Goal: Task Accomplishment & Management: Use online tool/utility

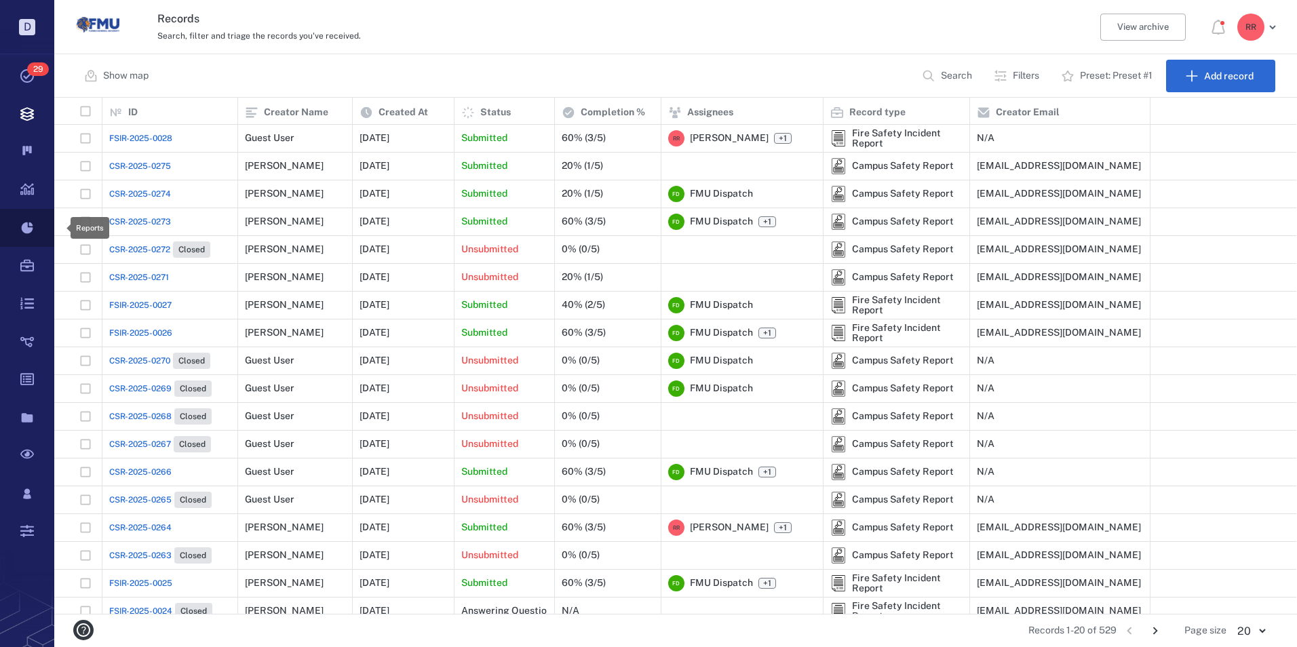
click at [28, 226] on icon at bounding box center [27, 228] width 54 height 38
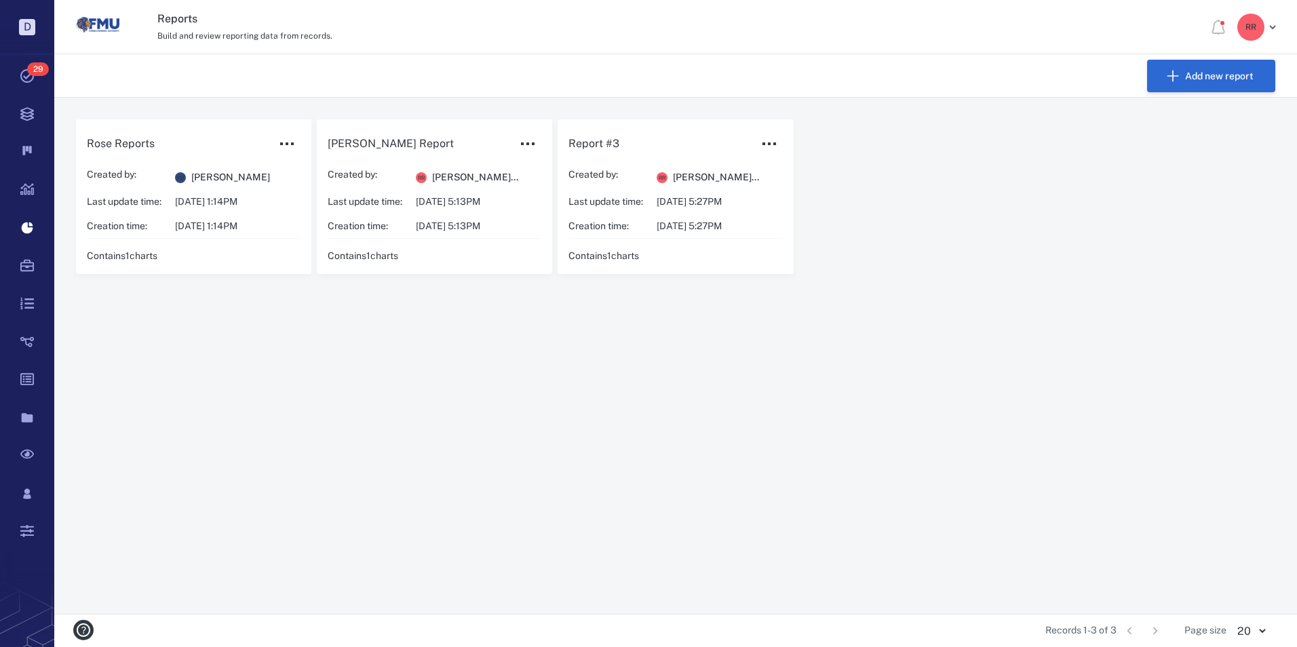
click at [1194, 79] on button "Add new report" at bounding box center [1211, 76] width 128 height 33
click at [1194, 79] on div "Add new report" at bounding box center [675, 75] width 1242 height 43
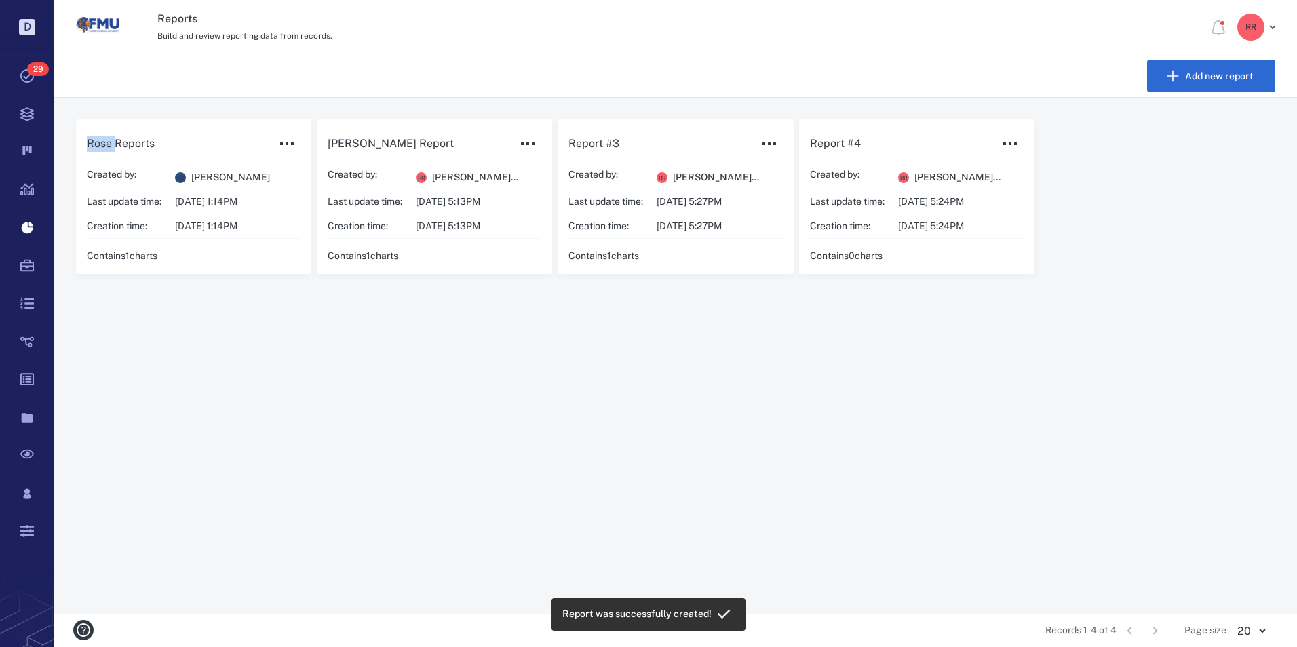
click at [288, 141] on icon "button" at bounding box center [287, 144] width 16 height 16
click at [216, 201] on div at bounding box center [648, 323] width 1297 height 647
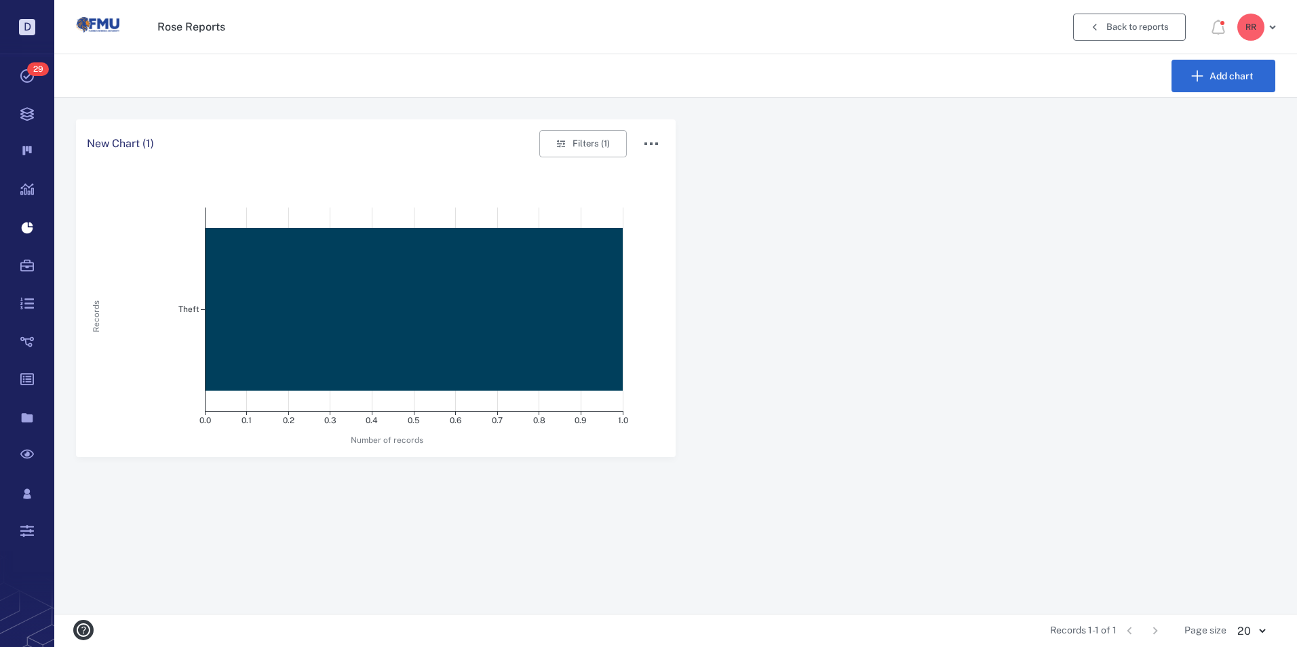
click at [1131, 31] on button "Back to reports" at bounding box center [1129, 27] width 113 height 27
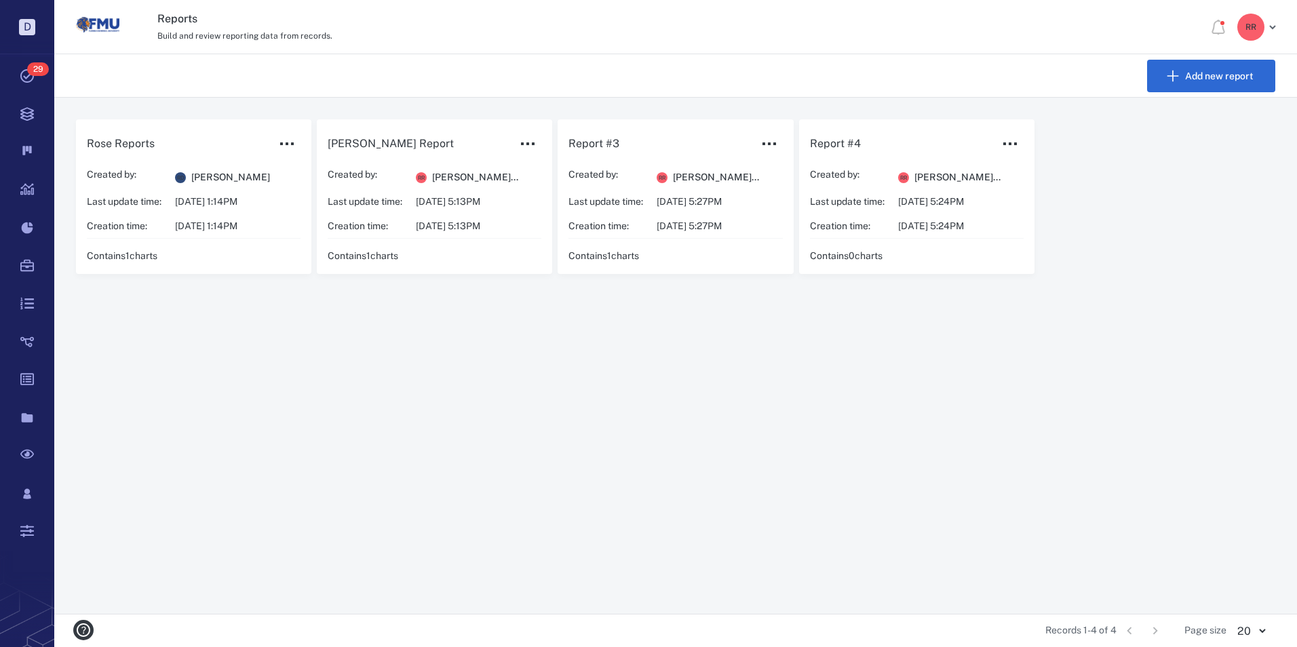
click at [933, 195] on div "Created by: R R [PERSON_NAME]... Last update time: [DATE] 5:24PM Creation time:…" at bounding box center [906, 200] width 193 height 64
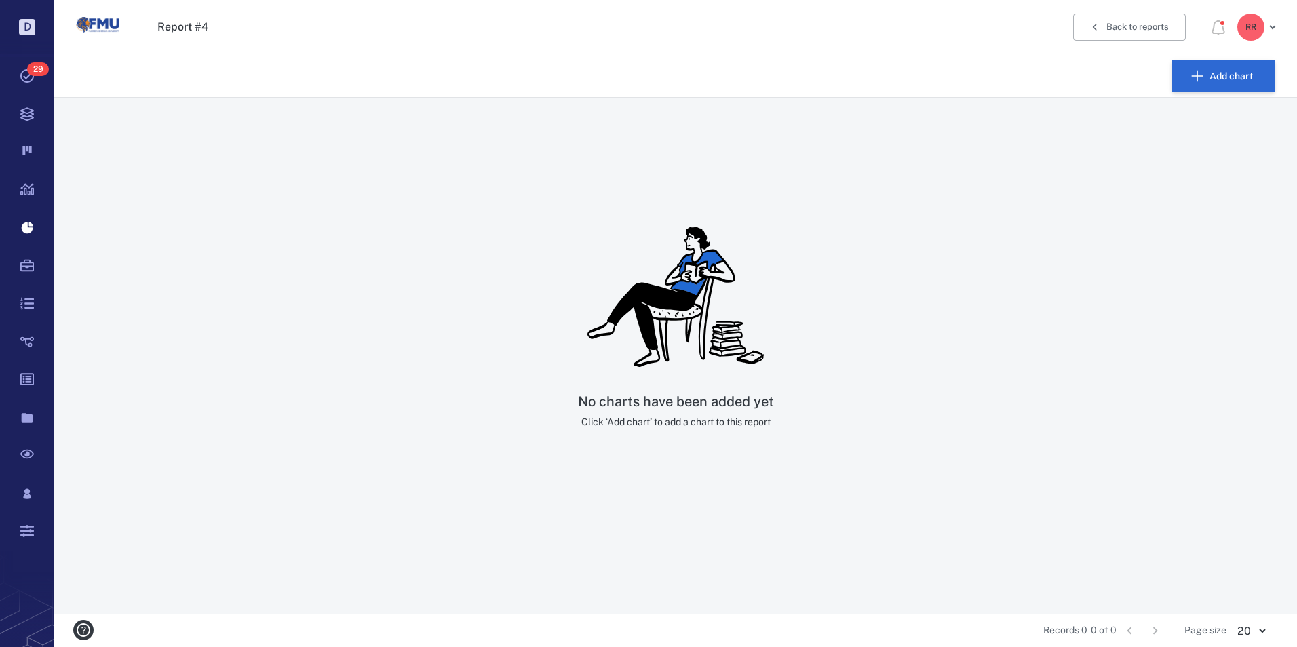
click at [1200, 65] on button "Add chart" at bounding box center [1223, 76] width 104 height 33
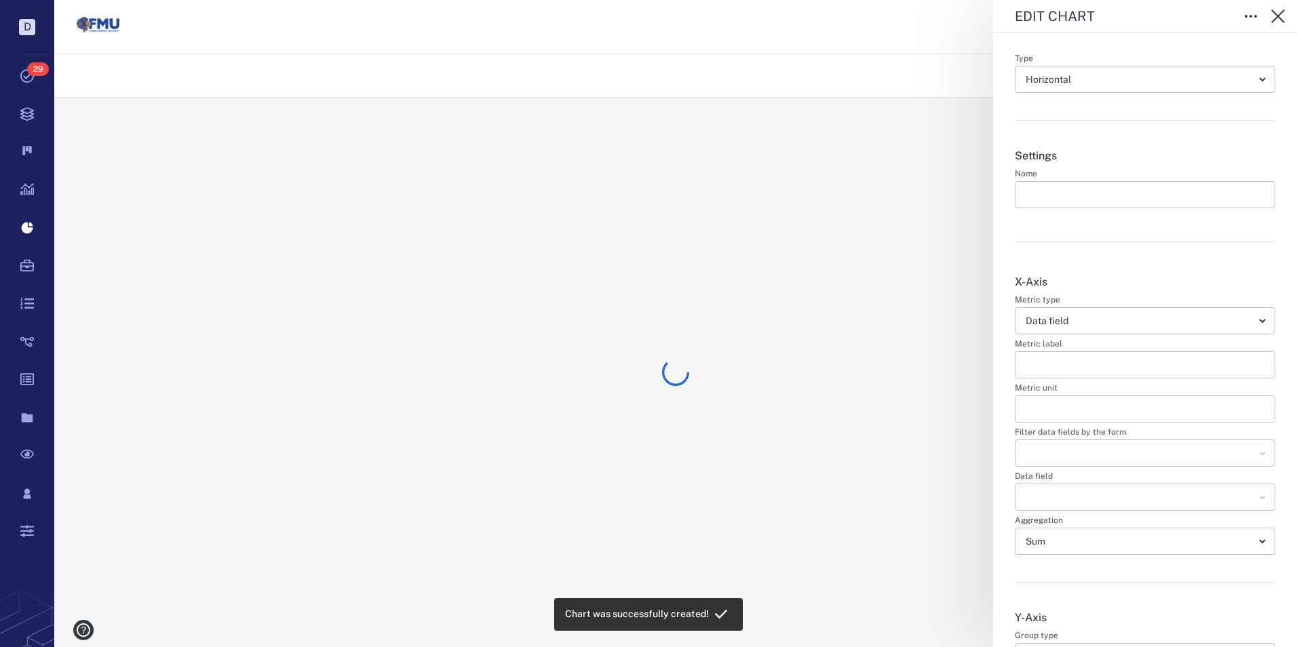
type input "**********"
type input "*******"
type input "**********"
type input "*******"
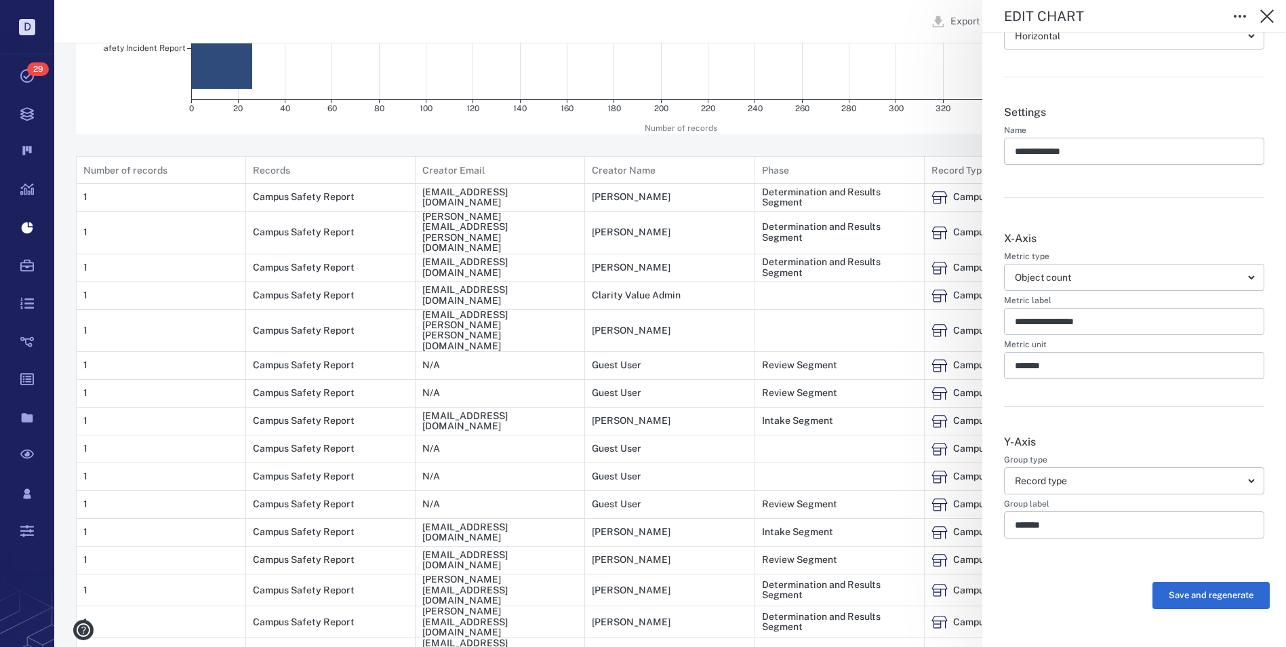
scroll to position [271, 0]
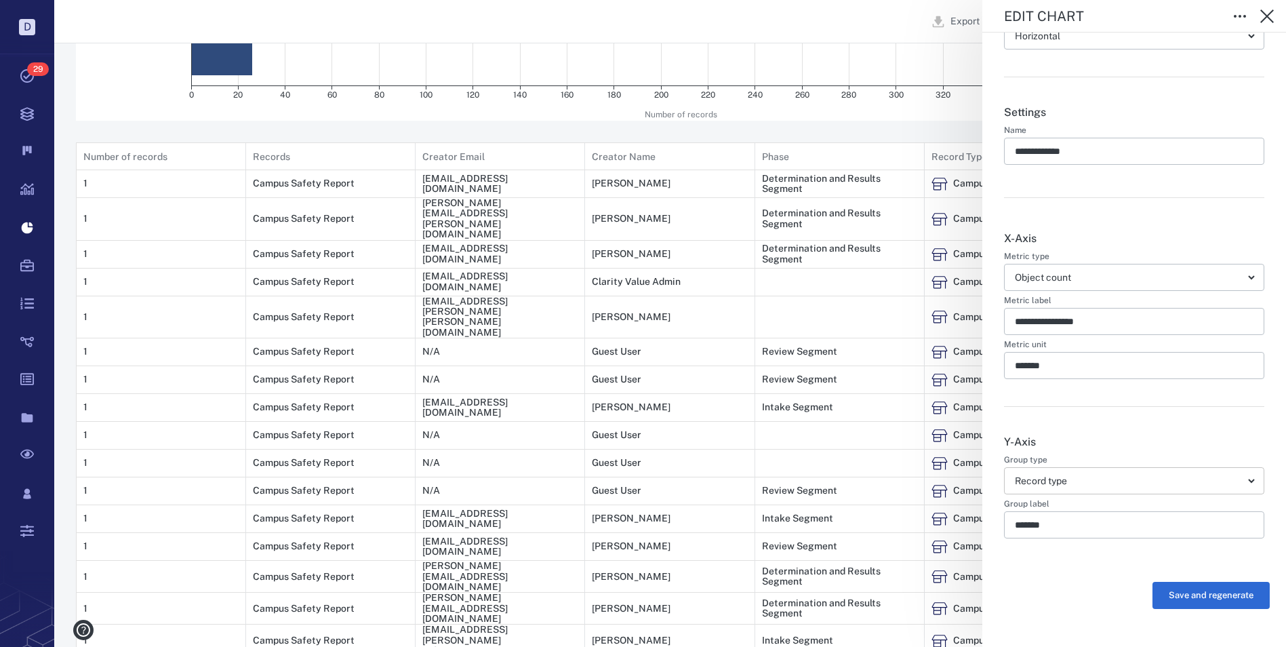
click at [1242, 478] on body "D Tasks 29 Records Boards Dashboard Reports Record types Guide steps Rules Form…" at bounding box center [643, 247] width 1286 height 1037
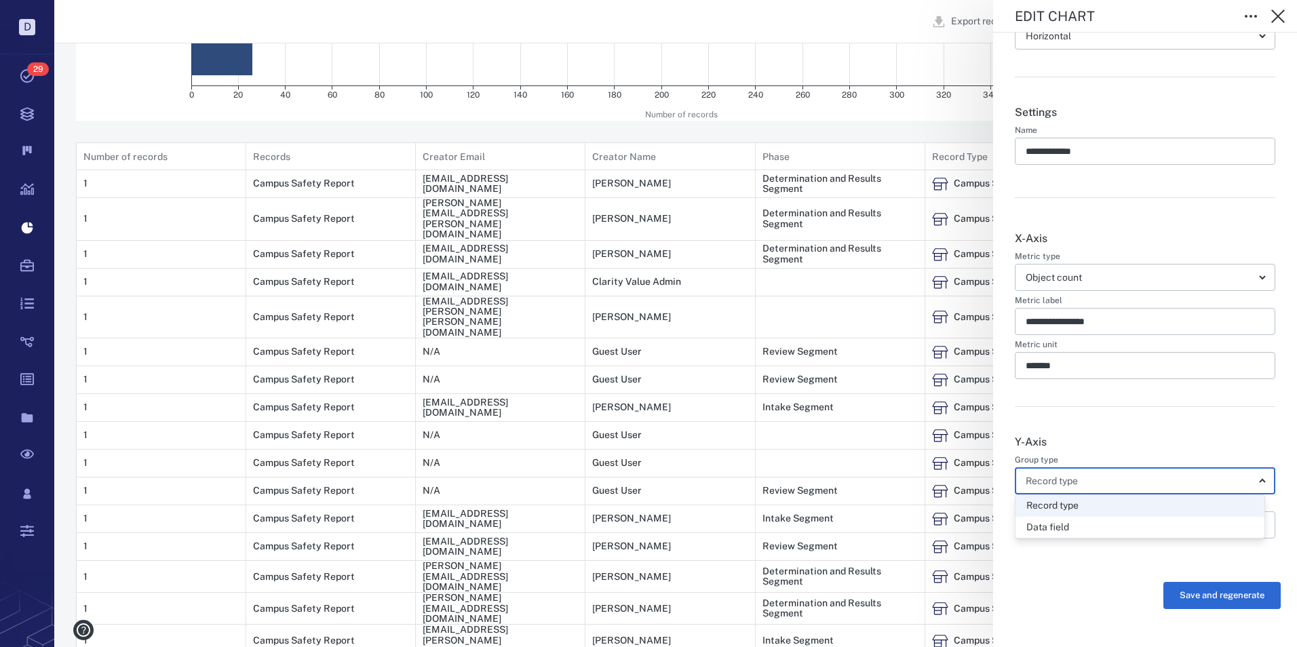
click at [1230, 429] on div at bounding box center [648, 323] width 1297 height 647
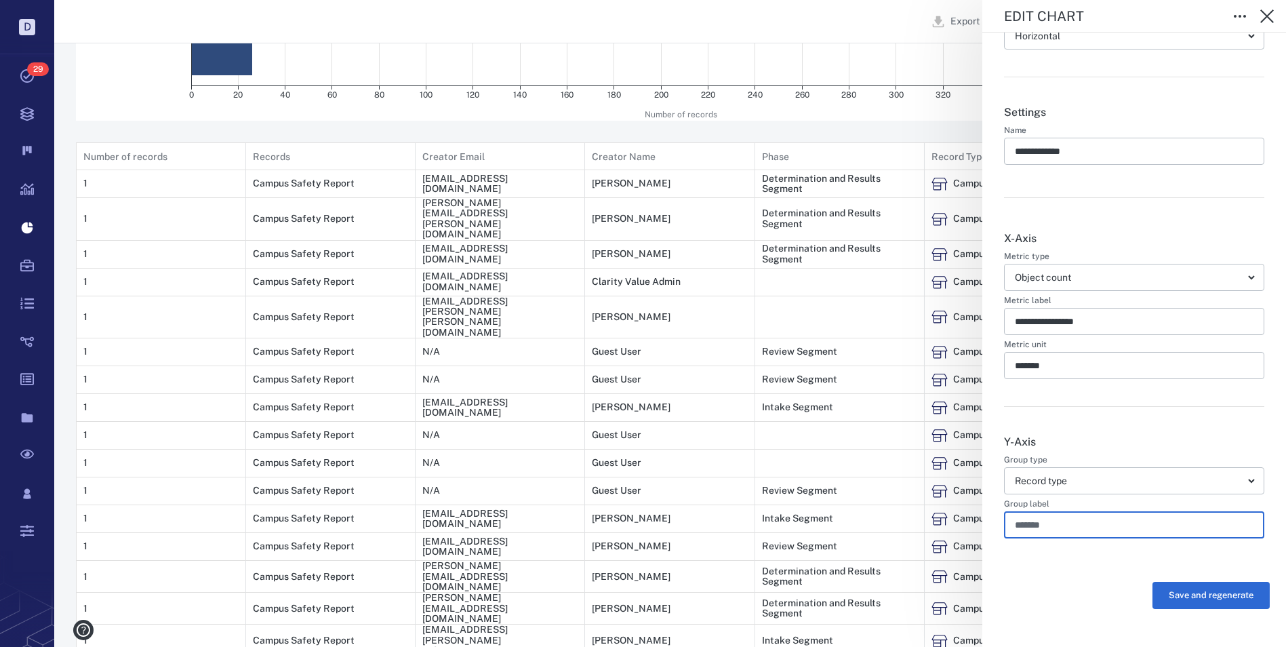
click at [1217, 524] on input "*******" at bounding box center [1134, 524] width 239 height 27
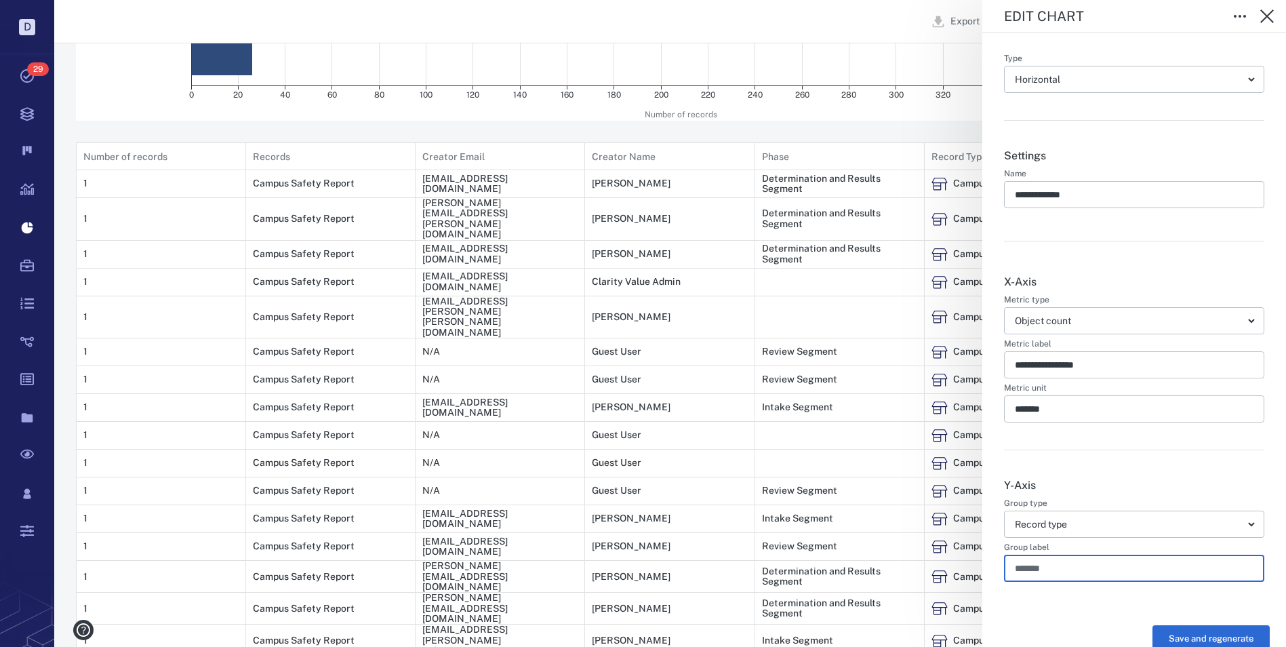
scroll to position [43, 0]
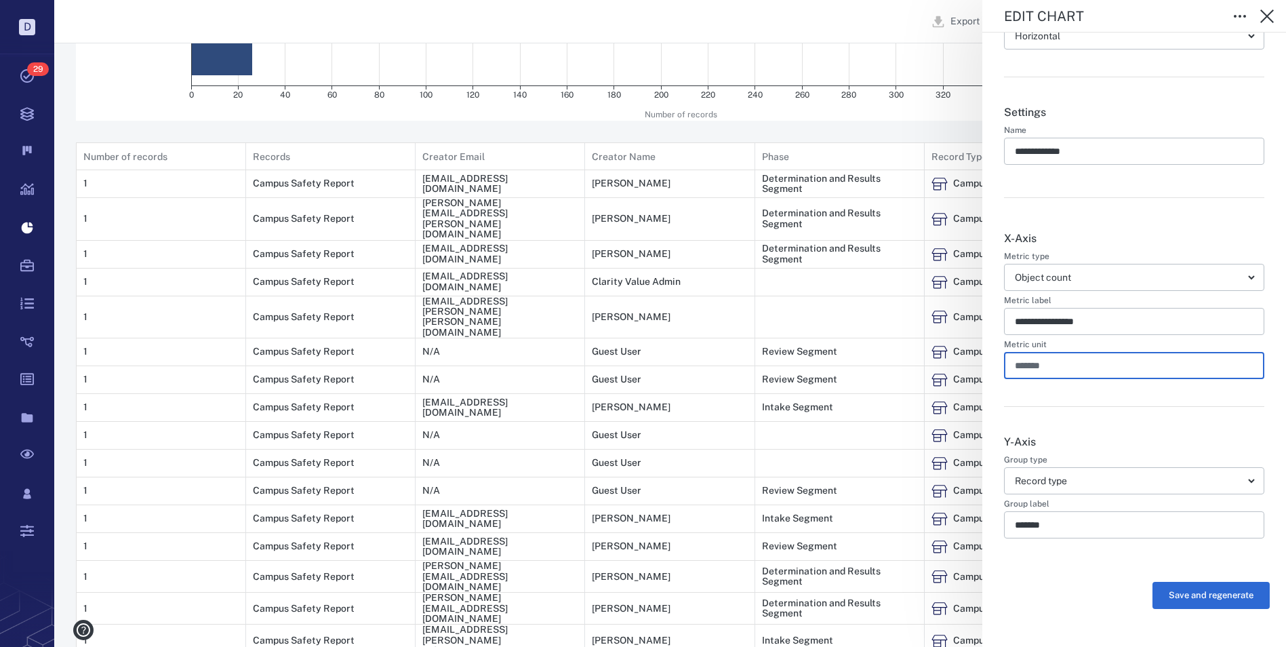
click at [1065, 363] on input "*******" at bounding box center [1134, 365] width 239 height 27
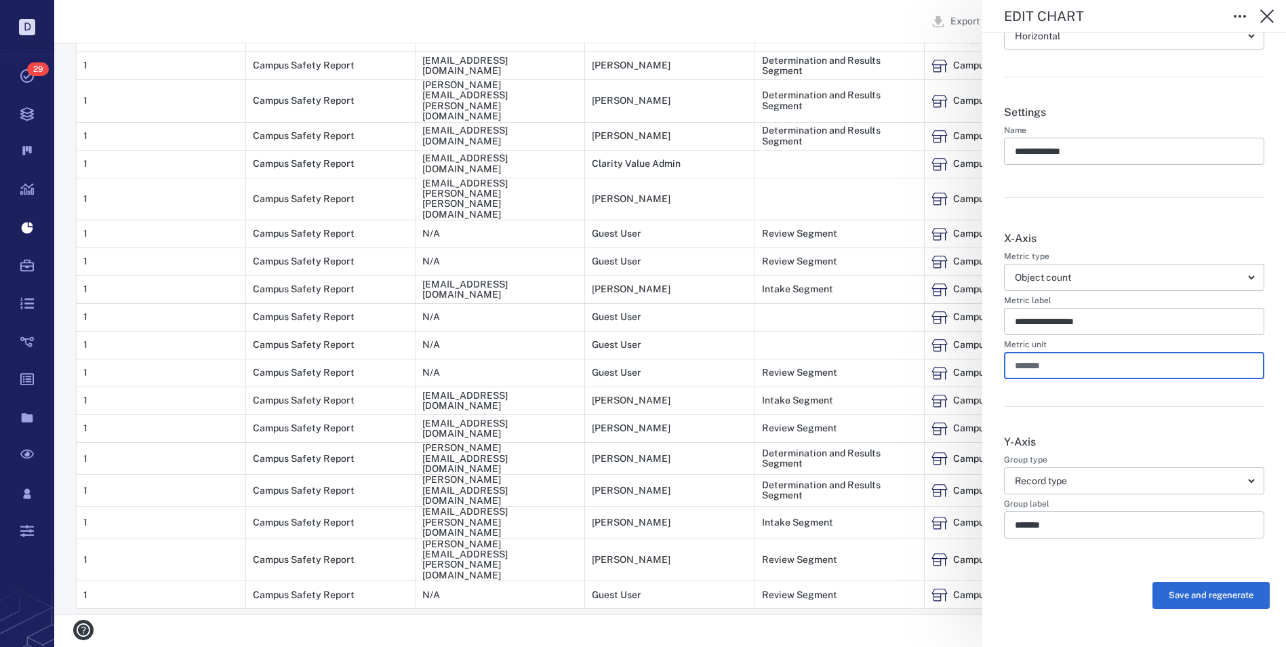
scroll to position [390, 0]
click at [1243, 479] on body "D Tasks 29 Records Boards Dashboard Reports Record types Guide steps Rules Form…" at bounding box center [643, 128] width 1286 height 1037
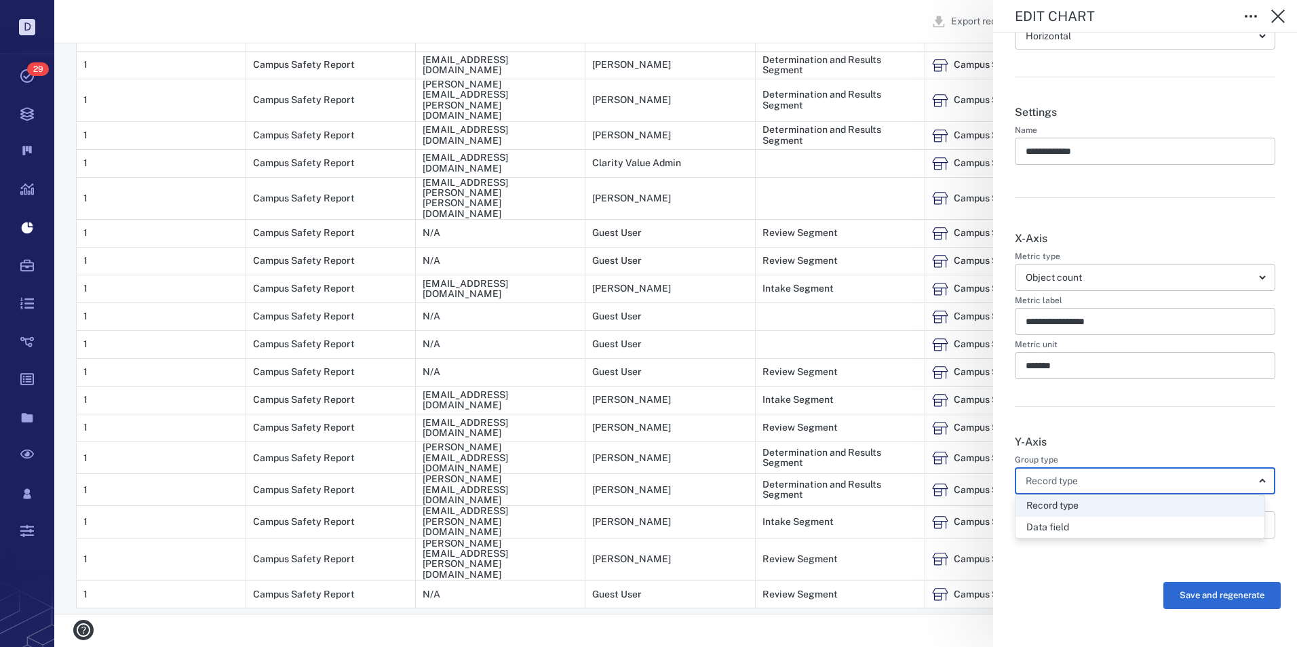
click at [1055, 522] on div "Data field" at bounding box center [1047, 528] width 43 height 14
type input "**********"
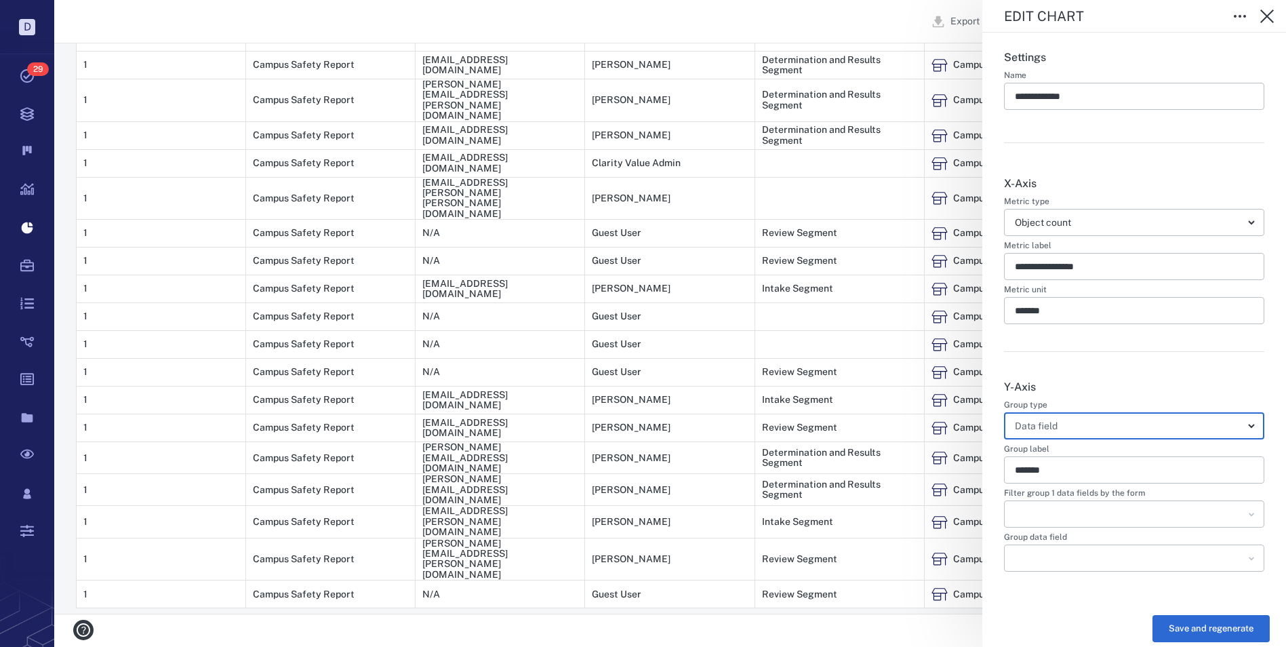
scroll to position [111, 0]
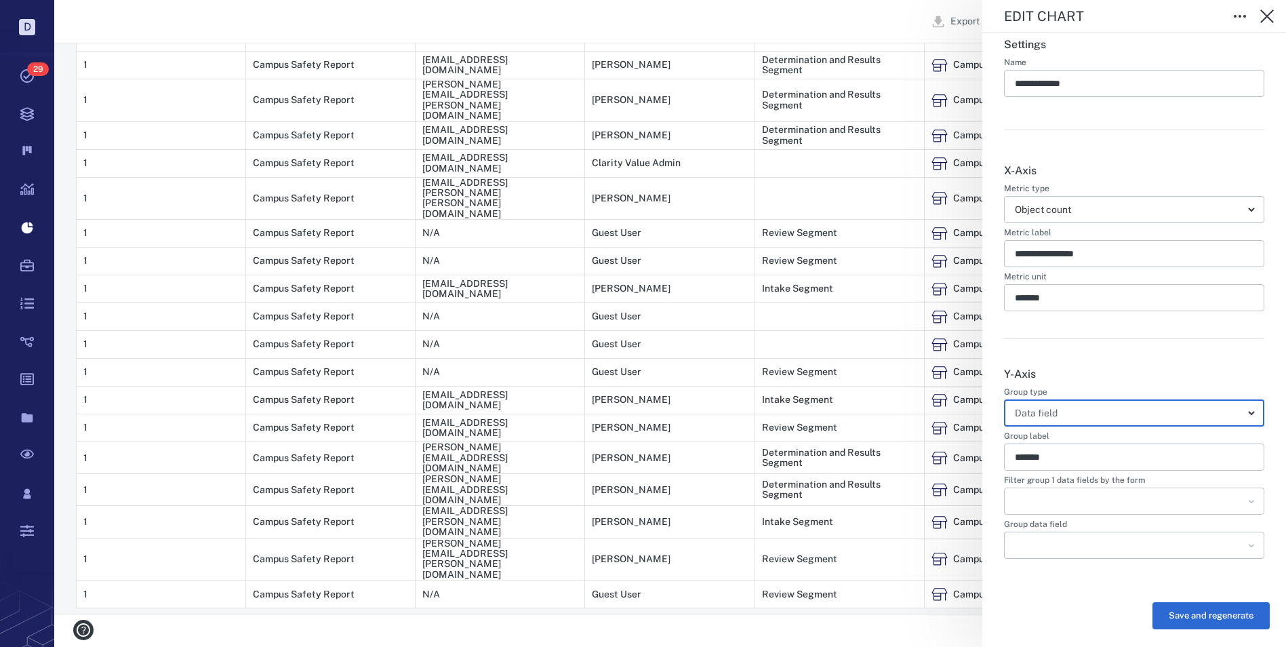
click at [1246, 497] on icon "Open" at bounding box center [1252, 501] width 14 height 14
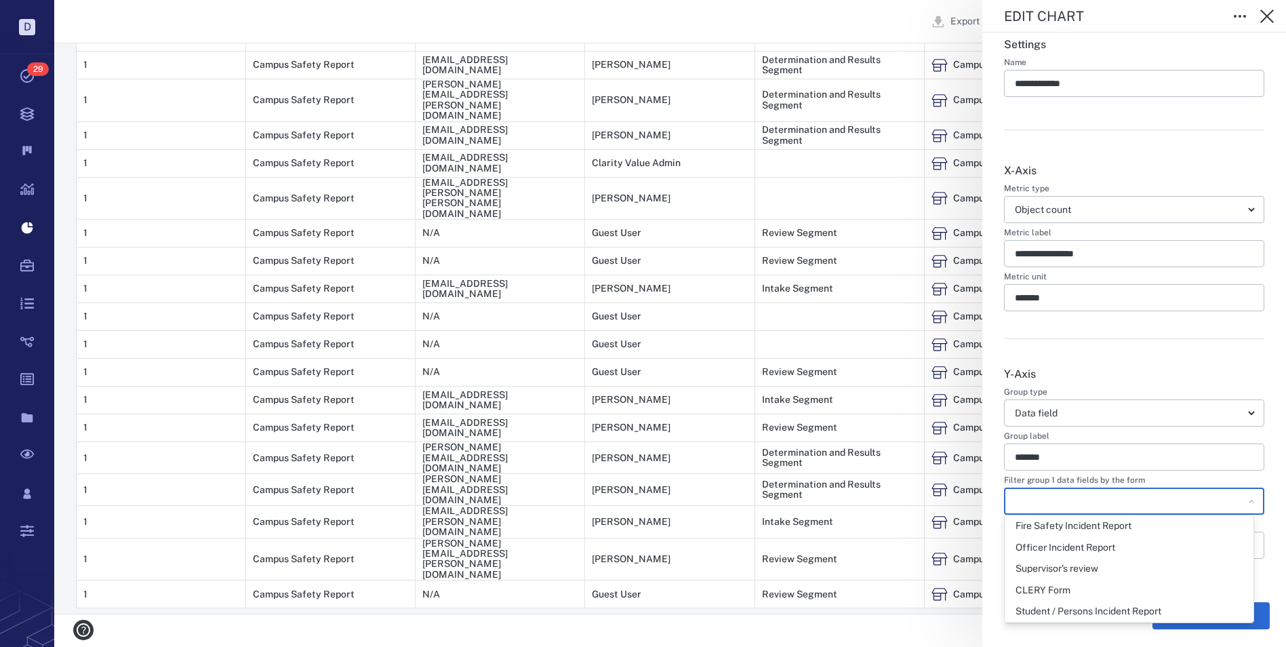
click at [1127, 608] on div "Student / Persons Incident Report" at bounding box center [1089, 612] width 146 height 14
type input "**********"
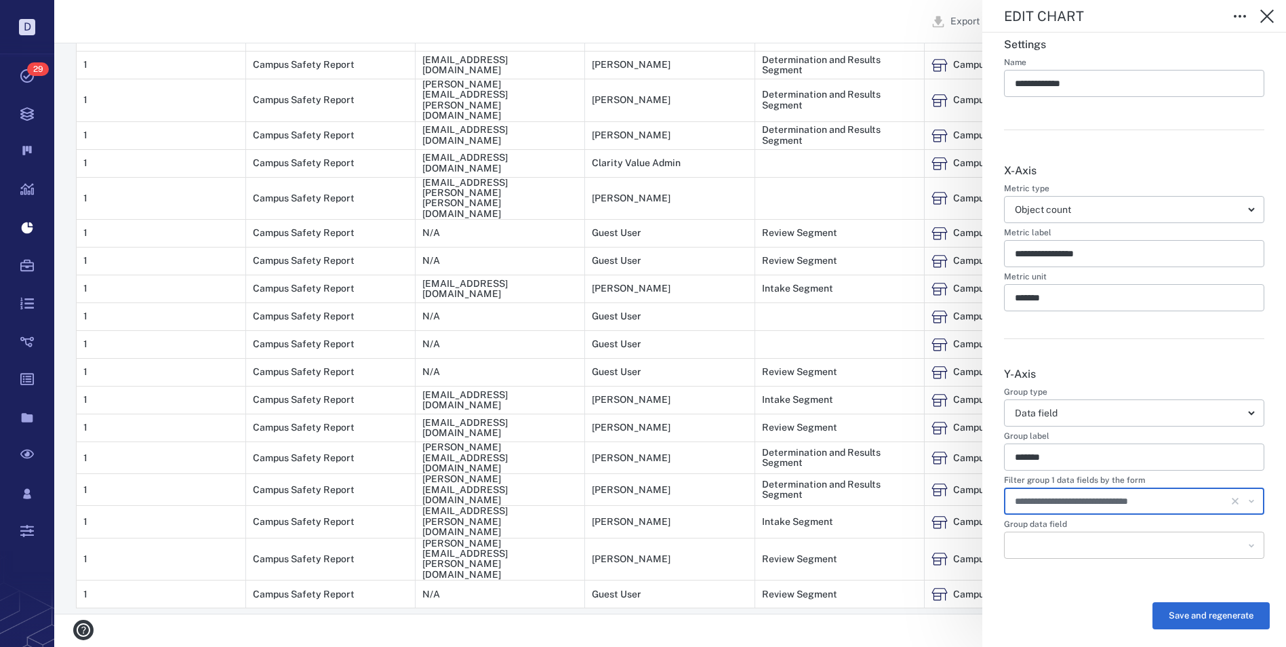
click at [1245, 546] on icon "Open" at bounding box center [1252, 545] width 14 height 14
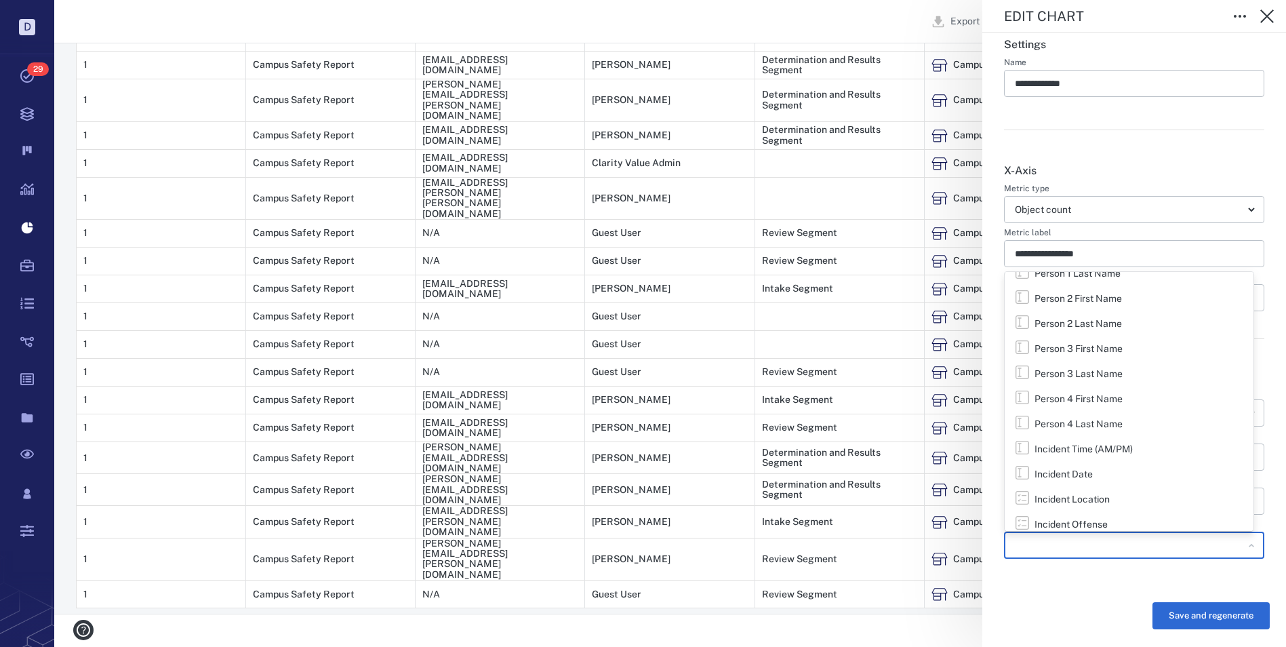
scroll to position [67, 0]
click at [1047, 513] on div "Incident Offense" at bounding box center [1071, 519] width 73 height 14
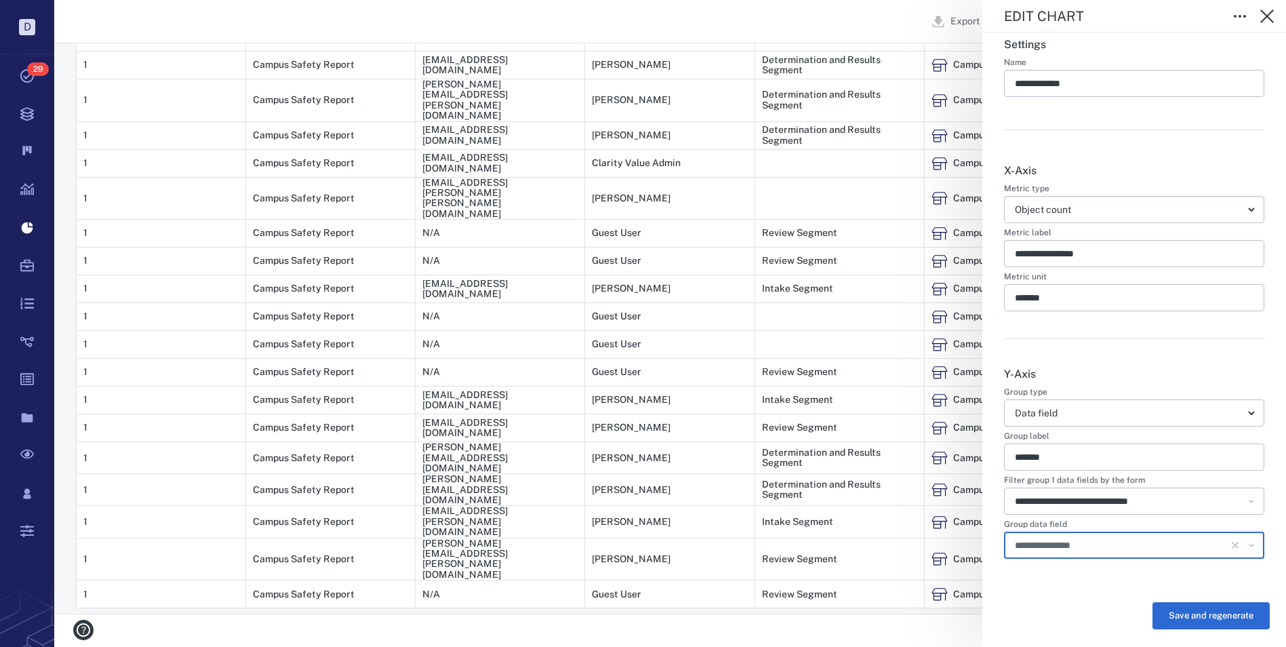
type input "**********"
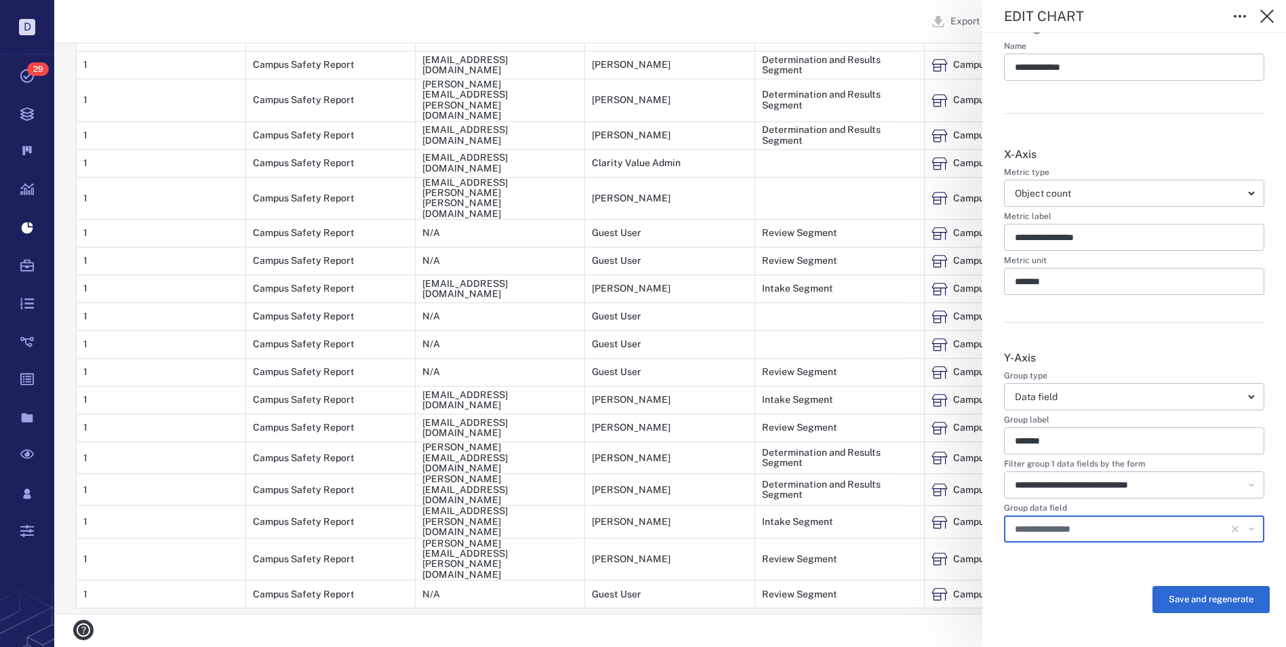
scroll to position [132, 0]
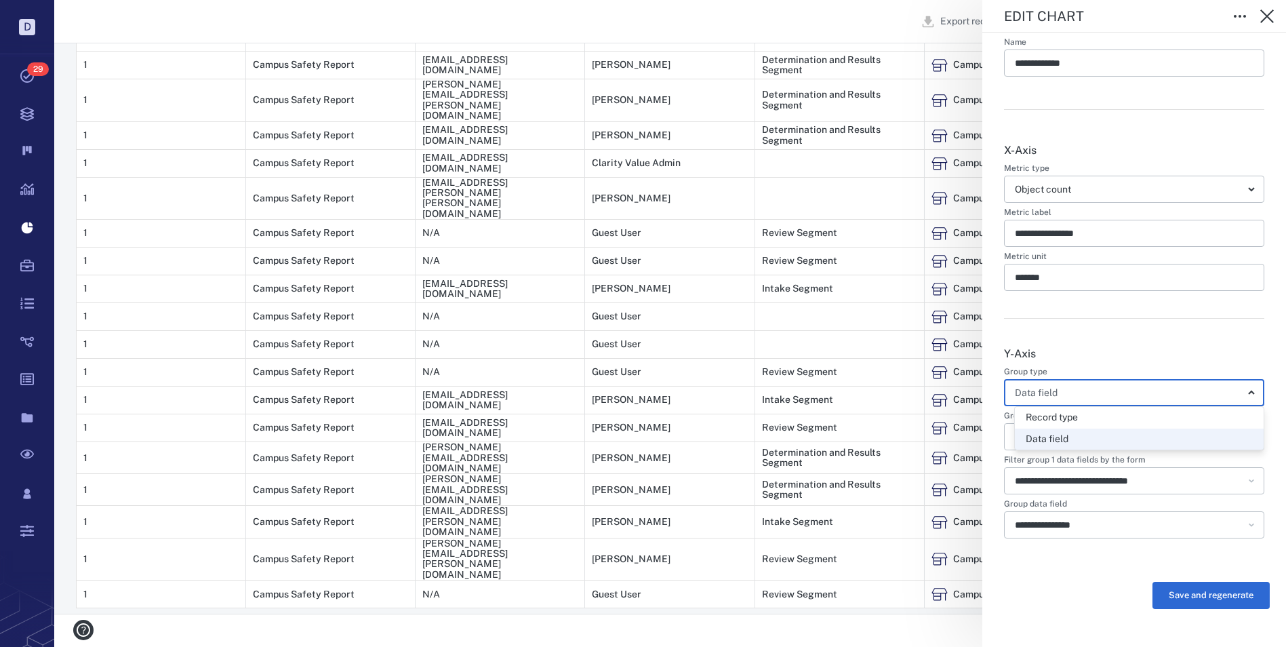
click at [1243, 395] on body "D Tasks 29 Records Boards Dashboard Reports Record types Guide steps Rules Form…" at bounding box center [643, 128] width 1286 height 1037
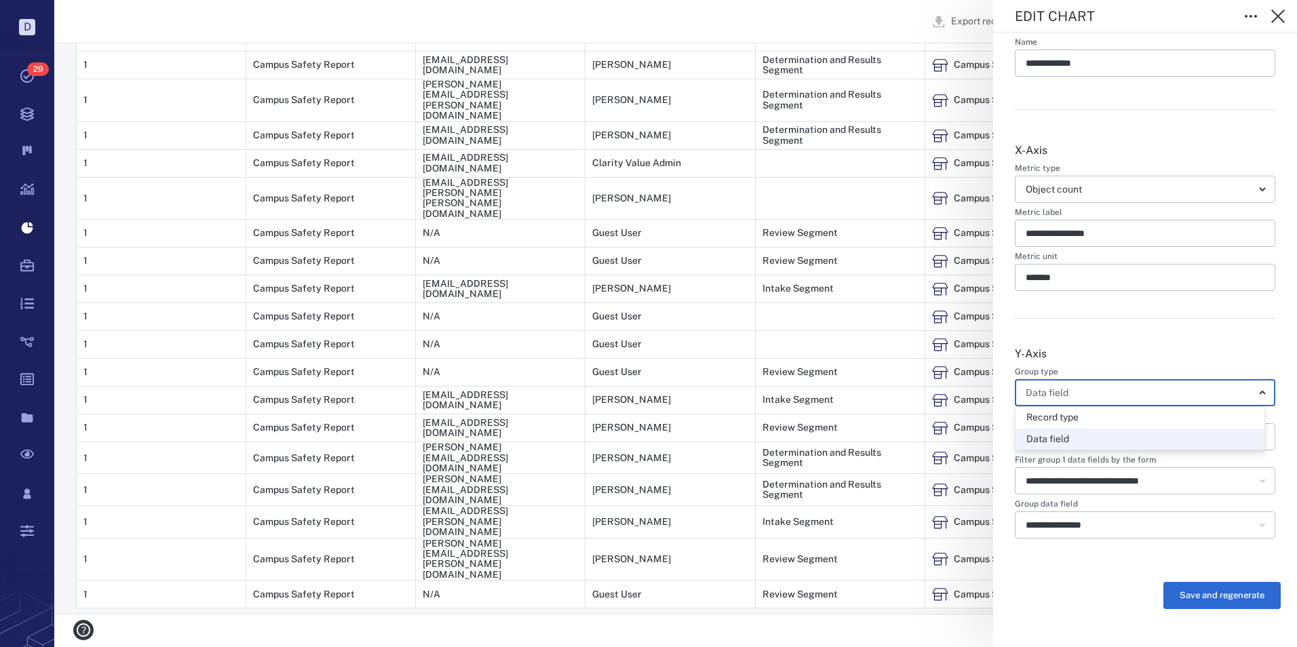
click at [1253, 341] on div at bounding box center [648, 323] width 1297 height 647
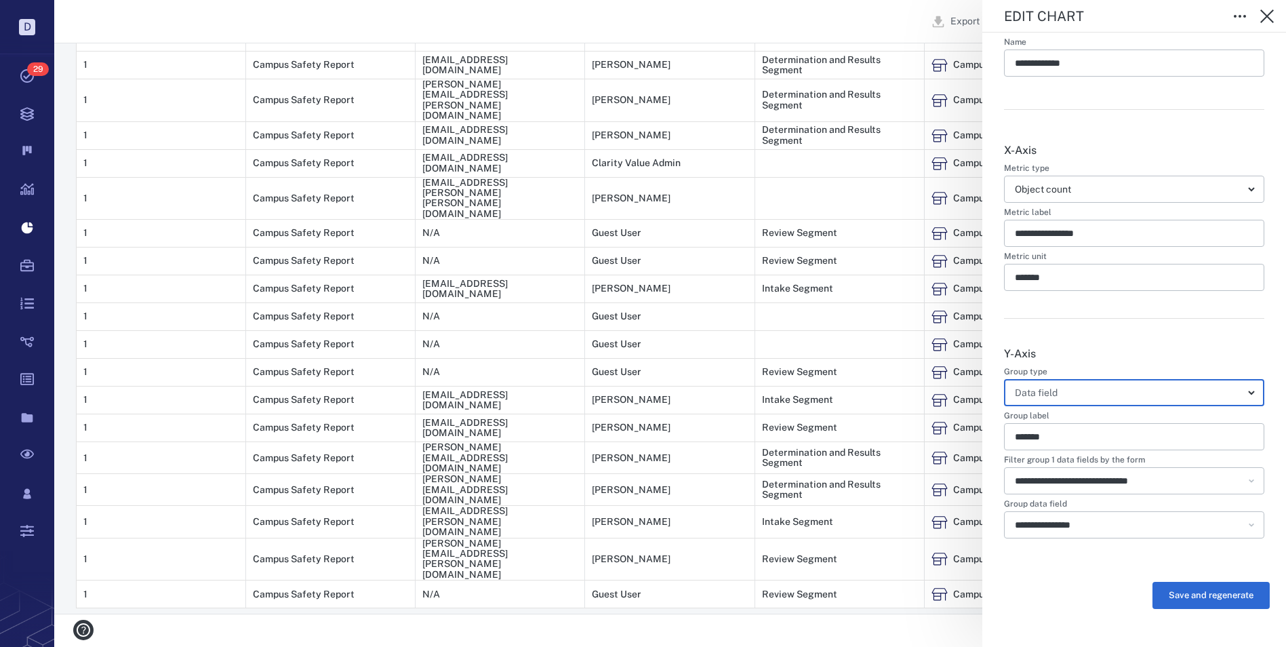
scroll to position [11, 11]
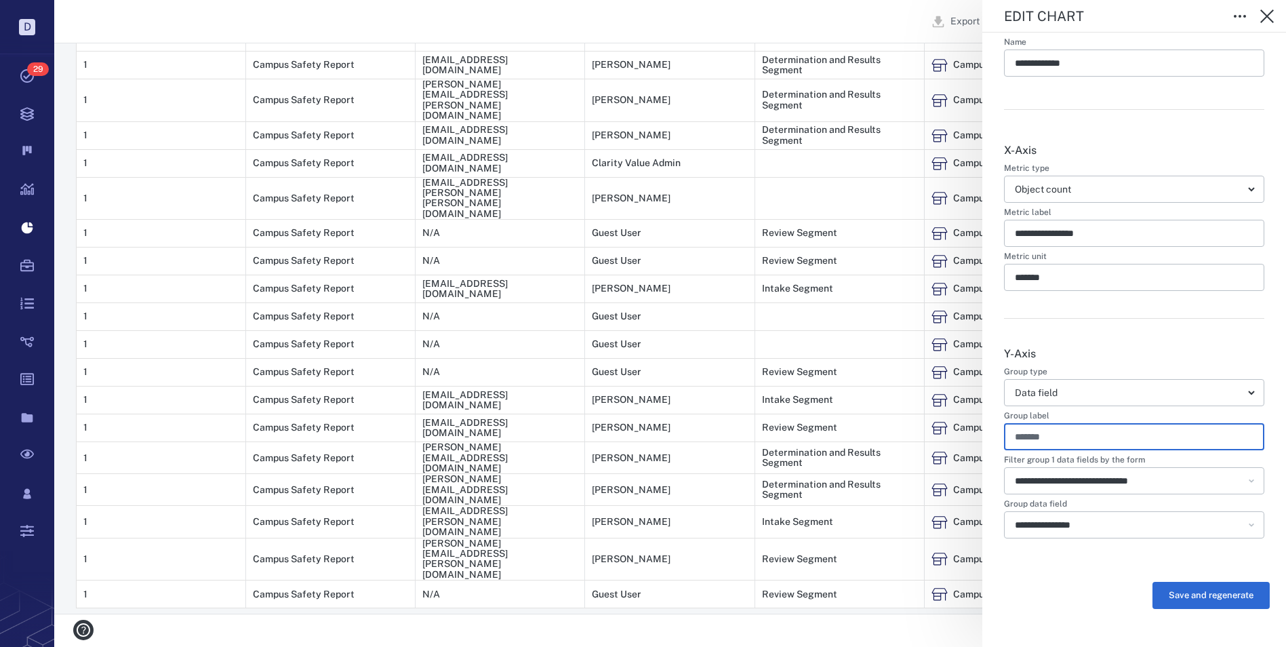
click at [1115, 434] on input "*******" at bounding box center [1134, 436] width 239 height 27
click at [1165, 332] on div "**********" at bounding box center [1134, 442] width 260 height 236
click at [1244, 189] on body "D Tasks 29 Records Boards Dashboard Reports Record types Guide steps Rules Form…" at bounding box center [643, 128] width 1286 height 1037
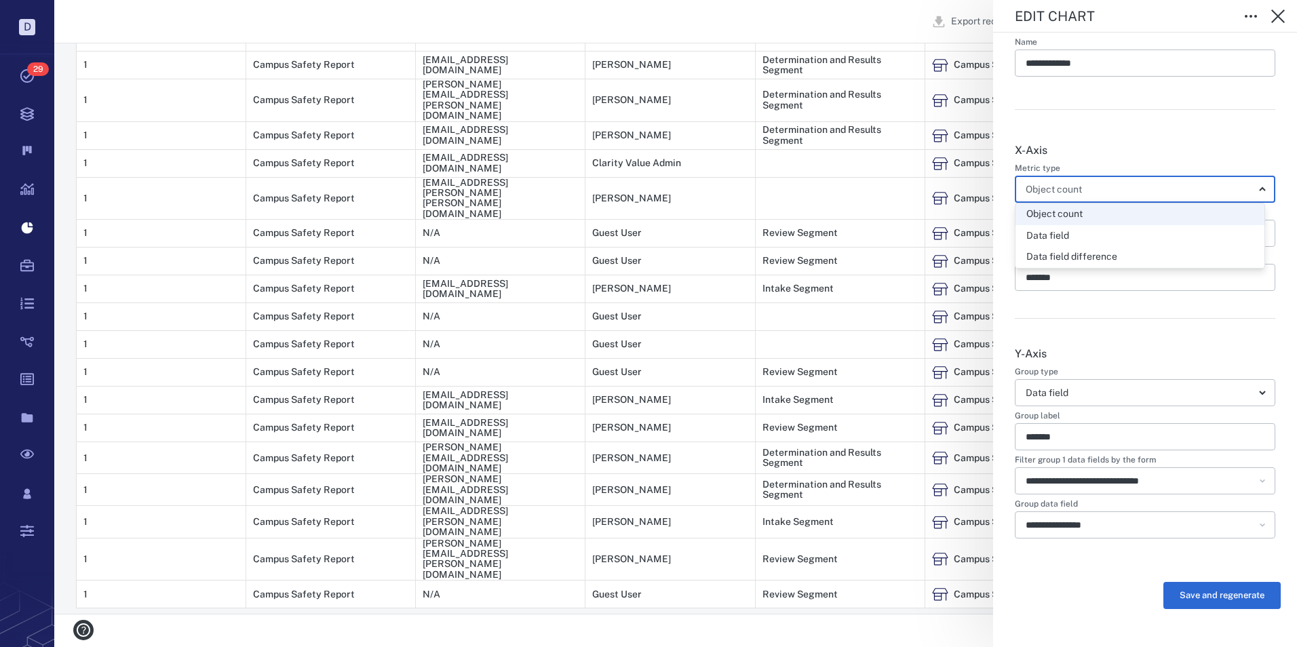
click at [1279, 193] on div at bounding box center [648, 323] width 1297 height 647
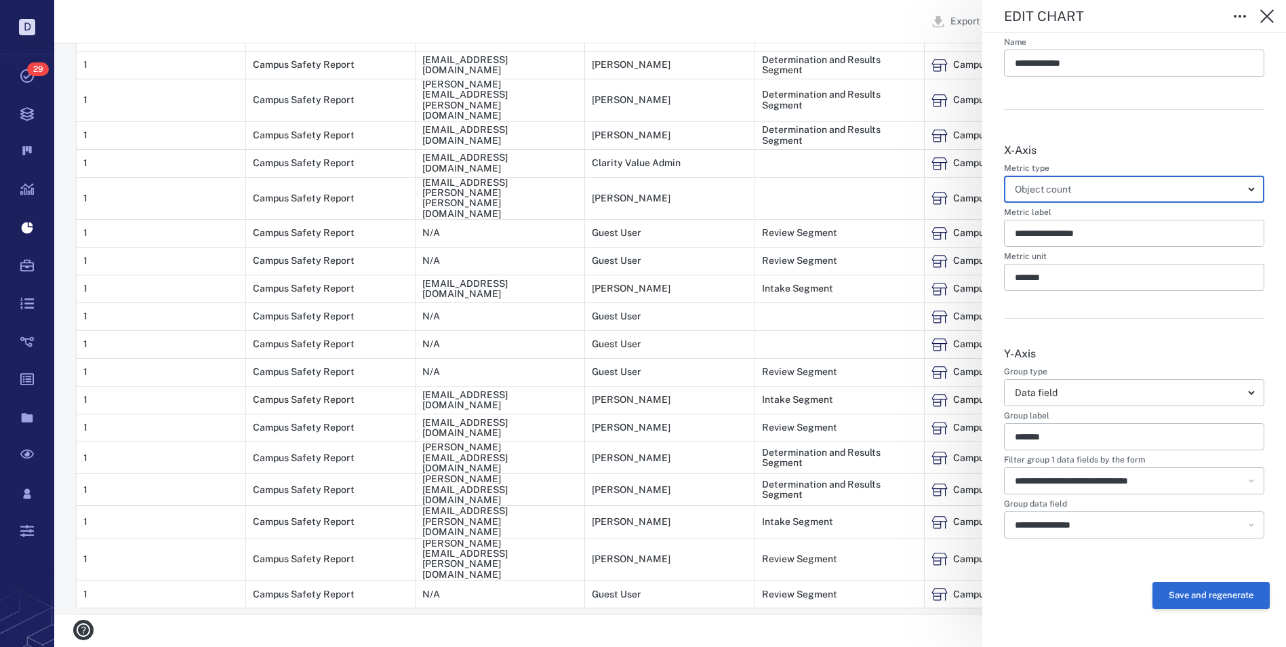
click at [1206, 598] on button "Save and regenerate" at bounding box center [1211, 595] width 117 height 27
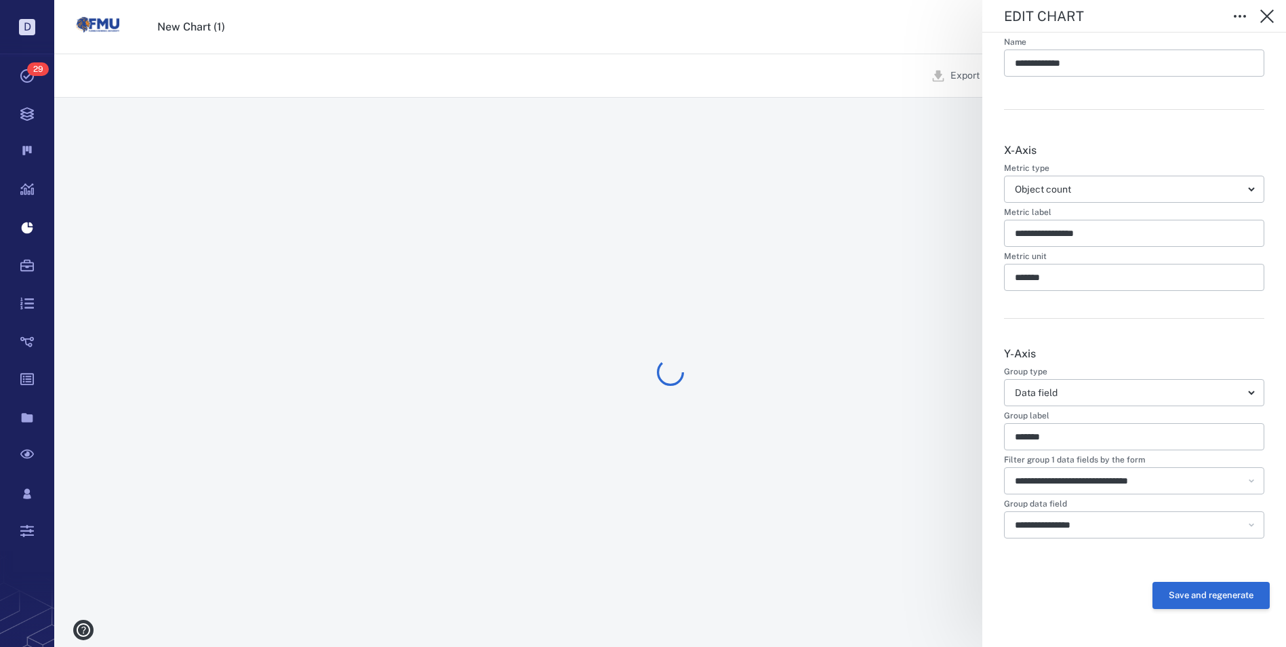
scroll to position [0, 0]
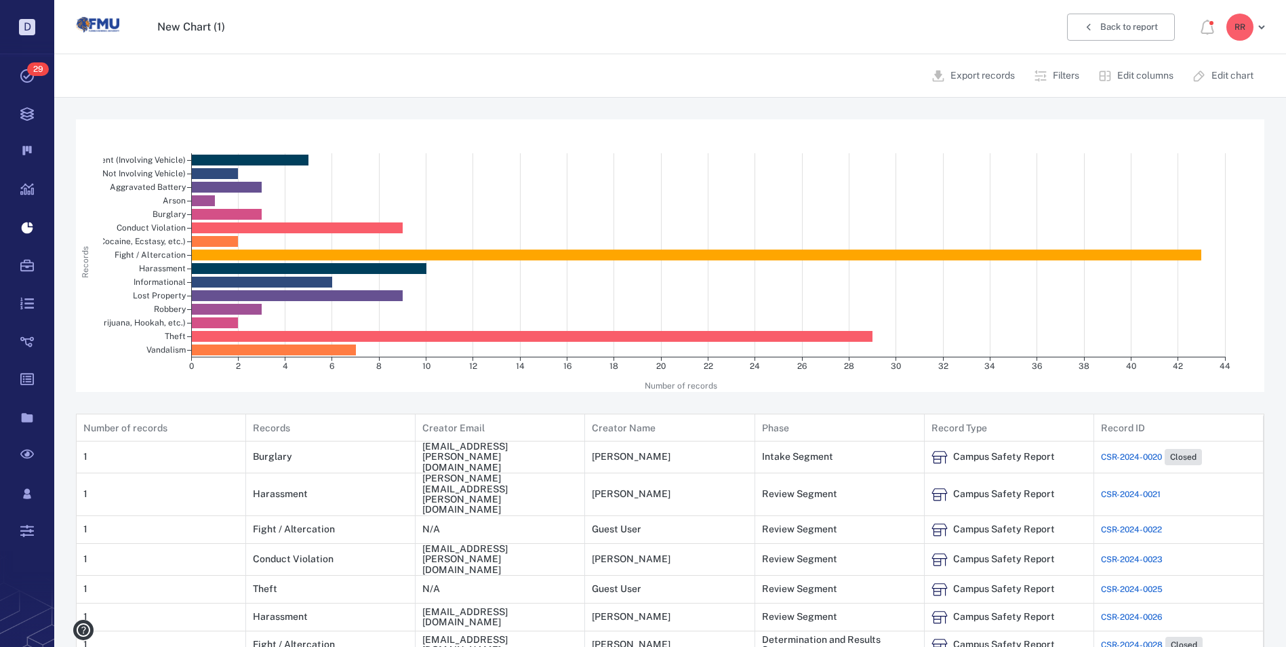
click at [1044, 73] on icon "button" at bounding box center [1041, 76] width 14 height 14
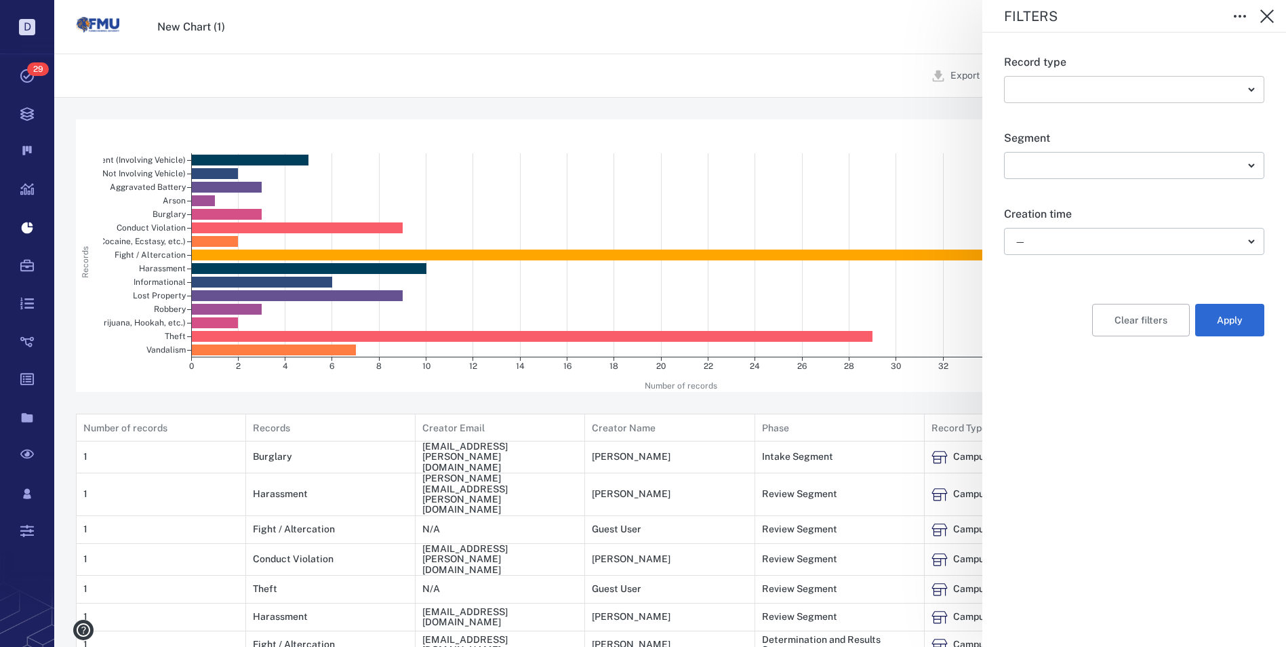
click at [1255, 88] on body "D Tasks 29 Records Boards Dashboard Reports Record types Guide steps Rules Form…" at bounding box center [643, 518] width 1286 height 1037
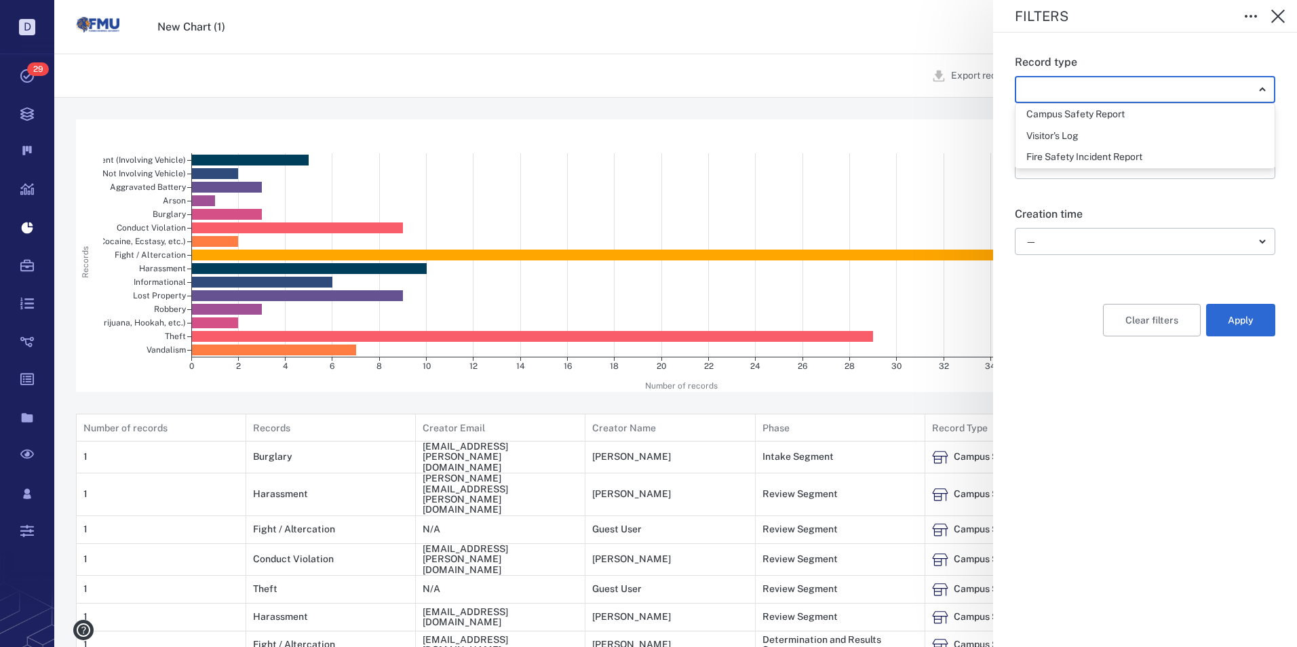
click at [1099, 115] on div "Campus Safety Report" at bounding box center [1075, 115] width 98 height 14
type input "***"
click at [1246, 199] on div at bounding box center [648, 323] width 1297 height 647
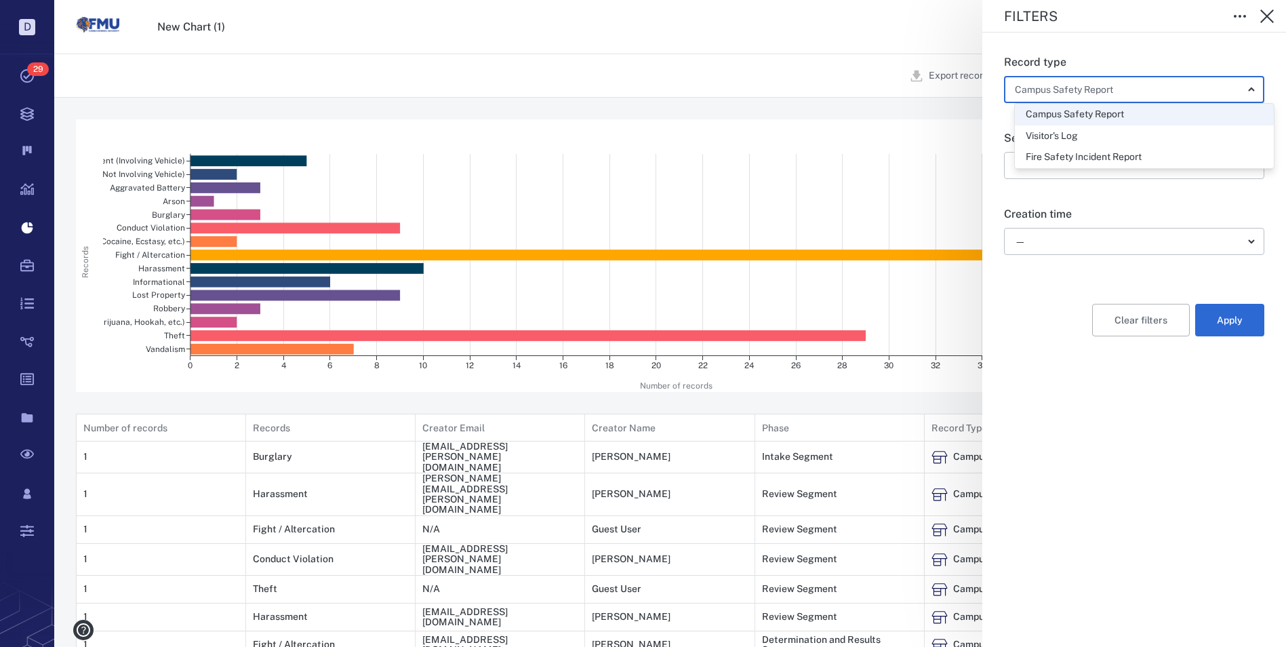
scroll to position [11, 11]
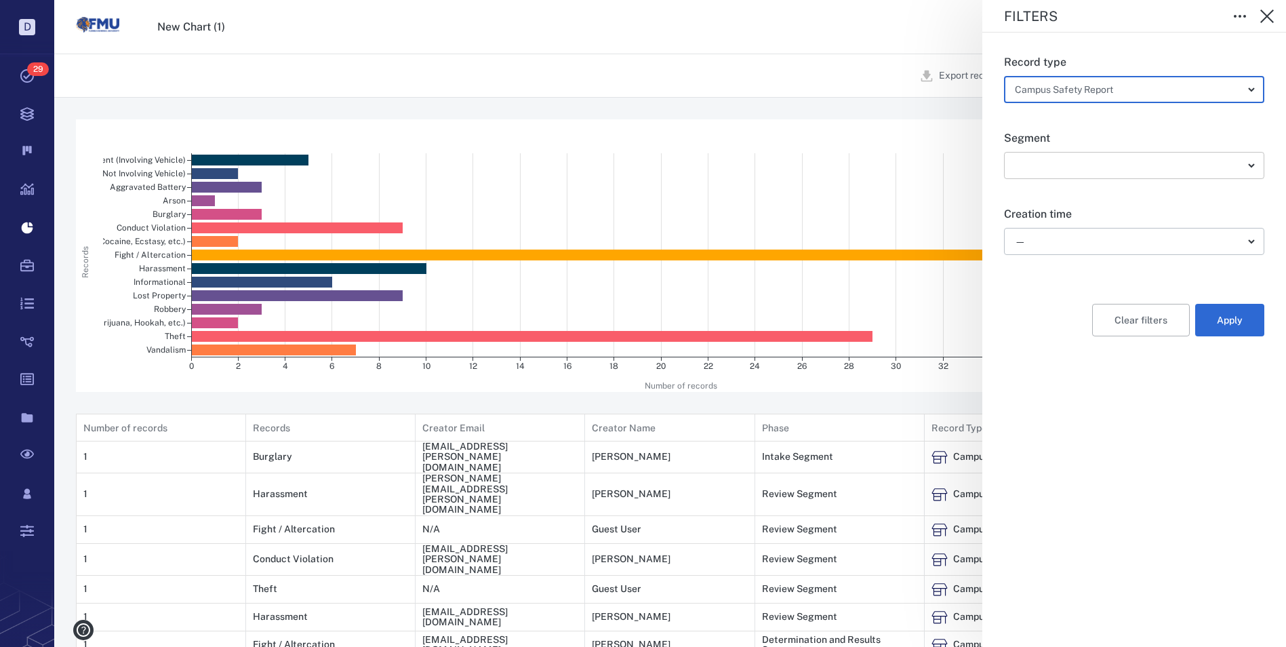
click at [1251, 159] on body "D Tasks 29 Records Boards Dashboard Reports Record types Guide steps Rules Form…" at bounding box center [643, 518] width 1286 height 1037
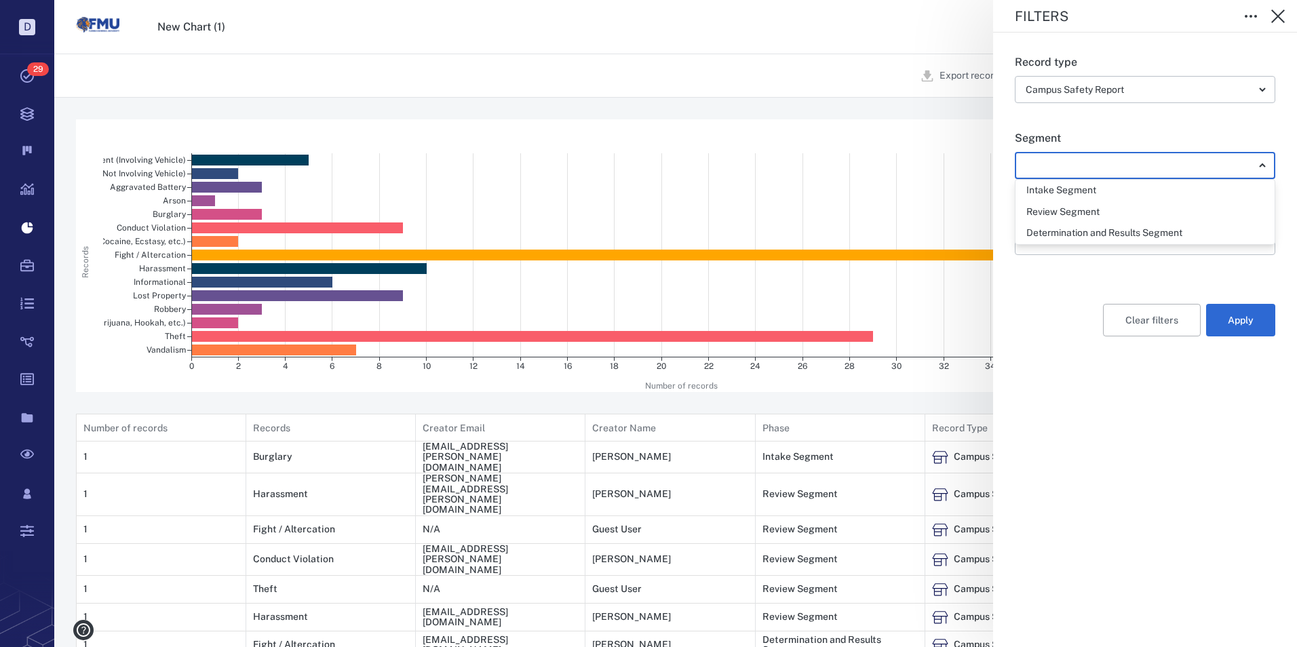
click at [1236, 124] on div at bounding box center [648, 323] width 1297 height 647
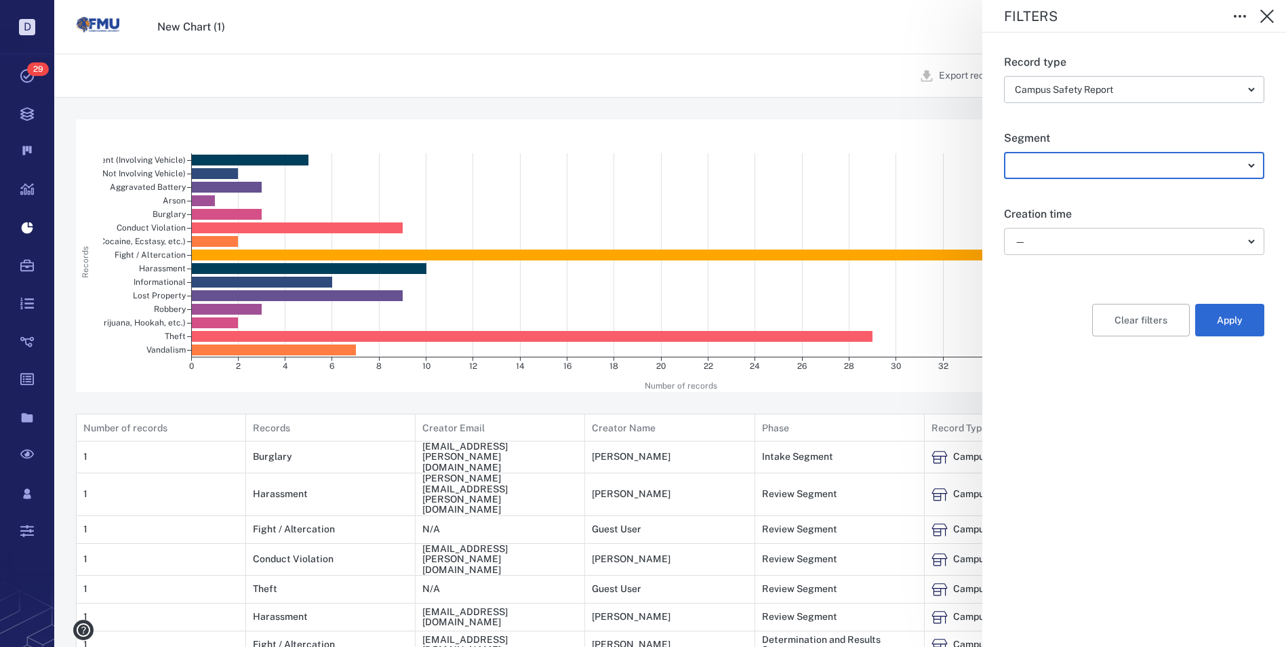
click at [1253, 241] on body "D Tasks 29 Records Boards Dashboard Reports Record types Guide steps Rules Form…" at bounding box center [643, 518] width 1286 height 1037
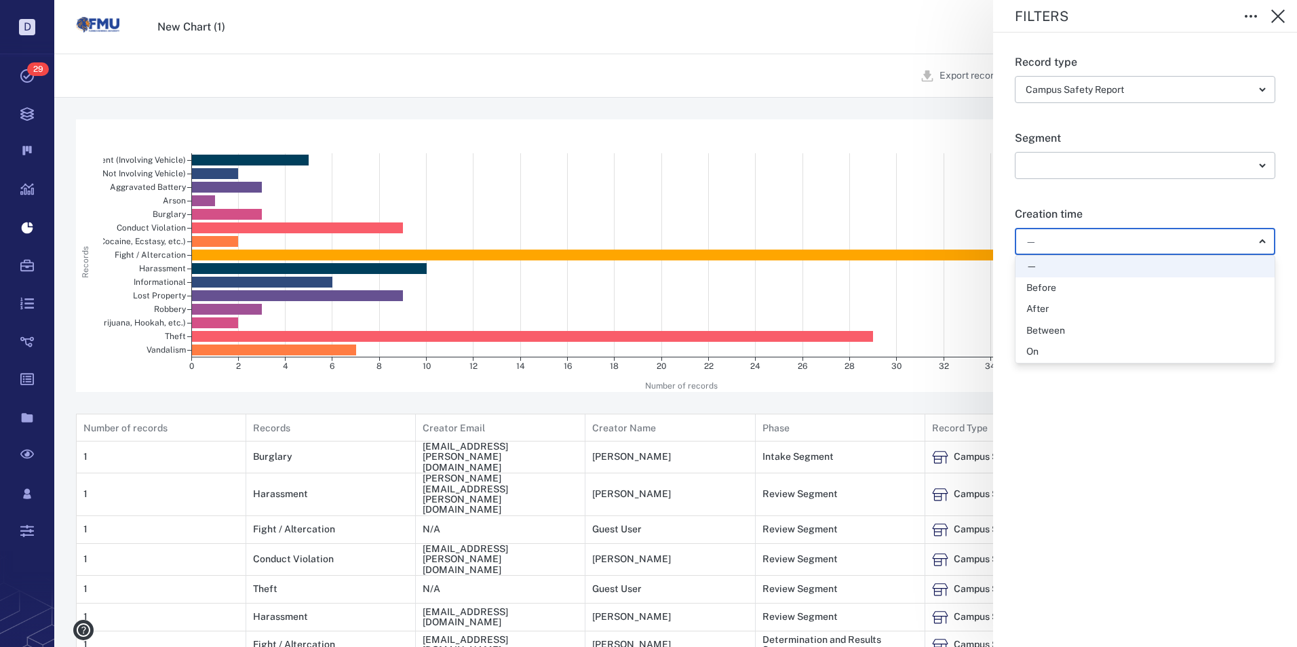
click at [1285, 208] on div at bounding box center [648, 323] width 1297 height 647
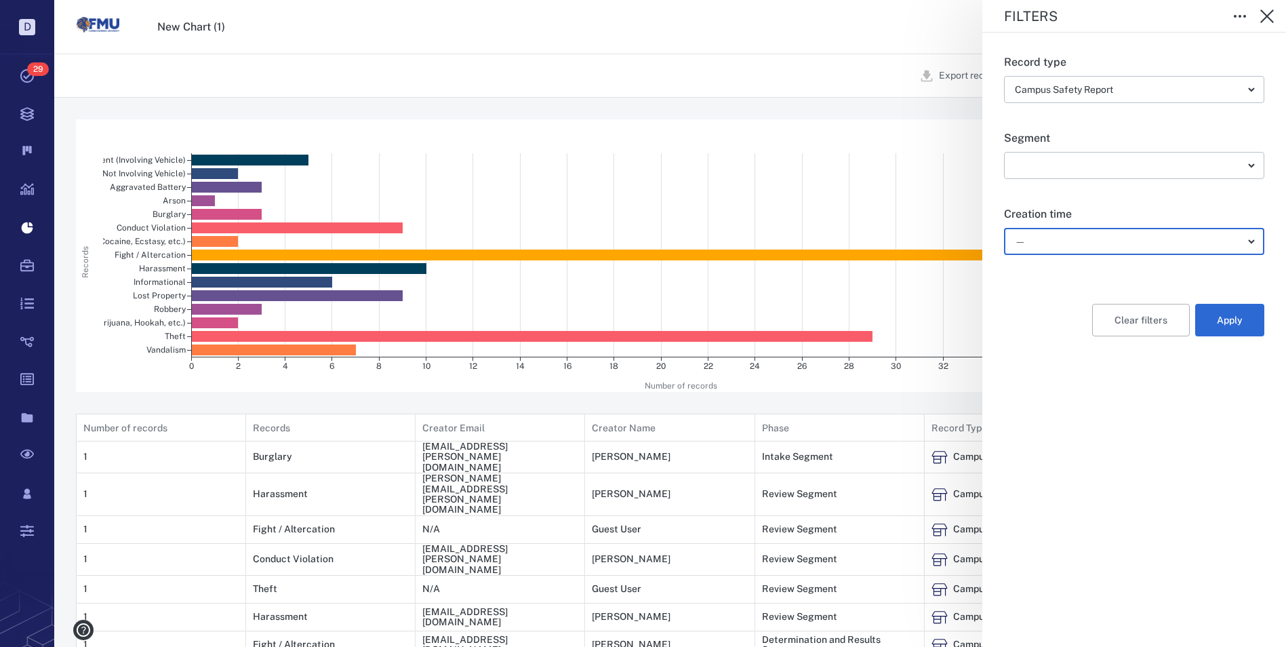
click at [1251, 241] on body "D Tasks 29 Records Boards Dashboard Reports Record types Guide steps Rules Form…" at bounding box center [643, 518] width 1286 height 1037
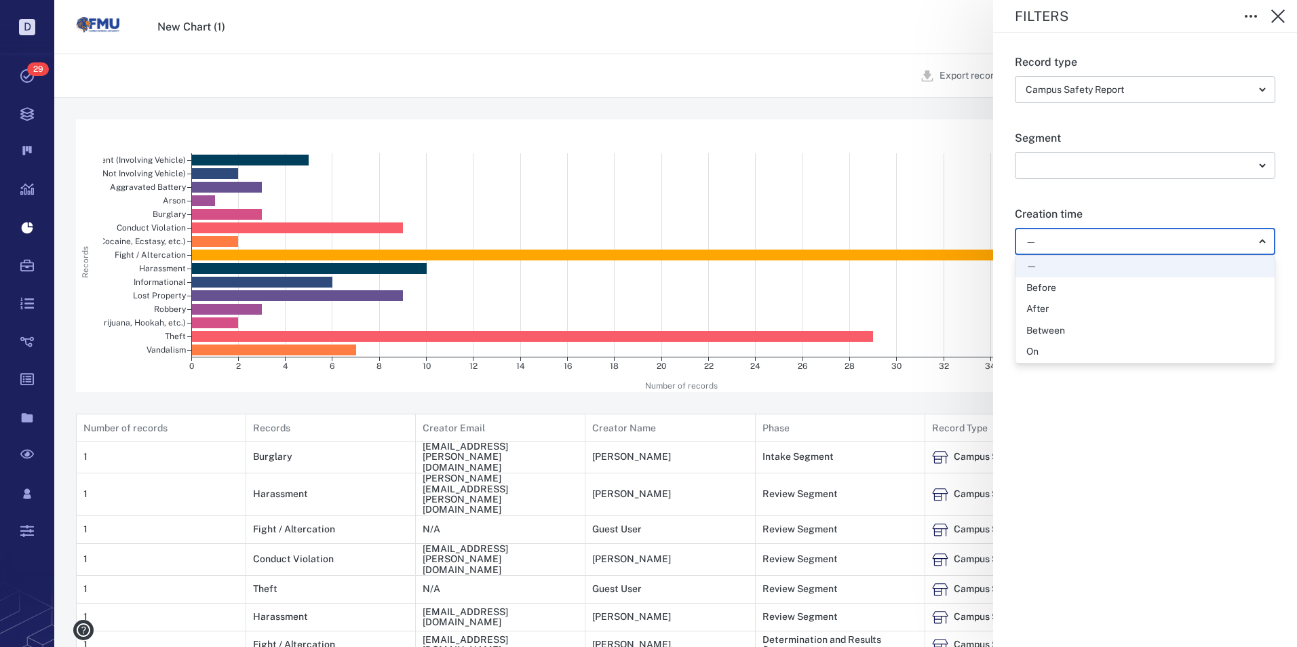
click at [1109, 330] on div "Between" at bounding box center [1144, 331] width 237 height 14
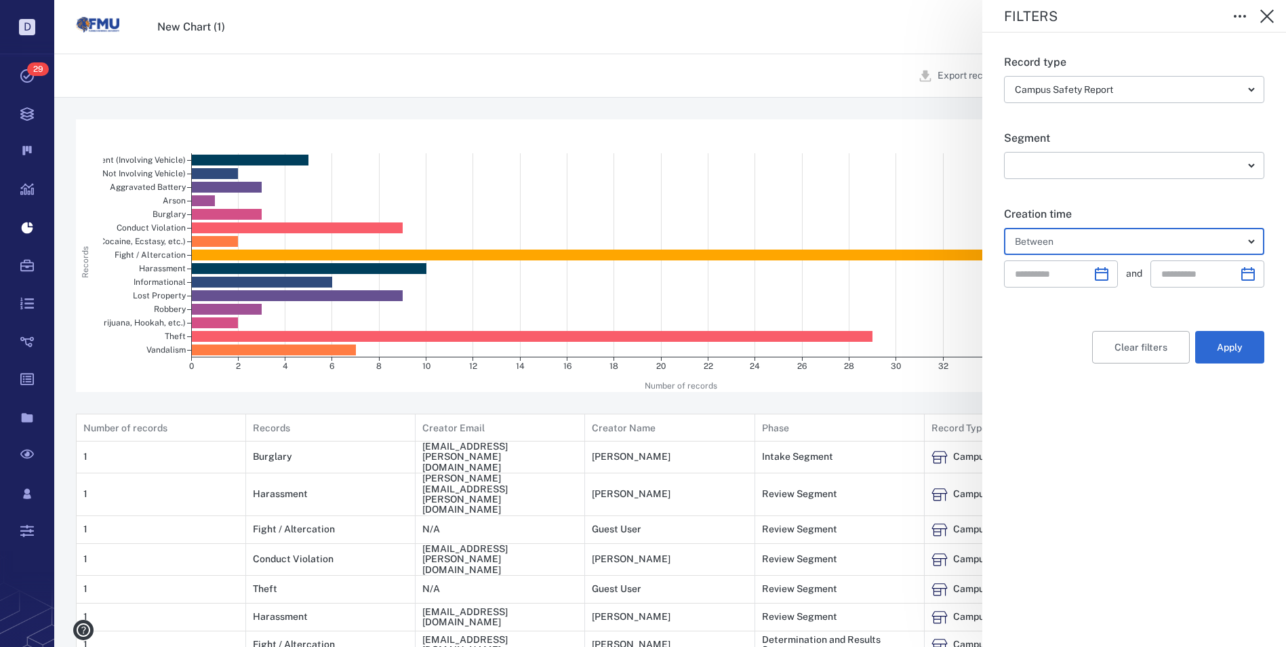
click at [1249, 243] on body "D Tasks 29 Records Boards Dashboard Reports Record types Guide steps Rules Form…" at bounding box center [643, 518] width 1286 height 1037
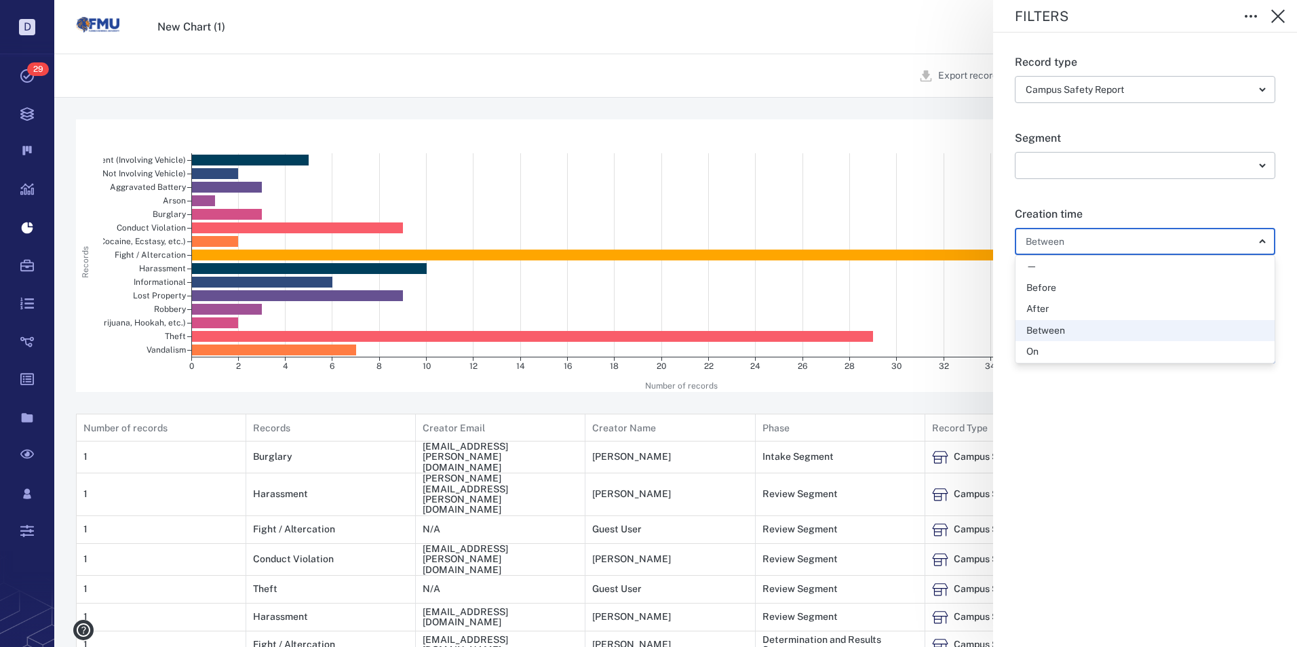
click at [1033, 347] on div "On" at bounding box center [1032, 352] width 12 height 14
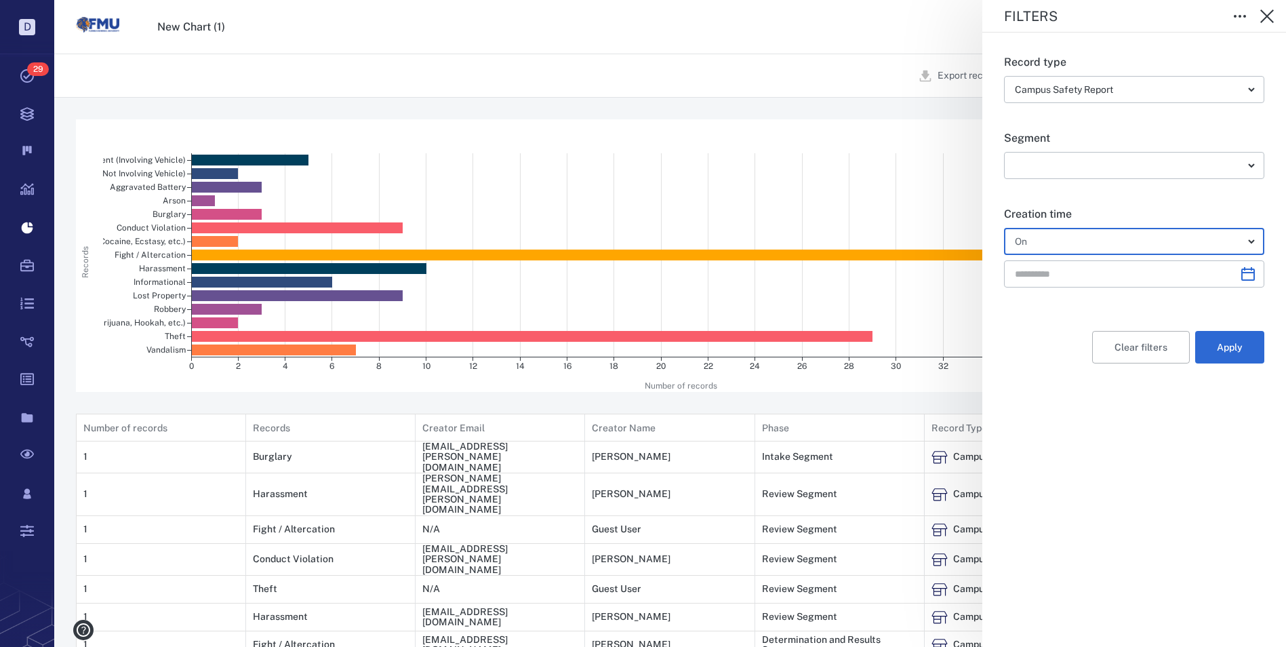
click at [1251, 235] on body "D Tasks 29 Records Boards Dashboard Reports Record types Guide steps Rules Form…" at bounding box center [643, 518] width 1286 height 1037
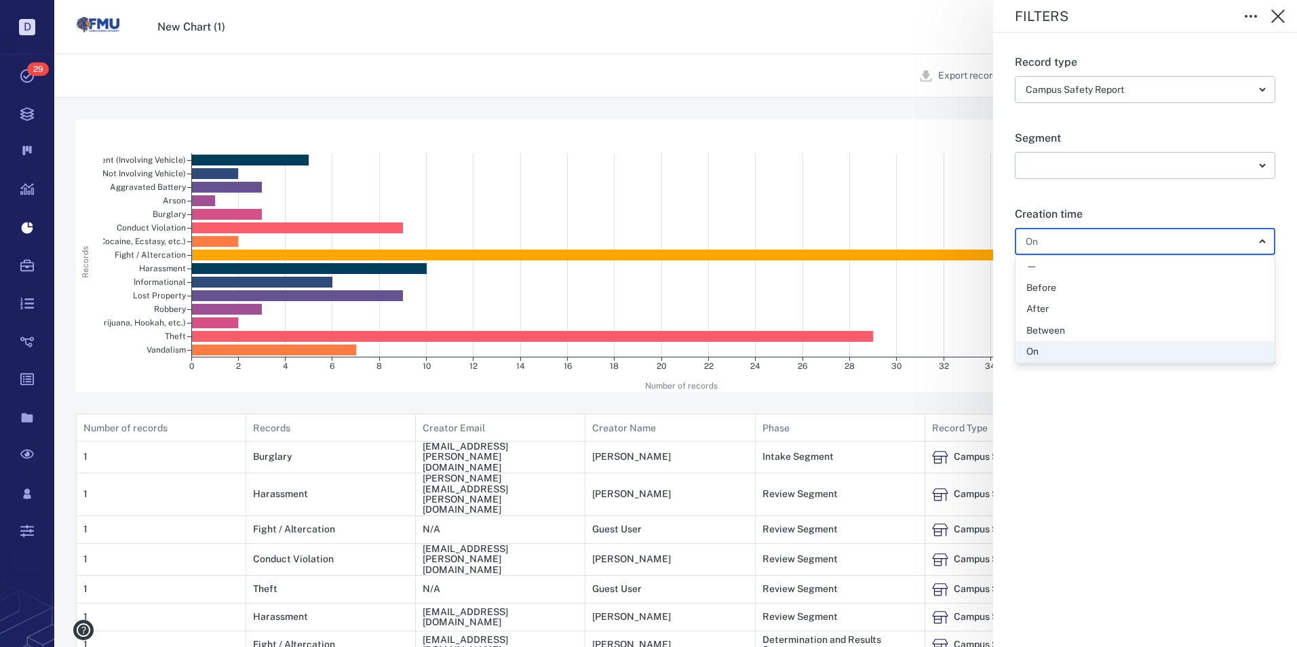
click at [1031, 267] on div "—" at bounding box center [1031, 267] width 11 height 14
type input "*"
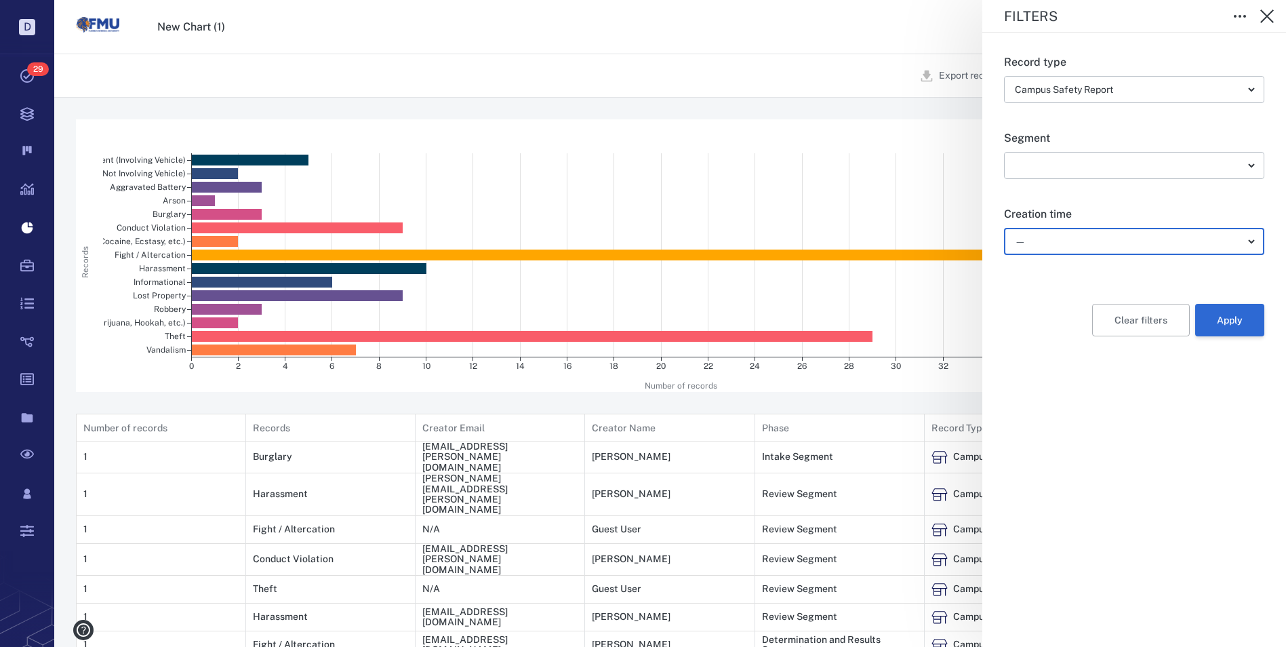
click at [1230, 318] on button "Apply" at bounding box center [1230, 320] width 69 height 33
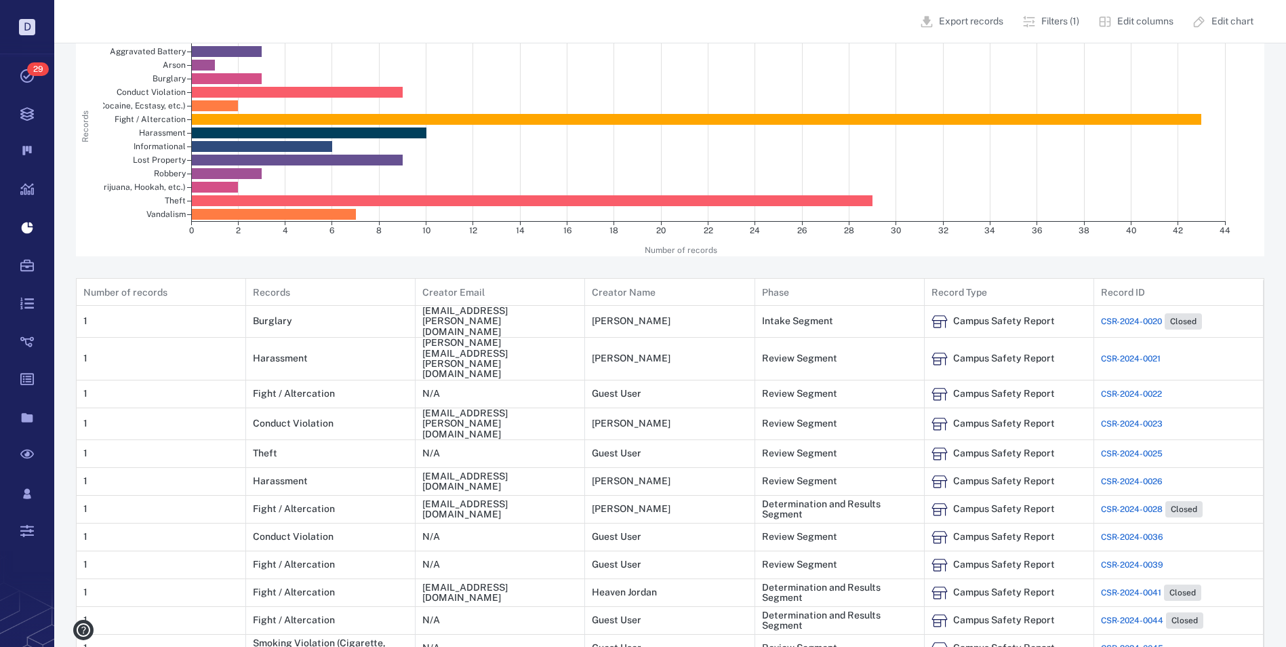
scroll to position [0, 0]
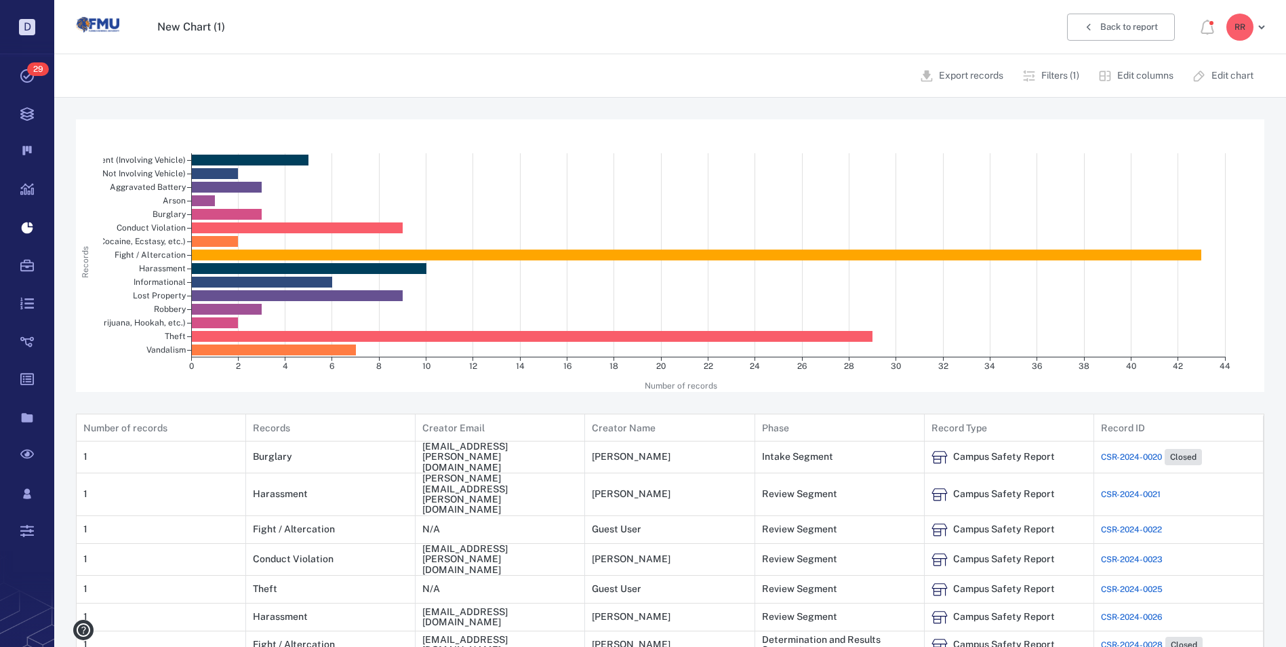
click at [1120, 77] on p "Edit columns" at bounding box center [1146, 76] width 56 height 14
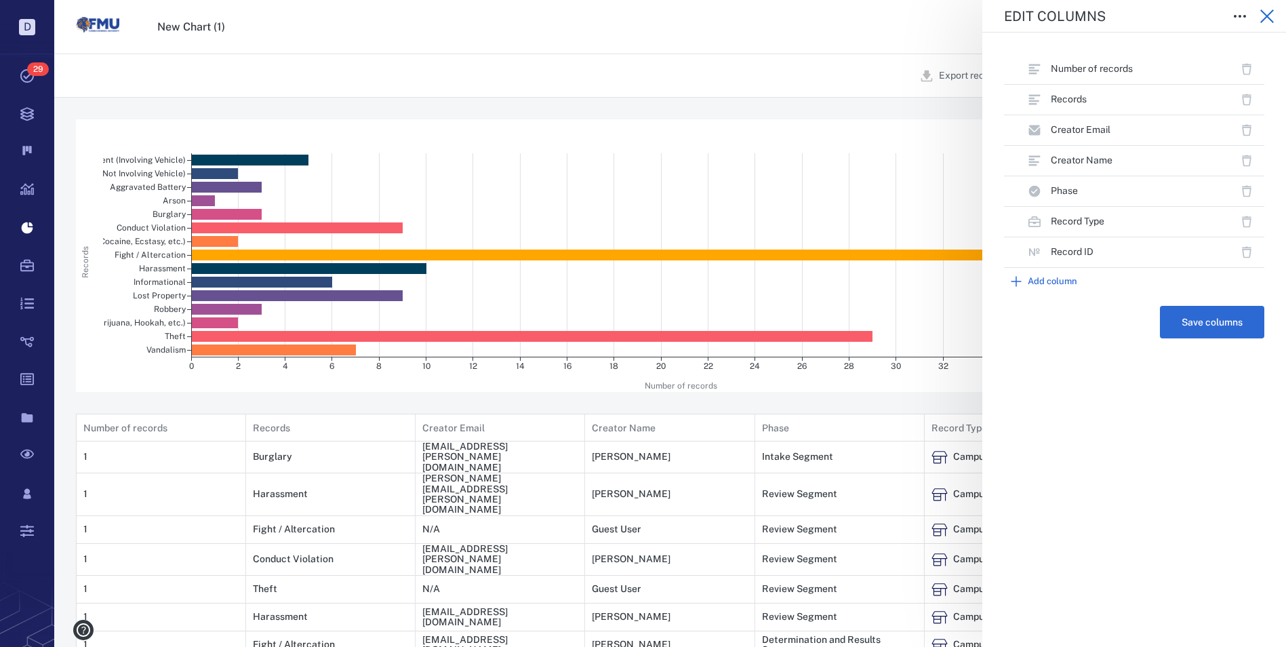
click at [1270, 13] on icon "button" at bounding box center [1267, 16] width 16 height 16
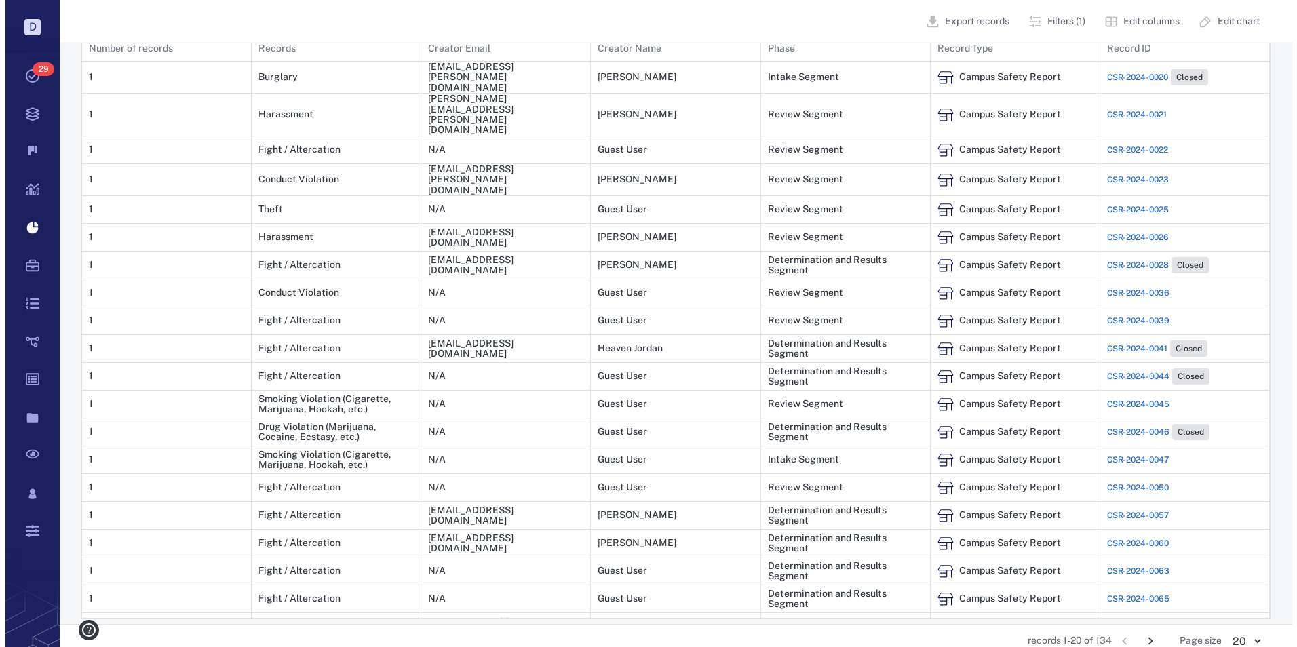
scroll to position [390, 0]
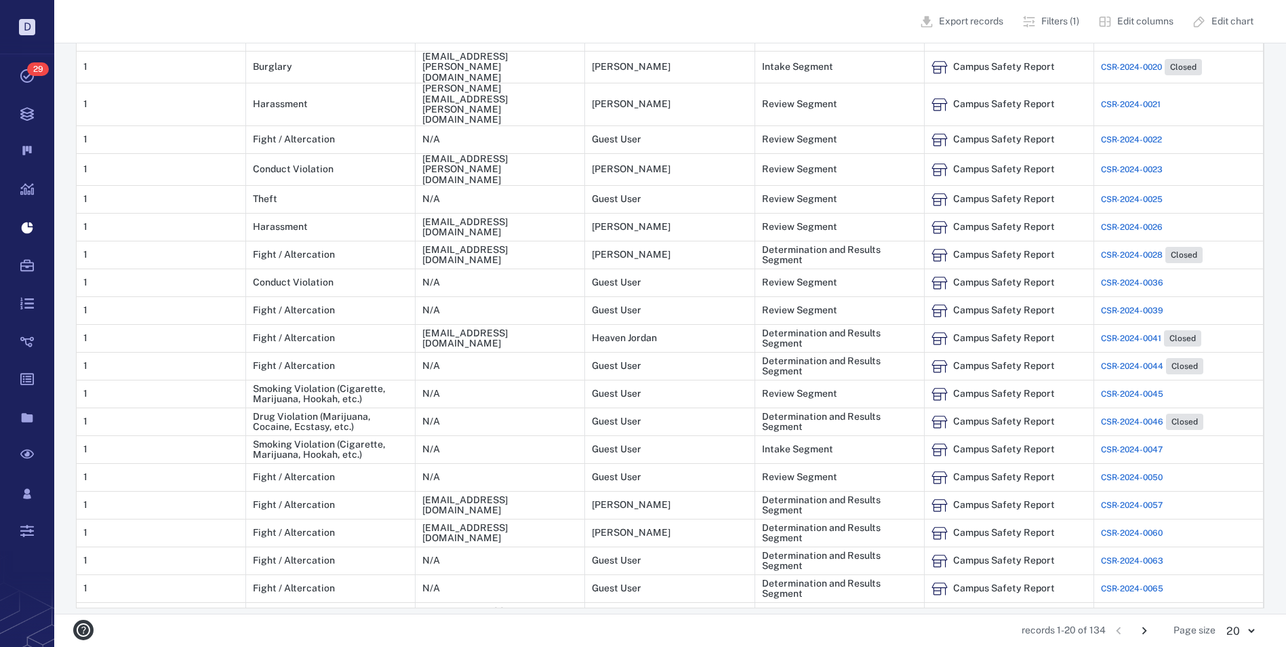
click at [1255, 631] on body "D Tasks 29 Records Boards Dashboard Reports Record types Guide steps Rules Form…" at bounding box center [643, 128] width 1286 height 1037
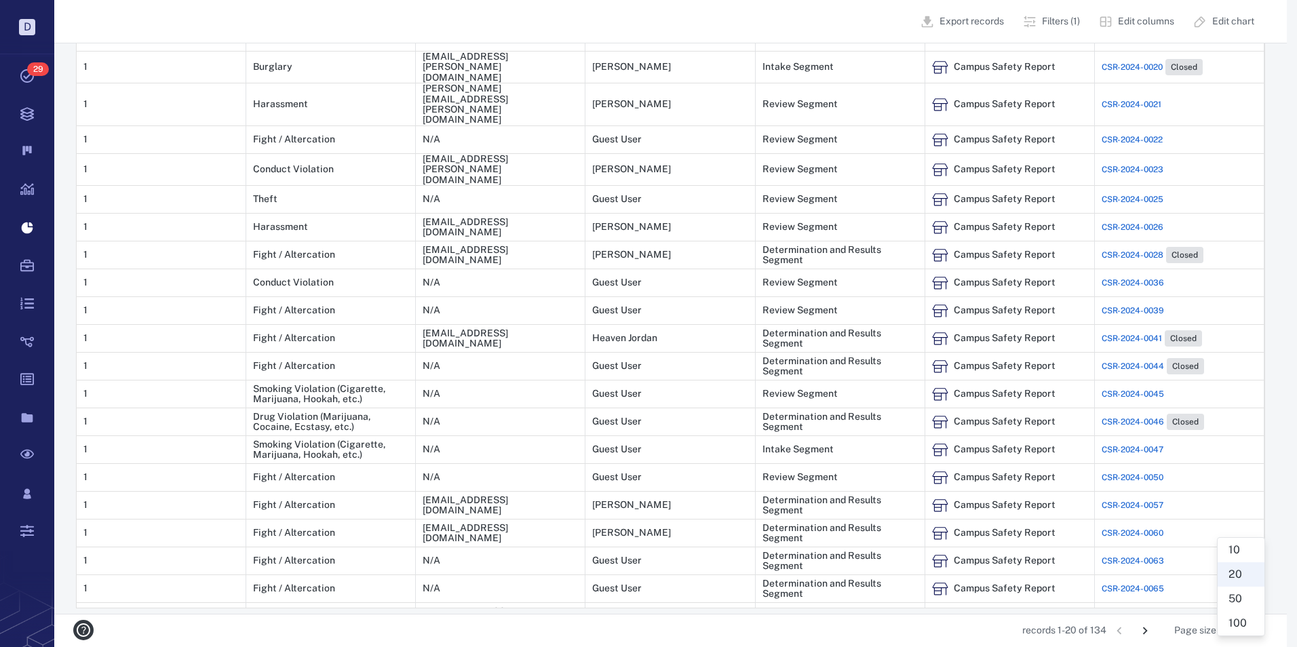
click at [1236, 622] on li "100" at bounding box center [1240, 623] width 47 height 24
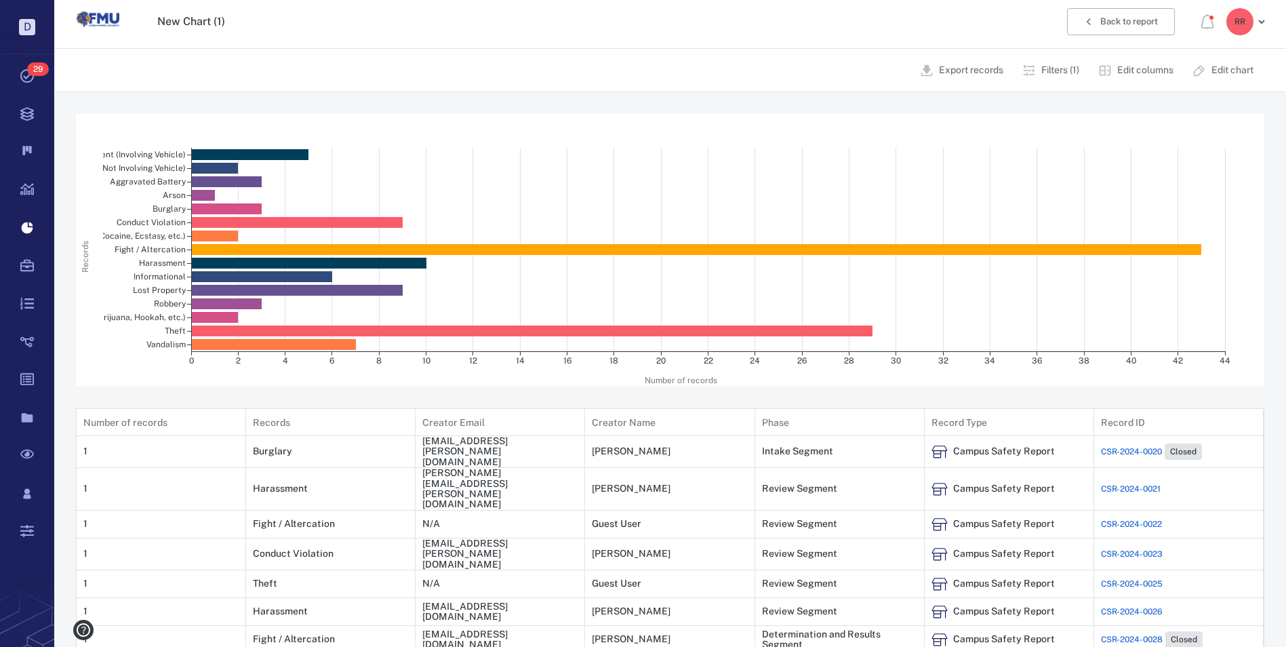
scroll to position [0, 0]
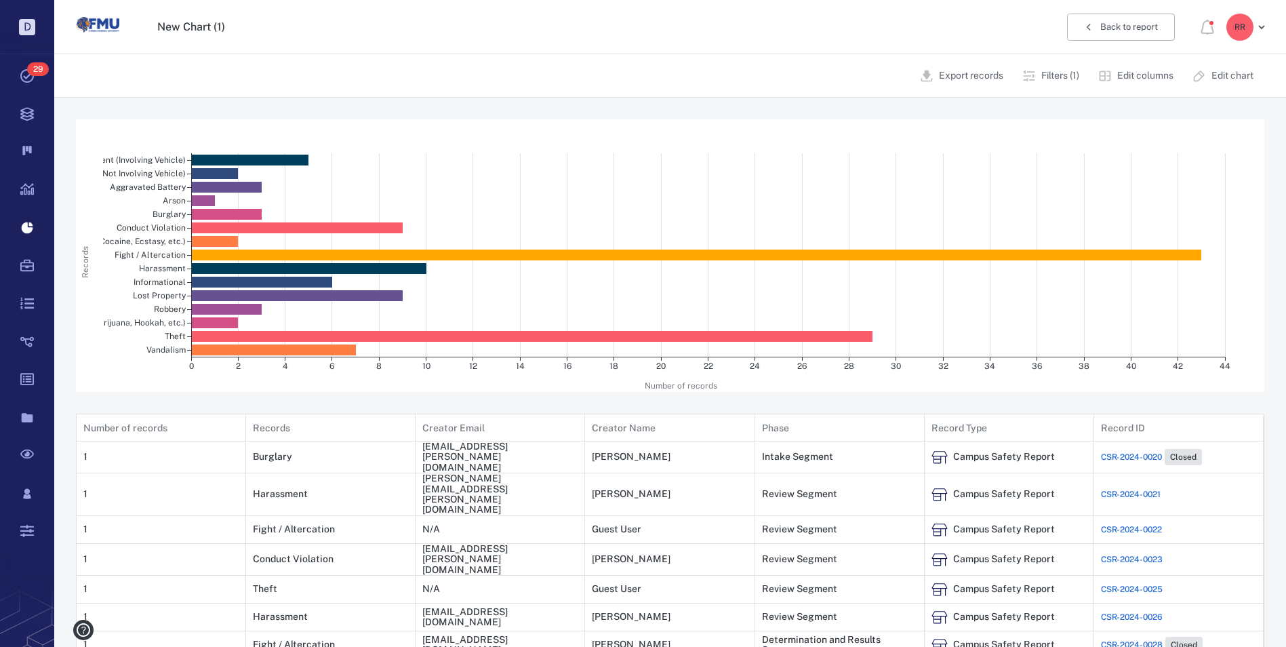
click at [1218, 78] on p "Edit chart" at bounding box center [1233, 76] width 42 height 14
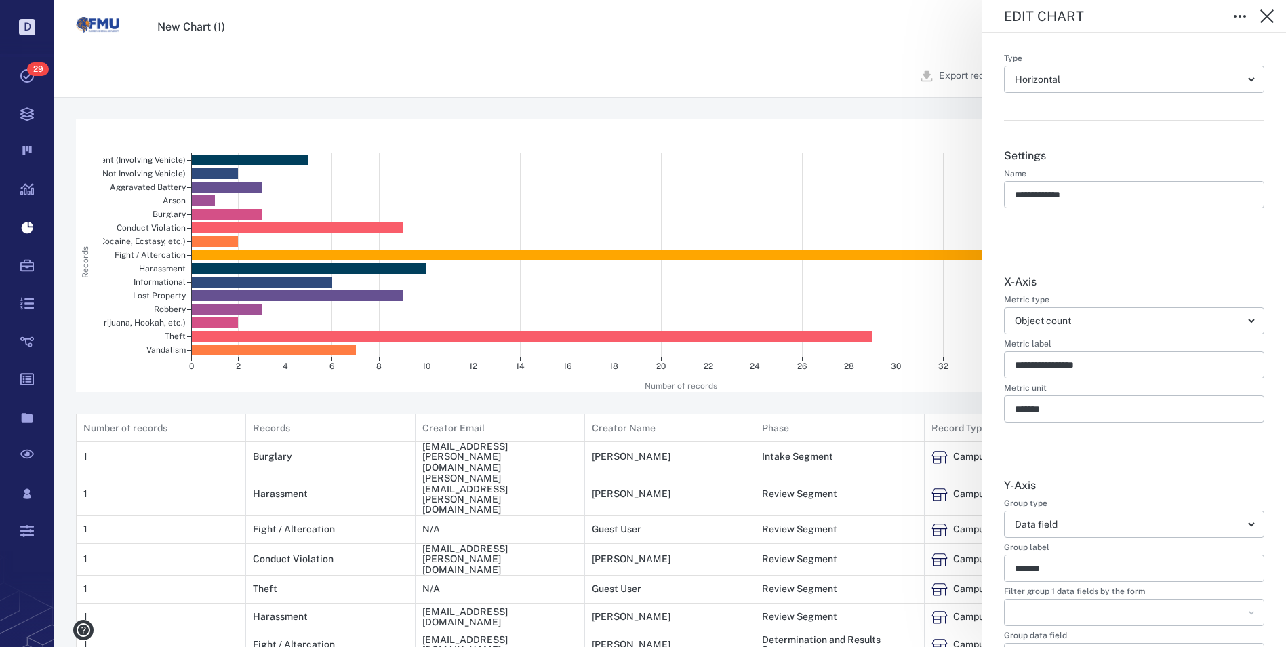
click at [848, 83] on div "**********" at bounding box center [670, 323] width 1232 height 647
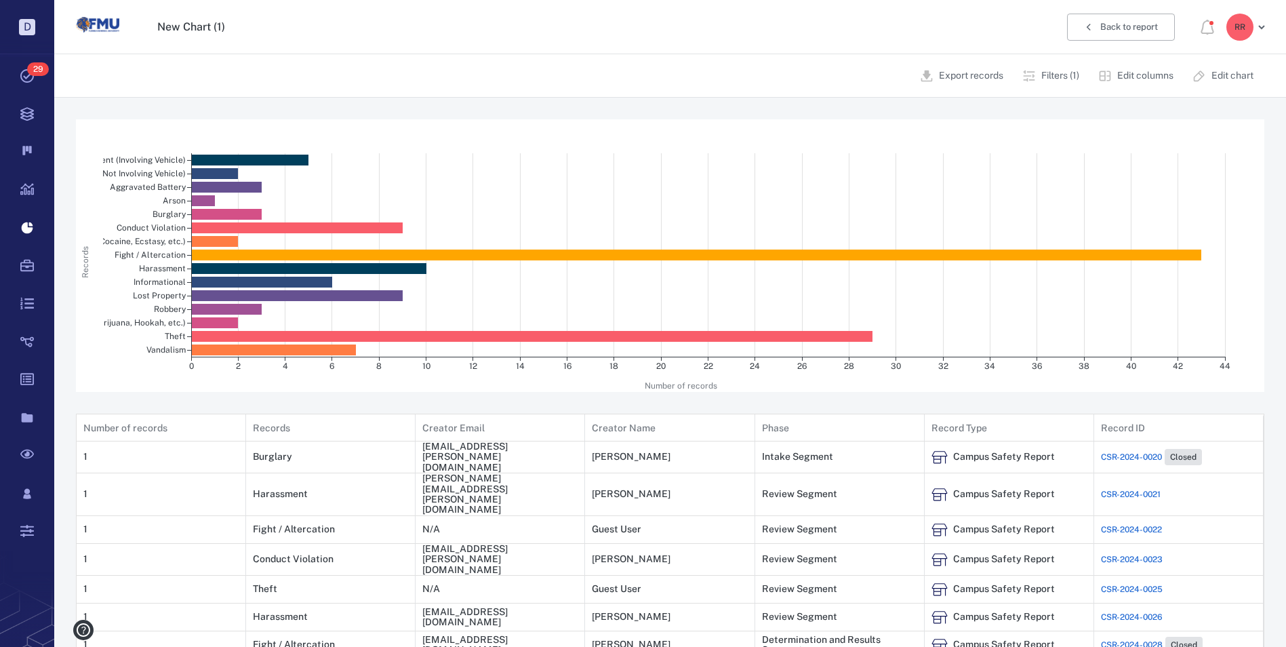
click at [1053, 75] on p "Filters (1)" at bounding box center [1061, 76] width 38 height 14
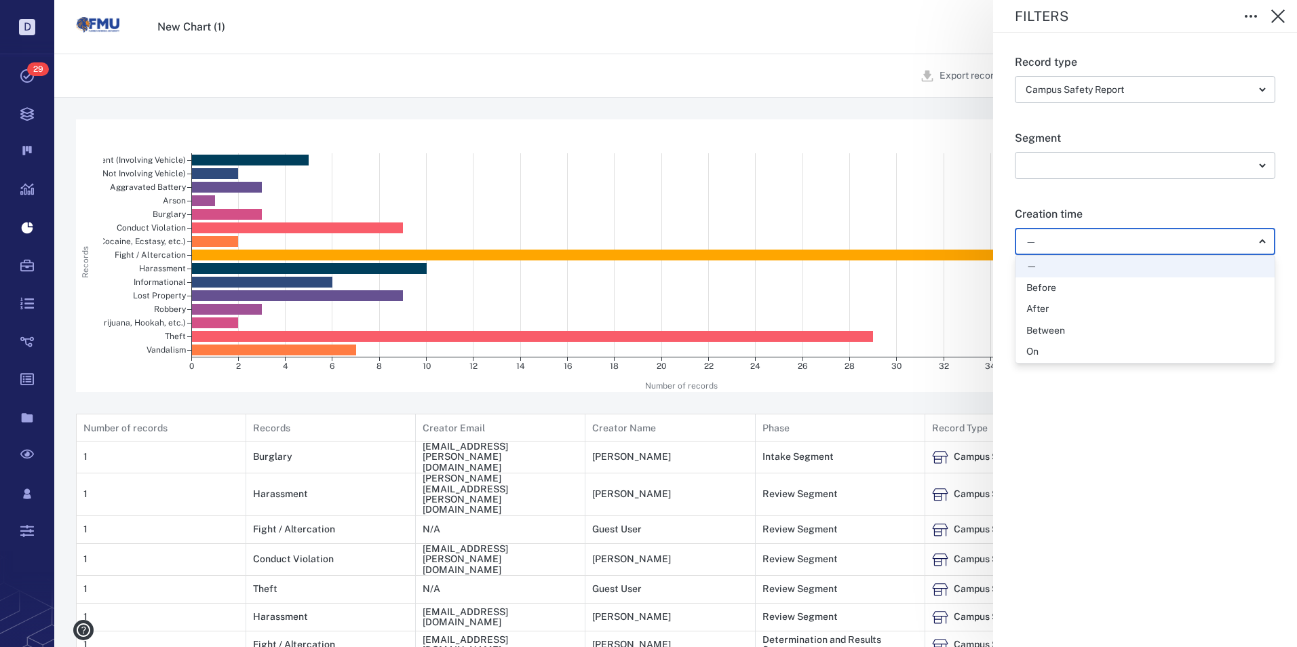
click at [1065, 330] on div "Between" at bounding box center [1144, 331] width 237 height 14
type input "*"
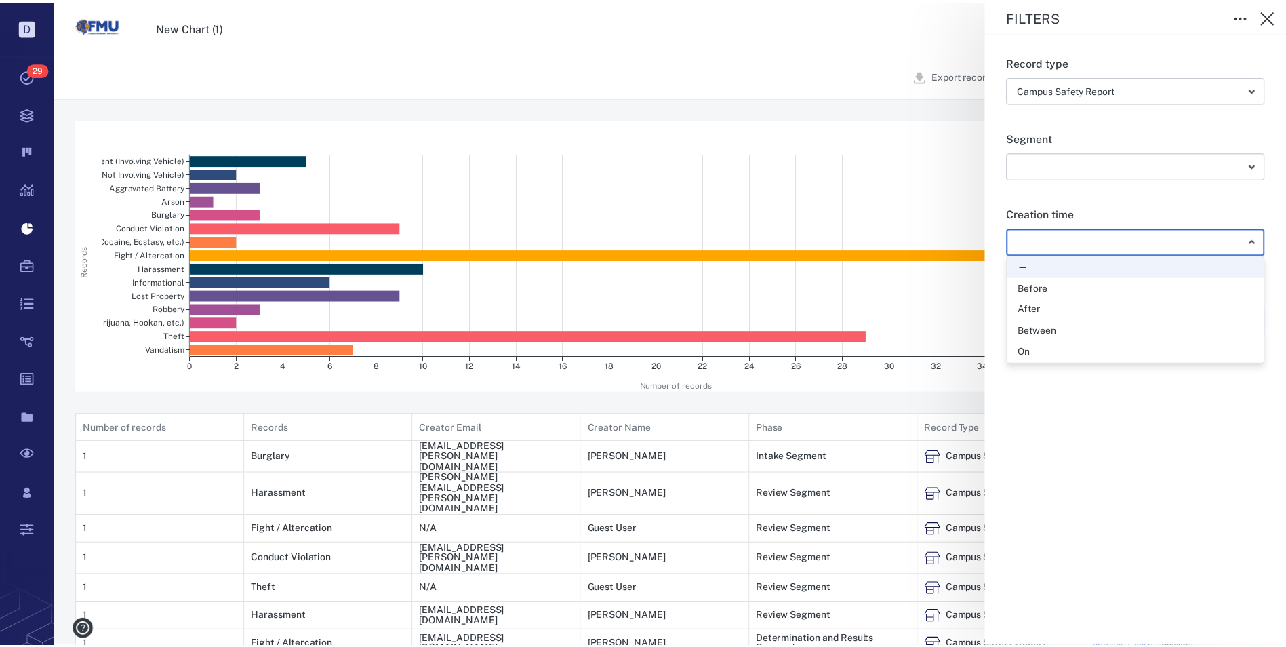
scroll to position [11, 11]
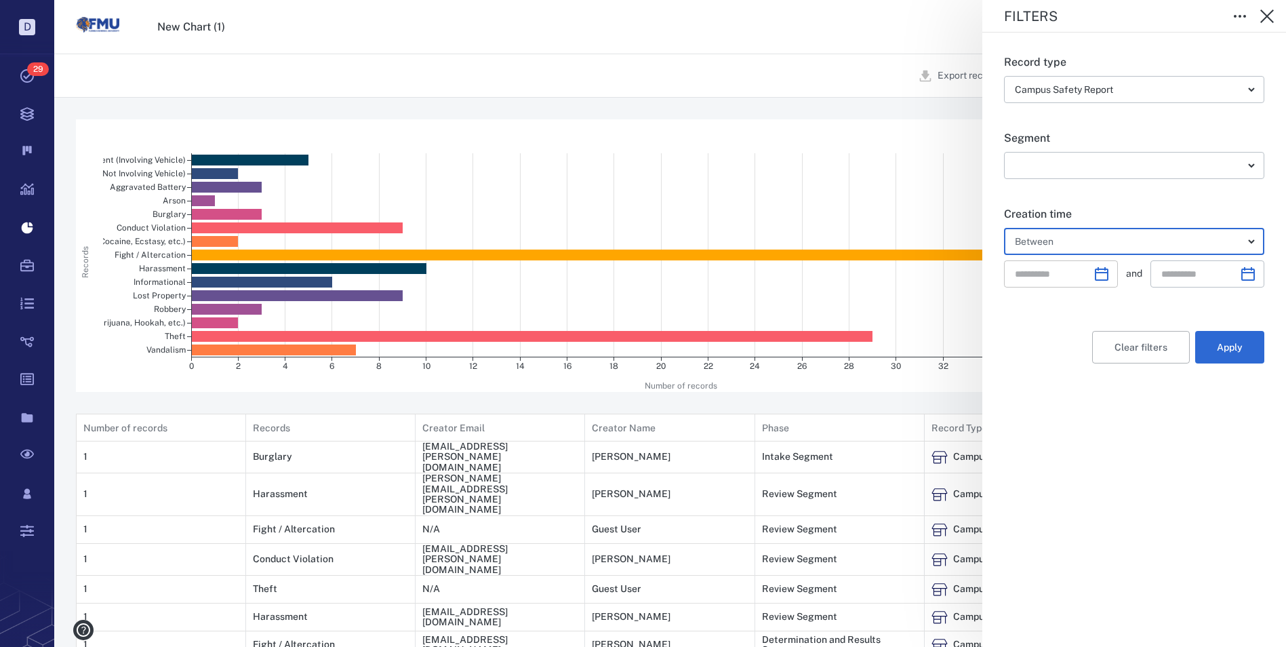
click at [1098, 270] on icon "Choose date" at bounding box center [1102, 274] width 14 height 14
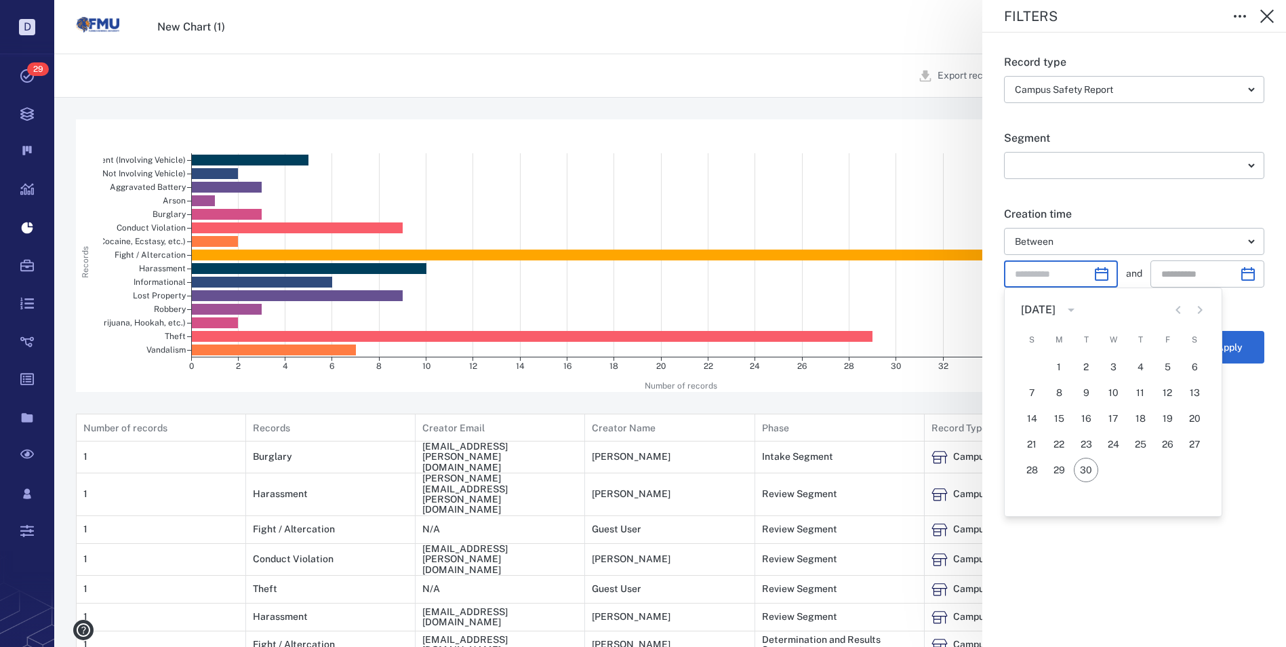
click at [1179, 307] on icon "Previous month" at bounding box center [1178, 310] width 5 height 8
click at [1180, 307] on icon "Previous month" at bounding box center [1178, 310] width 5 height 8
click at [1075, 310] on icon "calendar view is open, switch to year view" at bounding box center [1071, 310] width 7 height 3
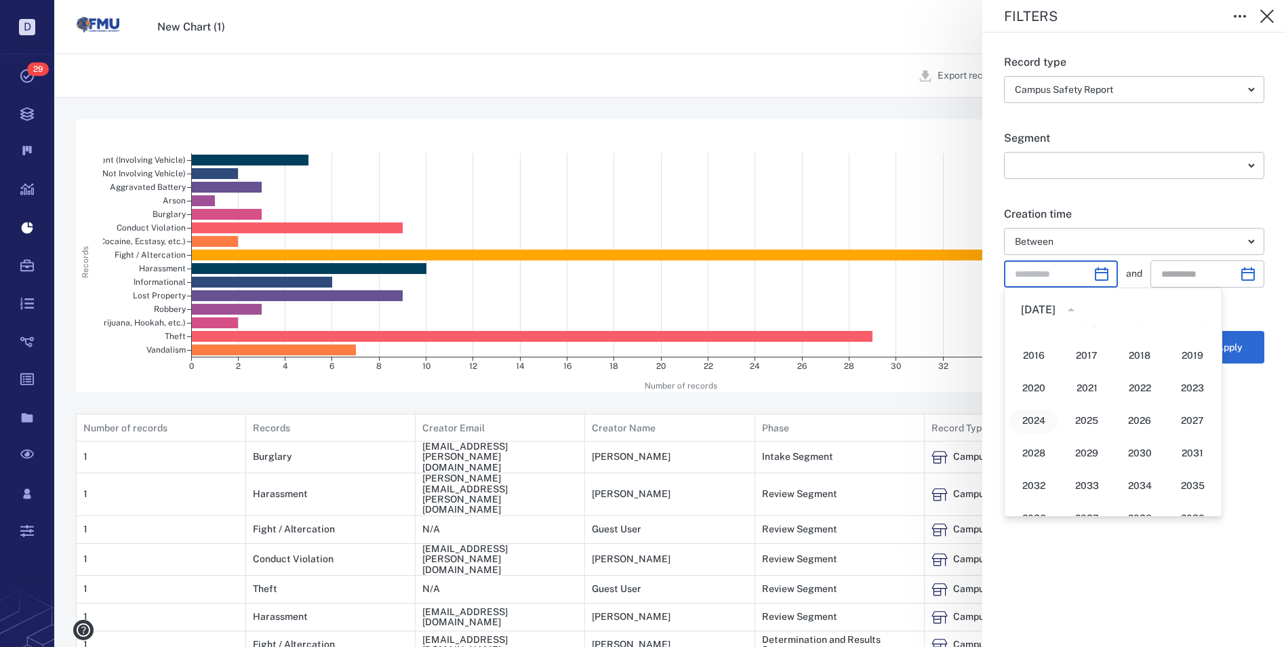
click at [1030, 421] on button "2024" at bounding box center [1034, 421] width 49 height 24
click at [1179, 307] on icon "Previous month" at bounding box center [1178, 310] width 5 height 8
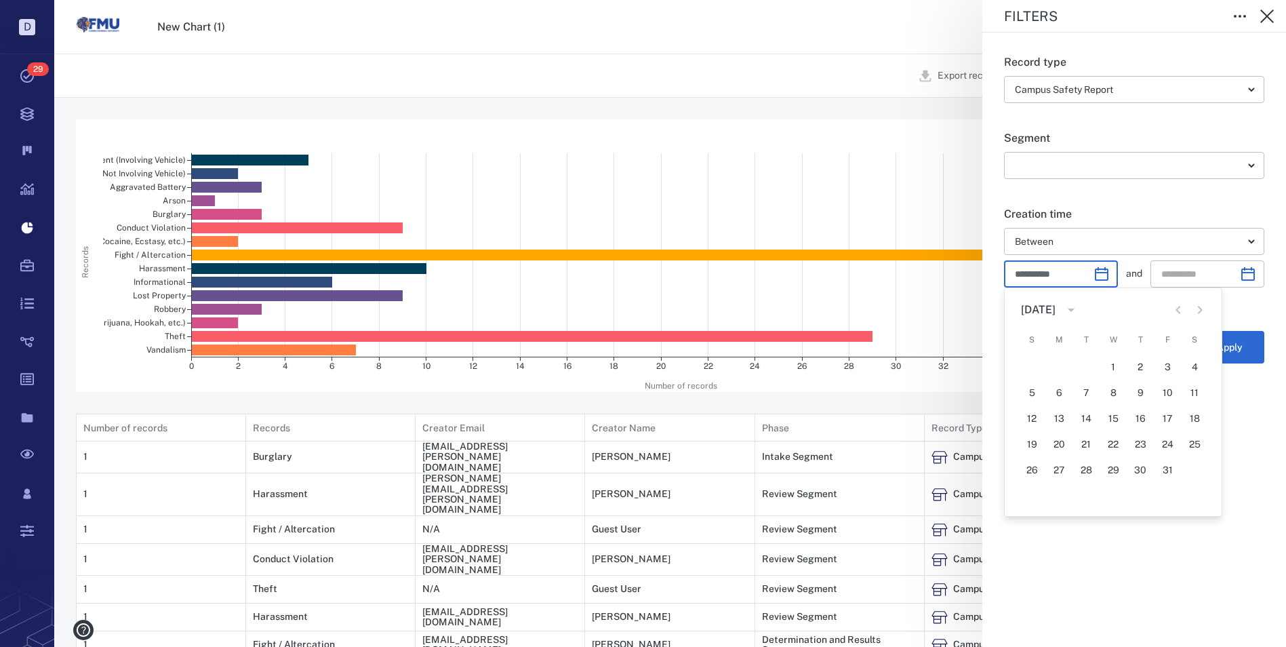
click at [1177, 305] on icon "Previous month" at bounding box center [1179, 310] width 16 height 16
click at [1059, 366] on button "1" at bounding box center [1059, 367] width 24 height 24
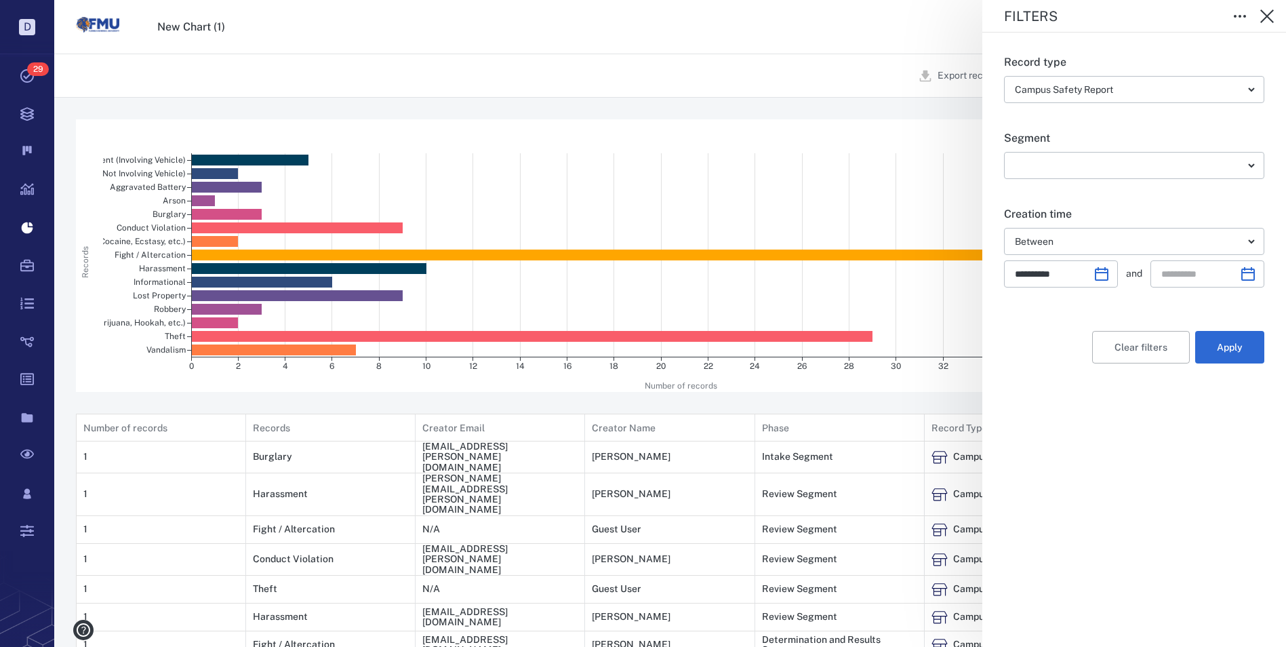
type input "**********"
click at [1251, 275] on icon "Choose date" at bounding box center [1248, 274] width 16 height 16
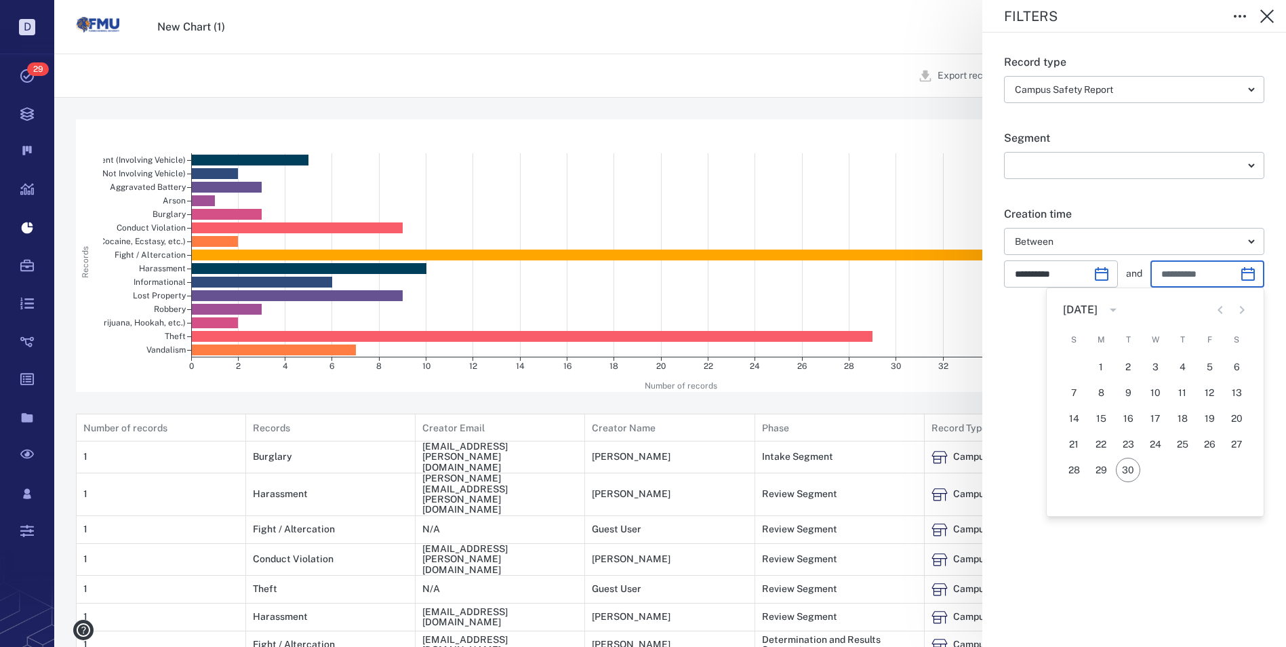
click at [1173, 277] on input "**********" at bounding box center [1196, 273] width 68 height 27
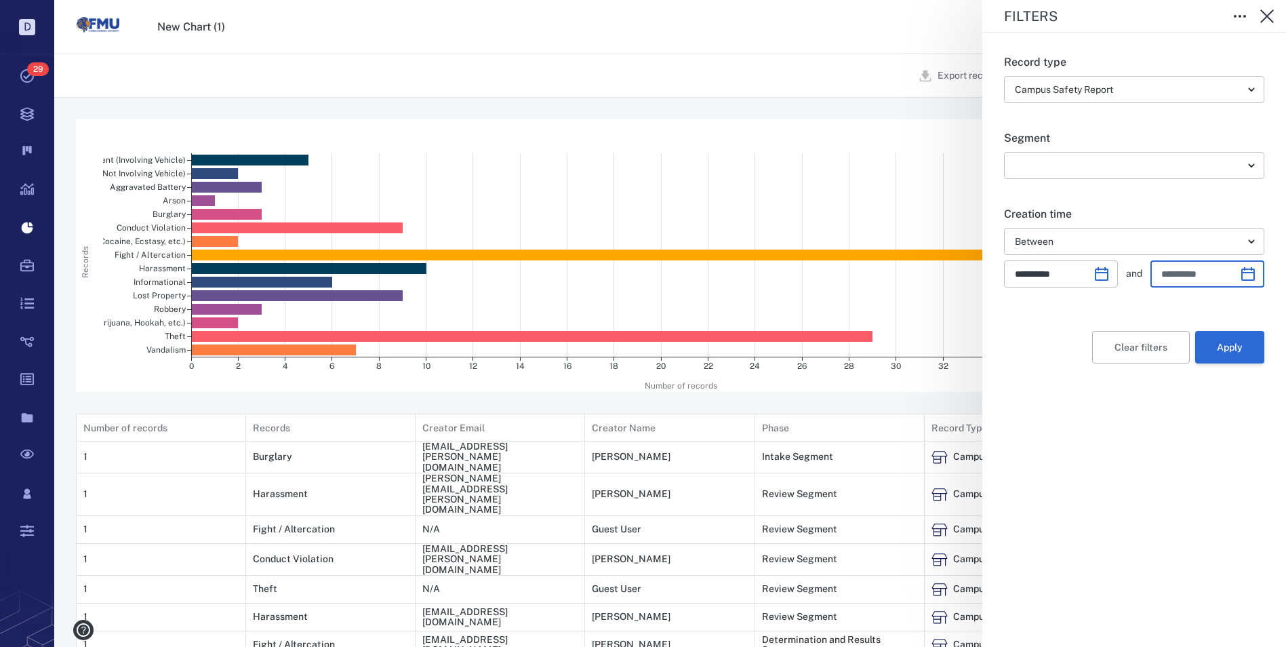
type input "**********"
click at [1231, 342] on button "Apply" at bounding box center [1230, 347] width 69 height 33
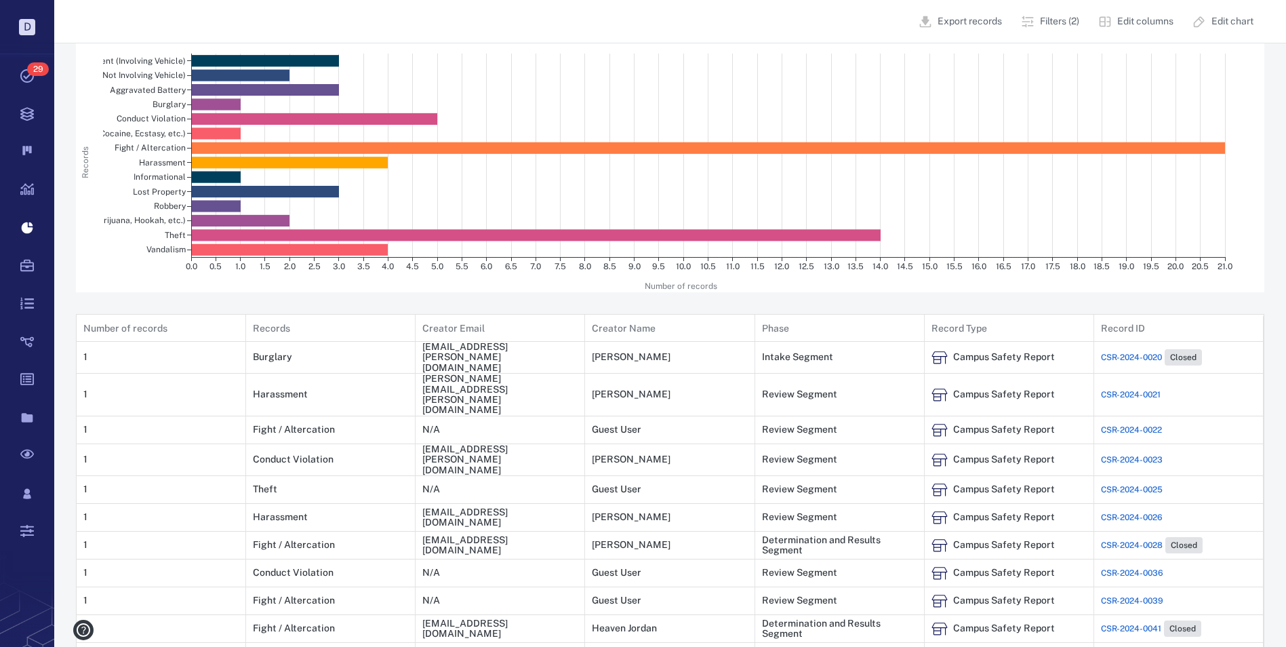
scroll to position [14, 0]
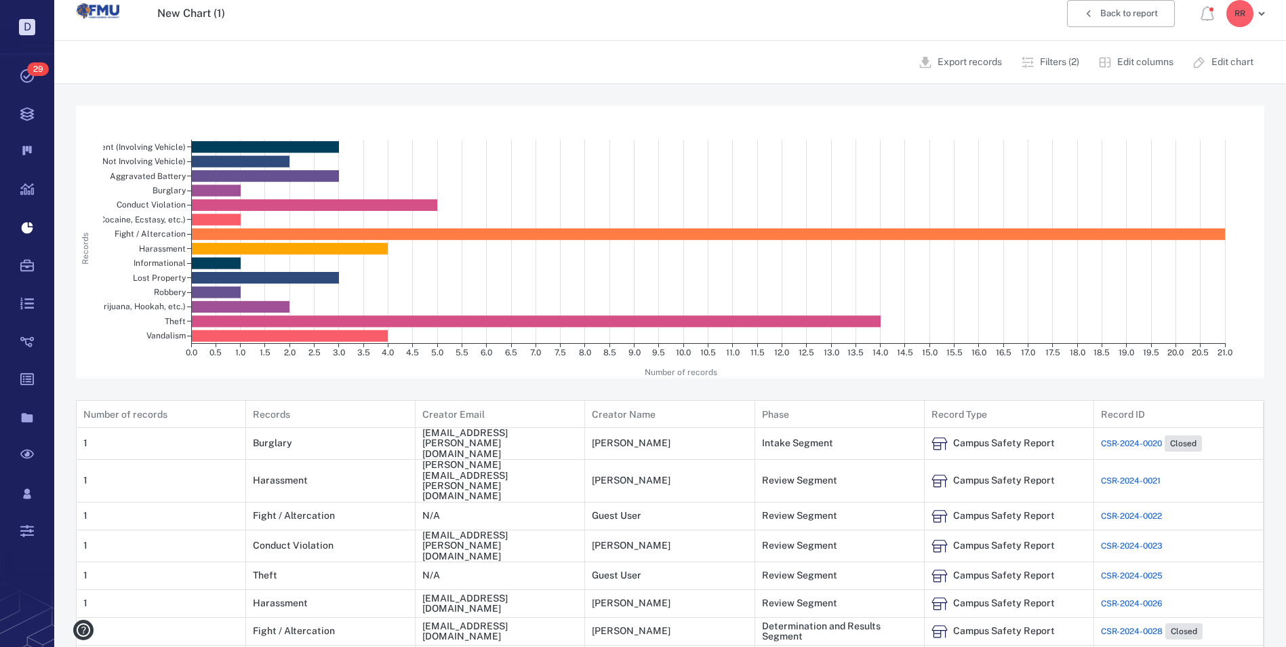
click at [1114, 59] on button "Edit columns" at bounding box center [1137, 62] width 94 height 33
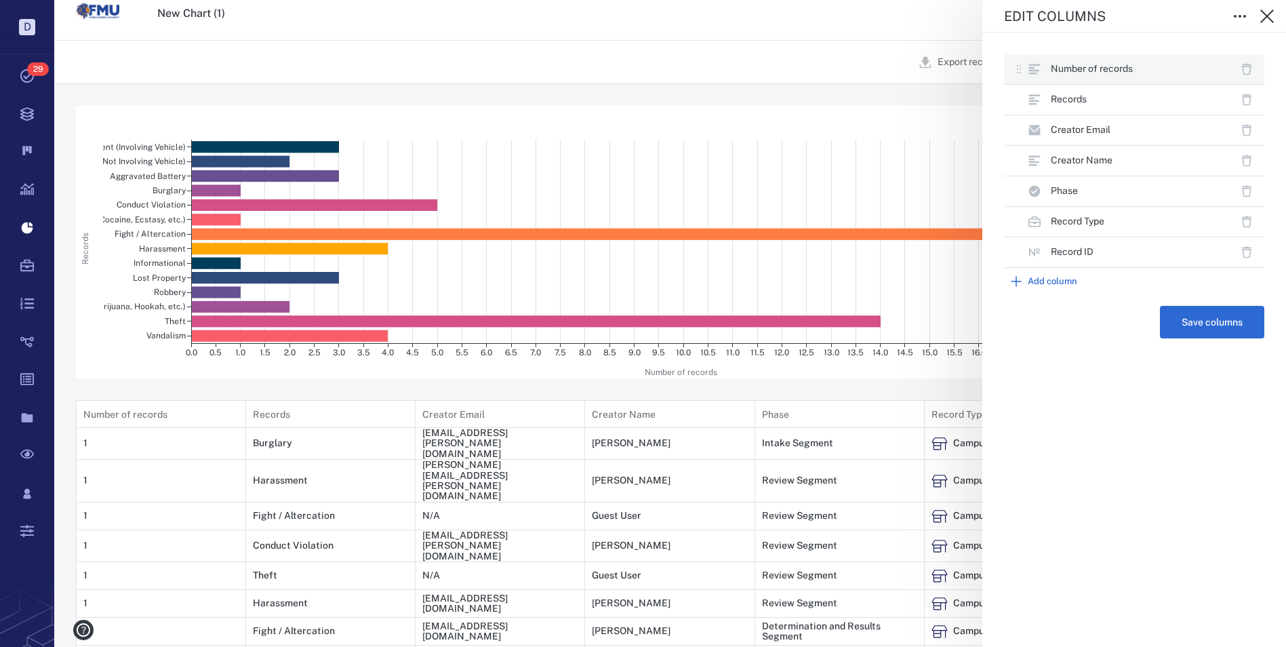
click at [1250, 68] on icon "button" at bounding box center [1247, 69] width 14 height 14
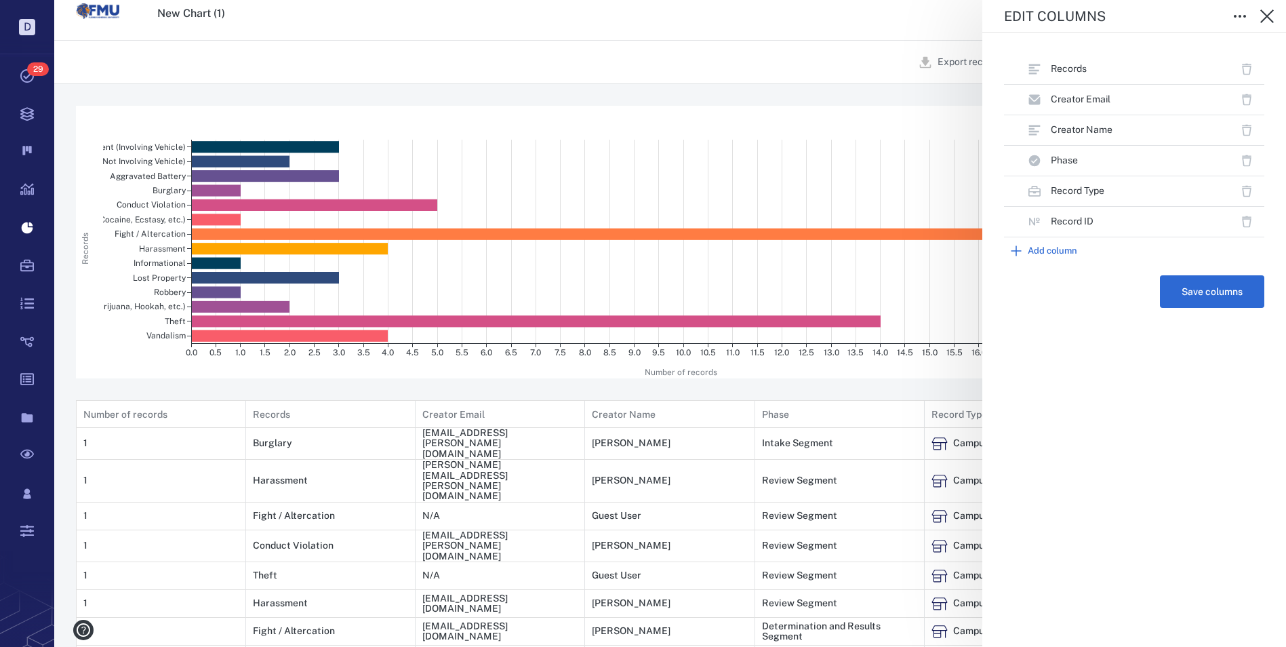
click at [1059, 253] on button "Add column" at bounding box center [1134, 250] width 260 height 27
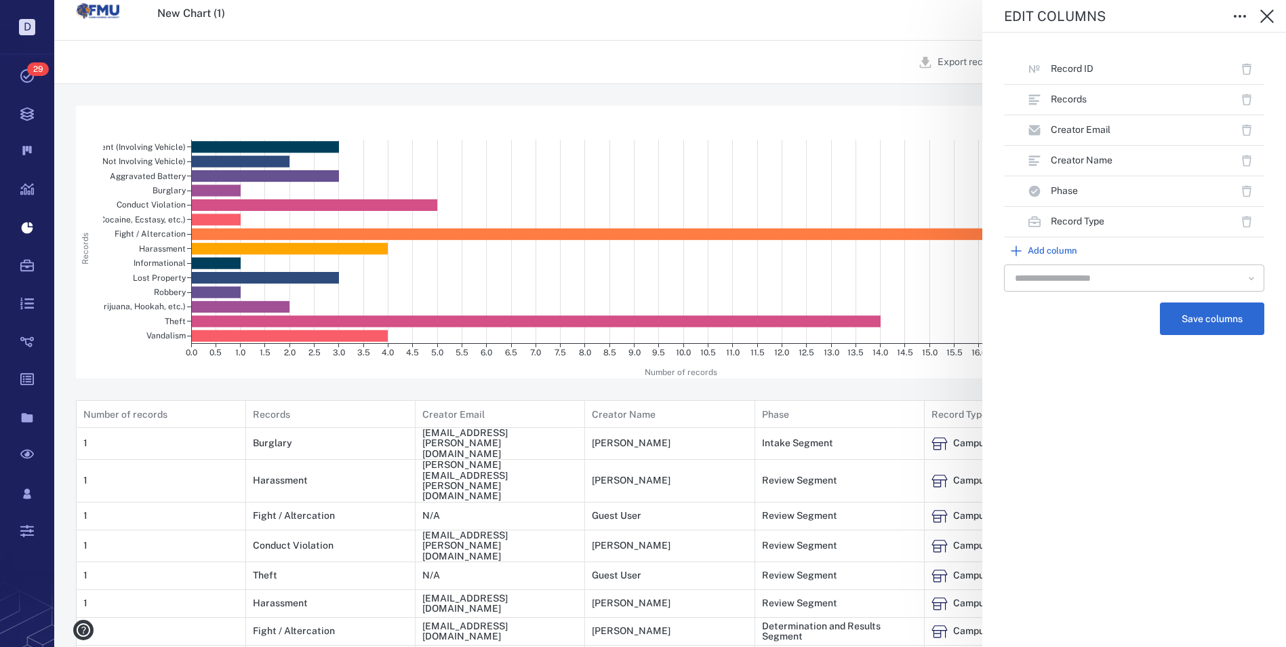
click at [1249, 273] on icon "Open" at bounding box center [1252, 278] width 14 height 14
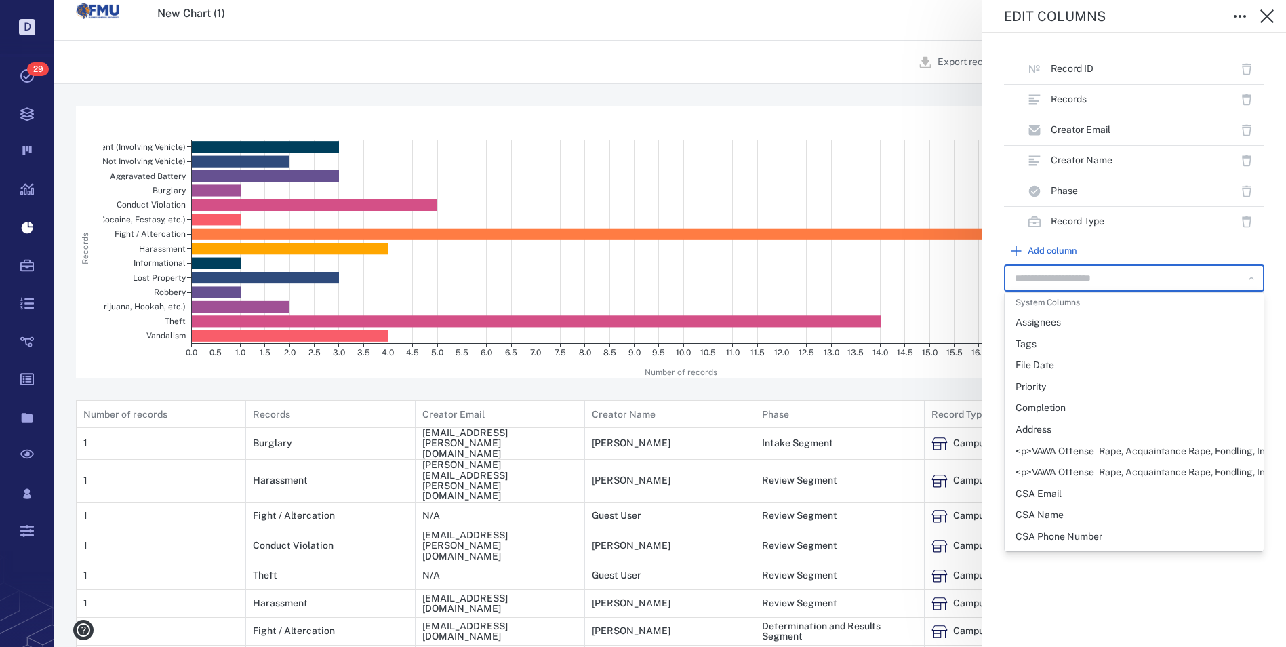
click at [1036, 368] on div "File Date" at bounding box center [1035, 366] width 39 height 14
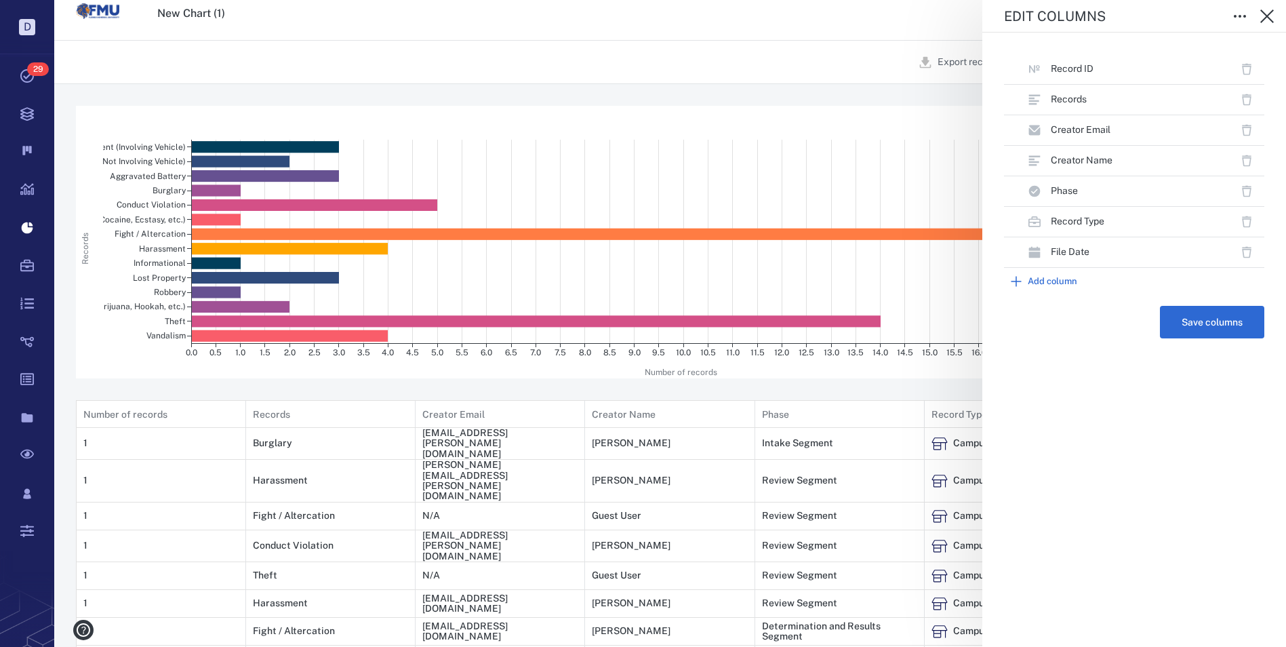
click at [1036, 368] on div "Record ID Records Creator Email Creator Name Phase Record Type File Date Add co…" at bounding box center [1134, 202] width 260 height 338
click at [1246, 218] on icon "button" at bounding box center [1246, 222] width 9 height 10
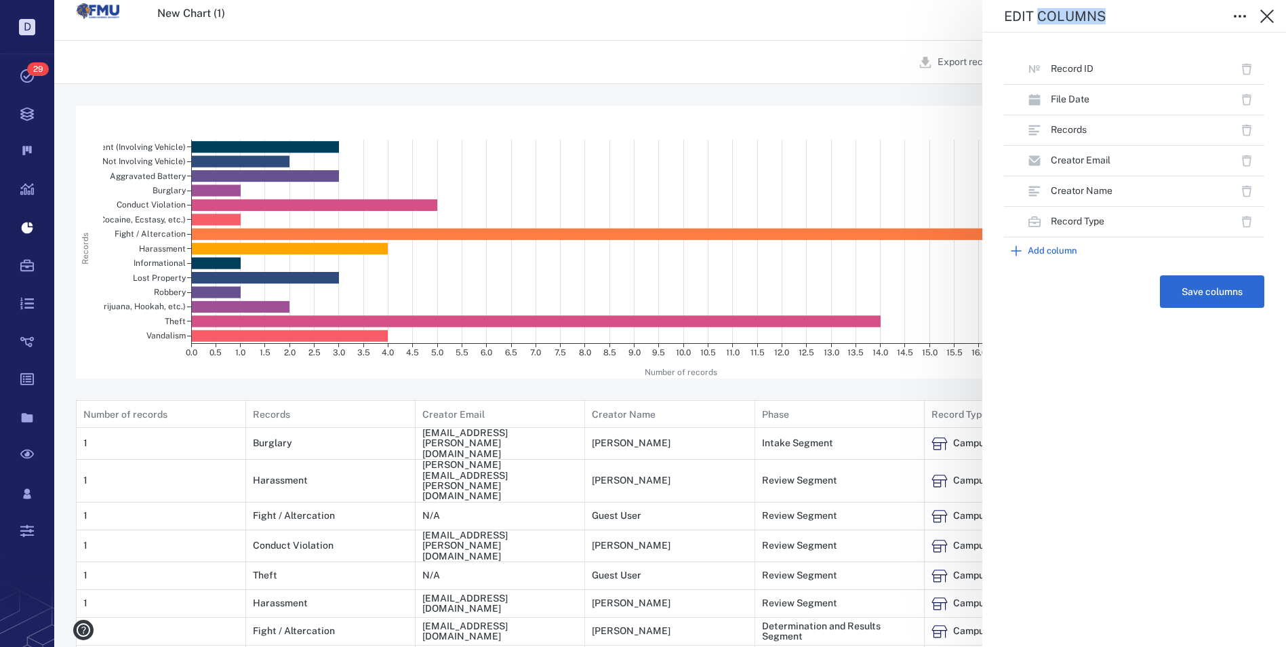
click at [1043, 252] on button "Add column" at bounding box center [1134, 250] width 260 height 27
click at [1255, 275] on icon "Open" at bounding box center [1252, 278] width 14 height 14
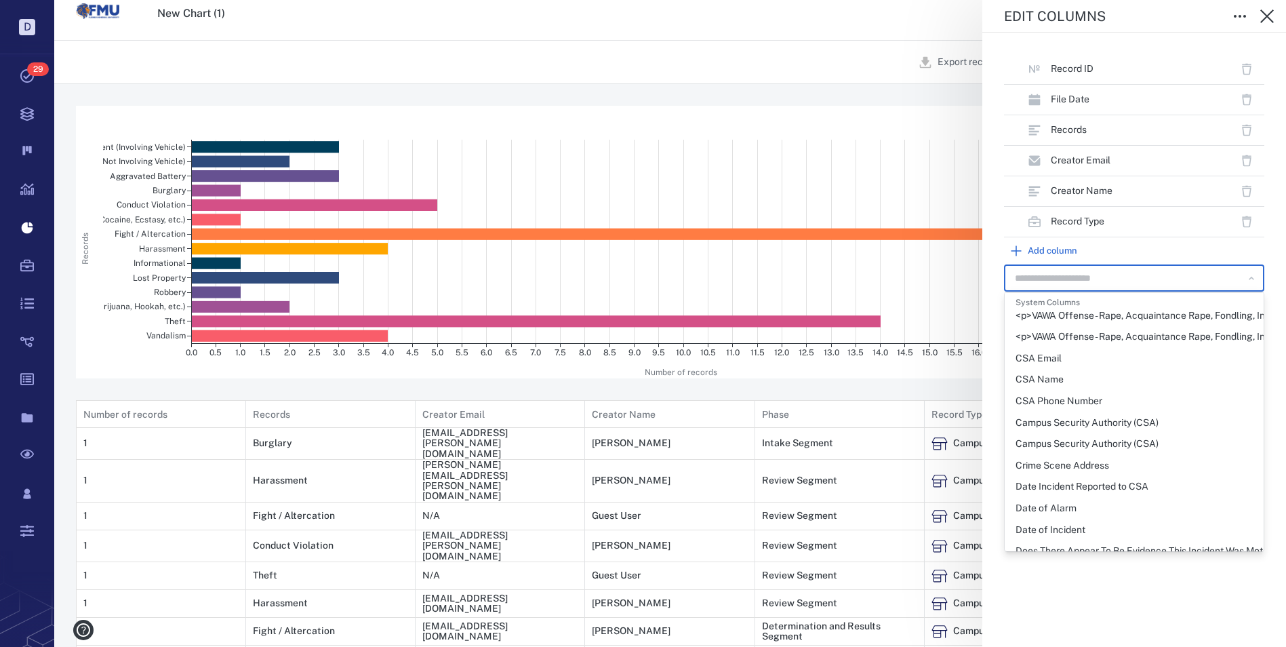
scroll to position [203, 0]
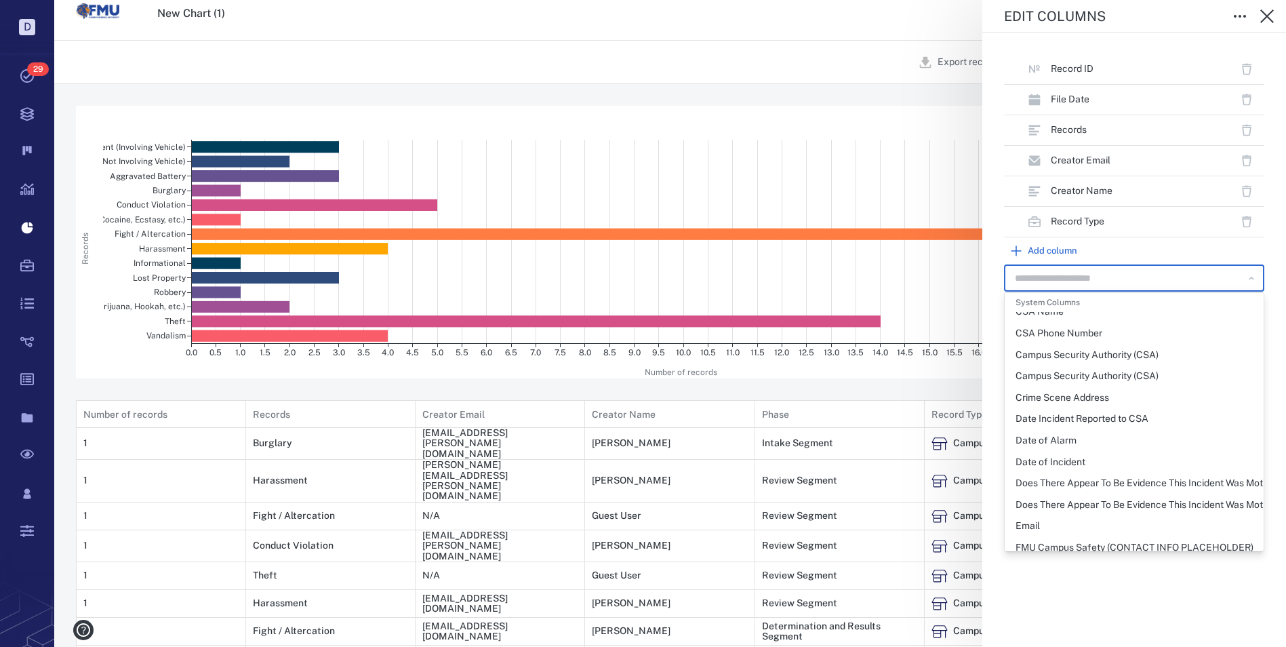
click at [1077, 460] on div "Date of Incident" at bounding box center [1051, 463] width 70 height 14
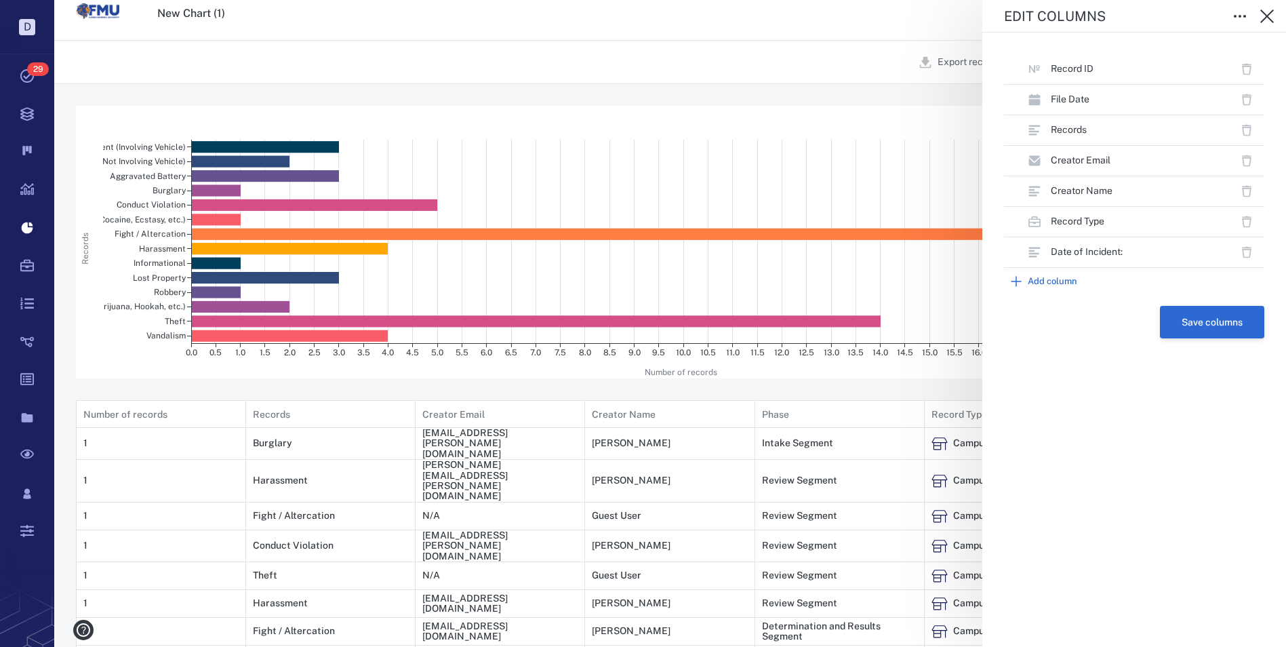
click at [1213, 321] on button "Save columns" at bounding box center [1212, 322] width 104 height 33
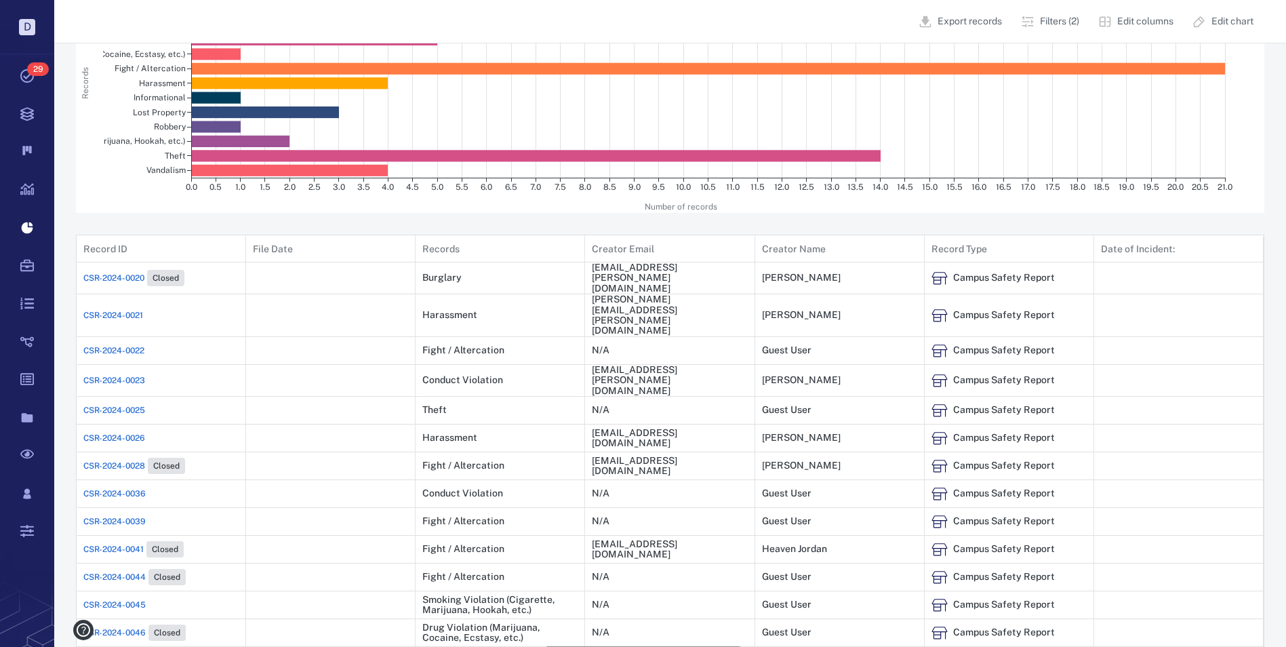
scroll to position [81, 0]
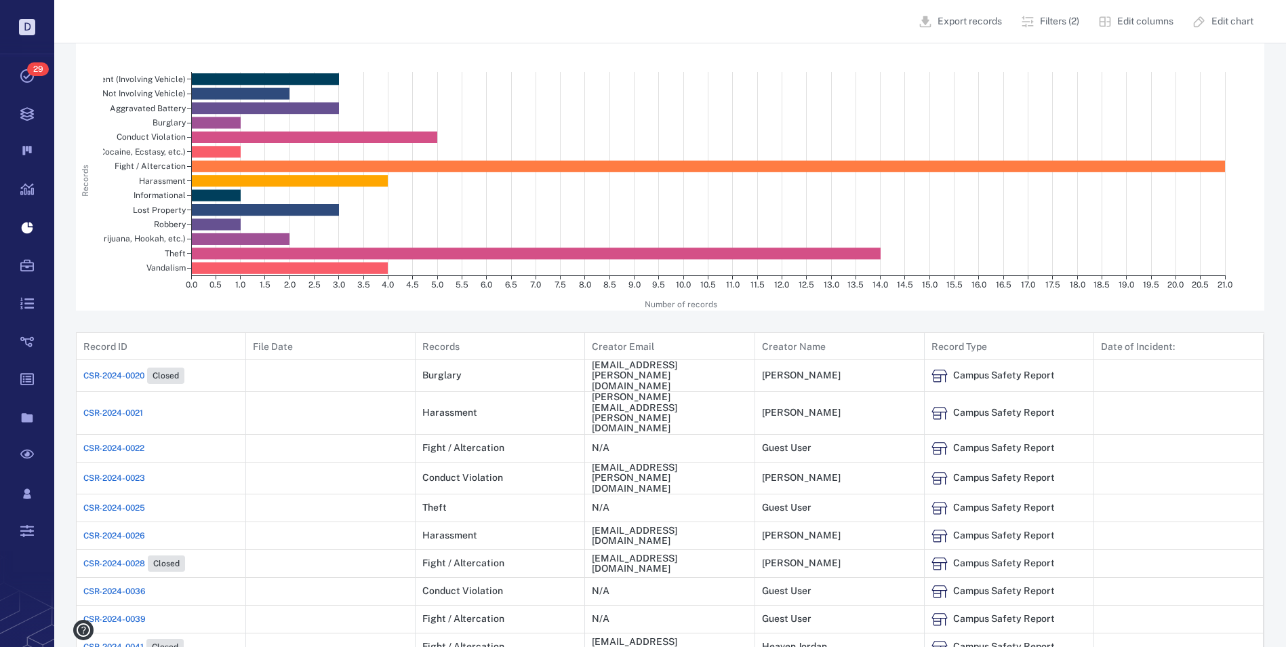
click at [1130, 18] on p "Edit columns" at bounding box center [1146, 22] width 56 height 14
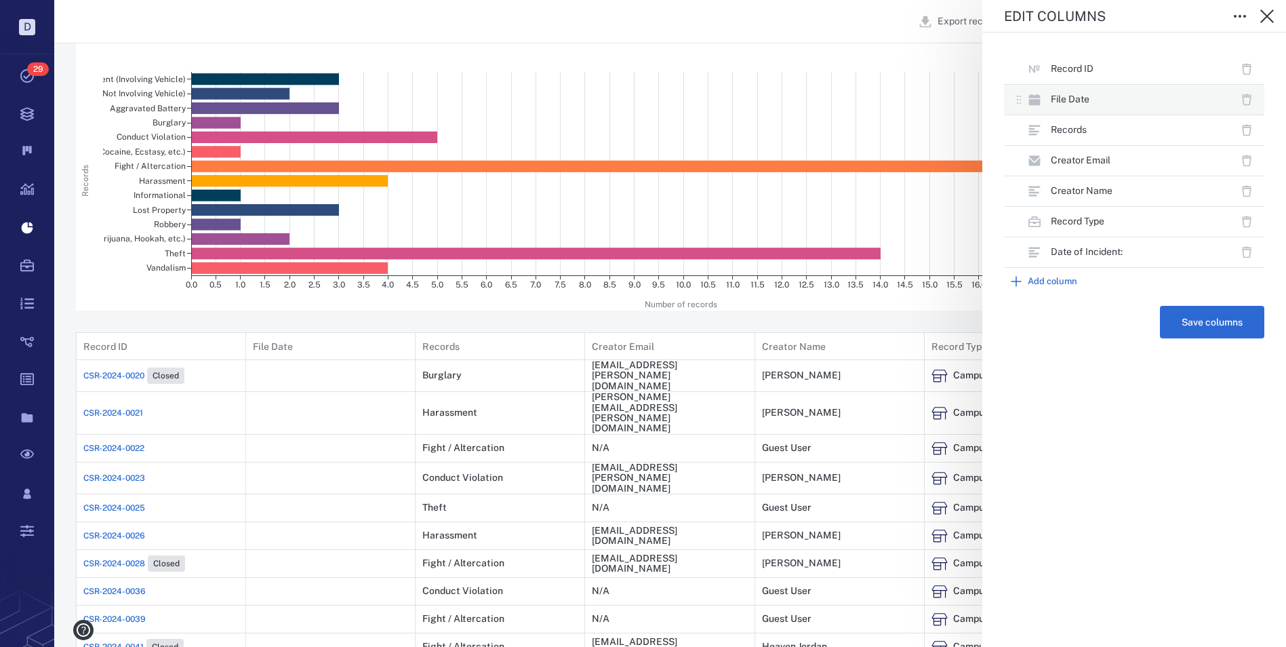
click at [1245, 96] on icon "button" at bounding box center [1246, 100] width 9 height 10
click at [1245, 125] on icon "button" at bounding box center [1246, 130] width 9 height 10
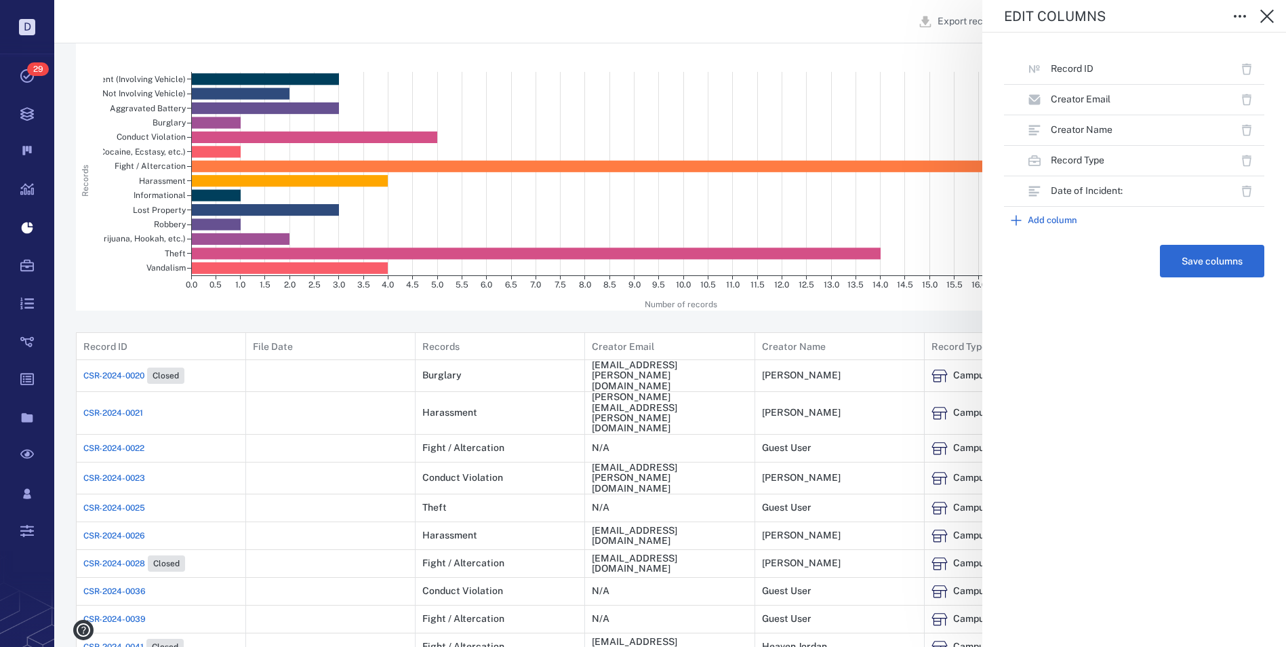
click at [1061, 221] on button "Add column" at bounding box center [1134, 220] width 260 height 27
click at [1229, 245] on div "​" at bounding box center [1134, 247] width 260 height 27
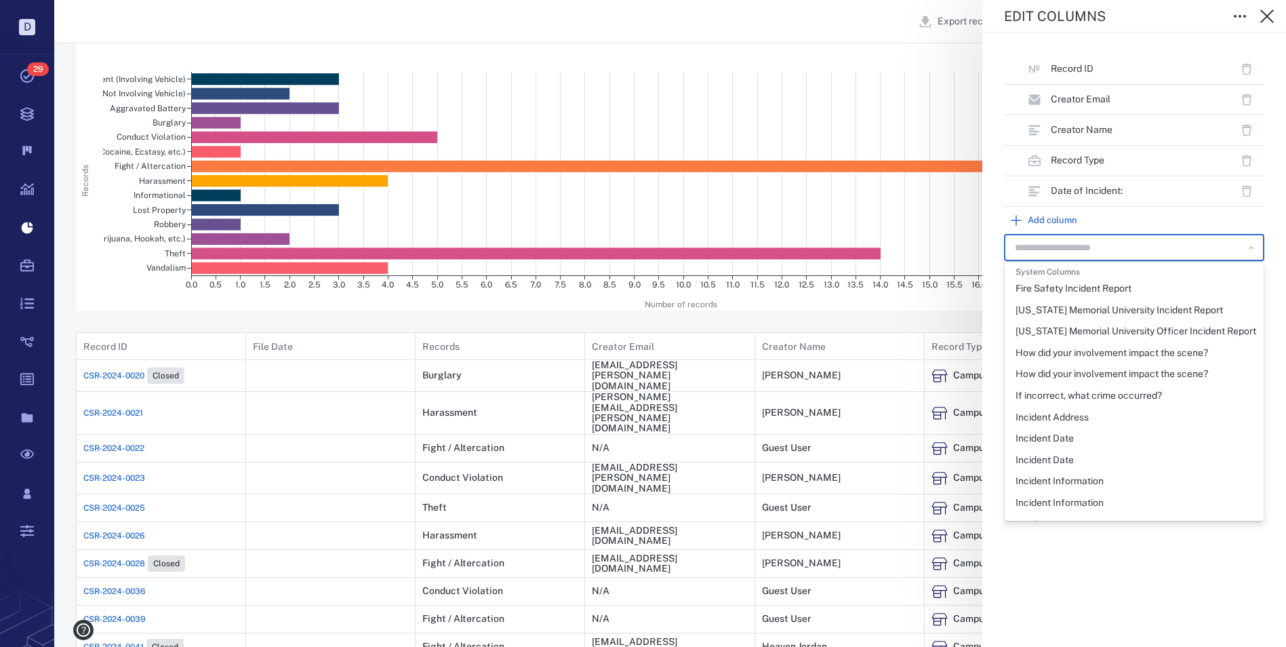
scroll to position [543, 0]
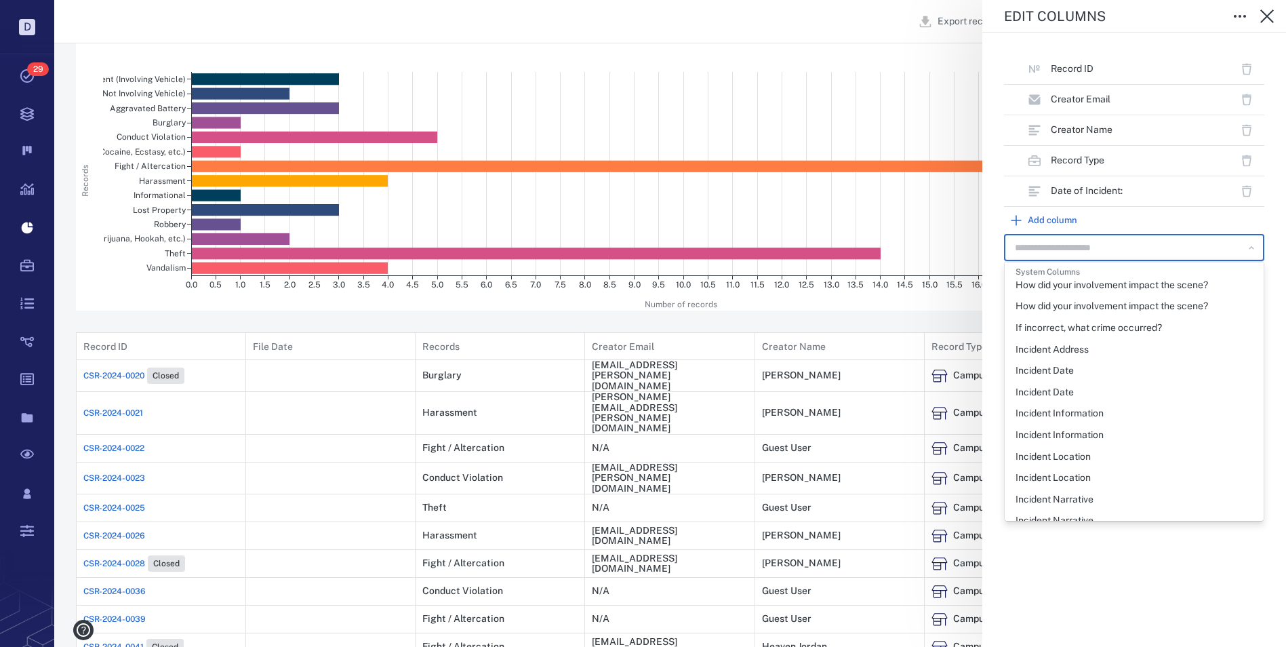
click at [1057, 370] on div "Incident Date" at bounding box center [1045, 371] width 58 height 14
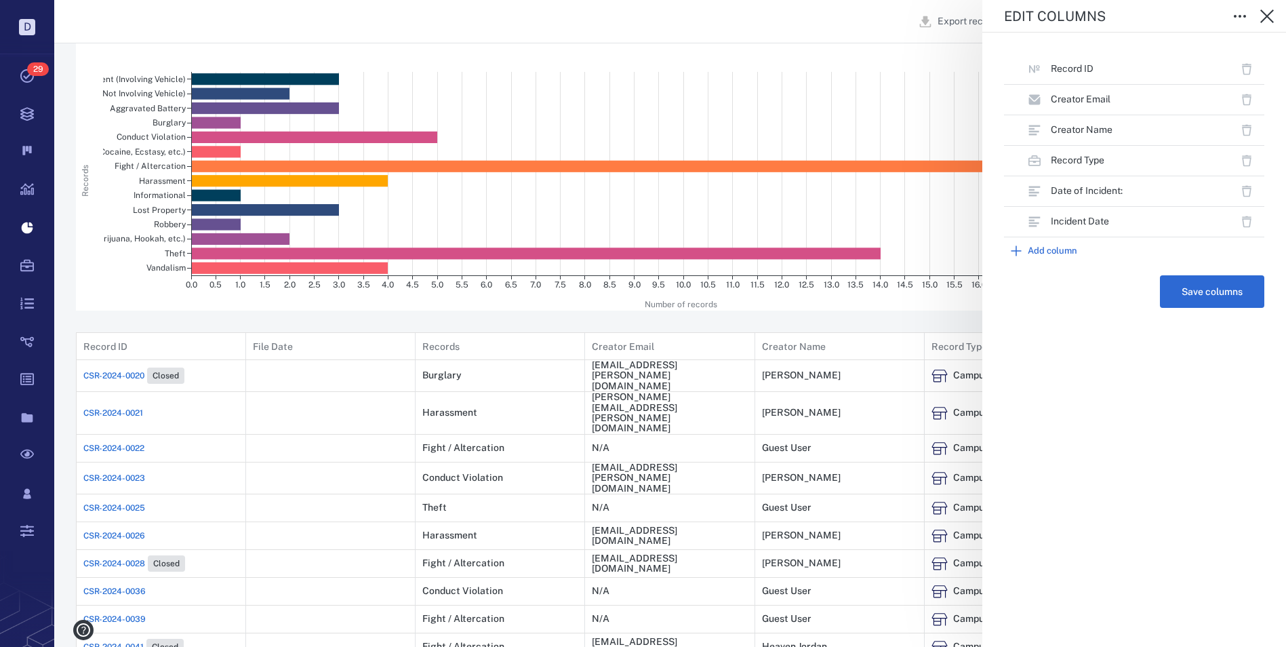
click at [1064, 254] on button "Add column" at bounding box center [1134, 250] width 260 height 27
click at [1248, 284] on icon "Open" at bounding box center [1252, 278] width 14 height 14
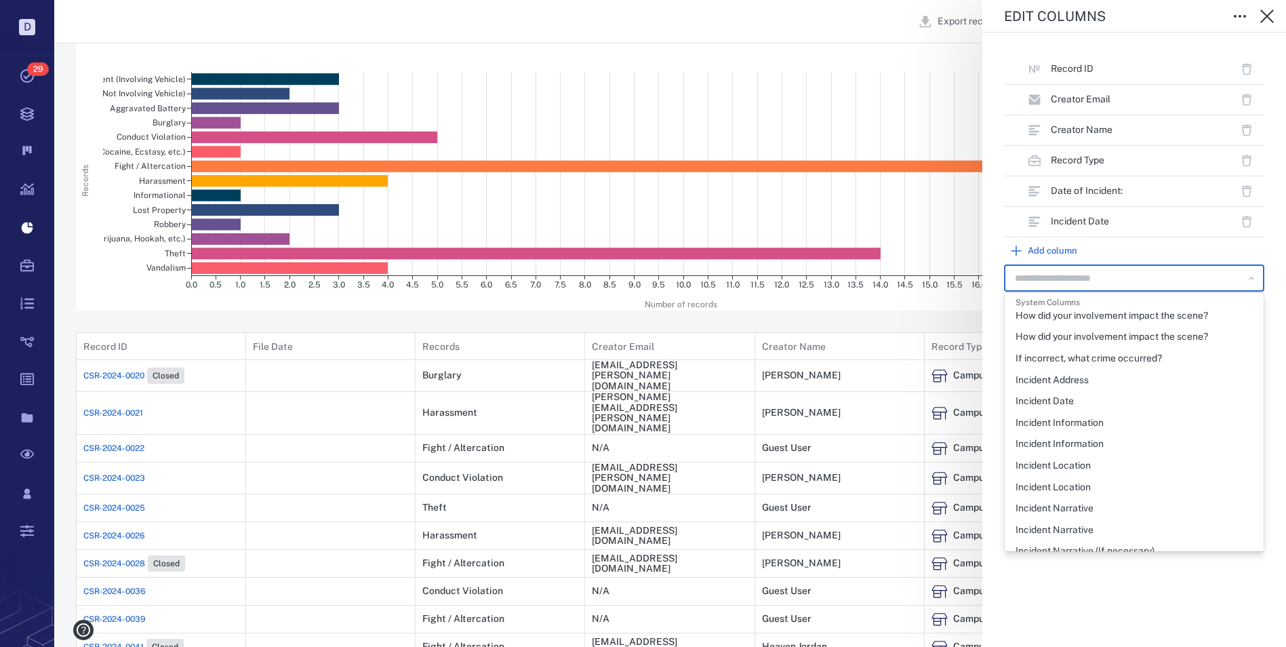
click at [1050, 396] on div "Incident Date" at bounding box center [1045, 402] width 58 height 14
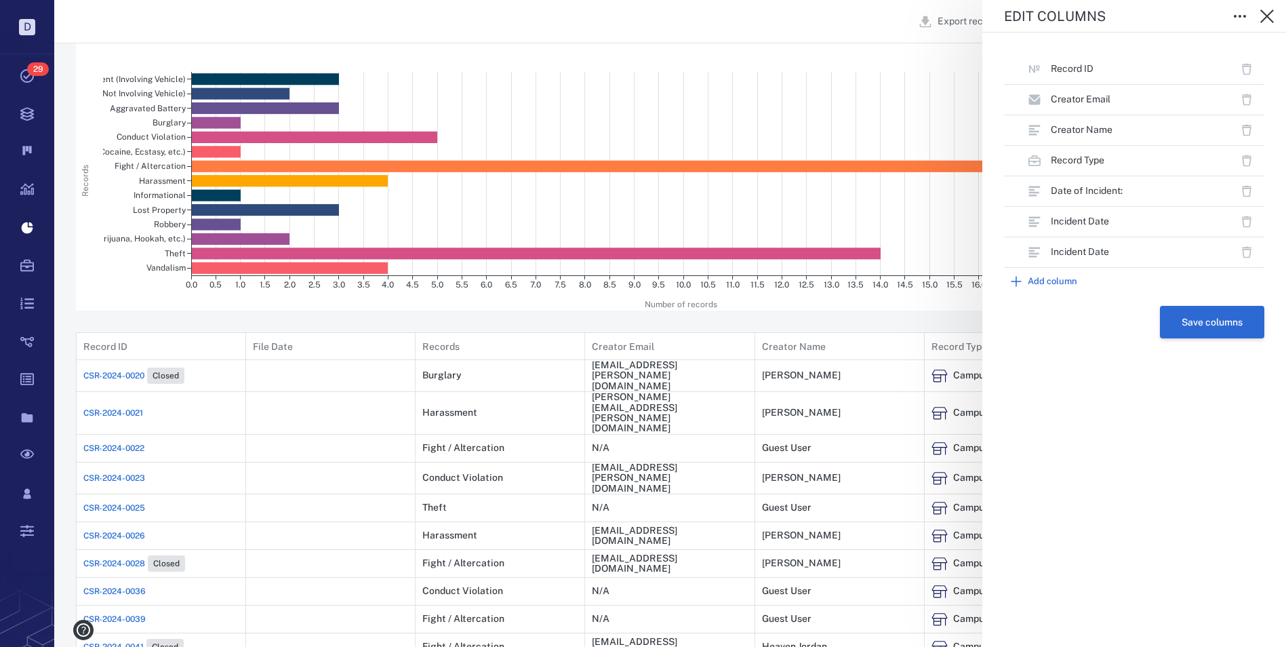
click at [1225, 320] on button "Save columns" at bounding box center [1212, 322] width 104 height 33
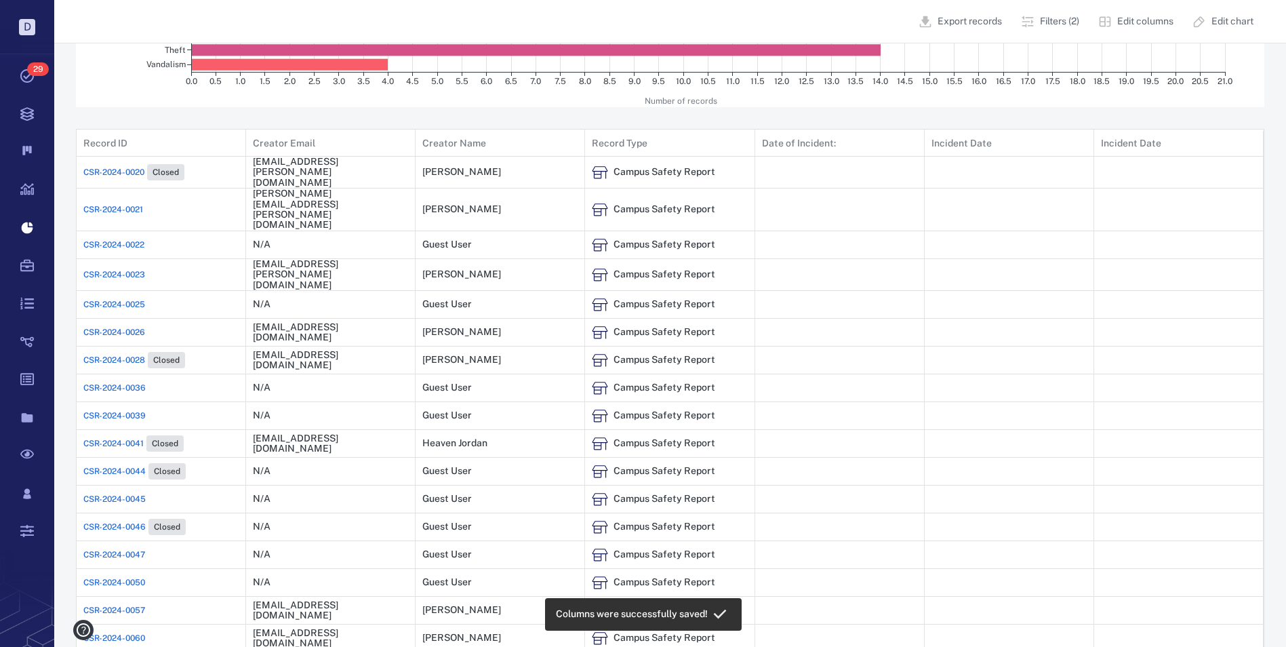
scroll to position [0, 0]
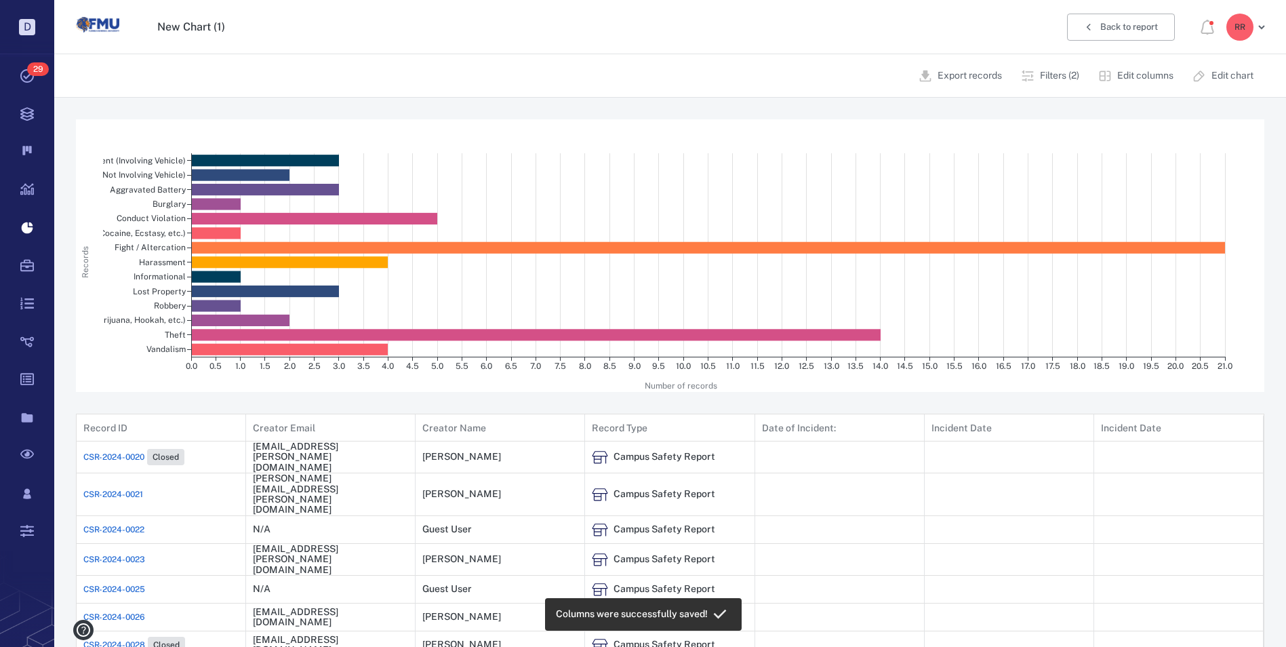
click at [1132, 73] on p "Edit columns" at bounding box center [1146, 76] width 56 height 14
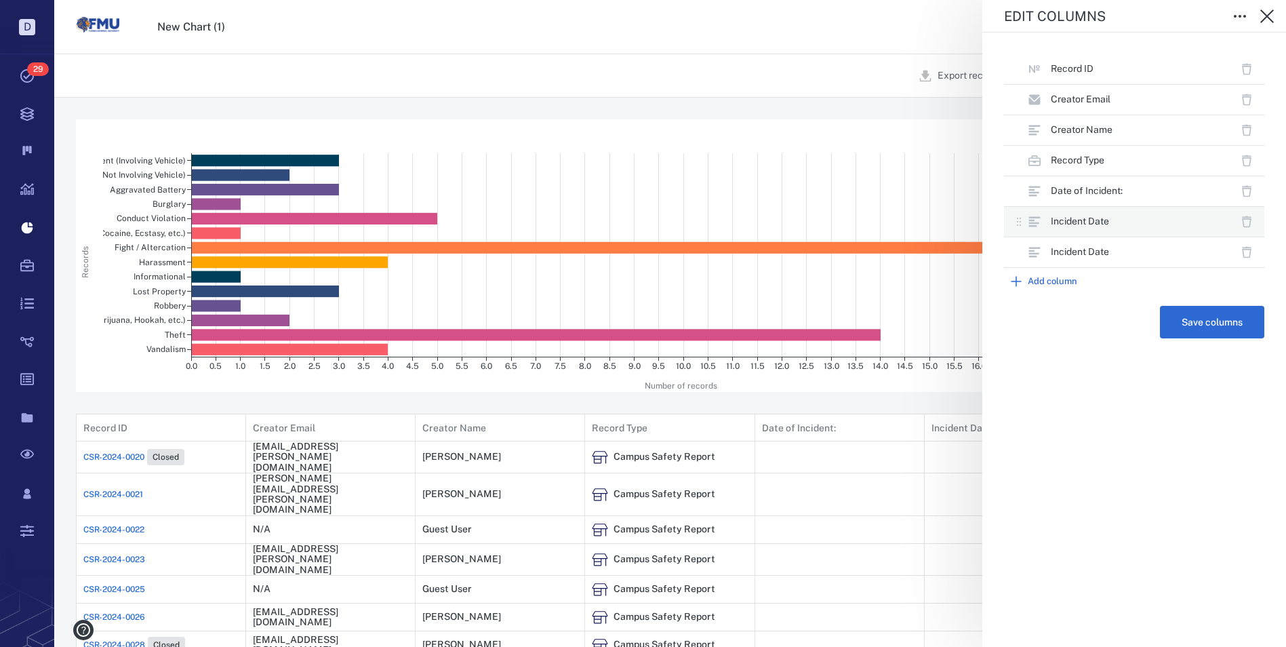
click at [1250, 221] on icon "button" at bounding box center [1247, 222] width 14 height 14
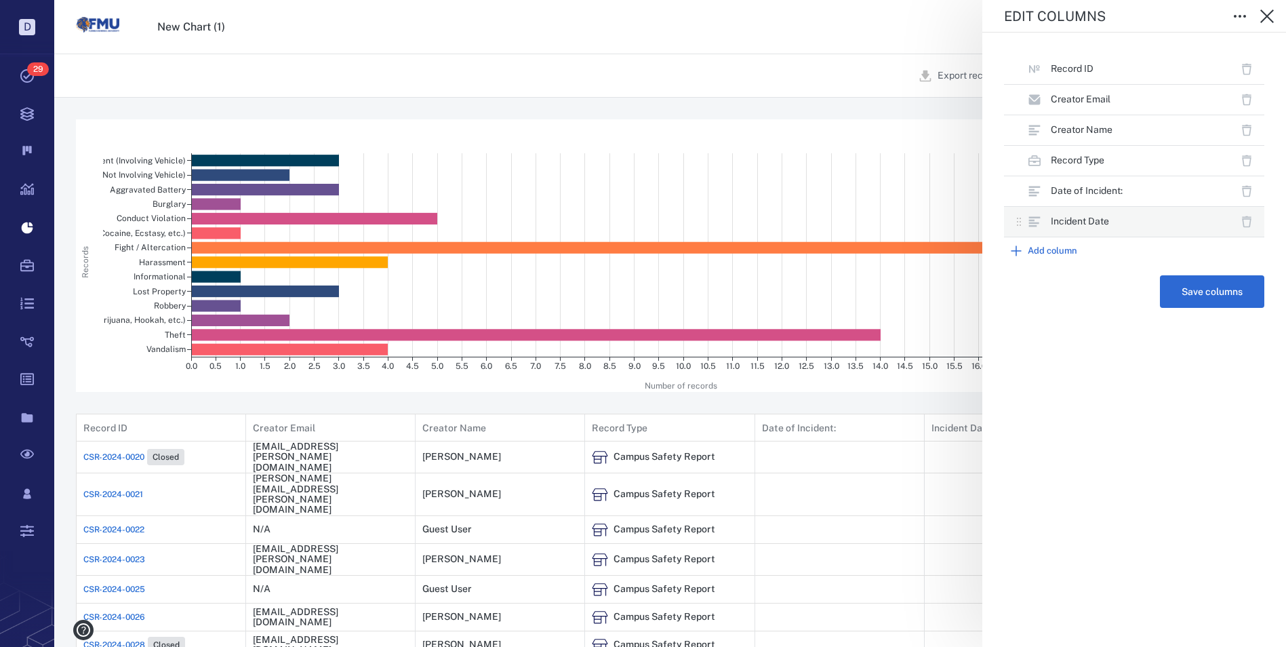
click at [1246, 222] on icon "button" at bounding box center [1247, 222] width 14 height 14
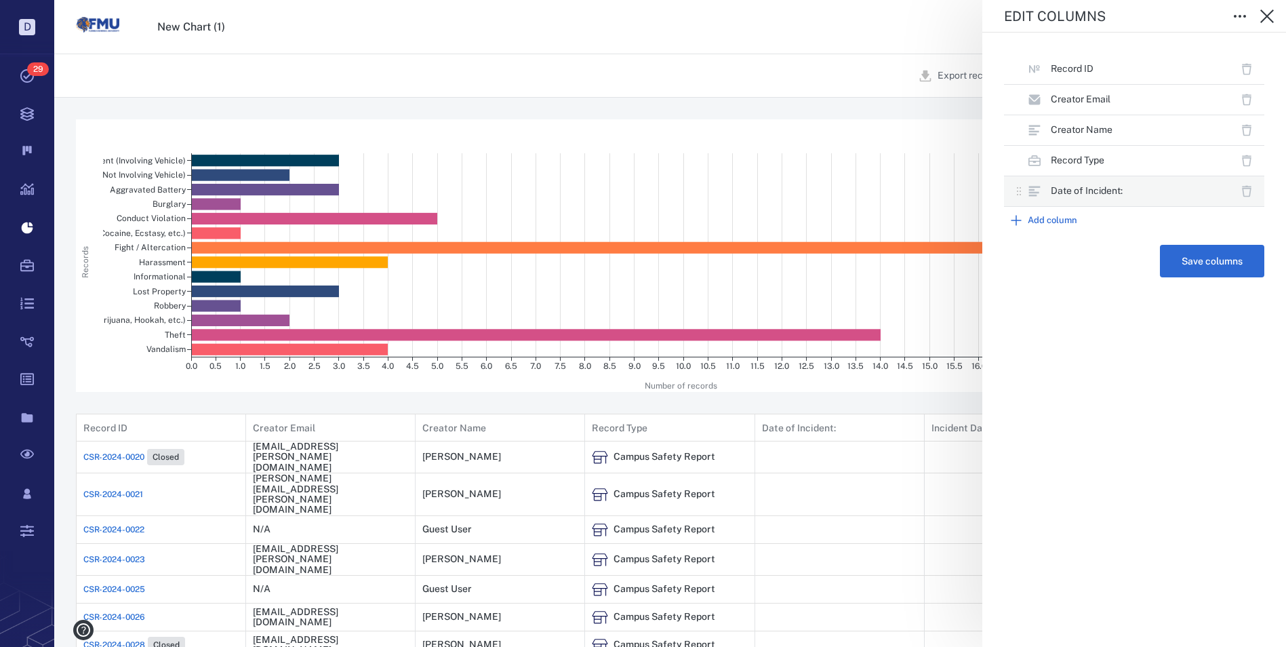
click at [1248, 189] on icon "button" at bounding box center [1247, 191] width 14 height 14
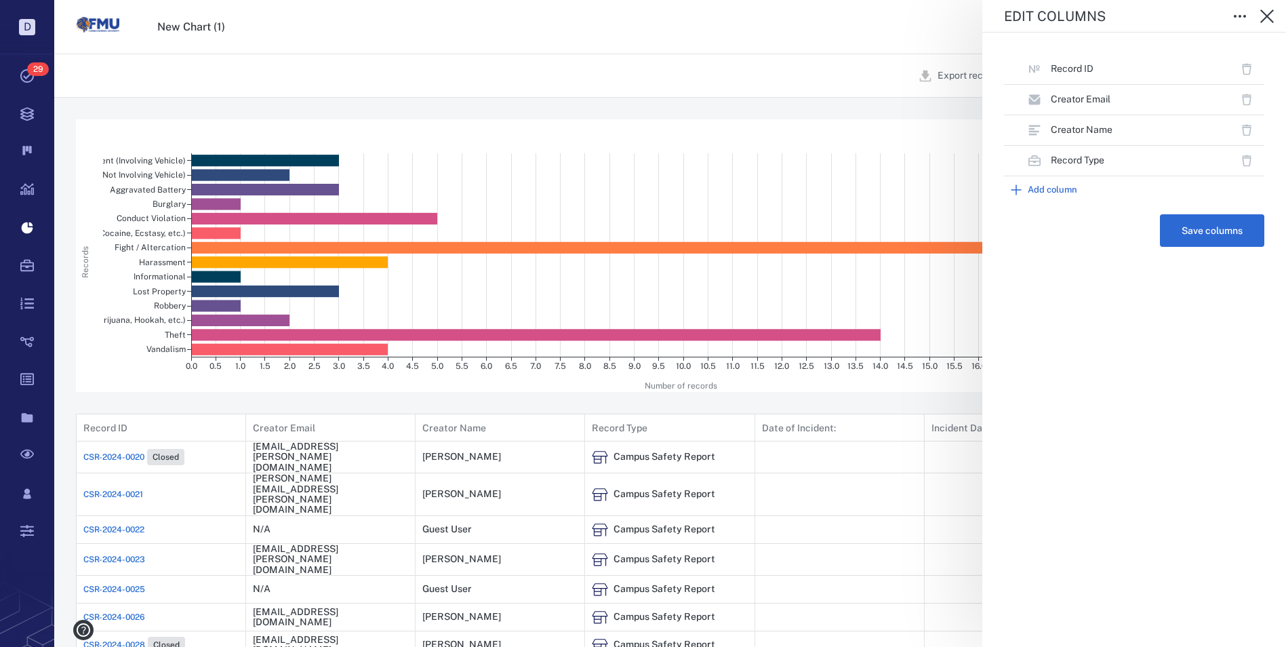
click at [1053, 186] on button "Add column" at bounding box center [1134, 189] width 260 height 27
click at [1251, 216] on icon "Open" at bounding box center [1252, 217] width 5 height 2
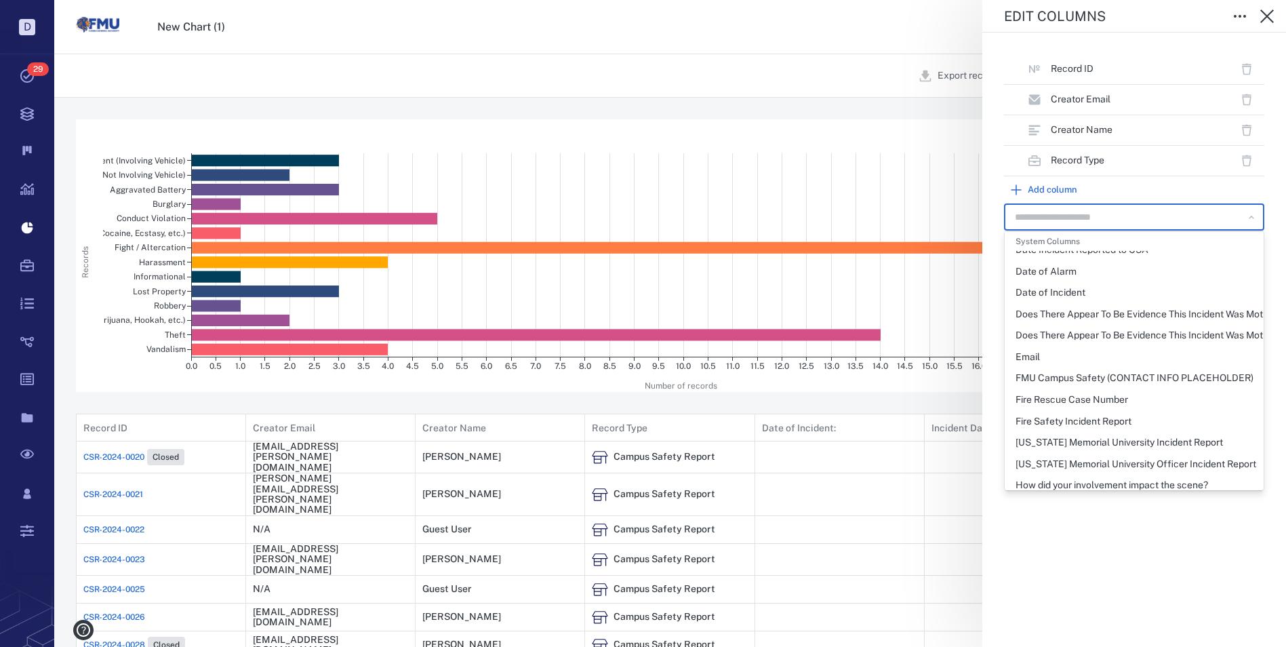
scroll to position [265, 0]
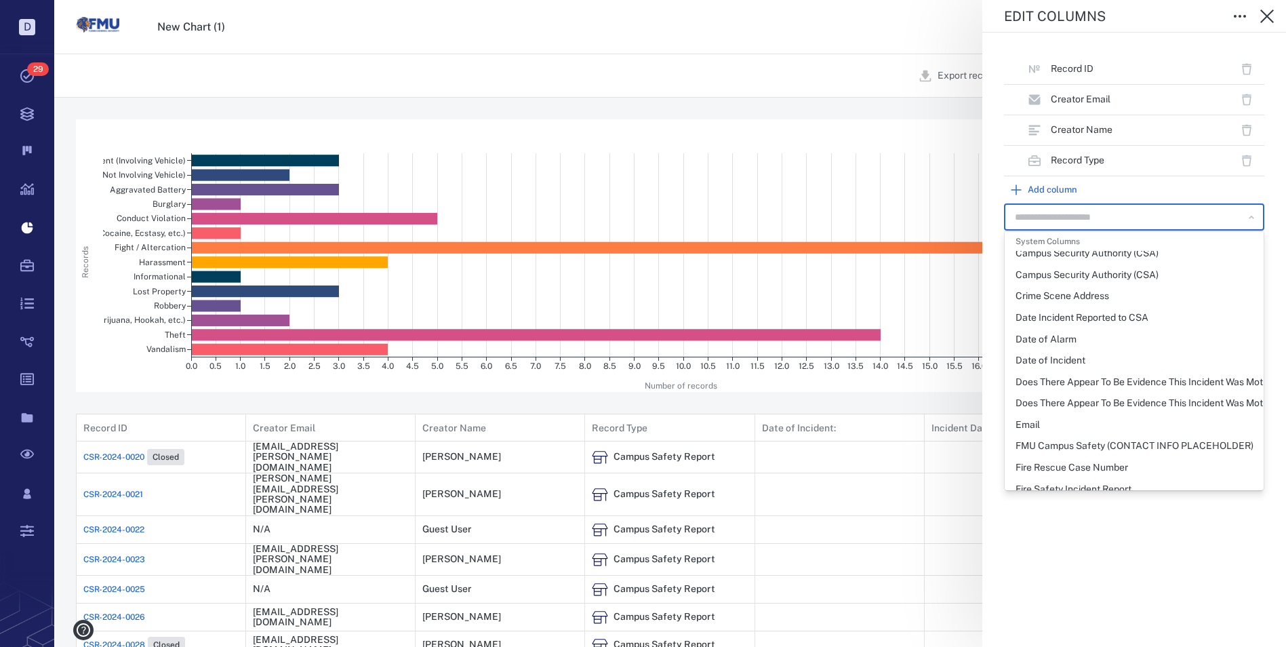
click at [1076, 361] on div "Date of Incident" at bounding box center [1051, 361] width 70 height 14
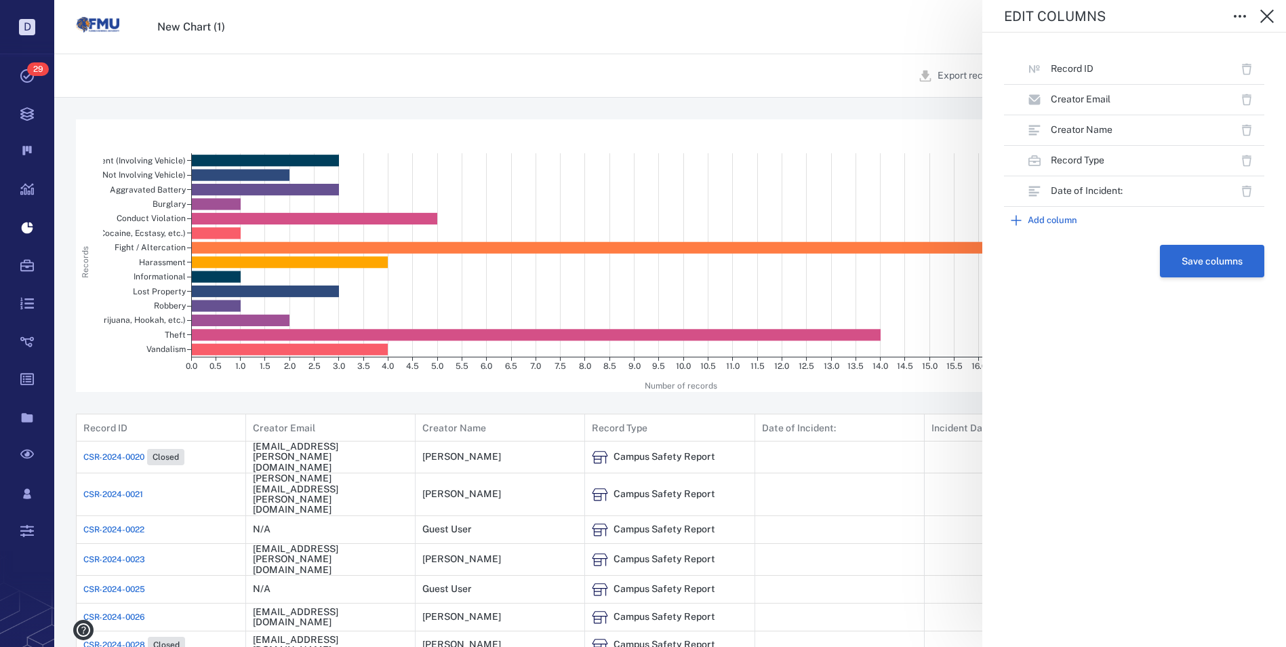
click at [1202, 258] on button "Save columns" at bounding box center [1212, 261] width 104 height 33
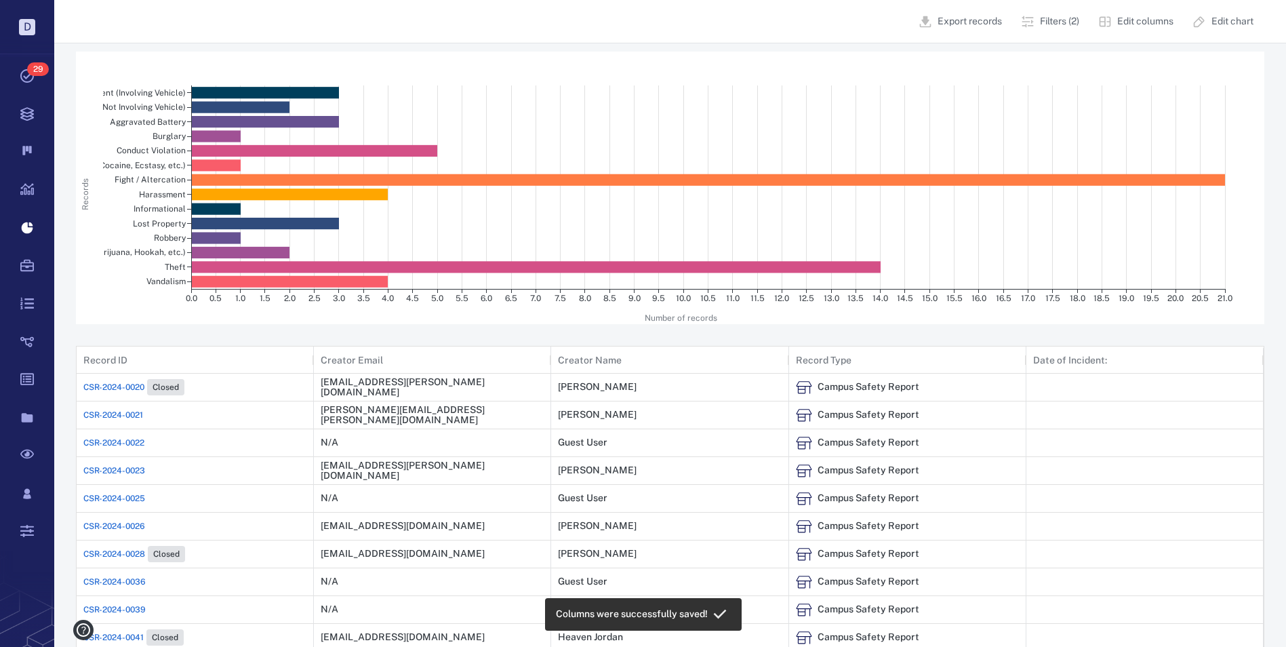
scroll to position [0, 0]
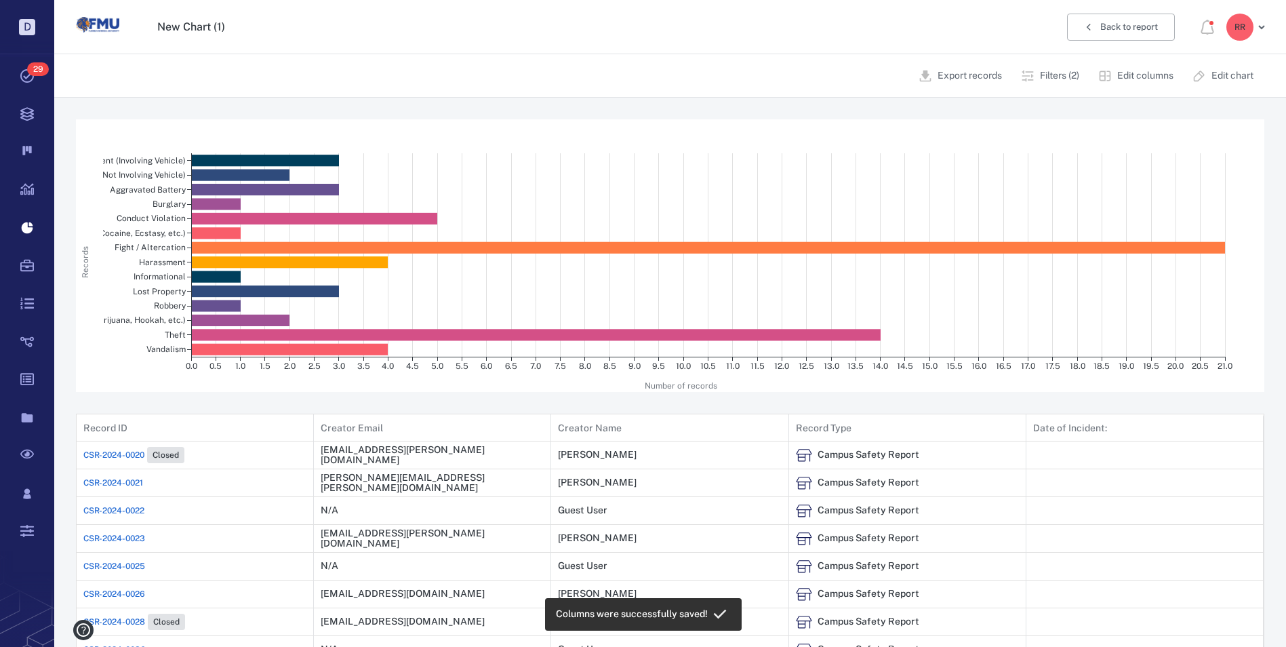
click at [1151, 77] on p "Edit columns" at bounding box center [1146, 76] width 56 height 14
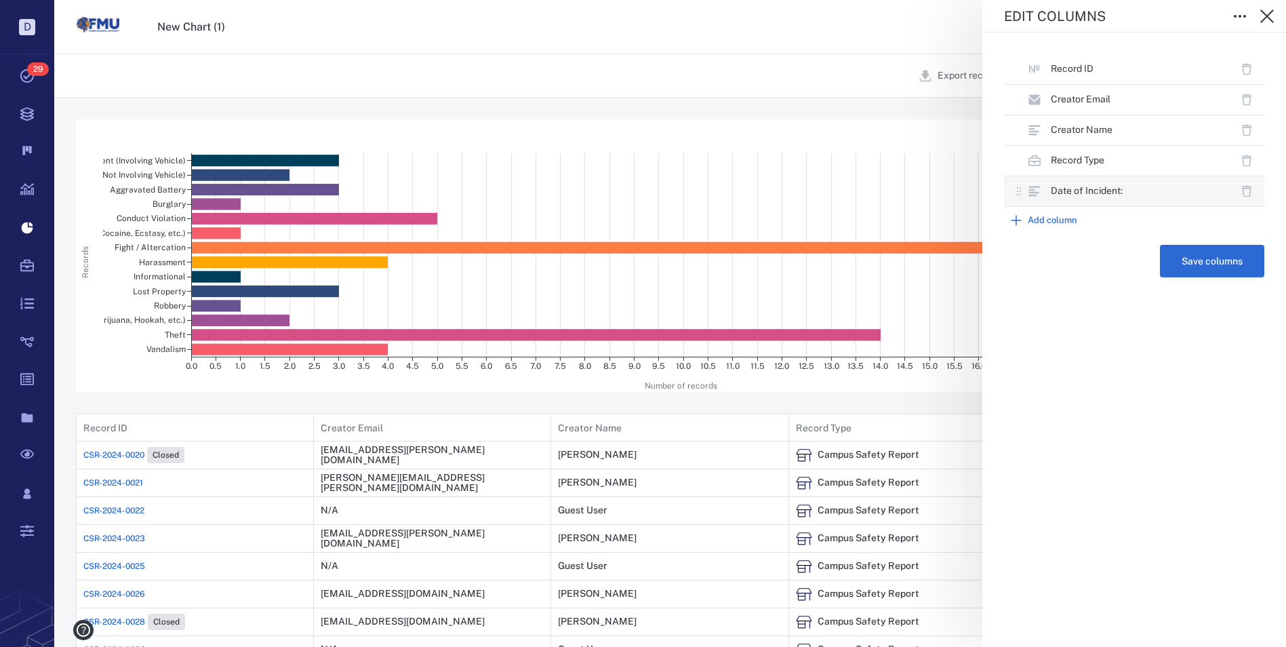
click at [1248, 194] on icon "button" at bounding box center [1247, 191] width 14 height 14
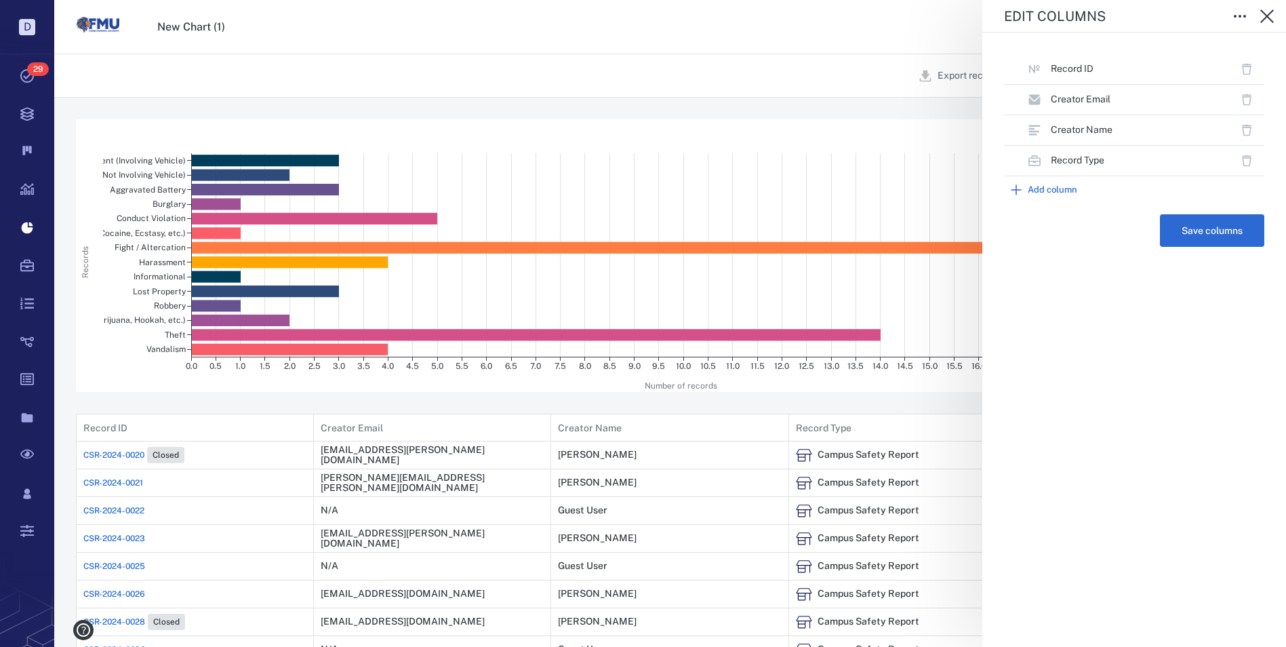
click at [1053, 191] on button "Add column" at bounding box center [1134, 189] width 260 height 27
click at [1255, 215] on icon "Open" at bounding box center [1252, 217] width 14 height 14
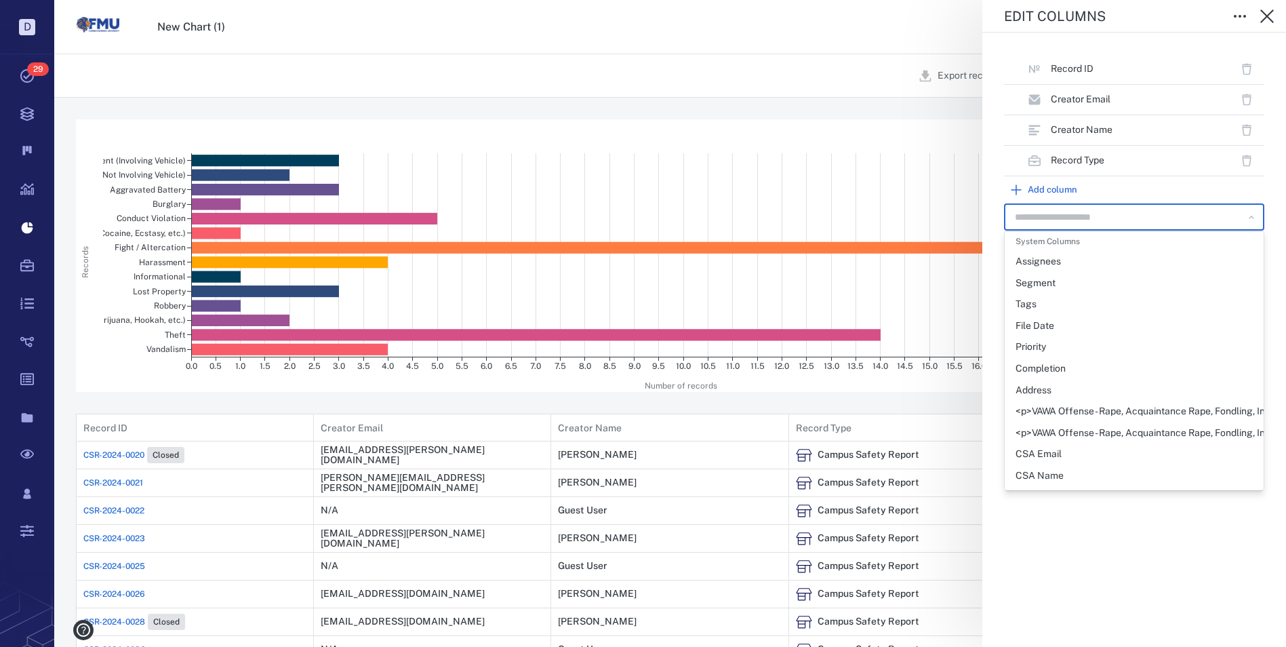
click at [1179, 516] on div "Record ID Creator Email Creator Name Record Type Add column ​ Save columns" at bounding box center [1135, 340] width 304 height 614
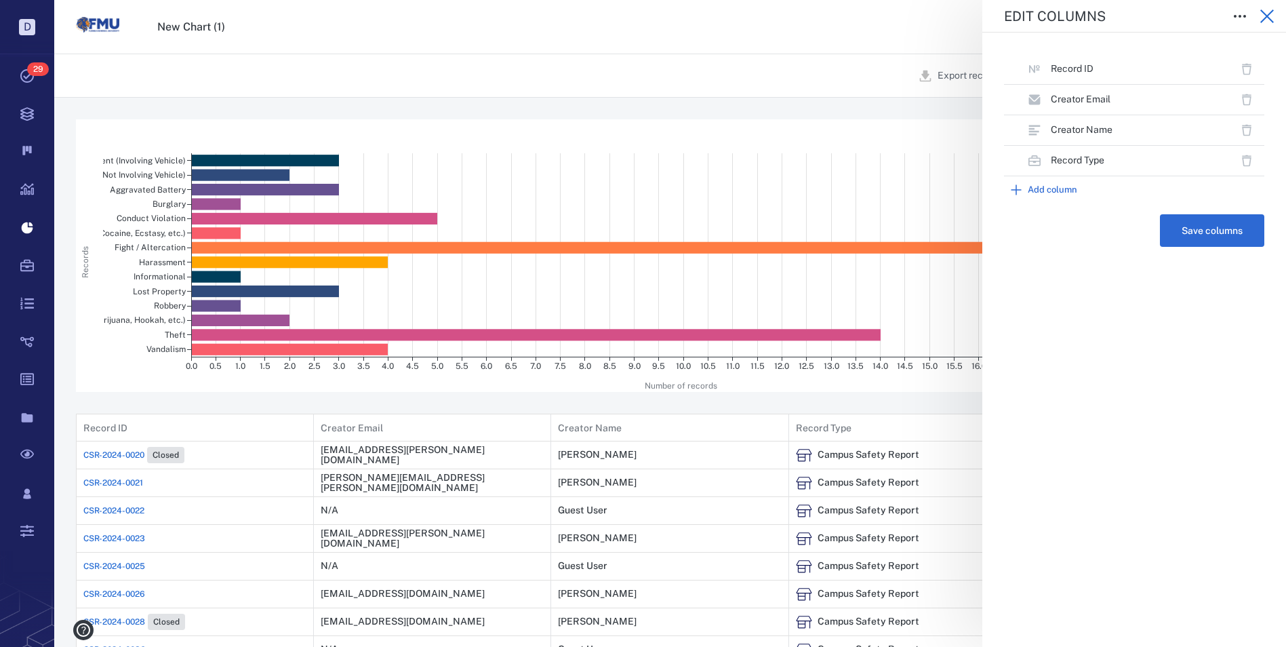
click at [1265, 18] on icon "button" at bounding box center [1267, 16] width 16 height 16
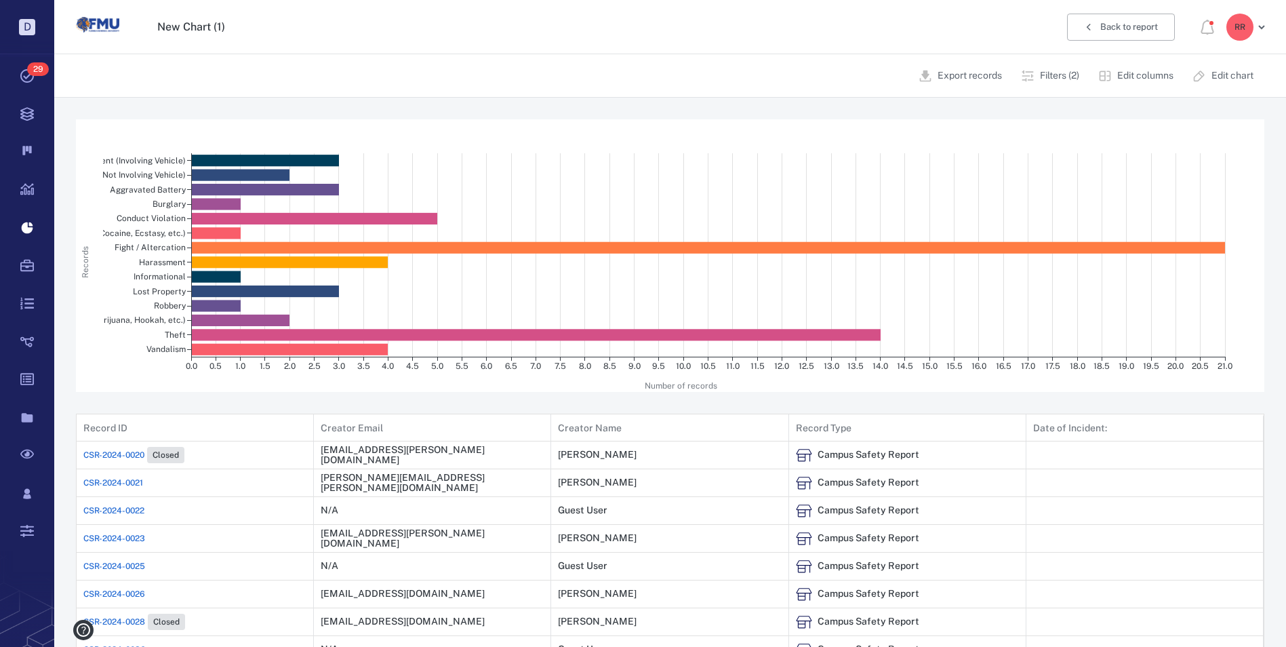
click at [117, 454] on span "CSR-2024-0020" at bounding box center [113, 455] width 61 height 12
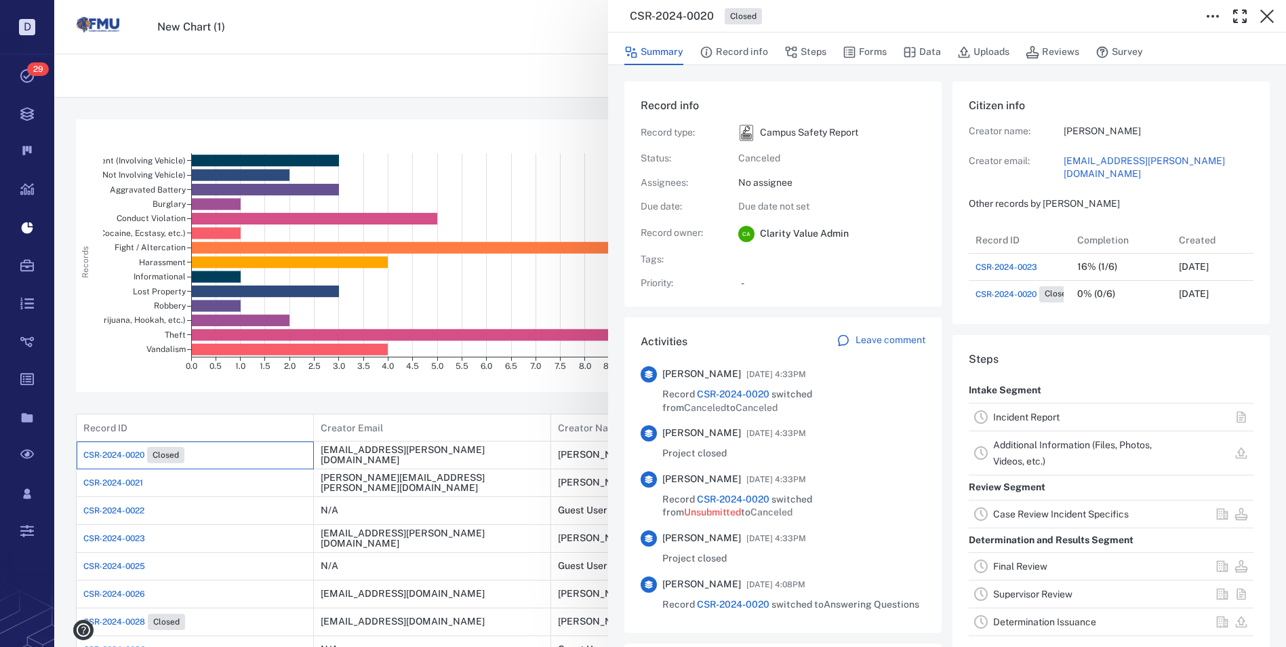
scroll to position [81, 269]
click at [1017, 412] on link "Incident Report" at bounding box center [1027, 417] width 66 height 11
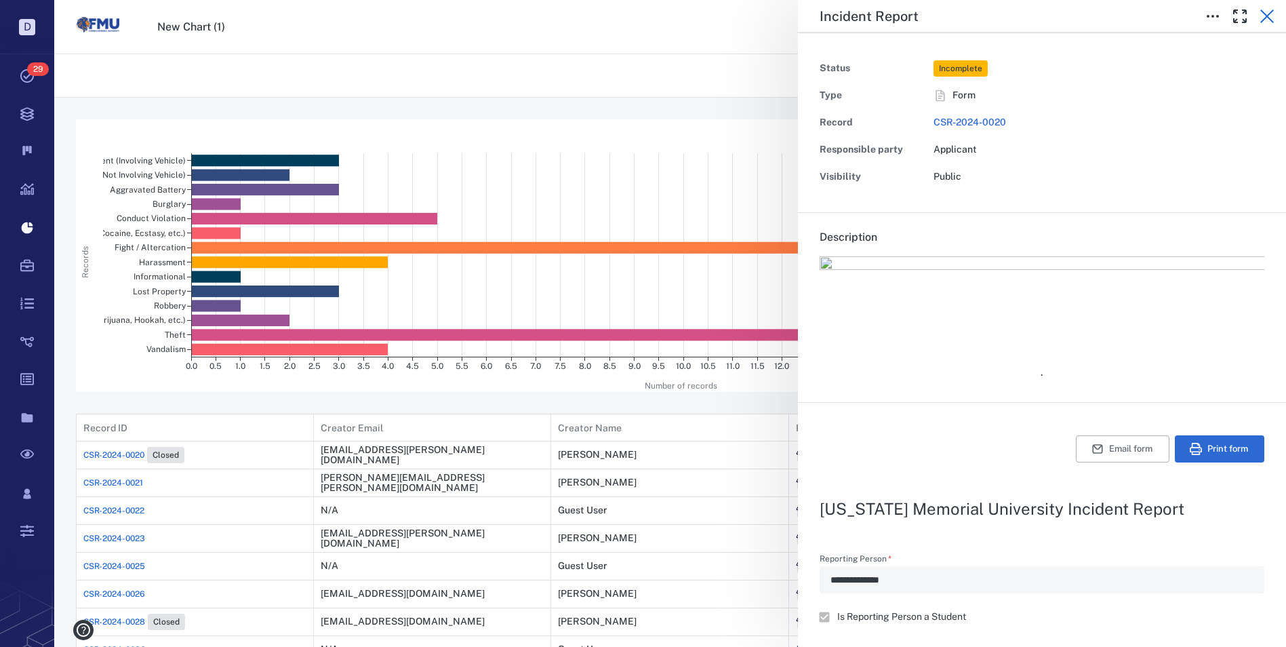
click at [1263, 14] on icon "button" at bounding box center [1267, 16] width 16 height 16
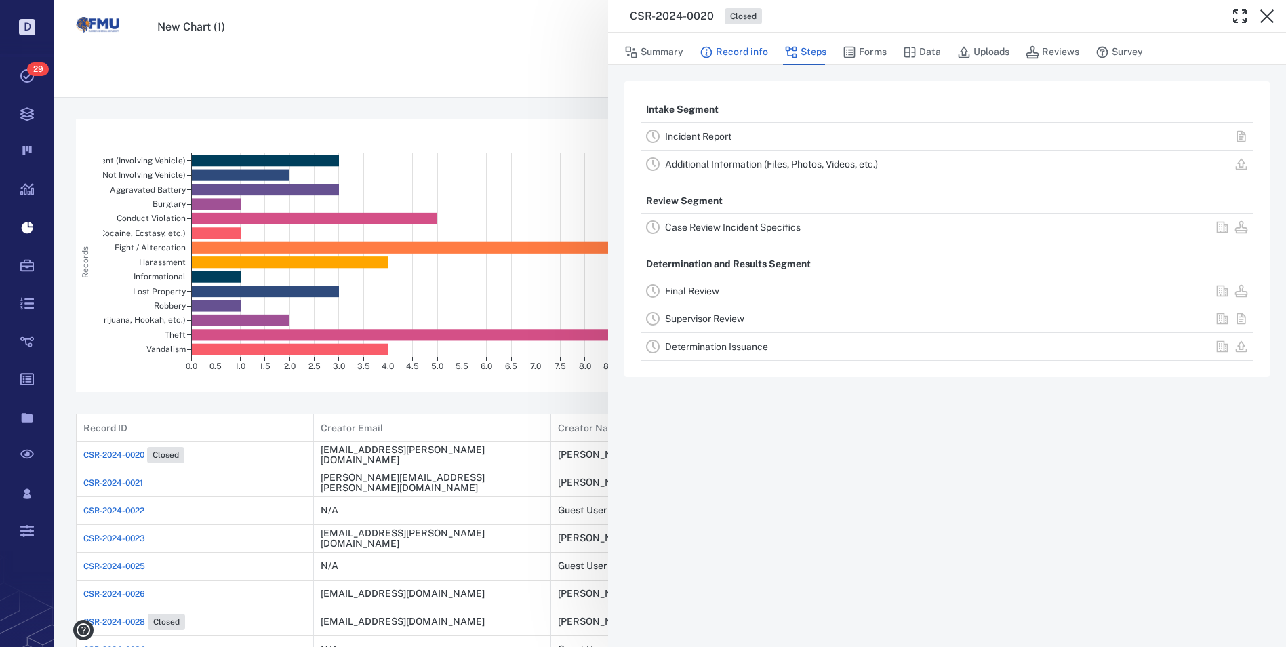
click at [723, 49] on button "Record info" at bounding box center [734, 52] width 68 height 26
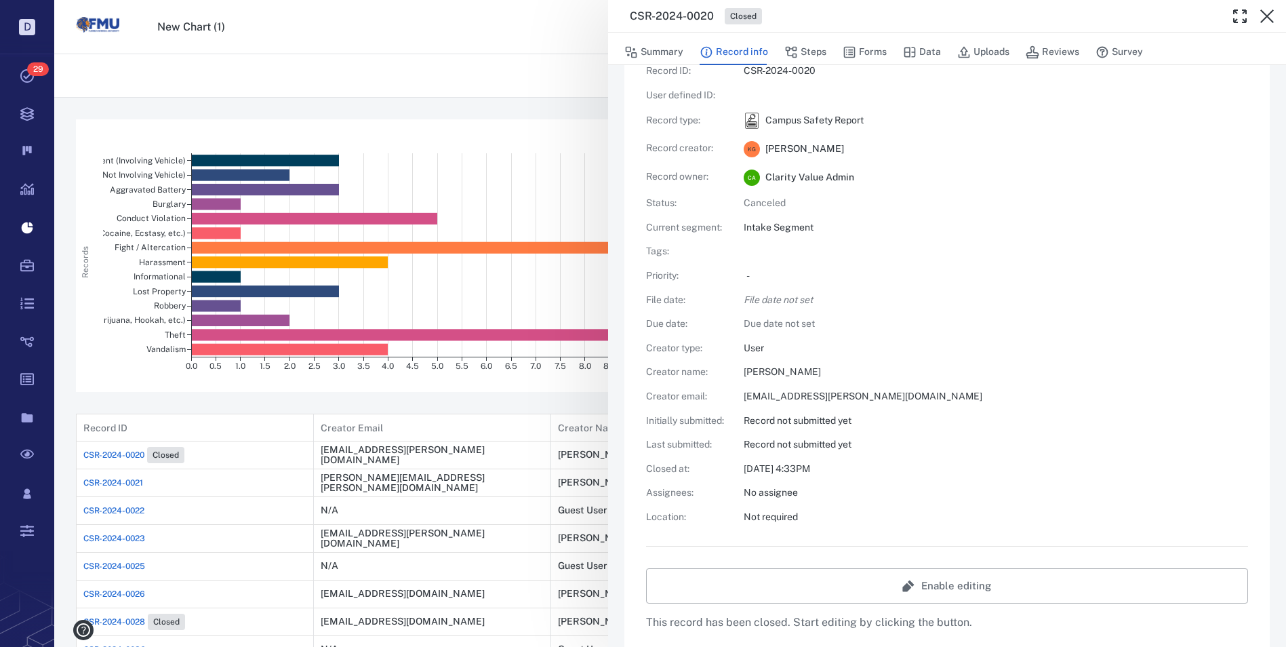
scroll to position [68, 0]
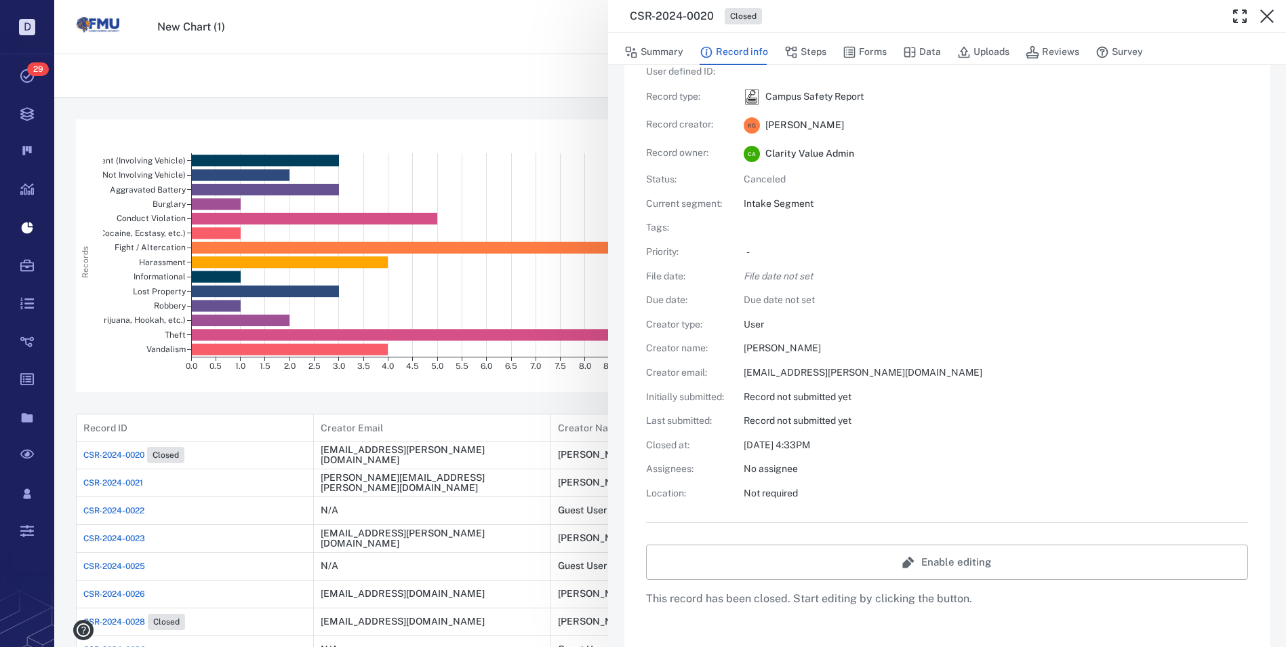
click at [222, 450] on div "CSR-2024-0020 Closed Summary Record info Steps Forms Data Uploads Reviews Surve…" at bounding box center [670, 323] width 1232 height 647
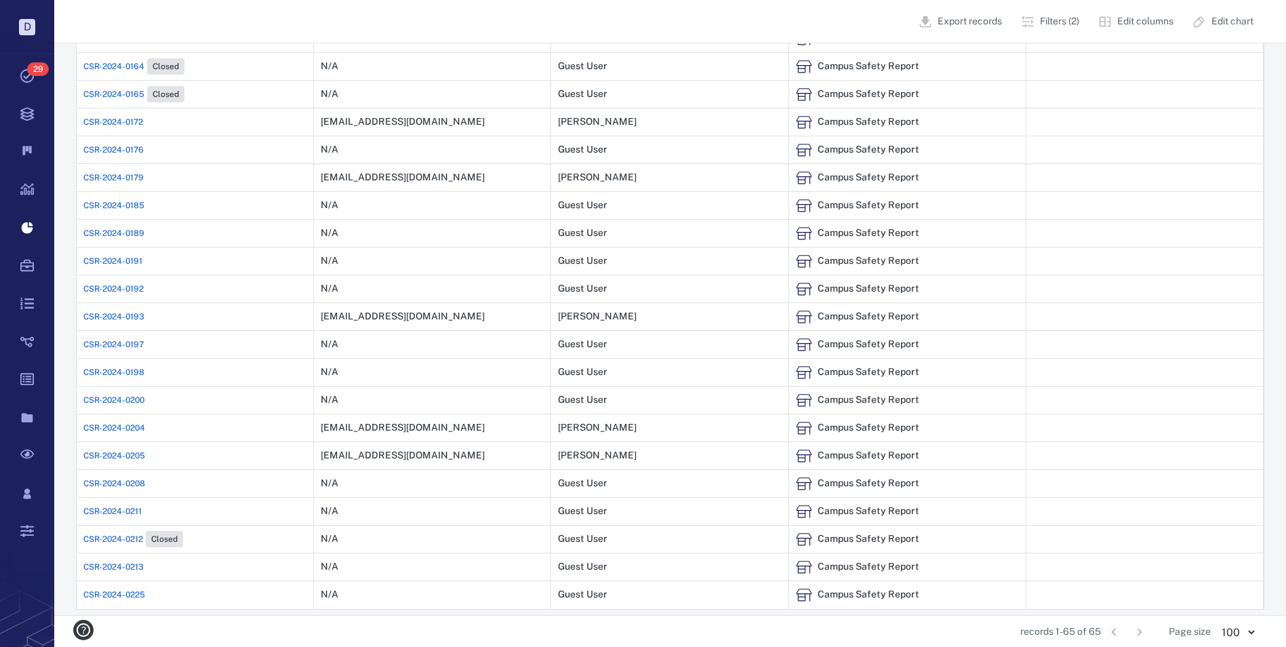
scroll to position [1641, 0]
click at [121, 593] on span "CSR-2024-0225" at bounding box center [114, 593] width 62 height 12
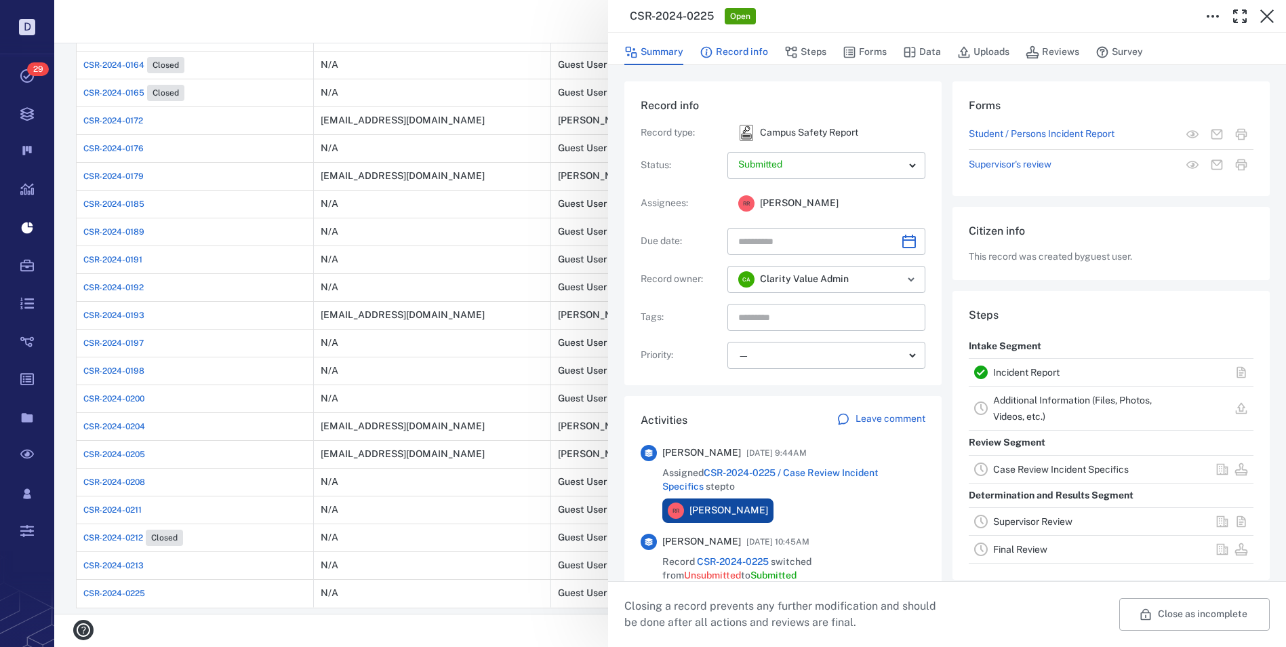
click at [724, 55] on button "Record info" at bounding box center [734, 52] width 68 height 26
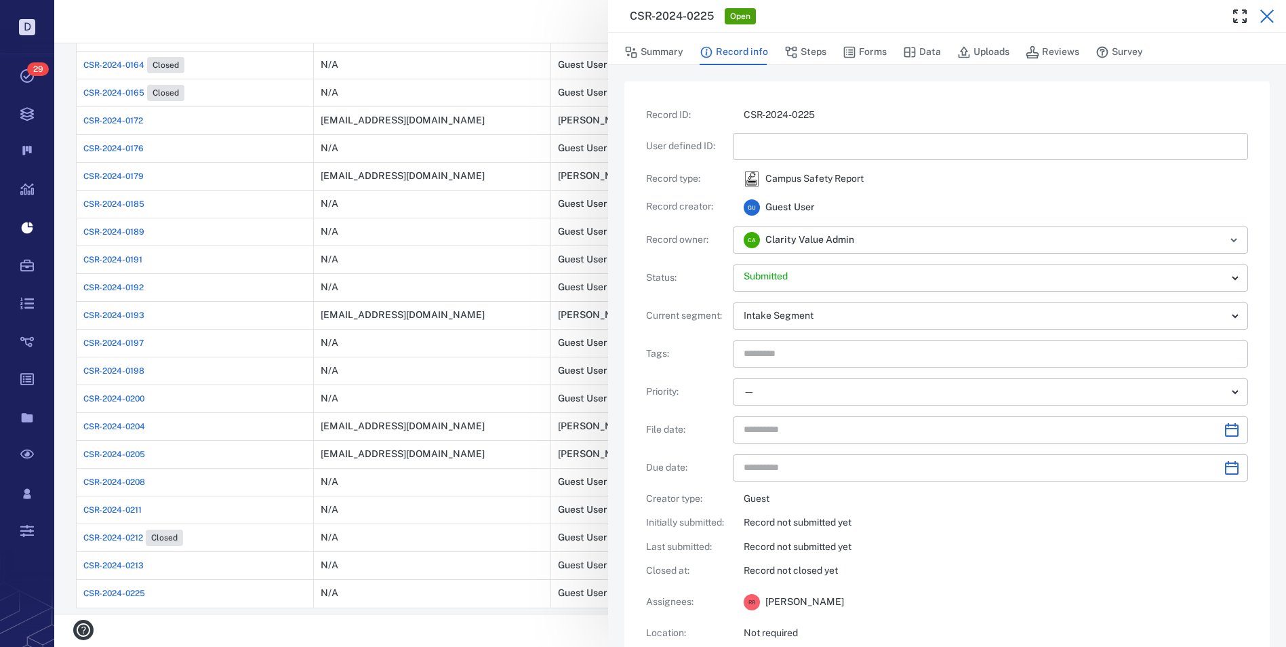
click at [1268, 17] on icon "button" at bounding box center [1268, 16] width 14 height 14
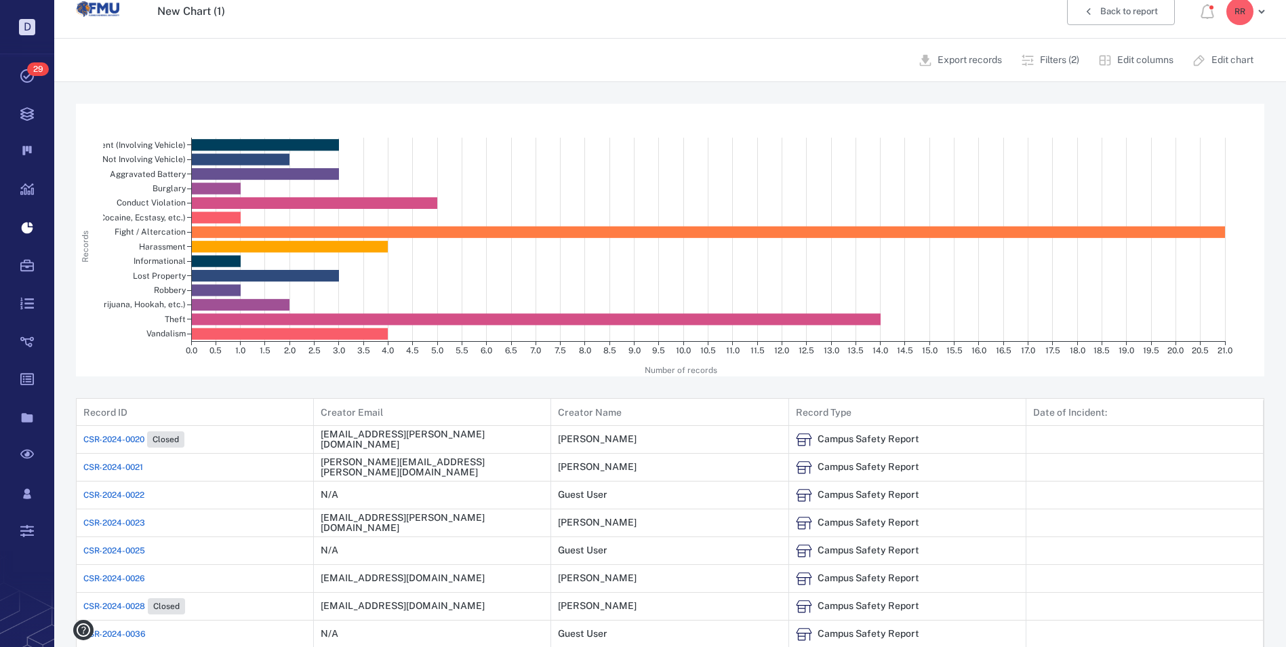
scroll to position [14, 0]
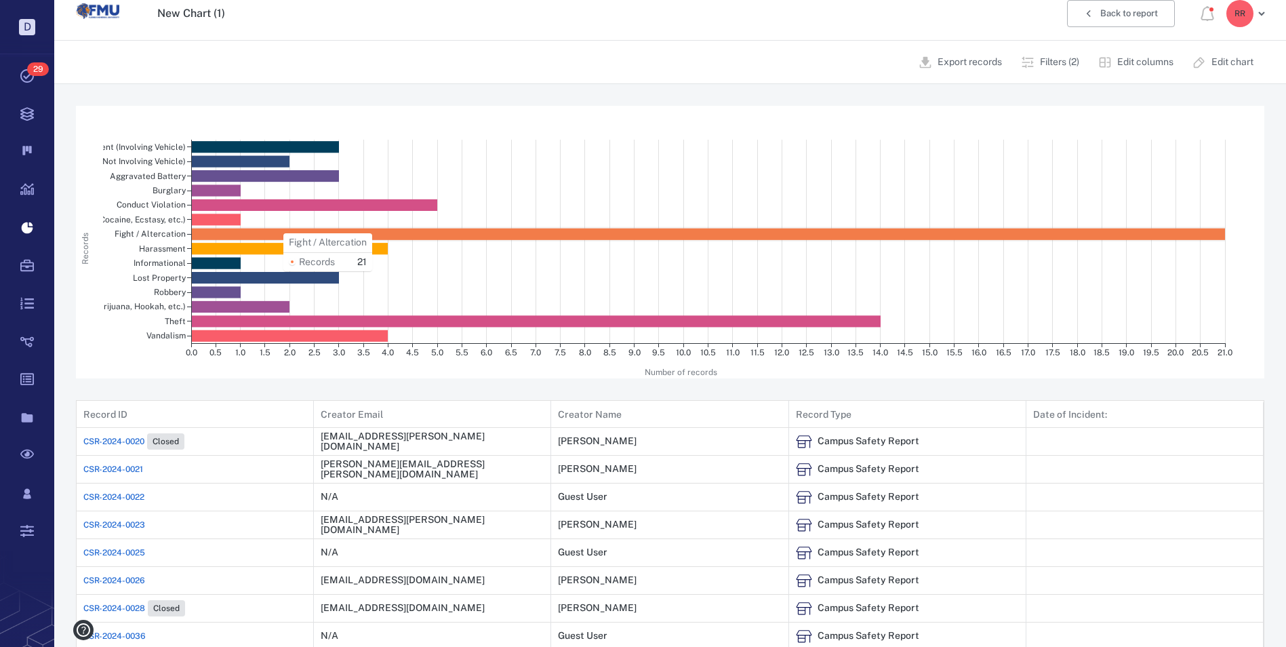
click at [278, 233] on rect at bounding box center [708, 235] width 1034 height 12
drag, startPoint x: 278, startPoint y: 233, endPoint x: 372, endPoint y: 233, distance: 93.6
click at [372, 233] on rect at bounding box center [708, 235] width 1034 height 12
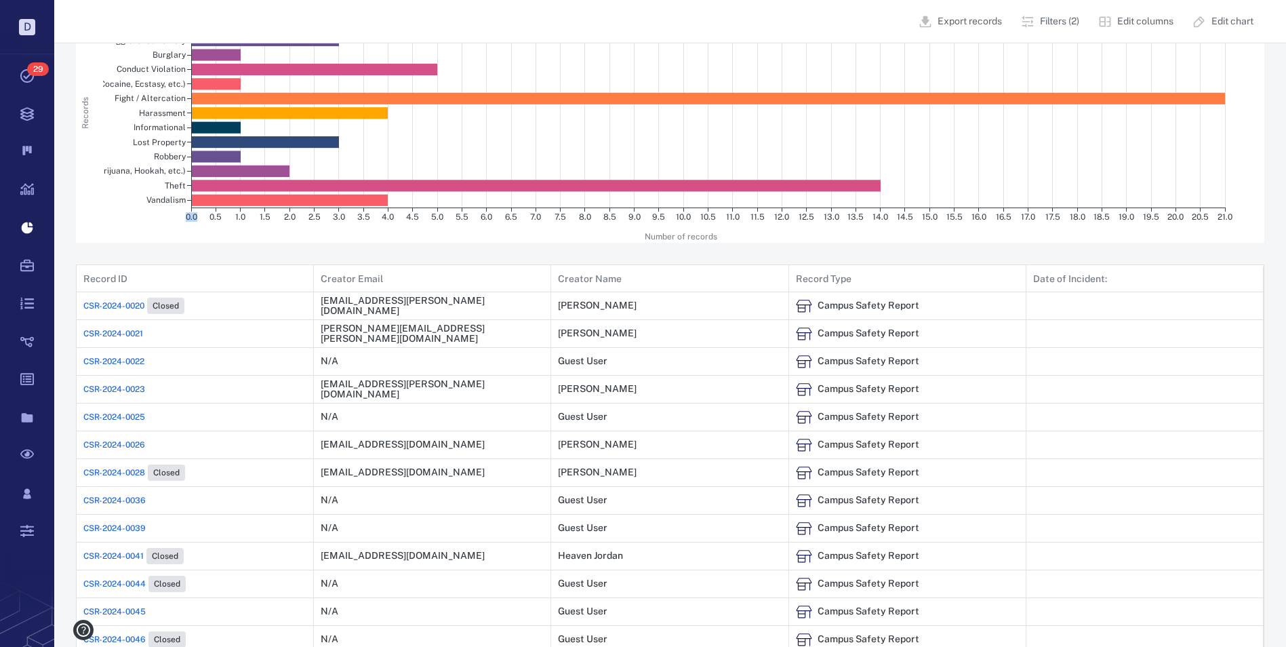
scroll to position [81, 0]
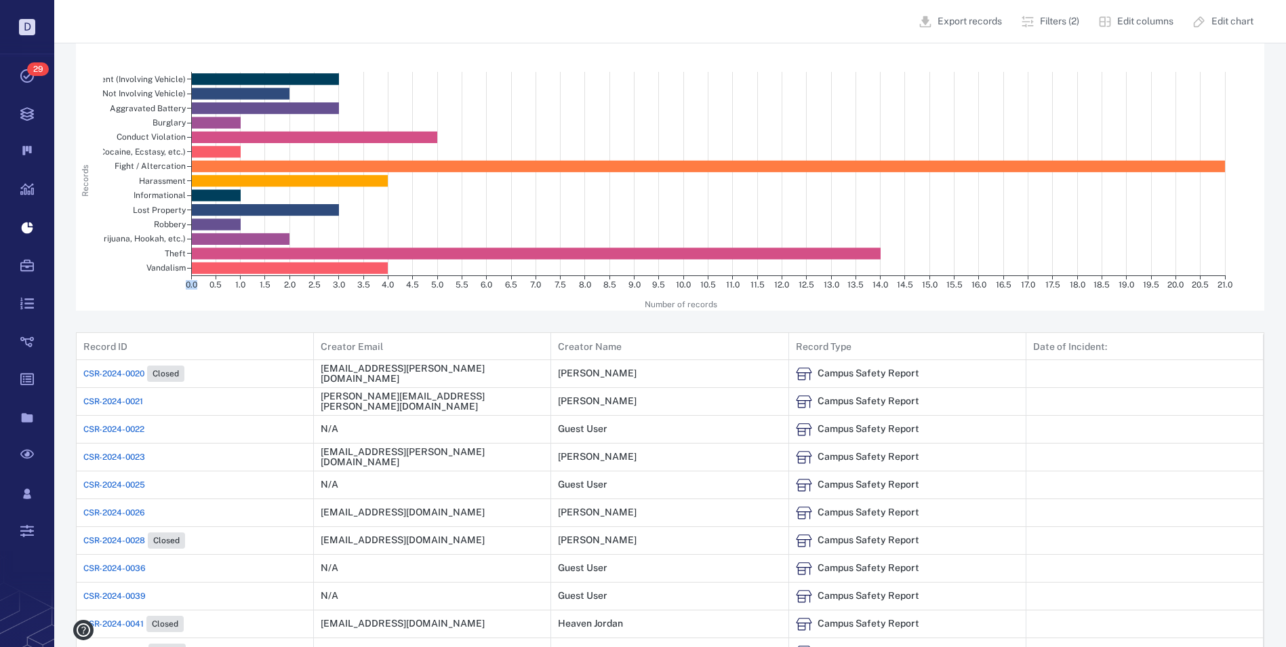
click at [1225, 20] on p "Edit chart" at bounding box center [1233, 22] width 42 height 14
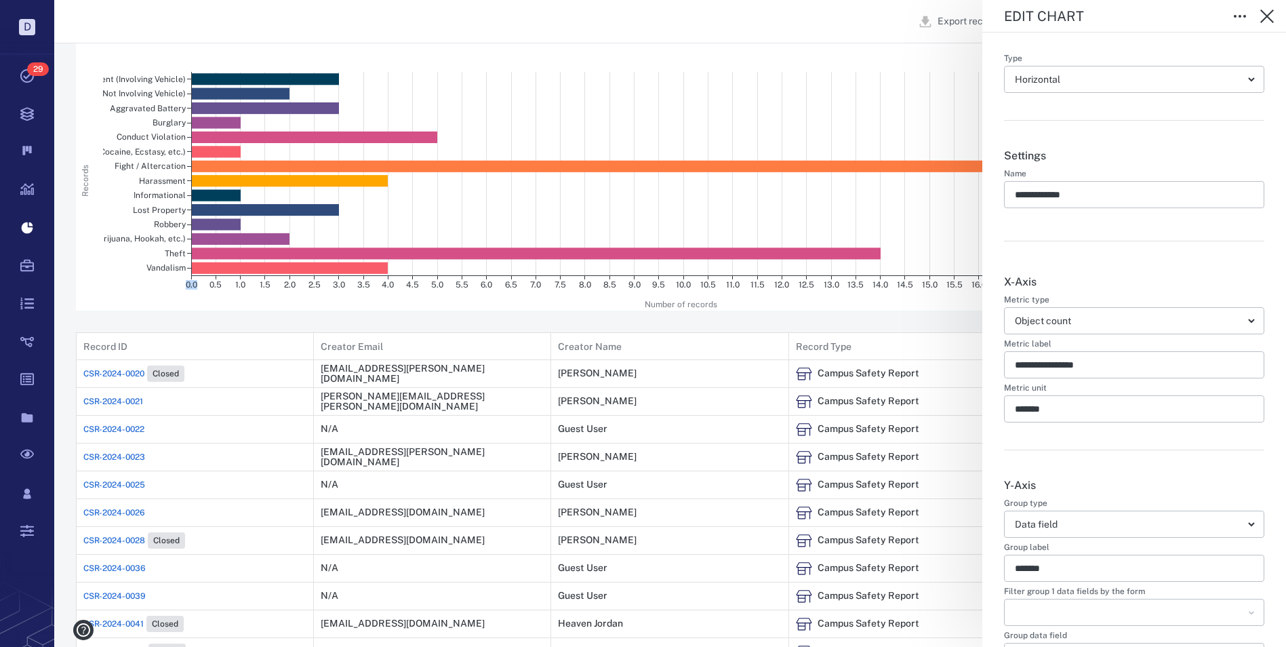
type input "**********"
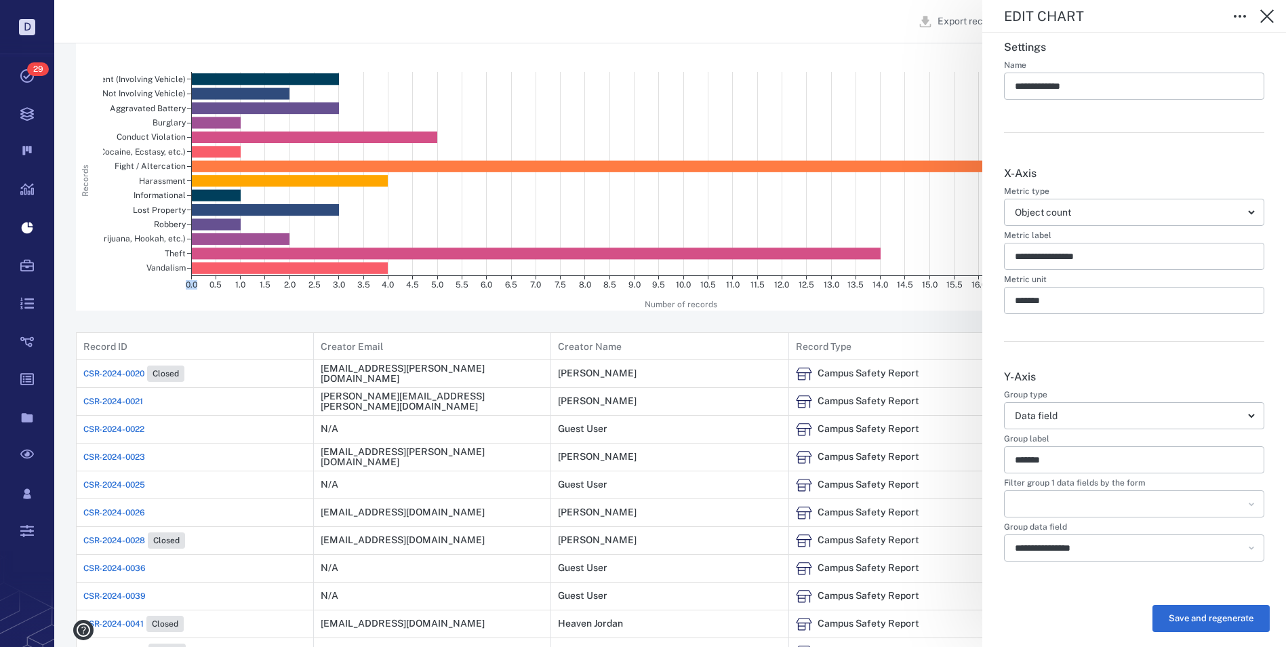
scroll to position [132, 0]
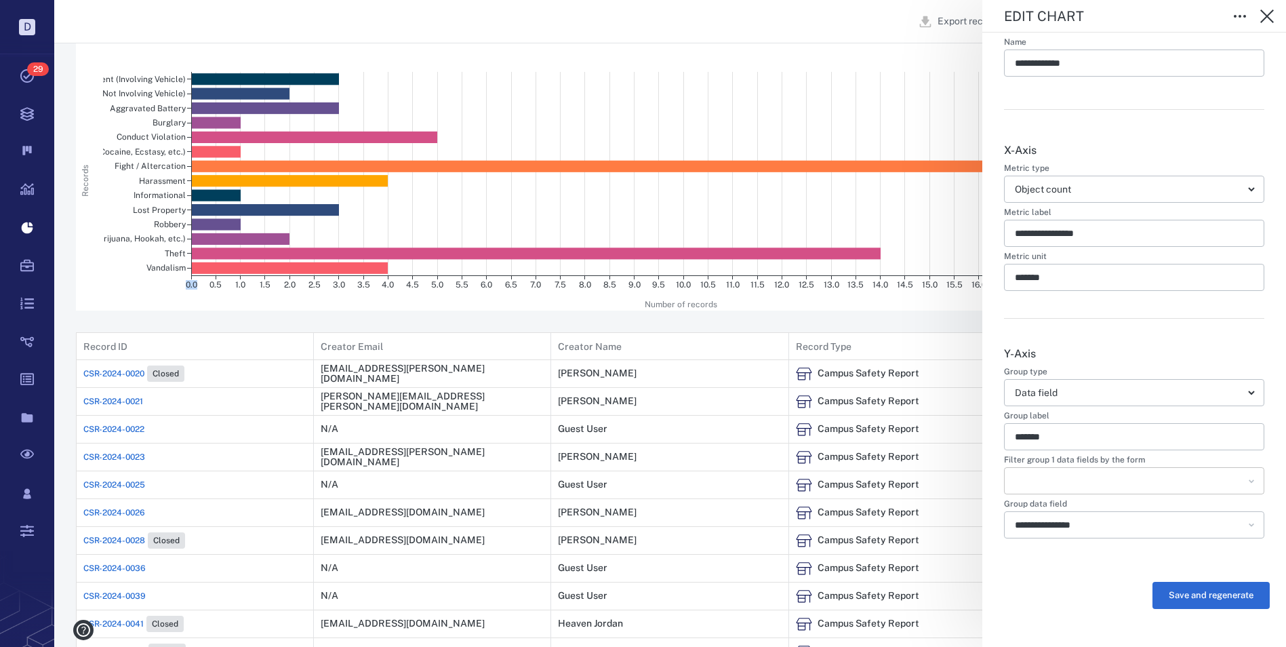
click at [1250, 482] on icon "Open" at bounding box center [1252, 481] width 5 height 2
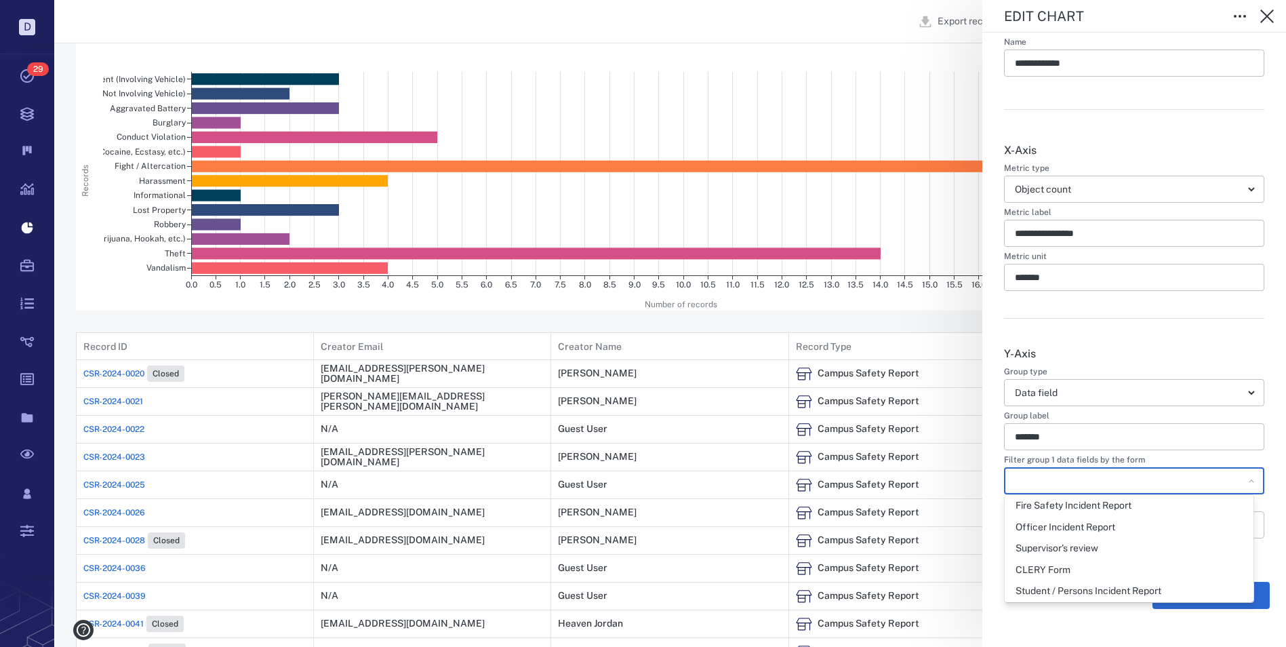
click at [1259, 474] on div "**********" at bounding box center [1135, 274] width 304 height 746
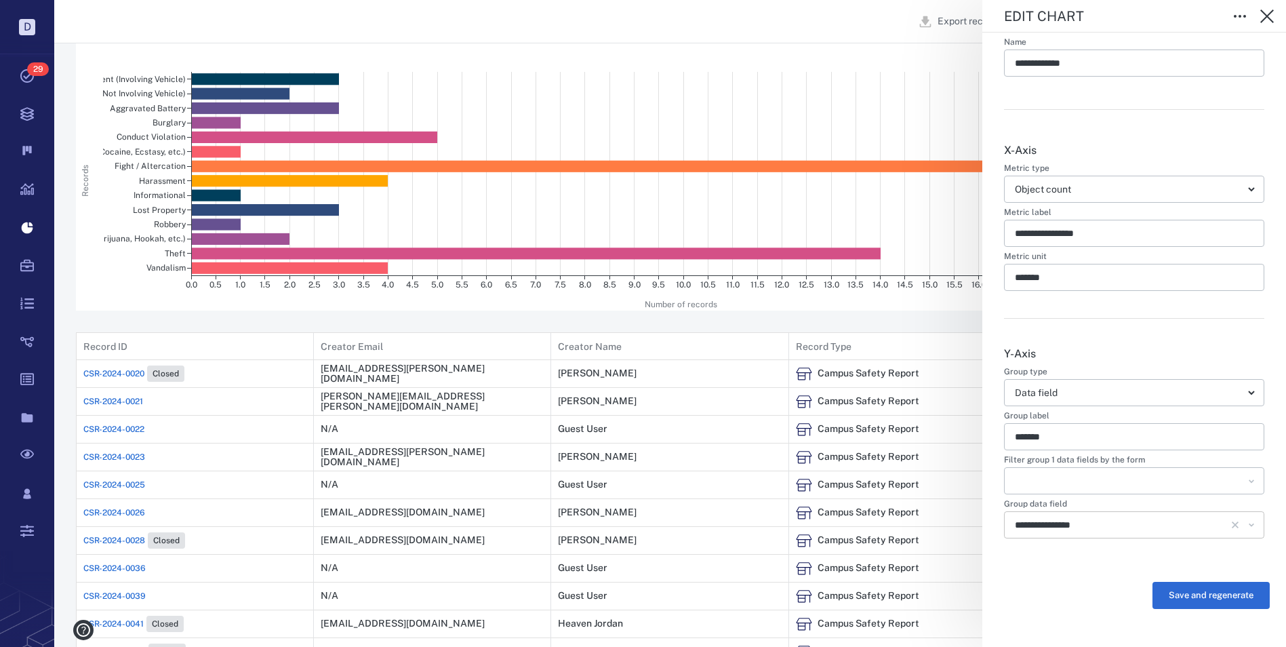
click at [1246, 528] on icon "Open" at bounding box center [1252, 525] width 14 height 14
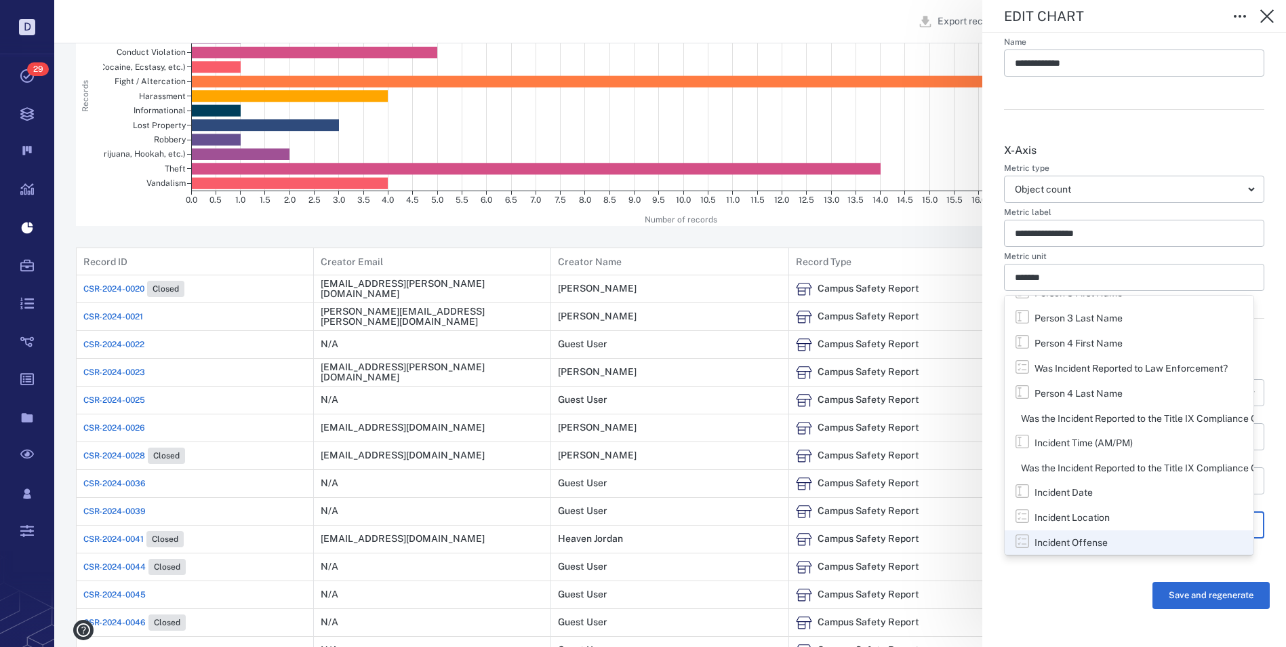
scroll to position [217, 0]
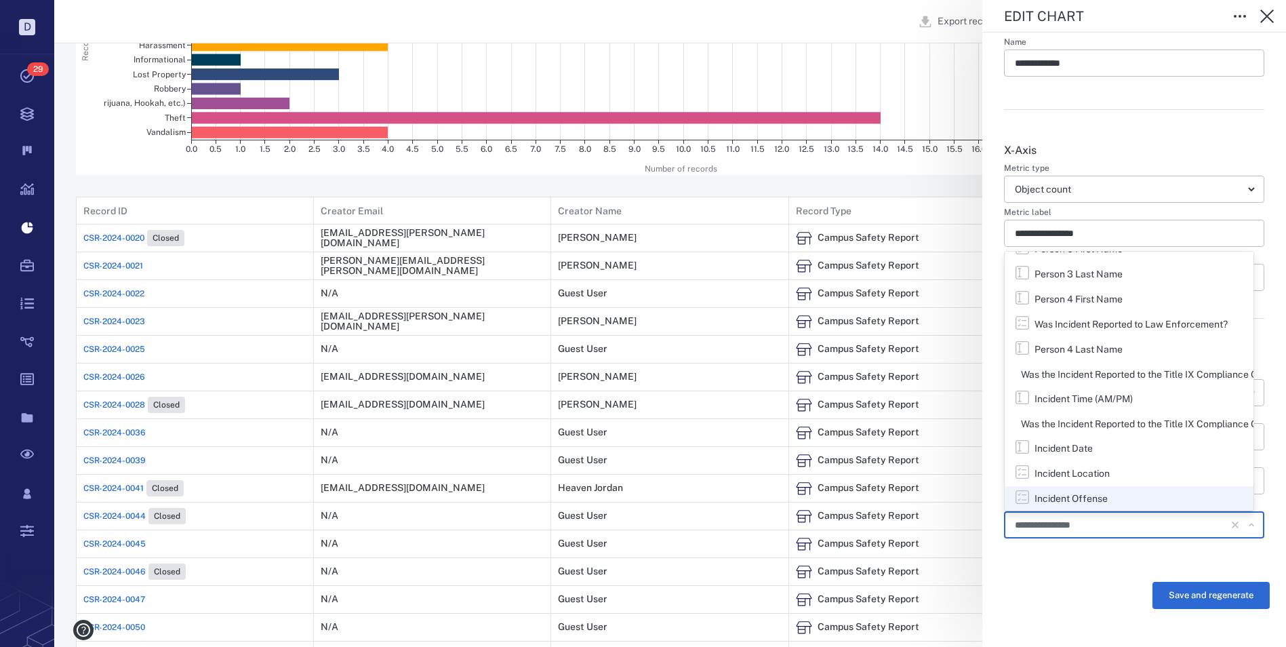
click at [1229, 521] on icon "Clear" at bounding box center [1236, 525] width 14 height 14
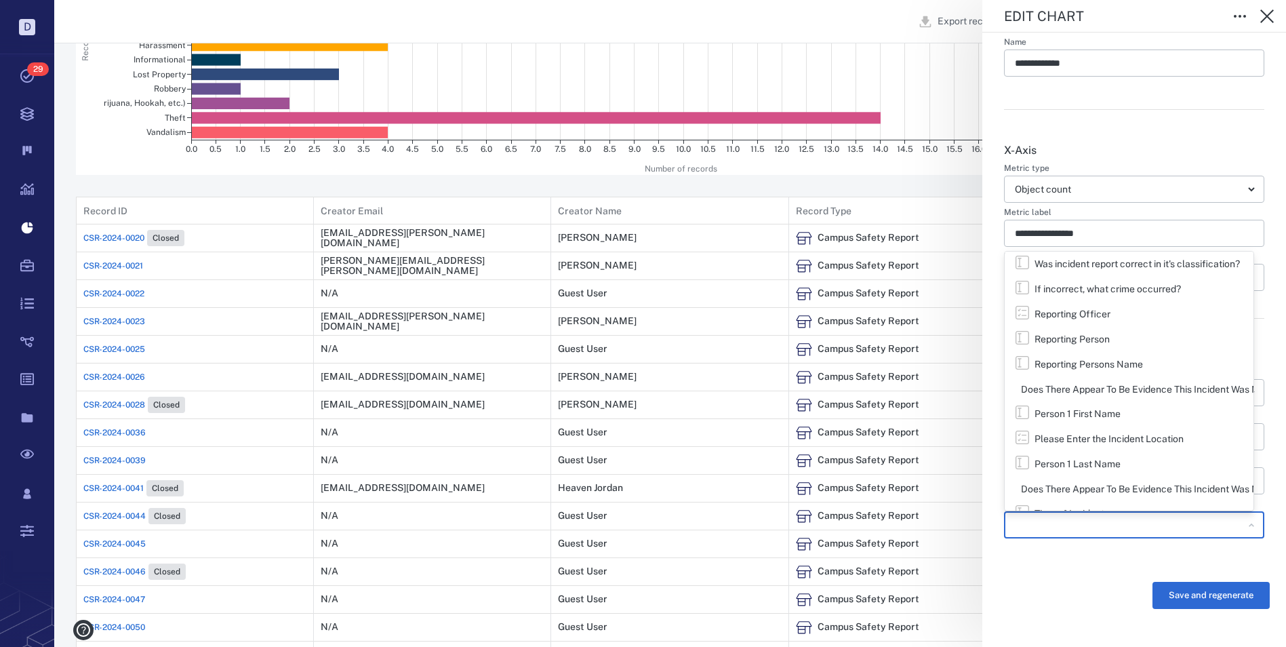
click at [1111, 556] on div "**********" at bounding box center [1134, 442] width 260 height 236
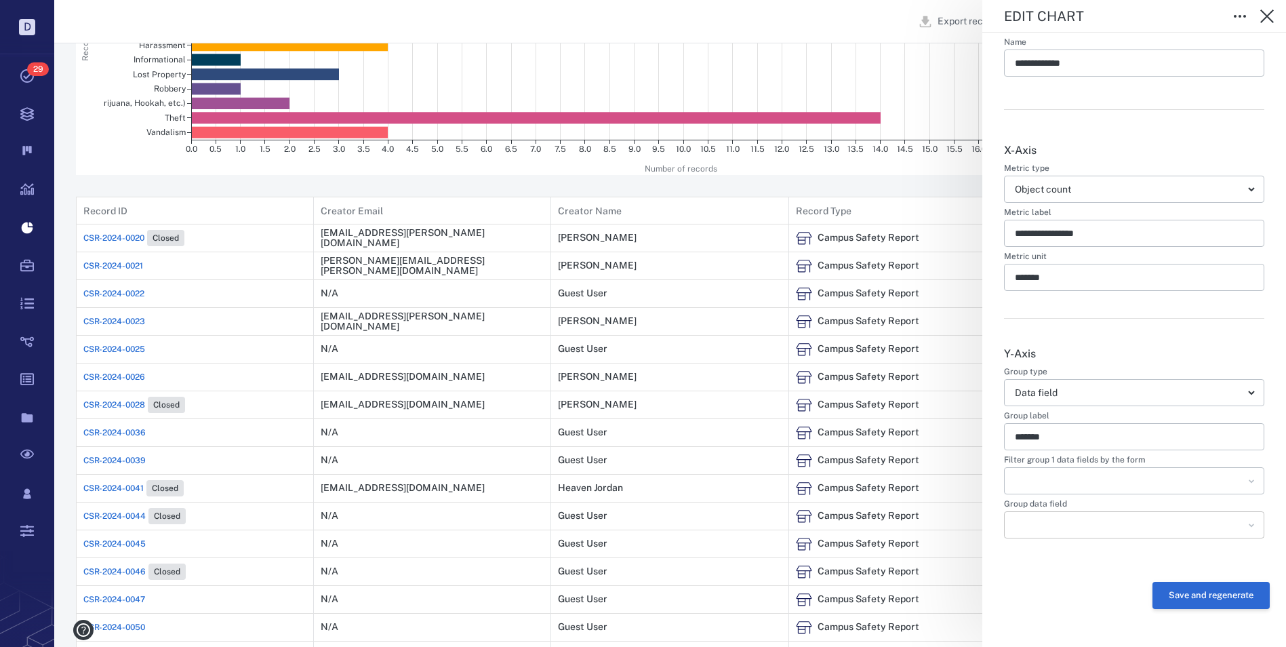
click at [1177, 593] on button "Save and regenerate" at bounding box center [1211, 595] width 117 height 27
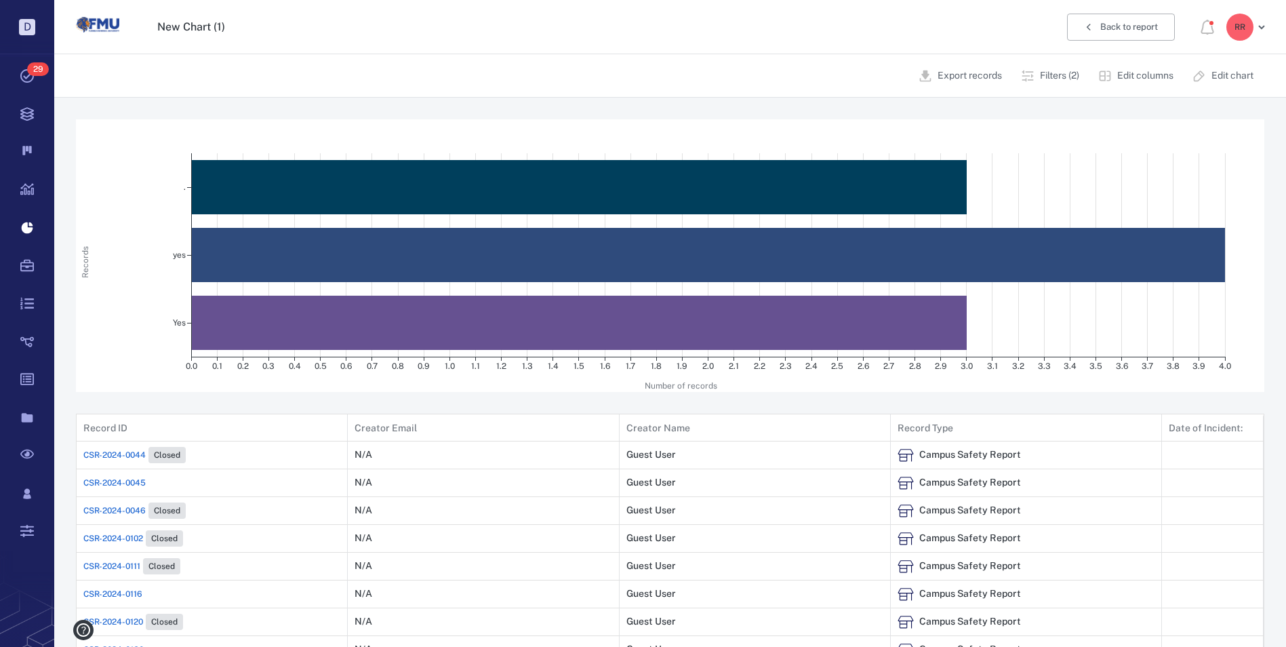
click at [1227, 73] on p "Edit chart" at bounding box center [1233, 76] width 42 height 14
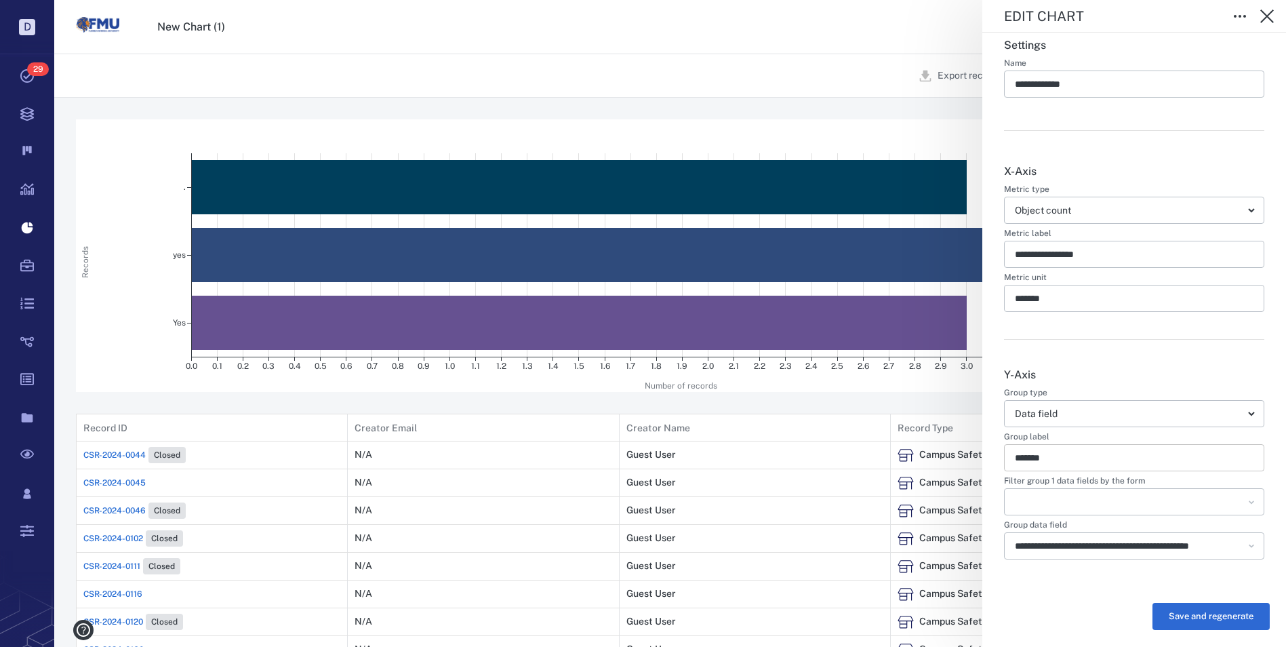
scroll to position [132, 0]
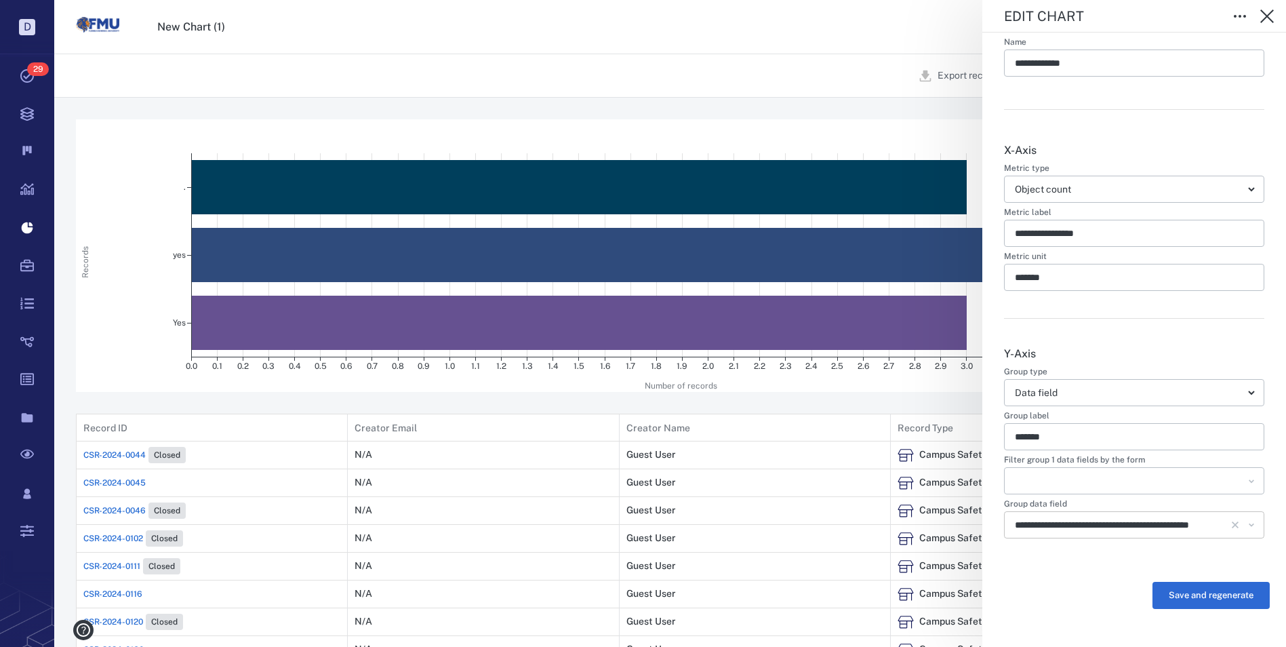
click at [1245, 522] on icon "Open" at bounding box center [1252, 525] width 14 height 14
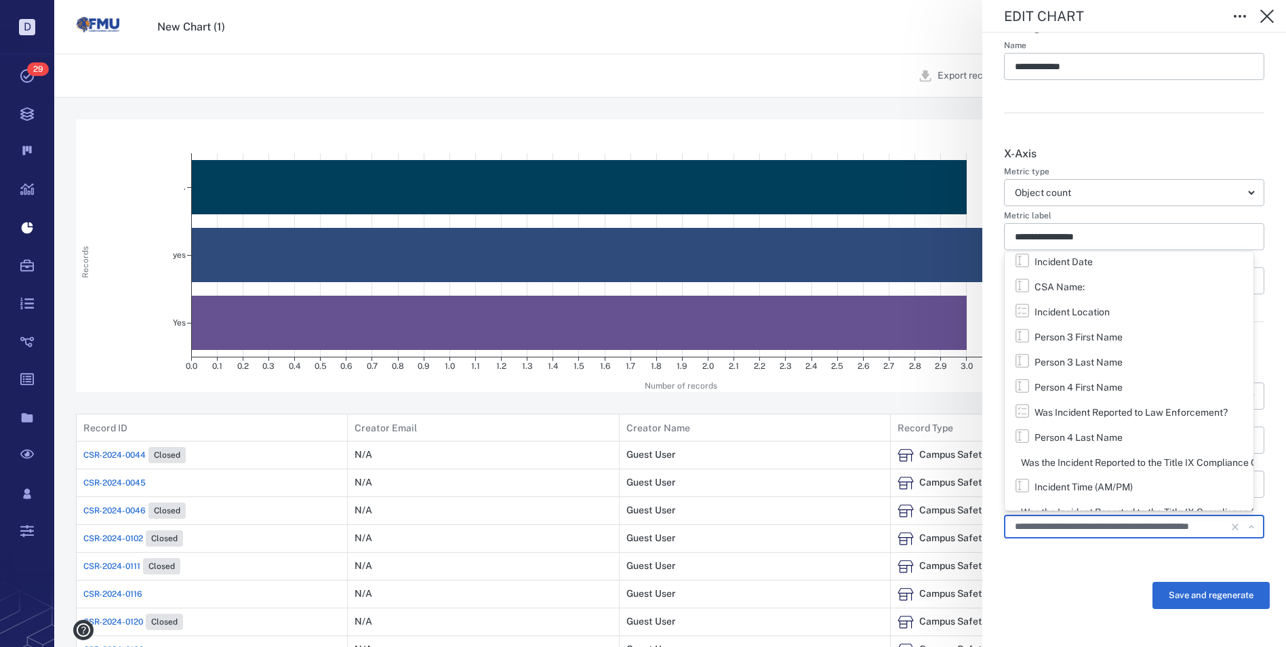
scroll to position [666, 0]
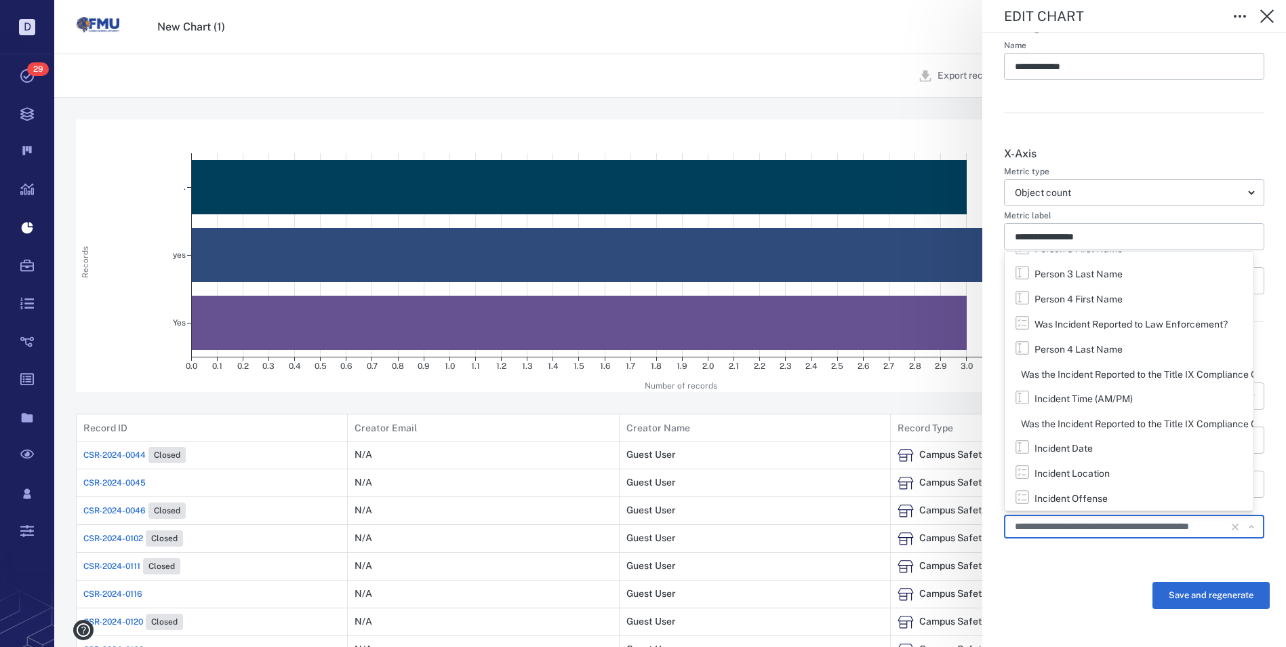
click at [1072, 448] on div "Incident Date" at bounding box center [1064, 449] width 58 height 14
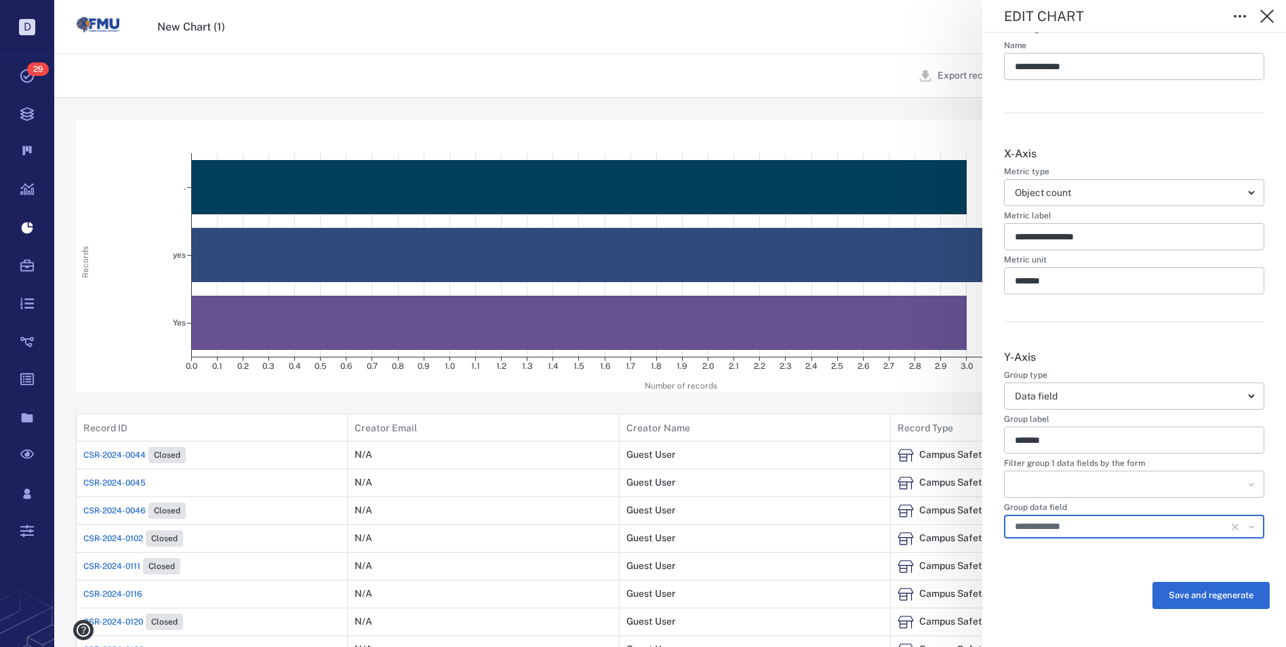
type input "**********"
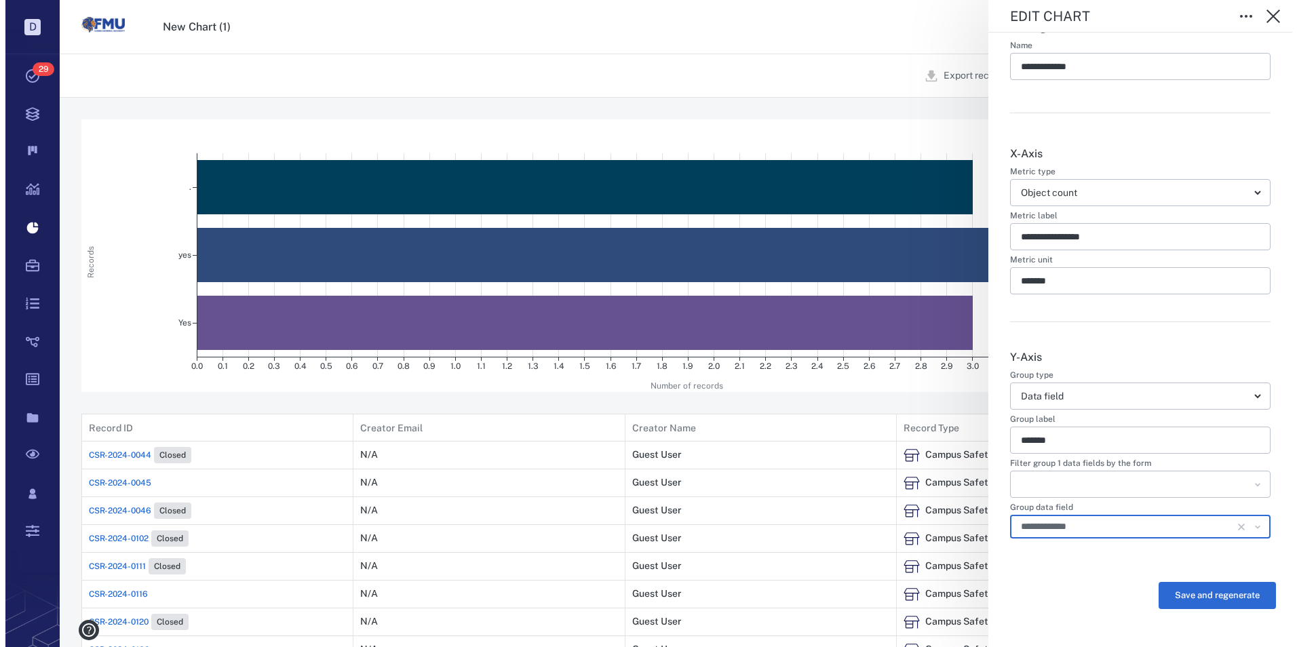
scroll to position [0, 0]
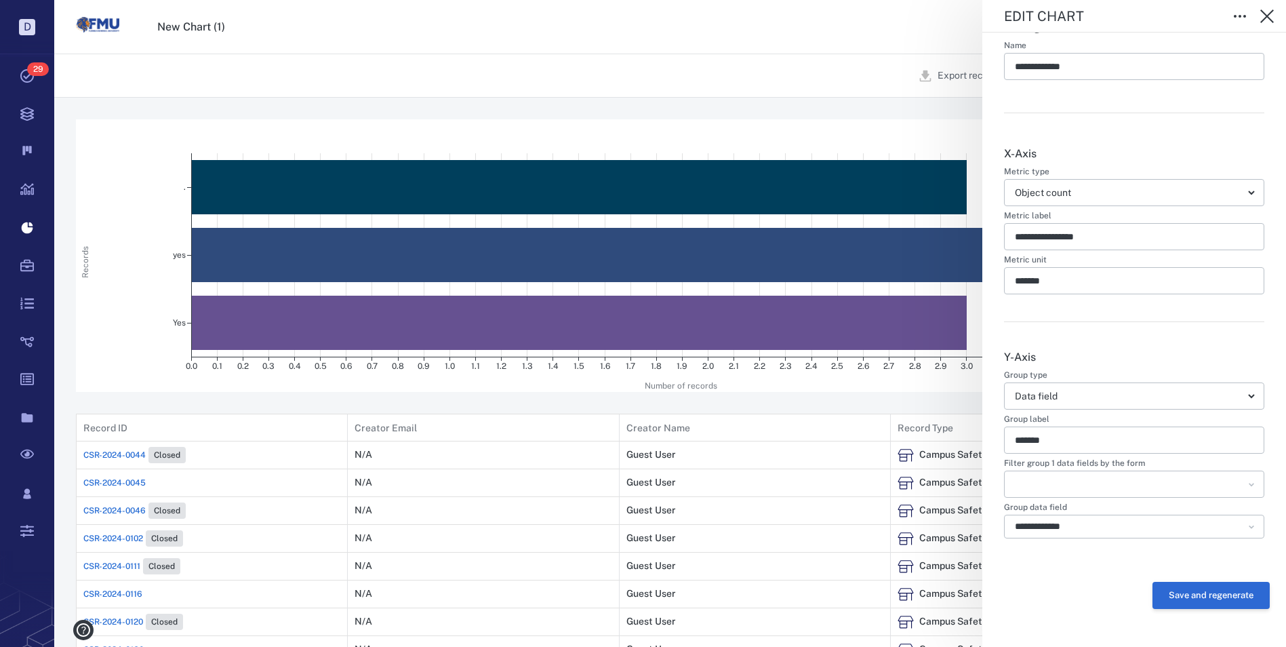
click at [1213, 592] on button "Save and regenerate" at bounding box center [1211, 595] width 117 height 27
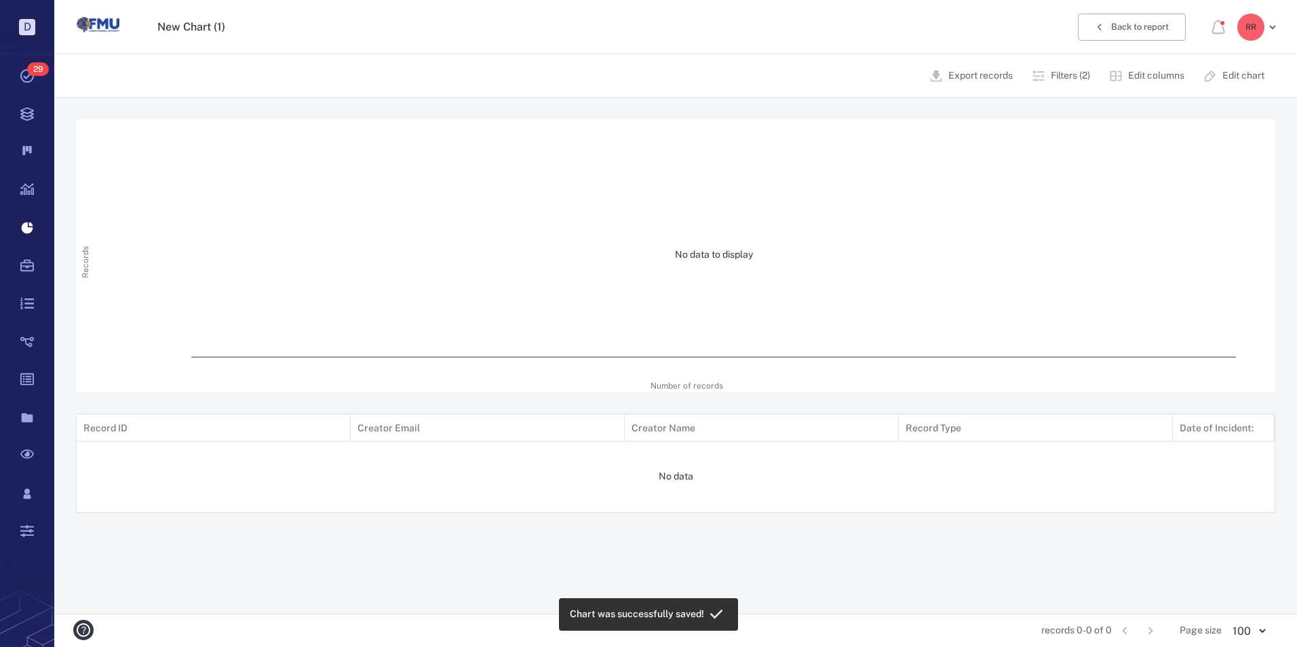
scroll to position [11, 11]
click at [1229, 72] on p "Edit chart" at bounding box center [1243, 76] width 42 height 14
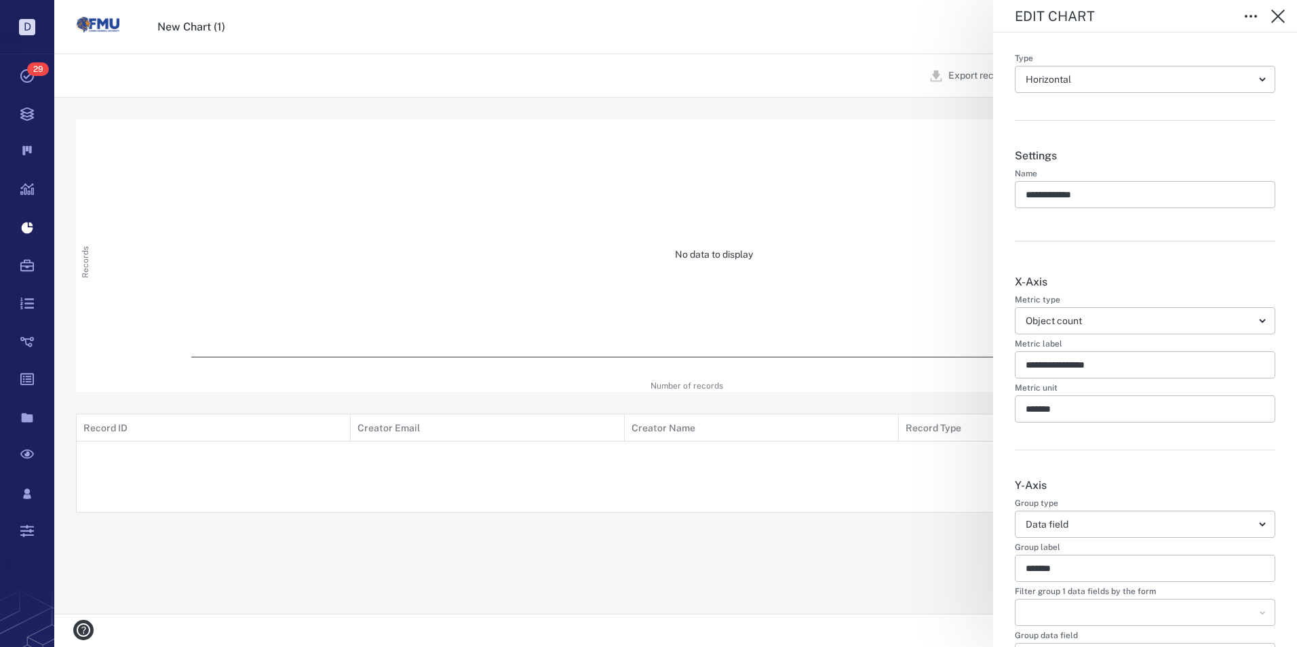
scroll to position [132, 0]
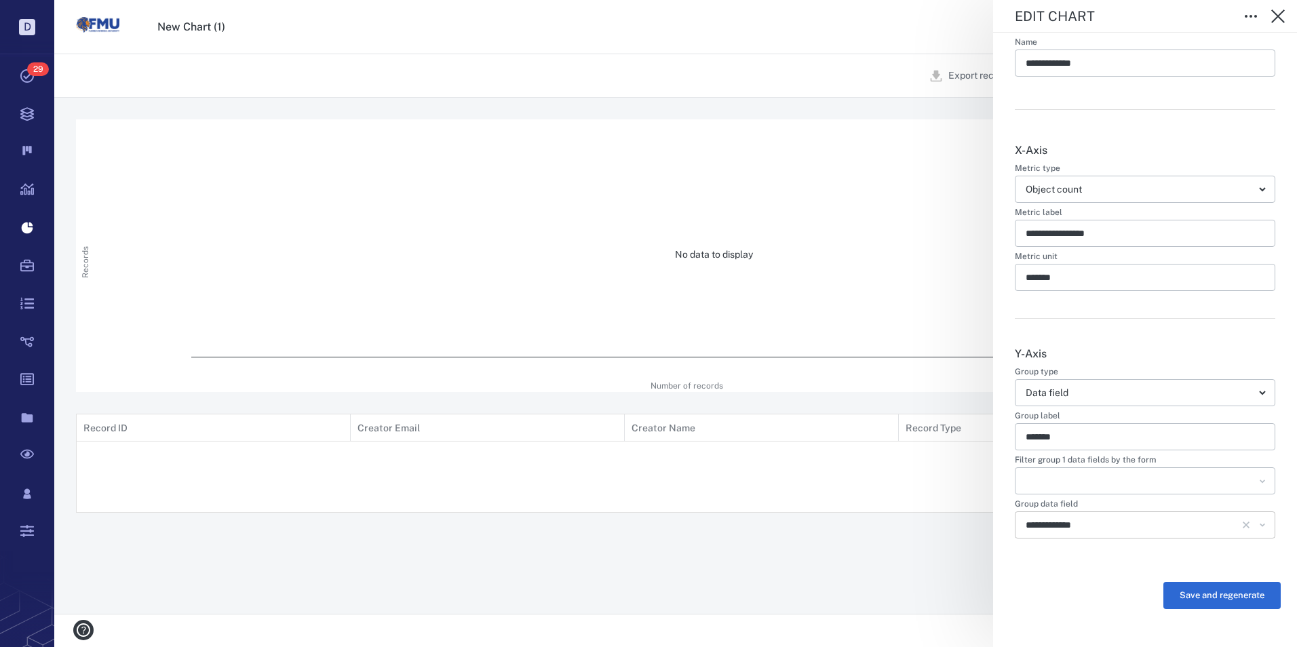
click at [1260, 526] on icon "Open" at bounding box center [1262, 525] width 5 height 2
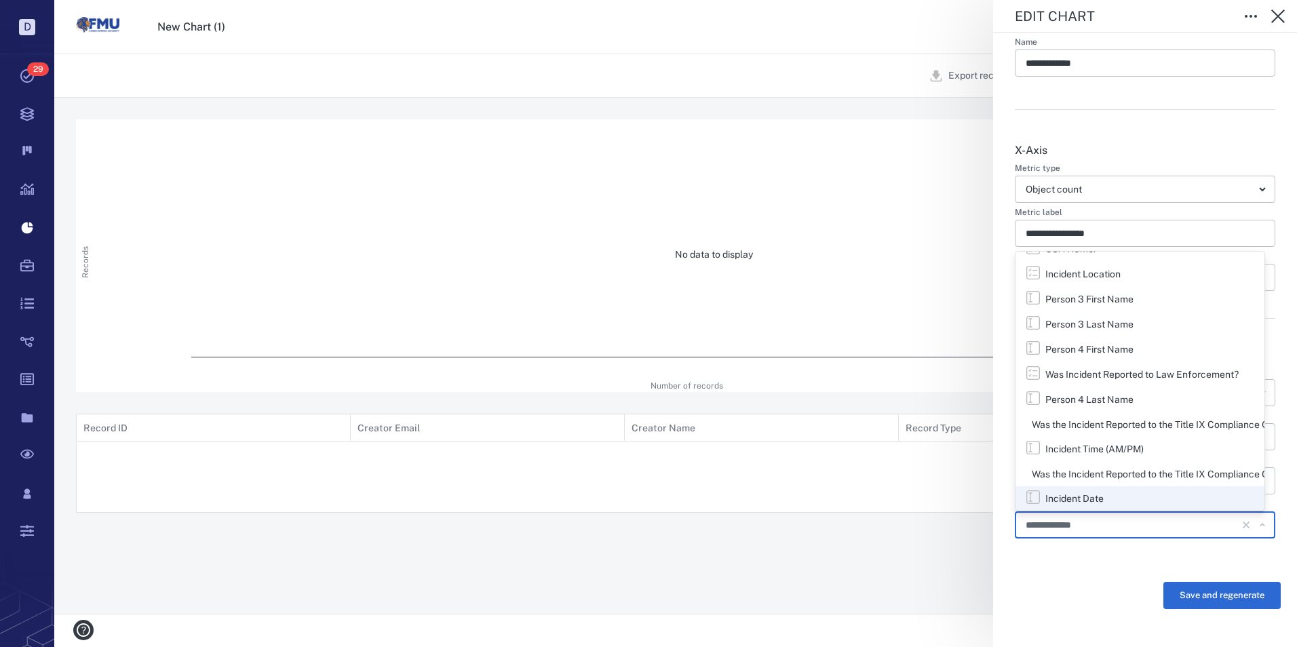
scroll to position [666, 0]
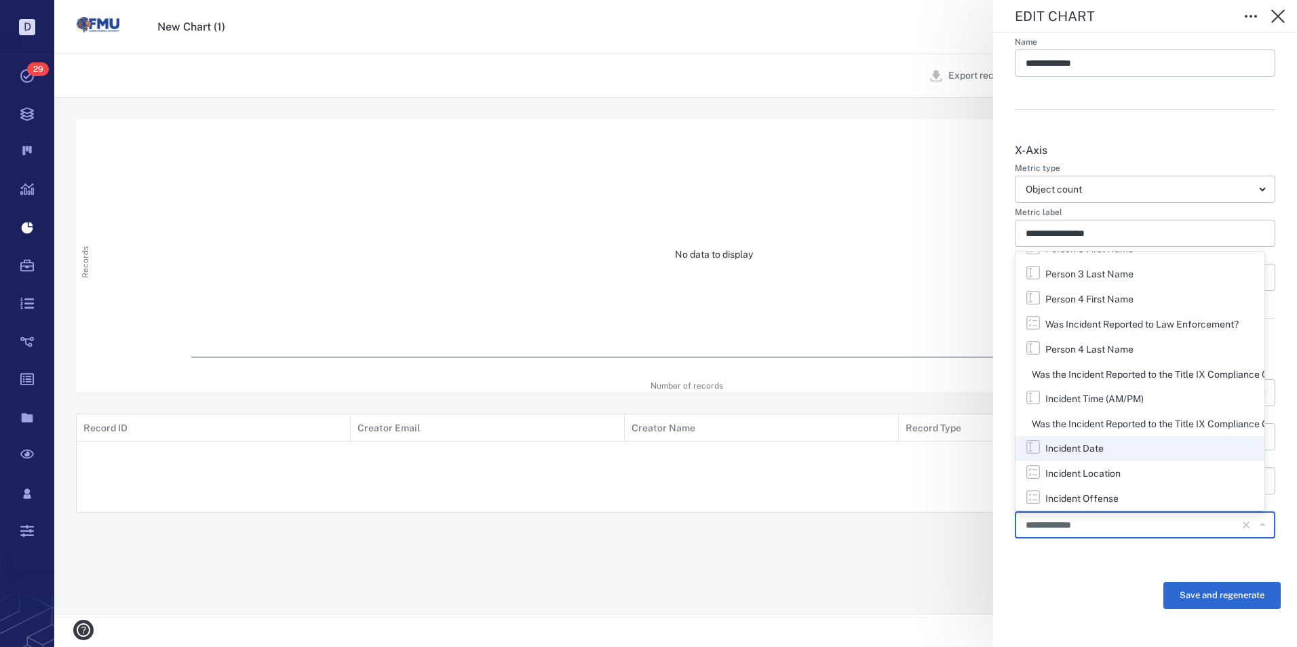
click at [1102, 496] on div "Incident Offense" at bounding box center [1081, 499] width 73 height 14
type input "**********"
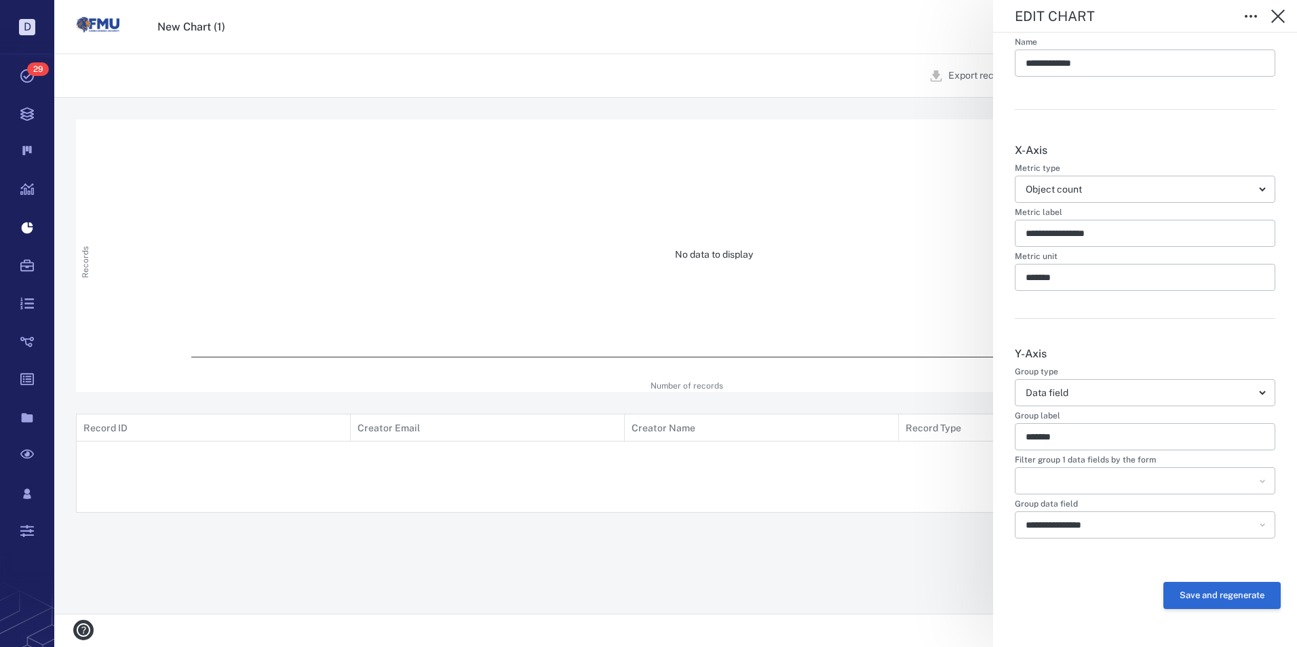
click at [1212, 589] on button "Save and regenerate" at bounding box center [1221, 595] width 117 height 27
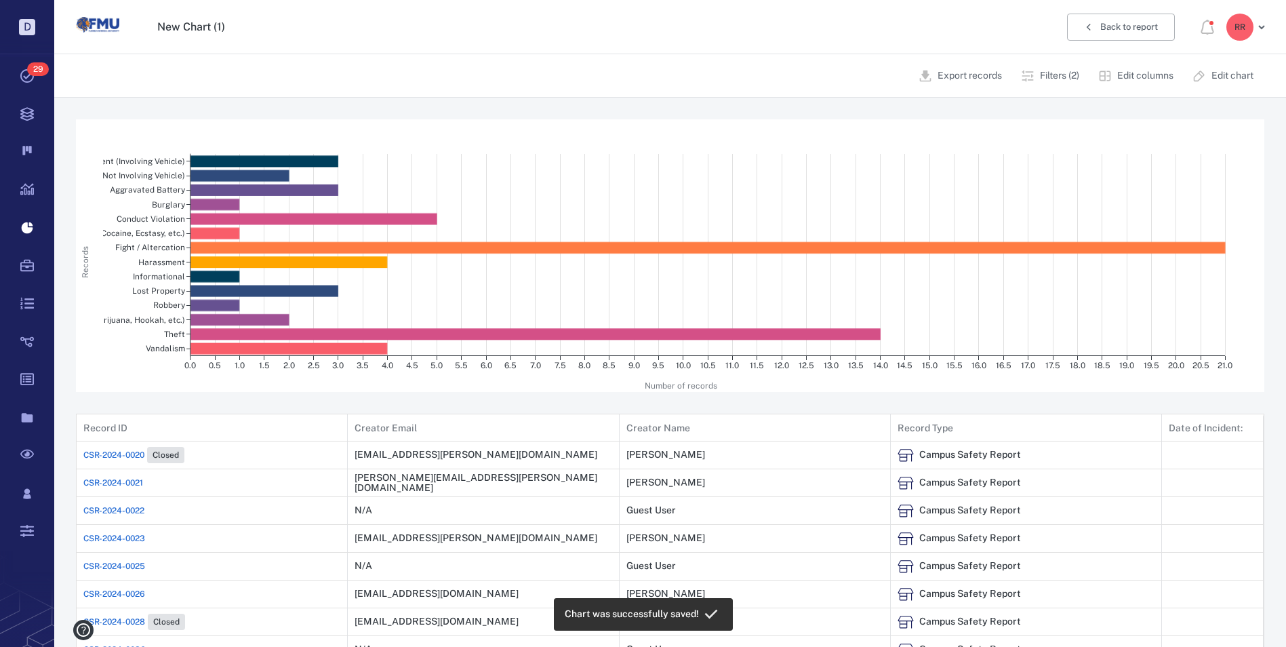
scroll to position [1824, 1177]
click at [1223, 75] on p "Edit chart" at bounding box center [1233, 76] width 42 height 14
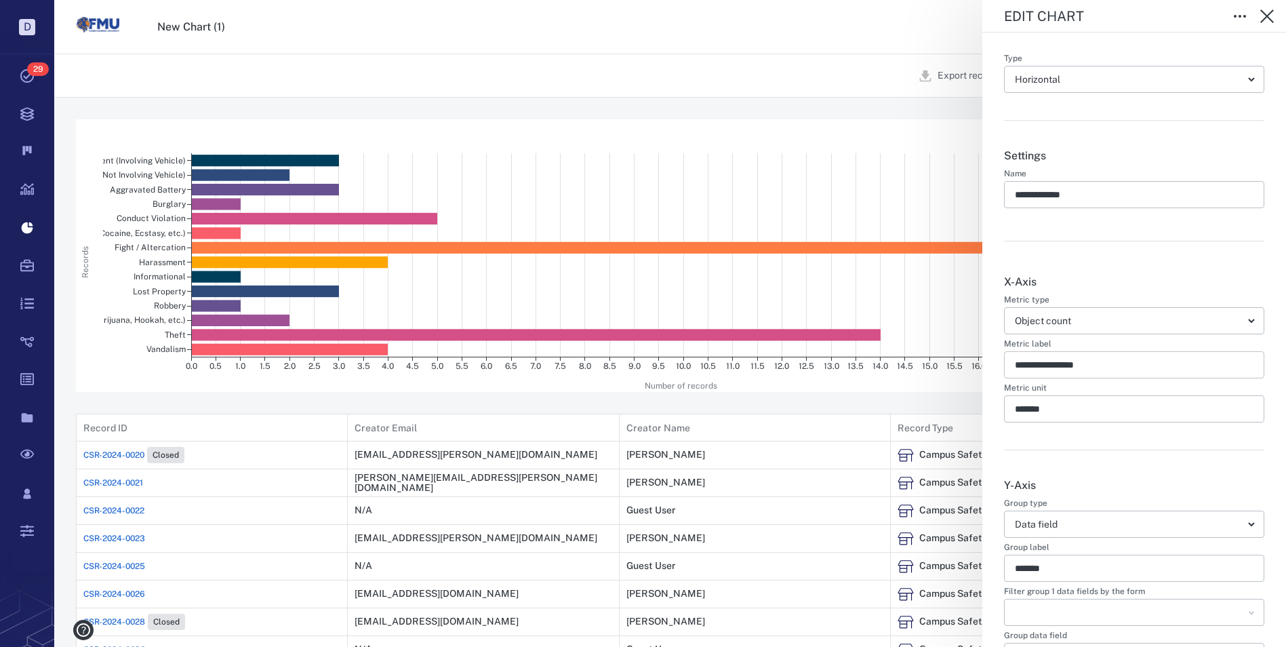
click at [1209, 366] on input "**********" at bounding box center [1134, 364] width 239 height 27
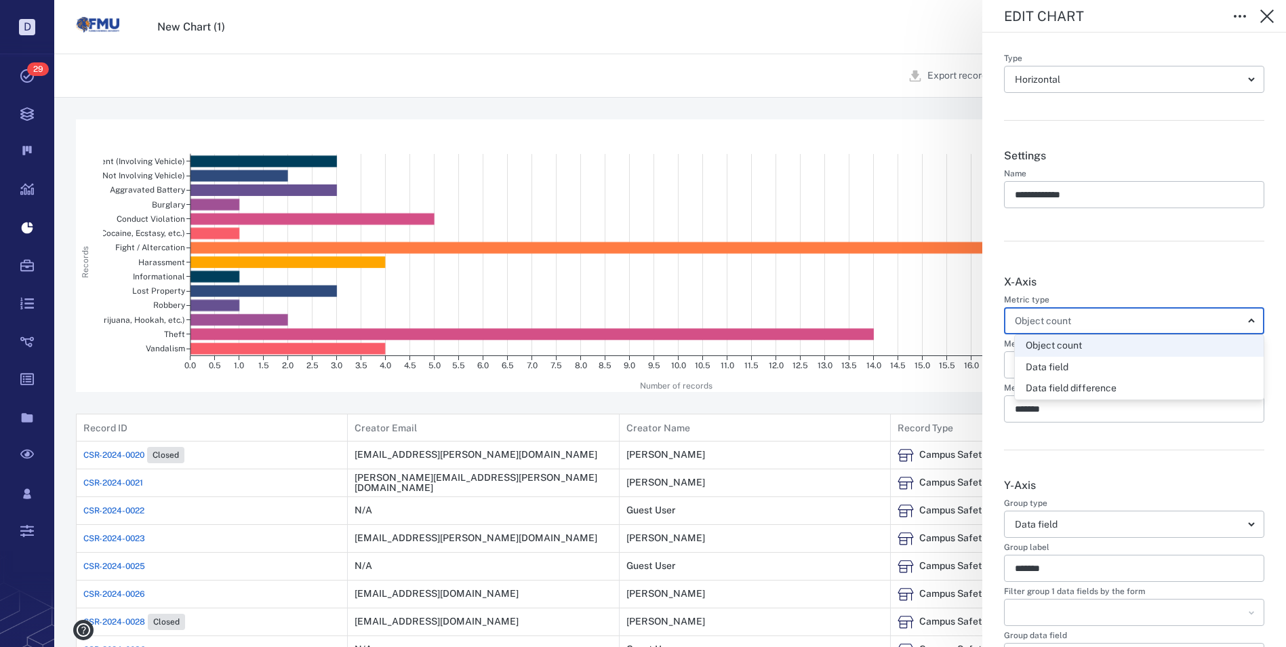
click at [1242, 252] on div at bounding box center [648, 323] width 1297 height 647
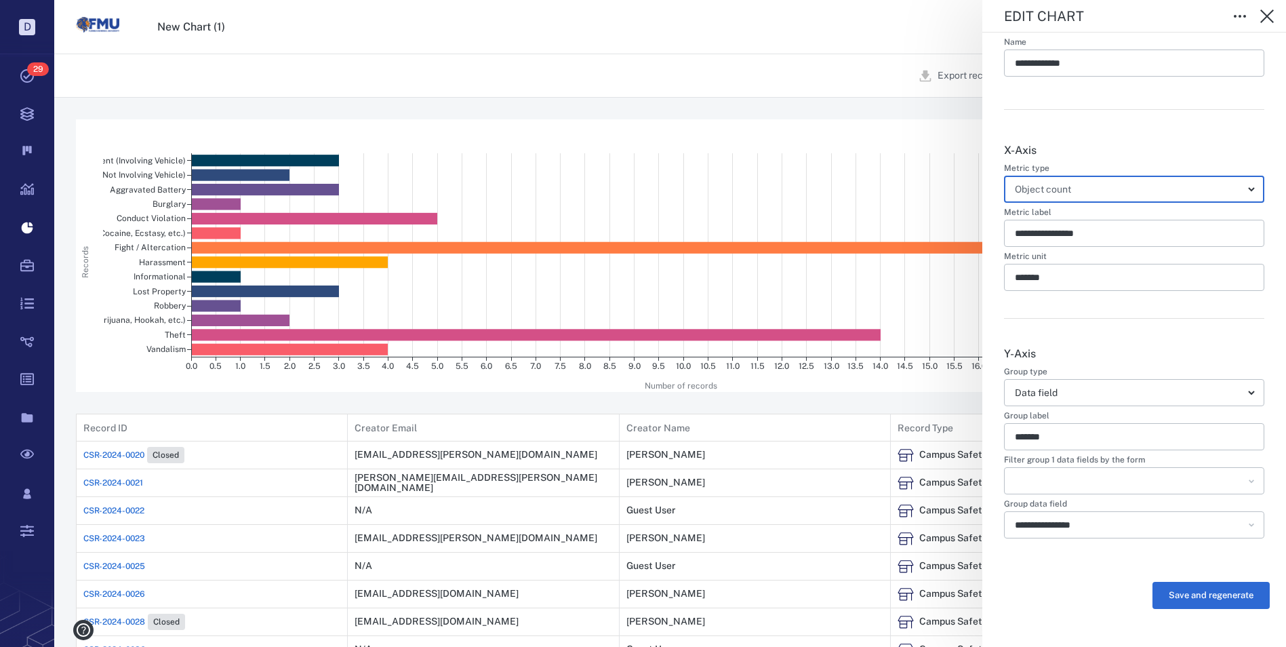
scroll to position [68, 0]
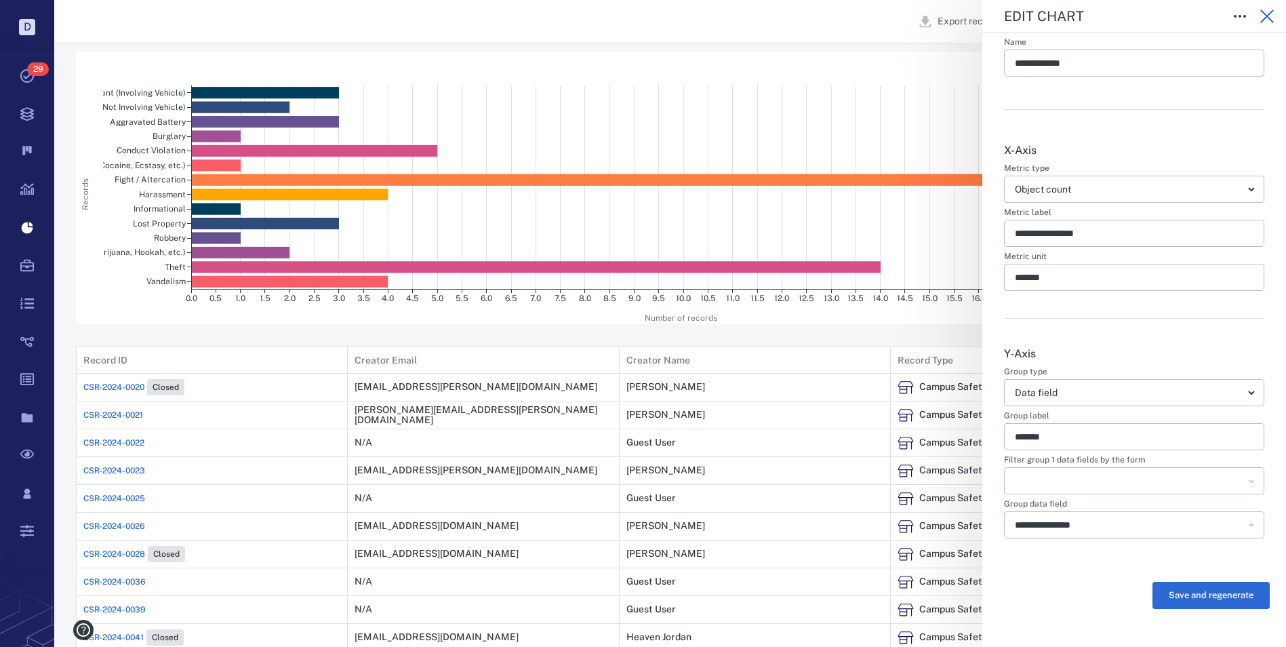
click at [1262, 14] on icon "button" at bounding box center [1267, 16] width 16 height 16
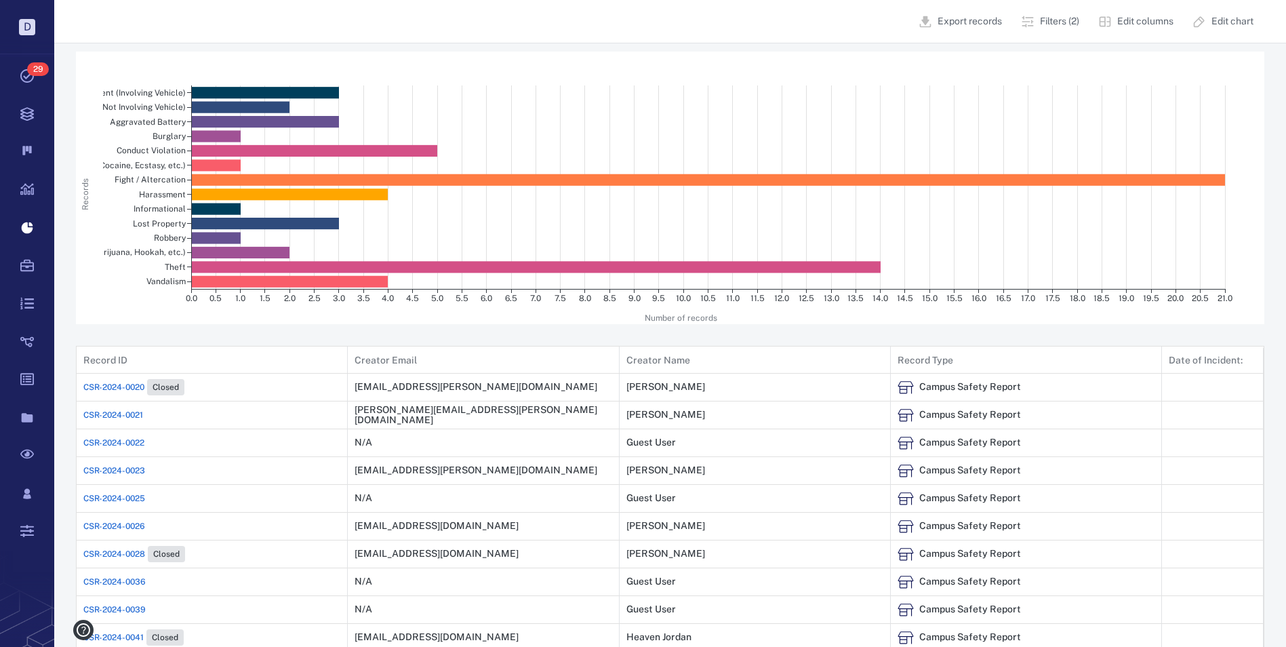
click at [961, 21] on p "Export records" at bounding box center [970, 22] width 64 height 14
click at [827, 33] on div "Export records Filters (2) Edit columns Edit chart" at bounding box center [670, 21] width 1232 height 43
click at [1062, 22] on p "Filters (2)" at bounding box center [1059, 22] width 39 height 14
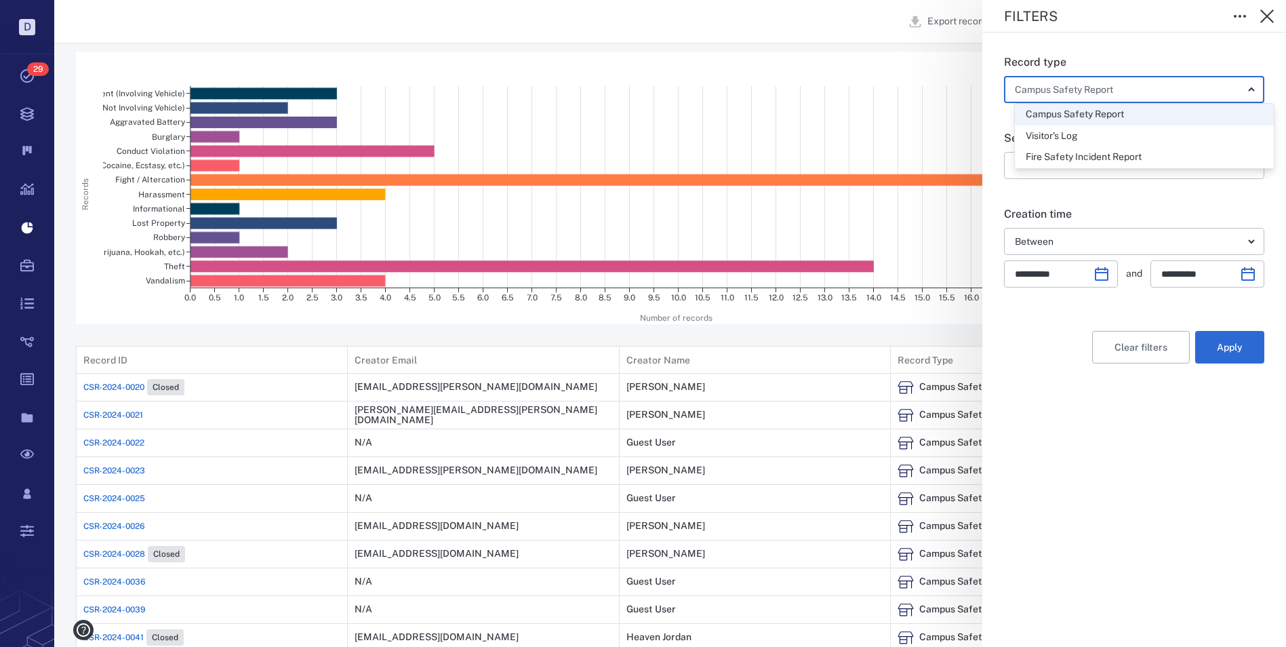
click at [1257, 54] on div at bounding box center [648, 323] width 1297 height 647
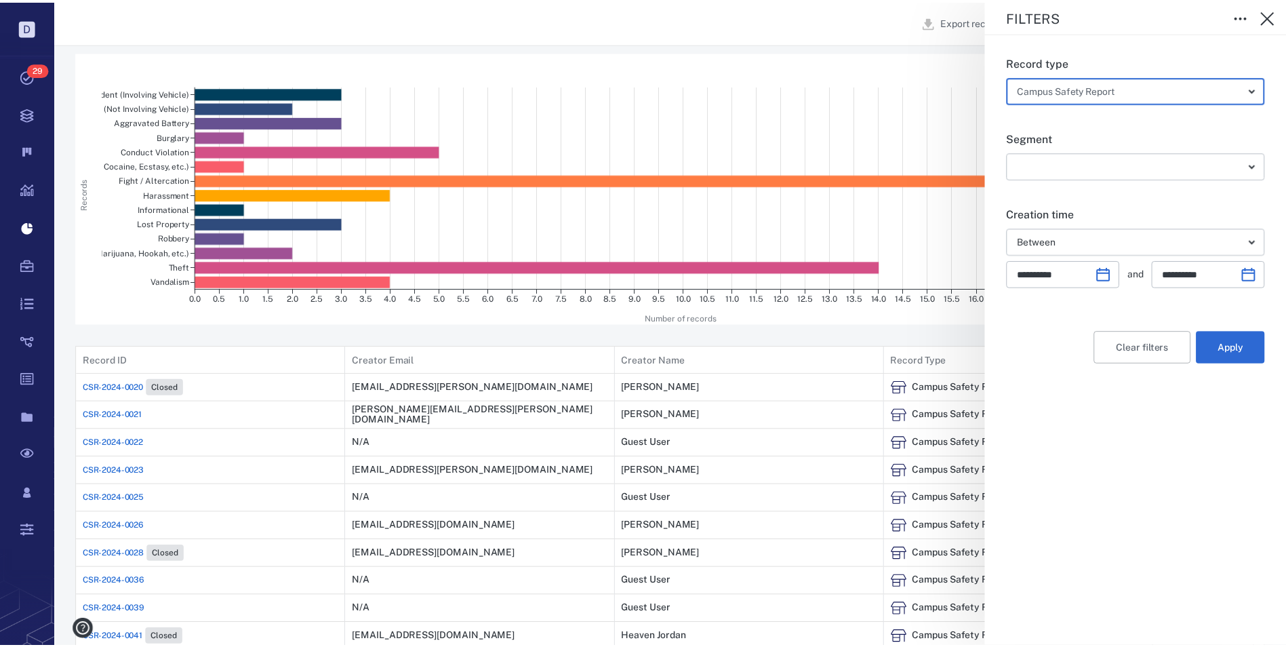
scroll to position [11, 11]
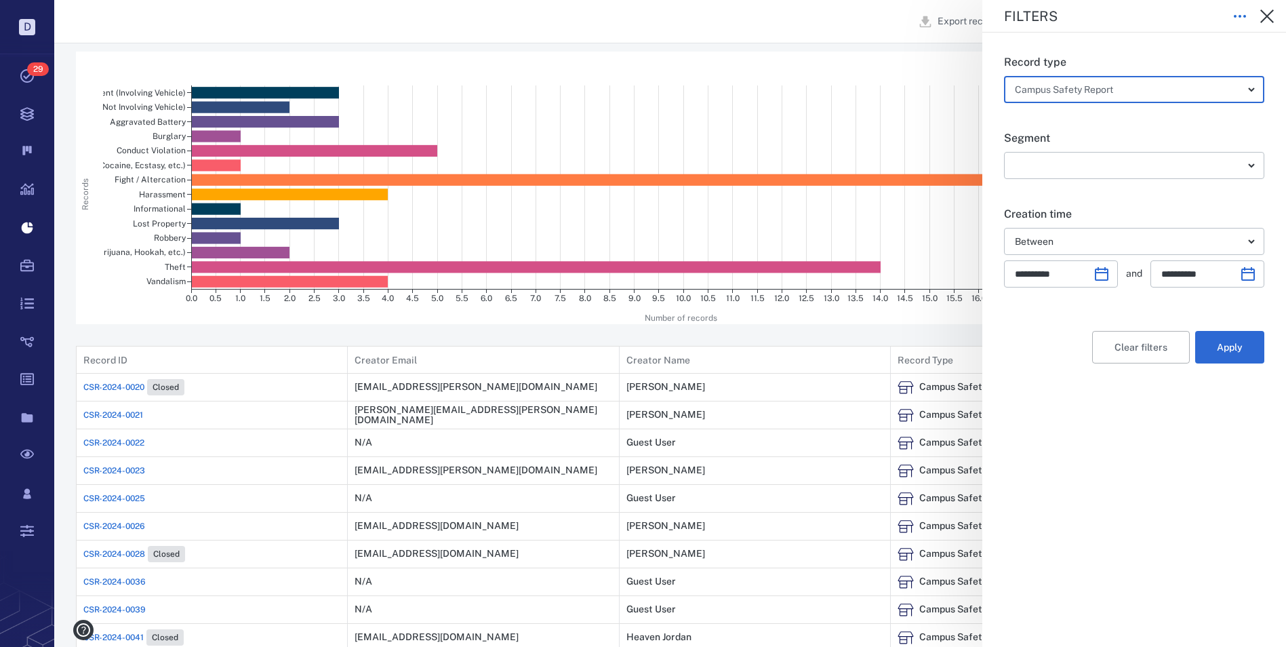
click at [1238, 14] on icon "button" at bounding box center [1240, 16] width 16 height 16
click at [1270, 14] on icon "button" at bounding box center [1268, 16] width 14 height 14
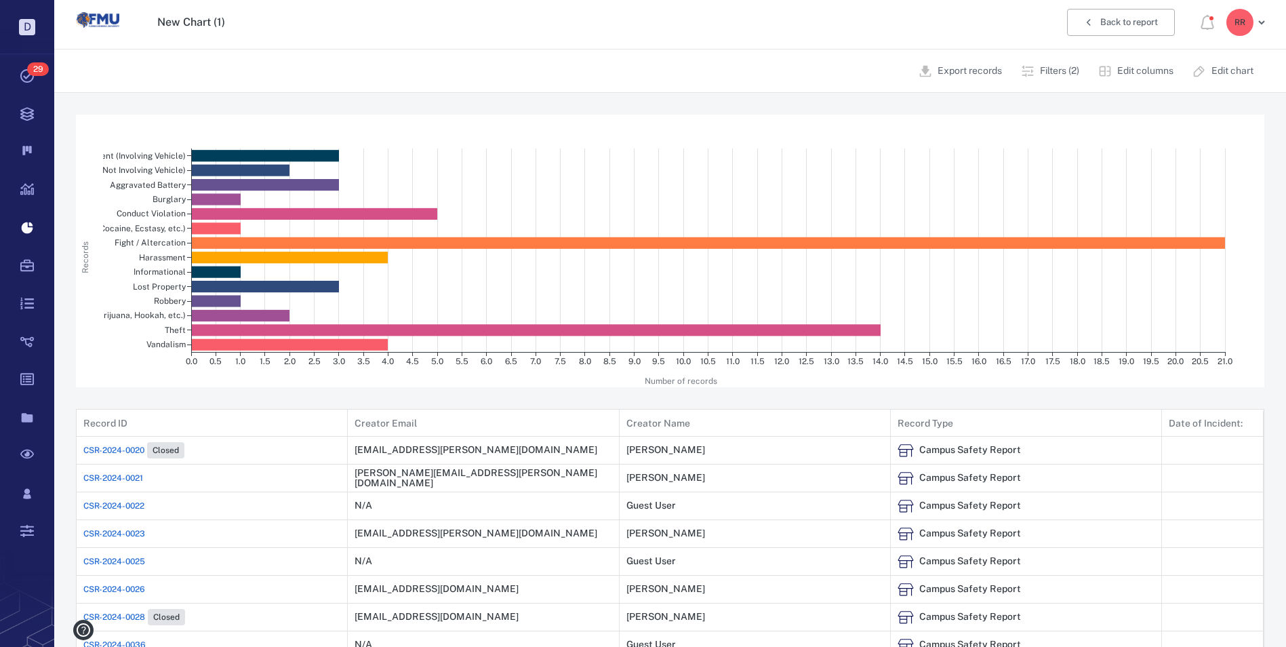
scroll to position [0, 0]
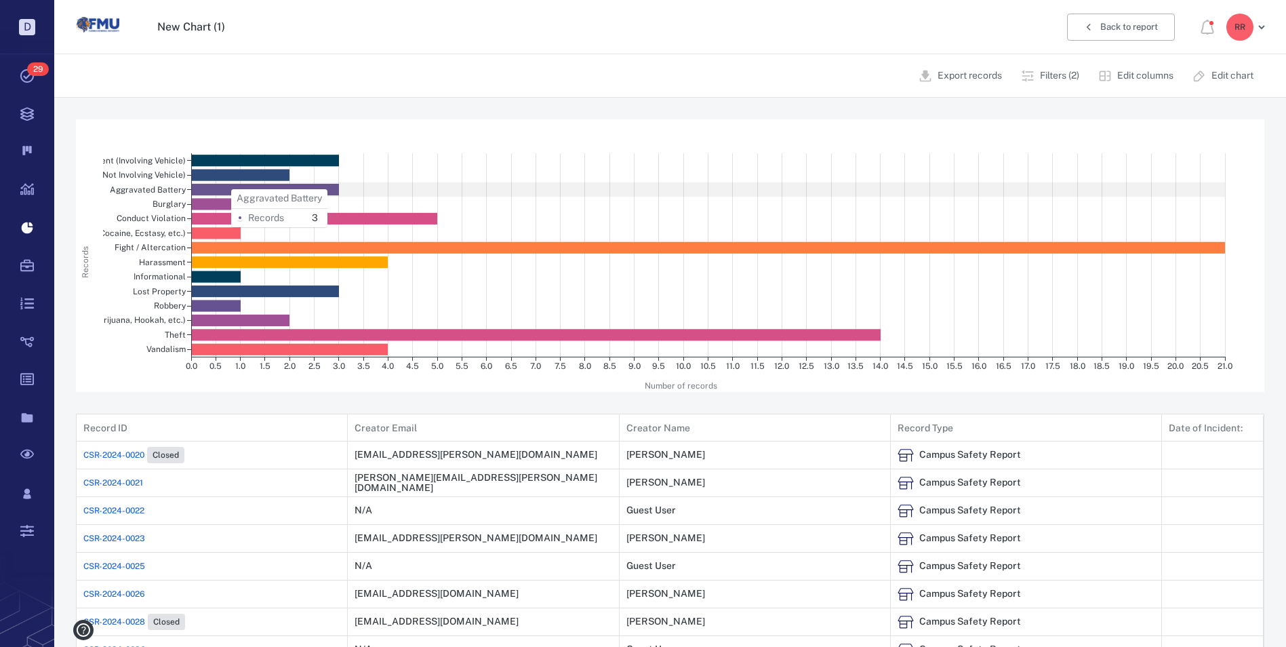
click at [226, 189] on rect at bounding box center [265, 190] width 148 height 12
click at [330, 191] on rect at bounding box center [265, 190] width 148 height 12
drag, startPoint x: 330, startPoint y: 191, endPoint x: 300, endPoint y: 191, distance: 29.8
click at [300, 191] on rect at bounding box center [265, 190] width 148 height 12
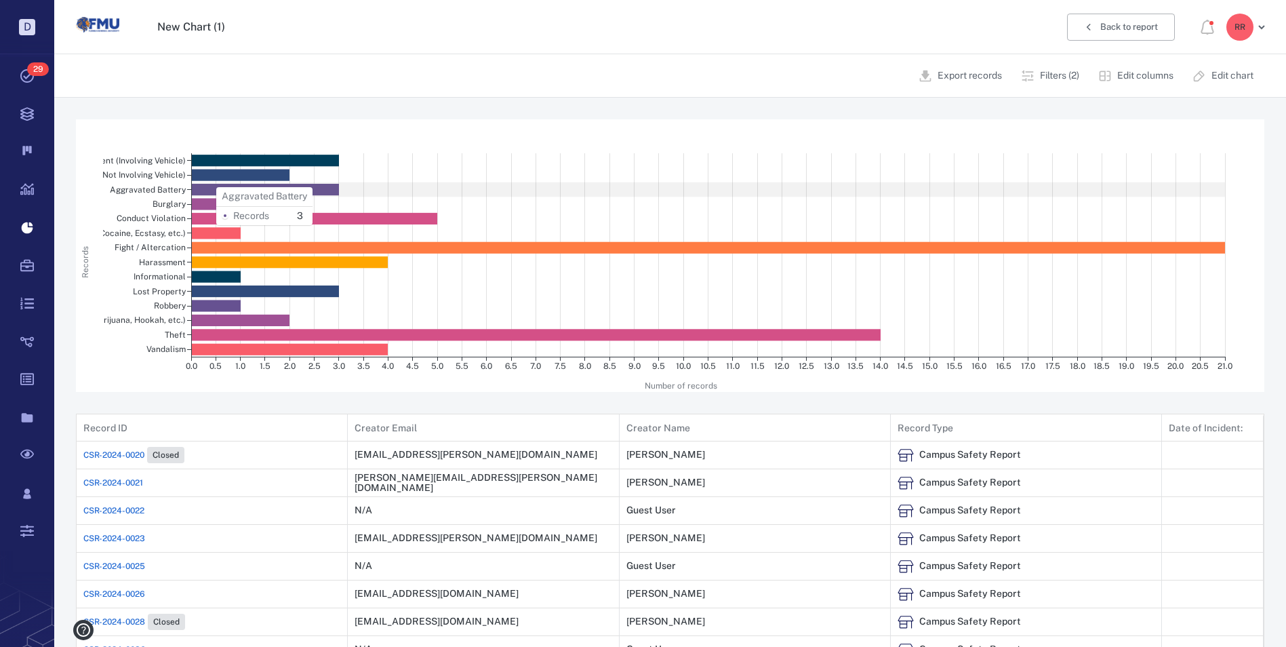
click at [211, 187] on rect at bounding box center [265, 190] width 148 height 12
click at [1099, 24] on button "Back to report" at bounding box center [1121, 27] width 108 height 27
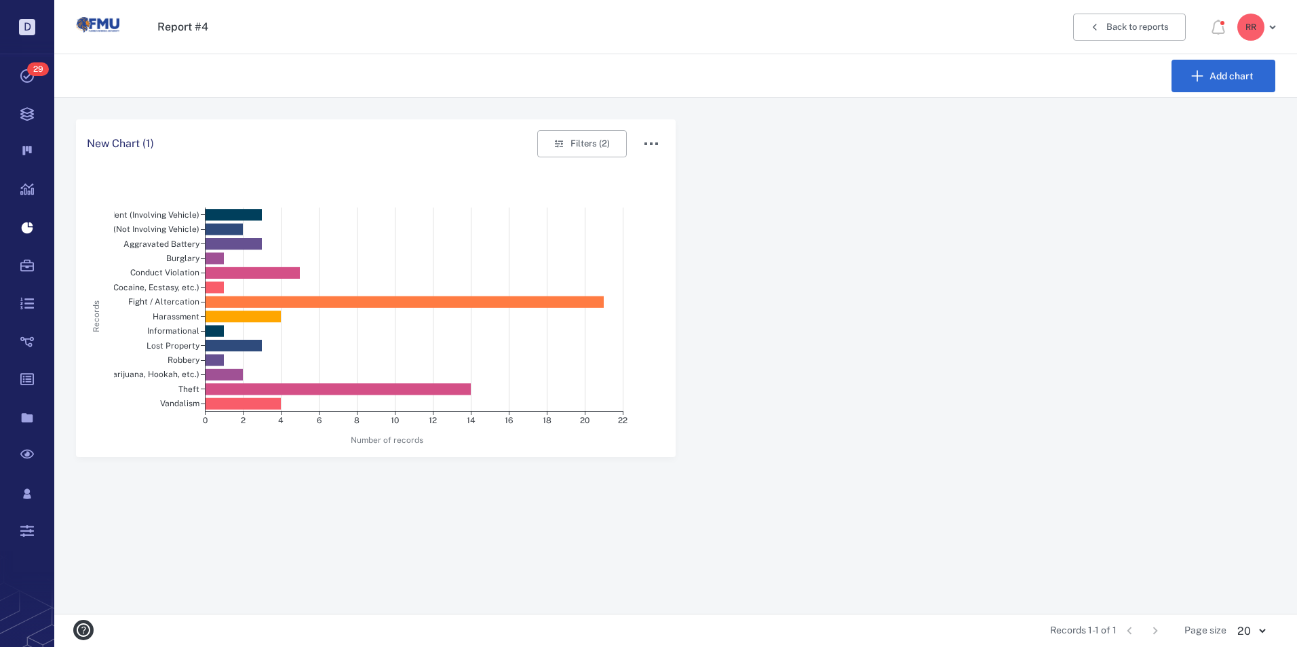
click at [644, 144] on icon "button" at bounding box center [651, 144] width 16 height 16
click at [651, 163] on p "Show details" at bounding box center [672, 169] width 57 height 14
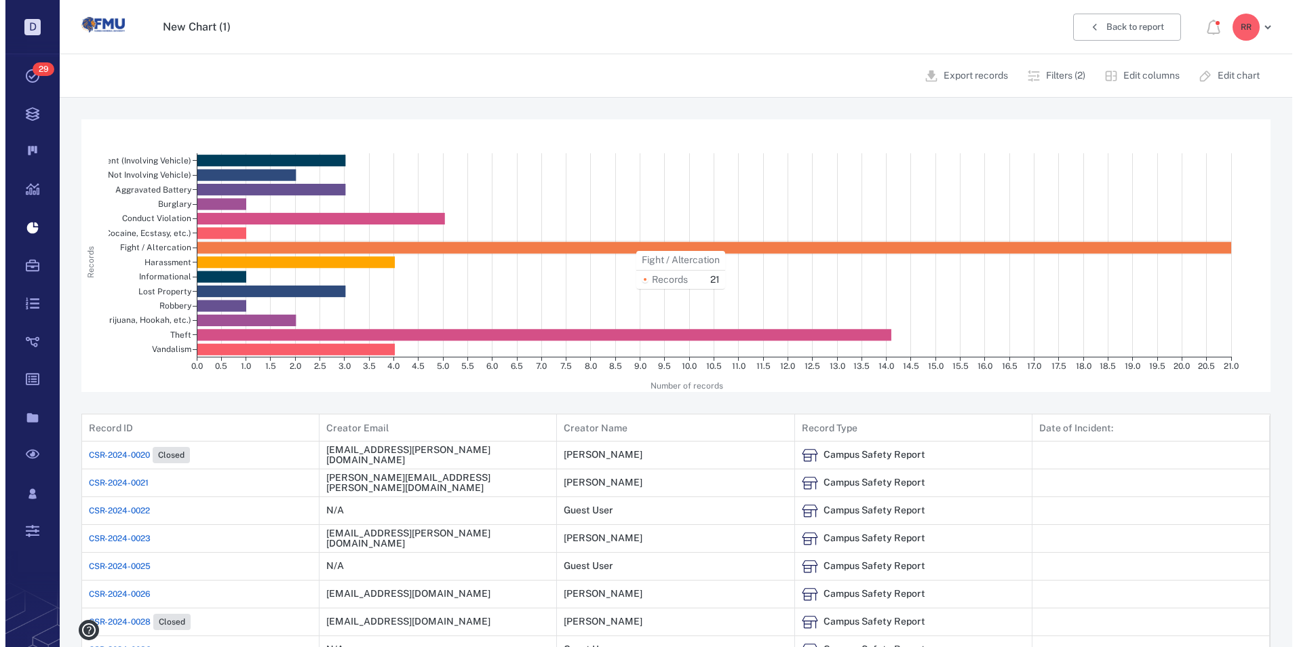
scroll to position [573, 1177]
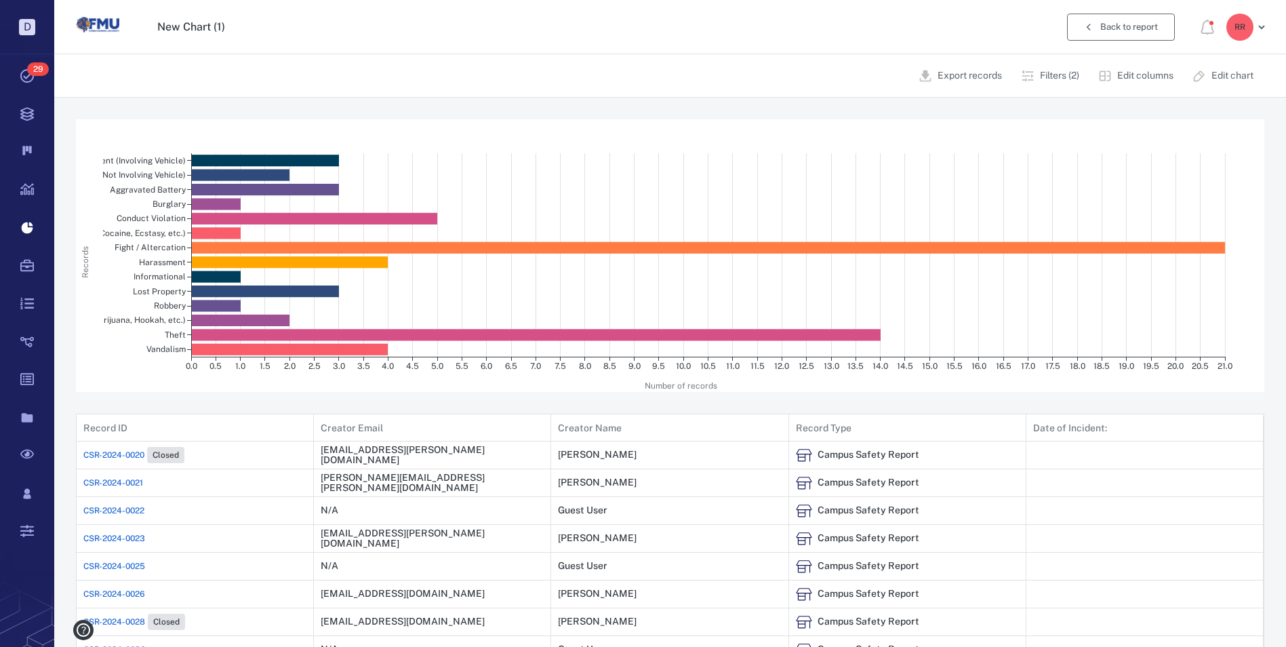
click at [1076, 22] on button "Back to report" at bounding box center [1121, 27] width 108 height 27
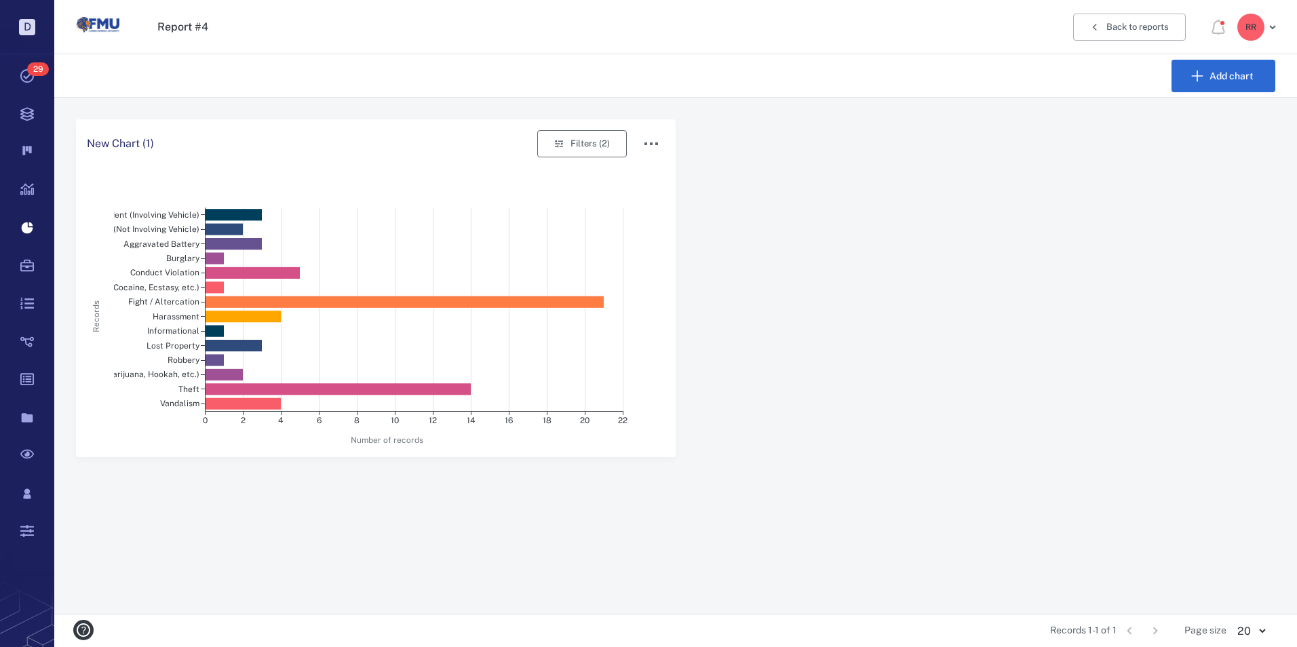
click at [559, 140] on icon "button" at bounding box center [559, 144] width 12 height 12
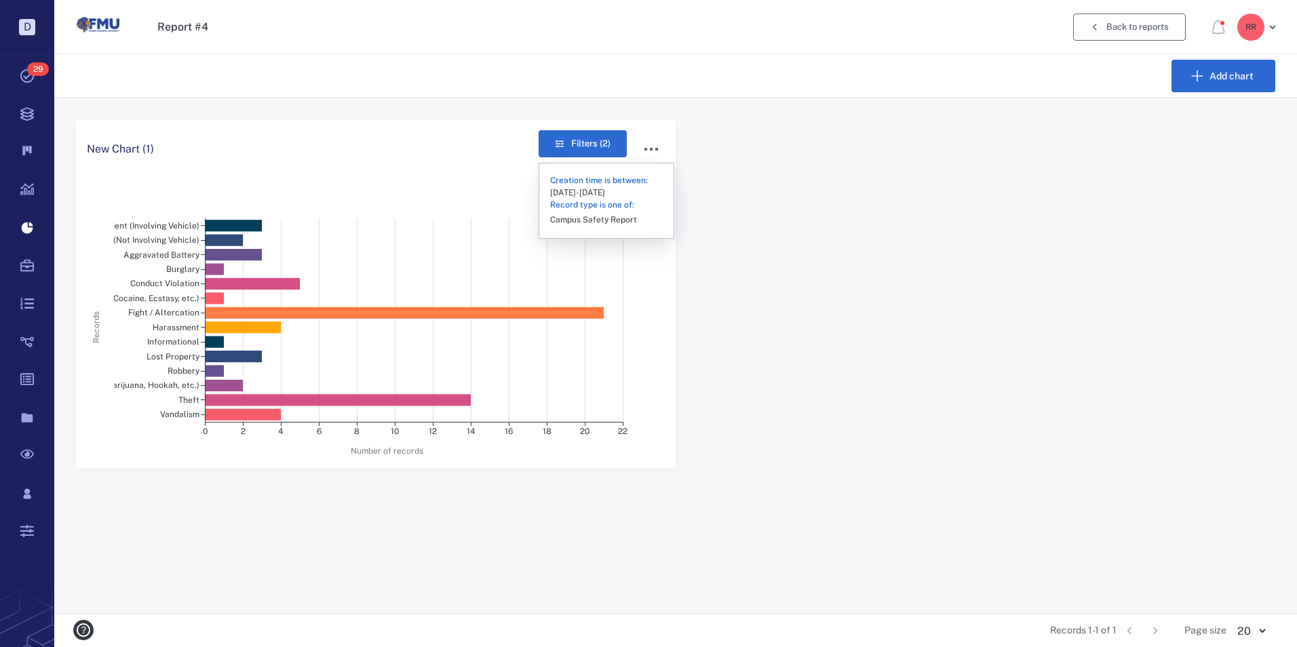
click at [1116, 25] on button "Back to reports" at bounding box center [1129, 27] width 113 height 27
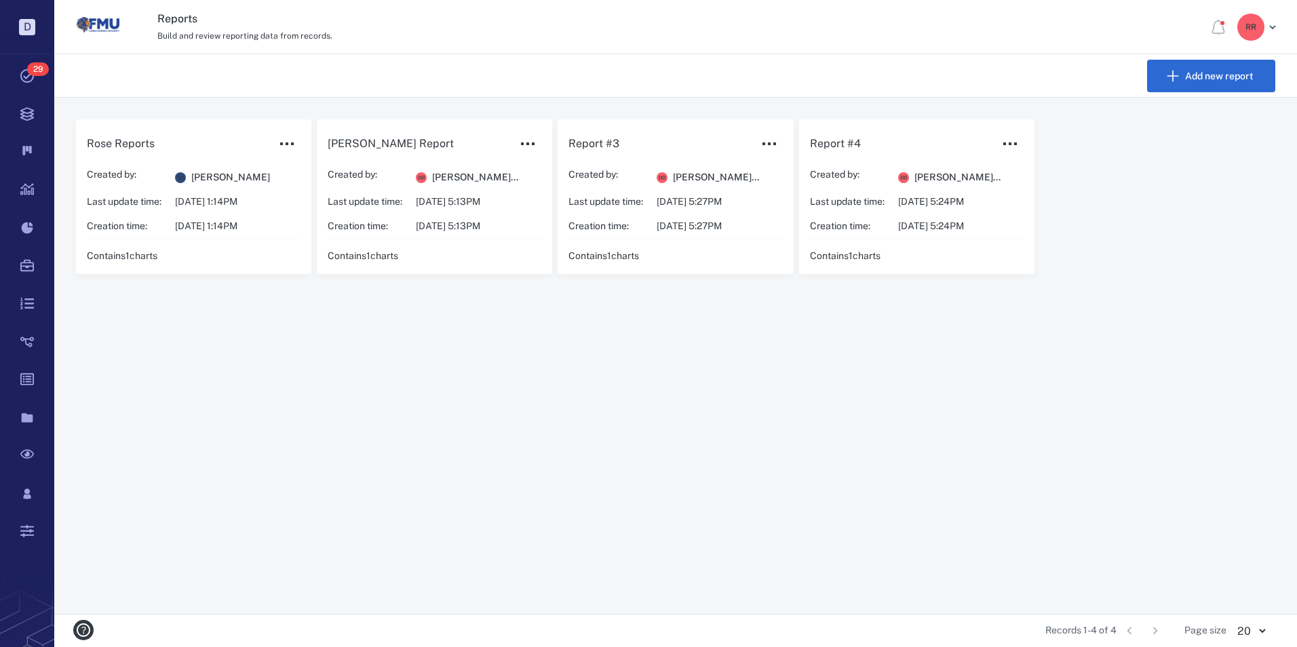
click at [229, 187] on div "Created by: [PERSON_NAME] Last update time: [DATE] 1:14PM Creation time: [DATE]…" at bounding box center [180, 200] width 186 height 64
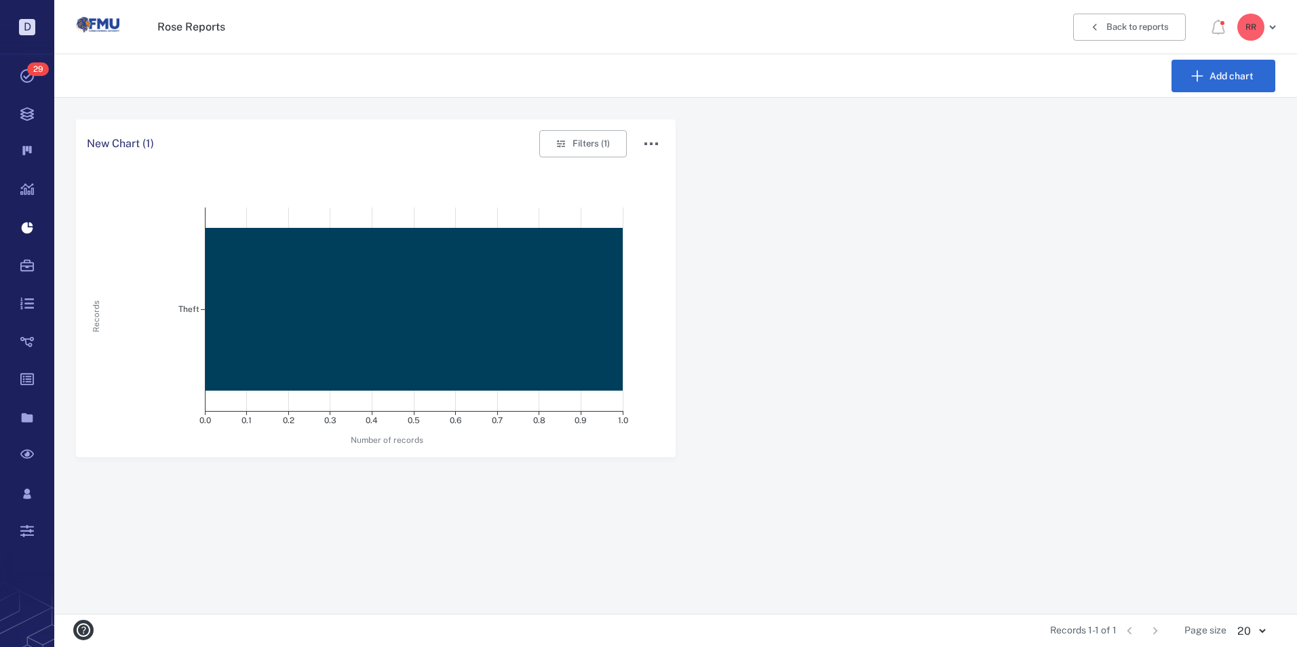
click at [646, 140] on icon "button" at bounding box center [651, 144] width 16 height 16
click at [680, 165] on p "Show details" at bounding box center [672, 169] width 57 height 14
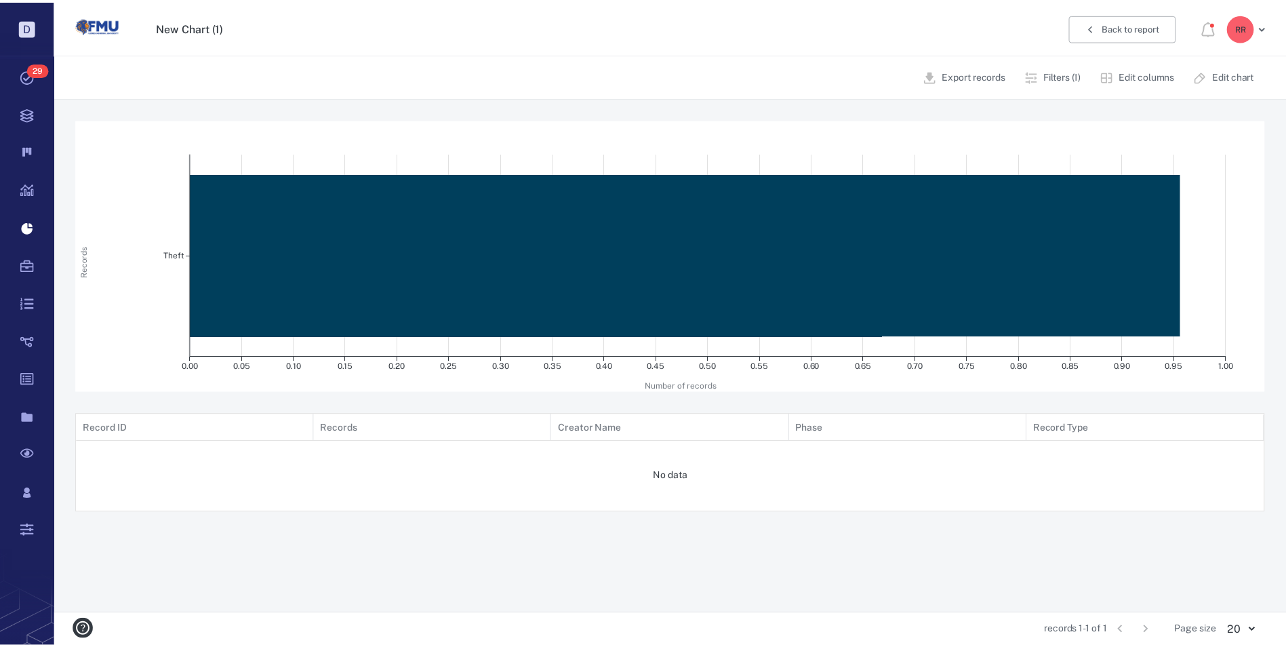
scroll to position [11, 11]
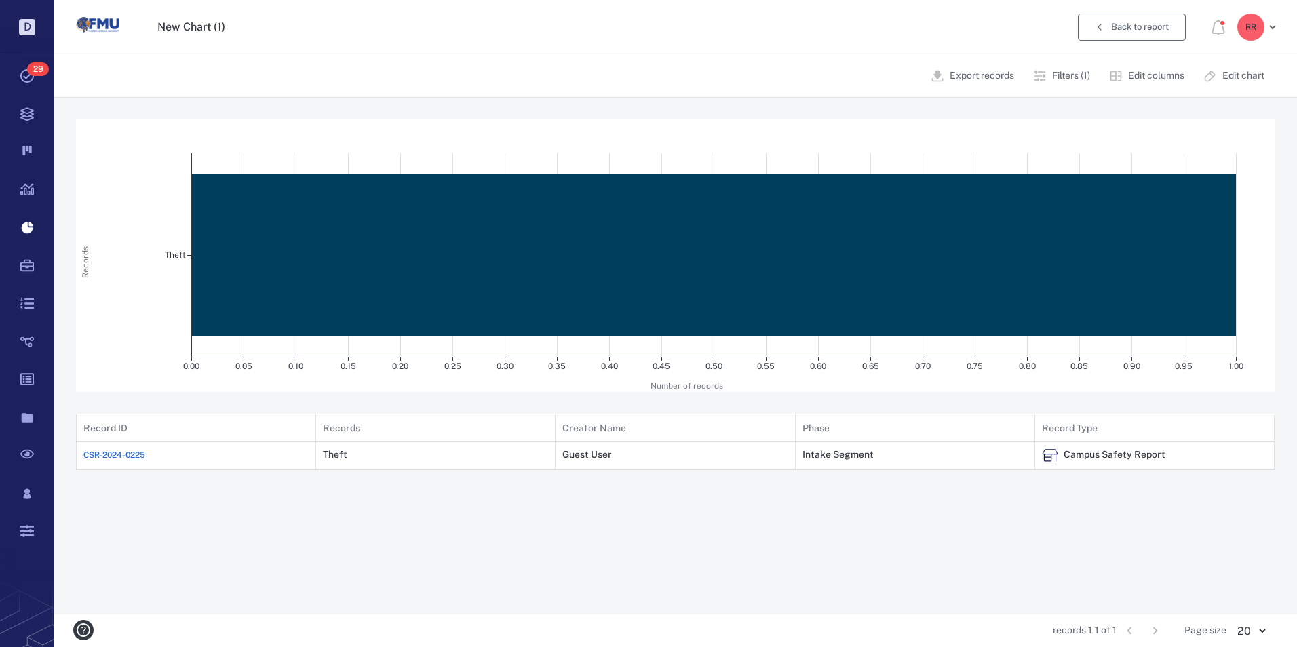
click at [1113, 26] on button "Back to report" at bounding box center [1132, 27] width 108 height 27
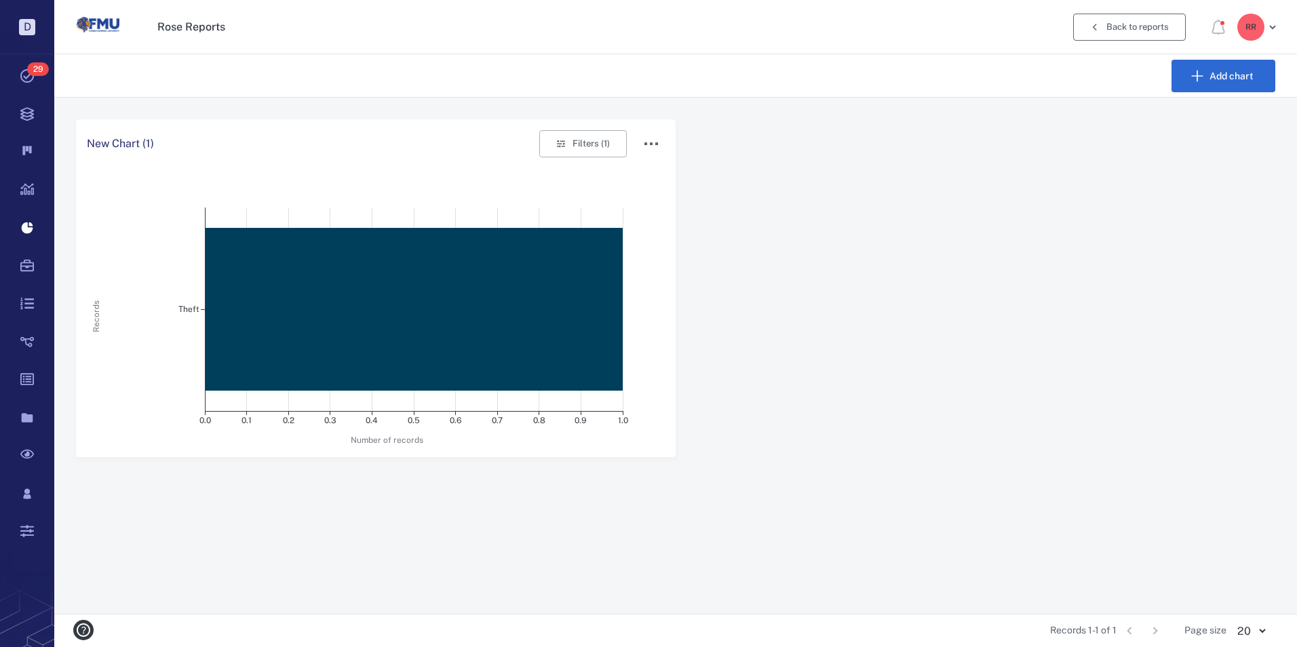
click at [1110, 23] on button "Back to reports" at bounding box center [1129, 27] width 113 height 27
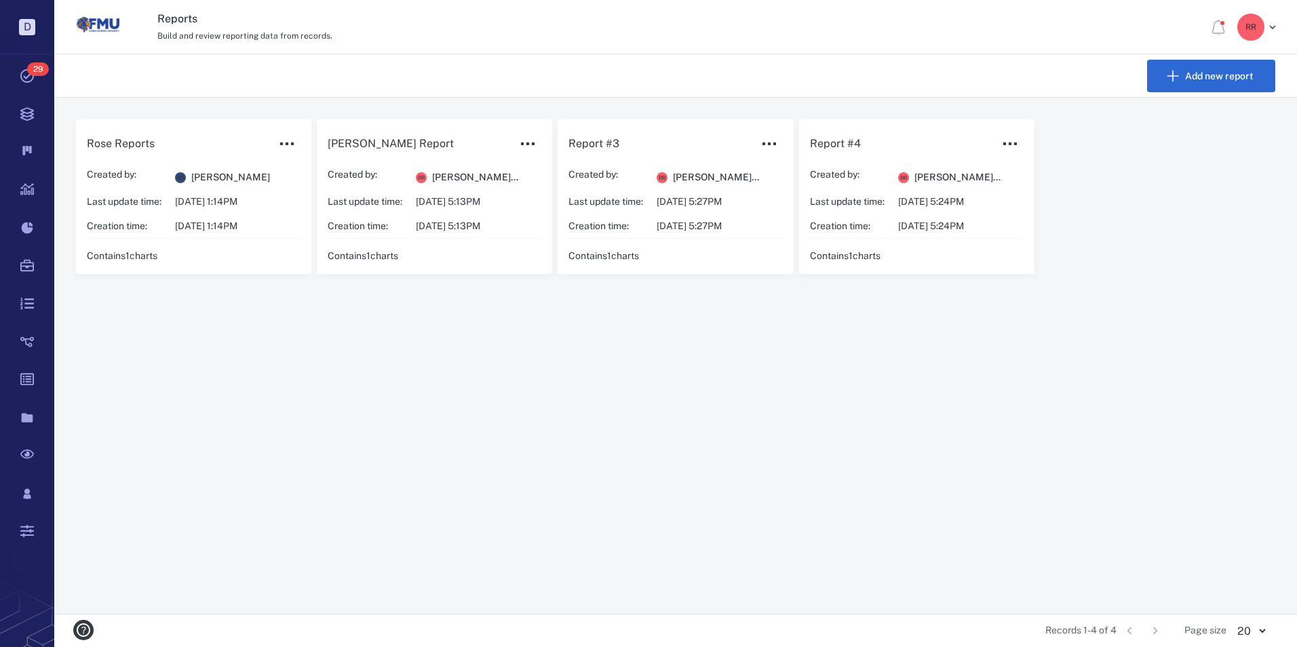
click at [699, 182] on span "[PERSON_NAME]..." at bounding box center [716, 178] width 86 height 14
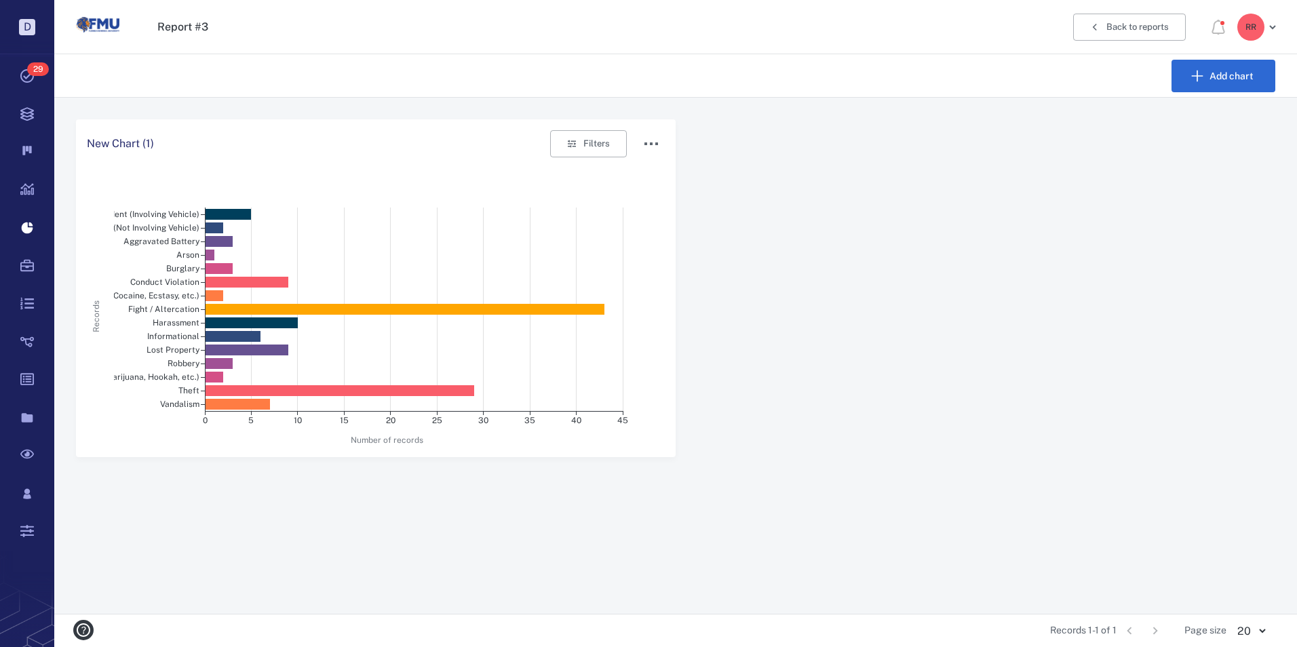
click at [643, 141] on icon "button" at bounding box center [651, 144] width 16 height 16
click at [688, 167] on p "Show details" at bounding box center [672, 169] width 57 height 14
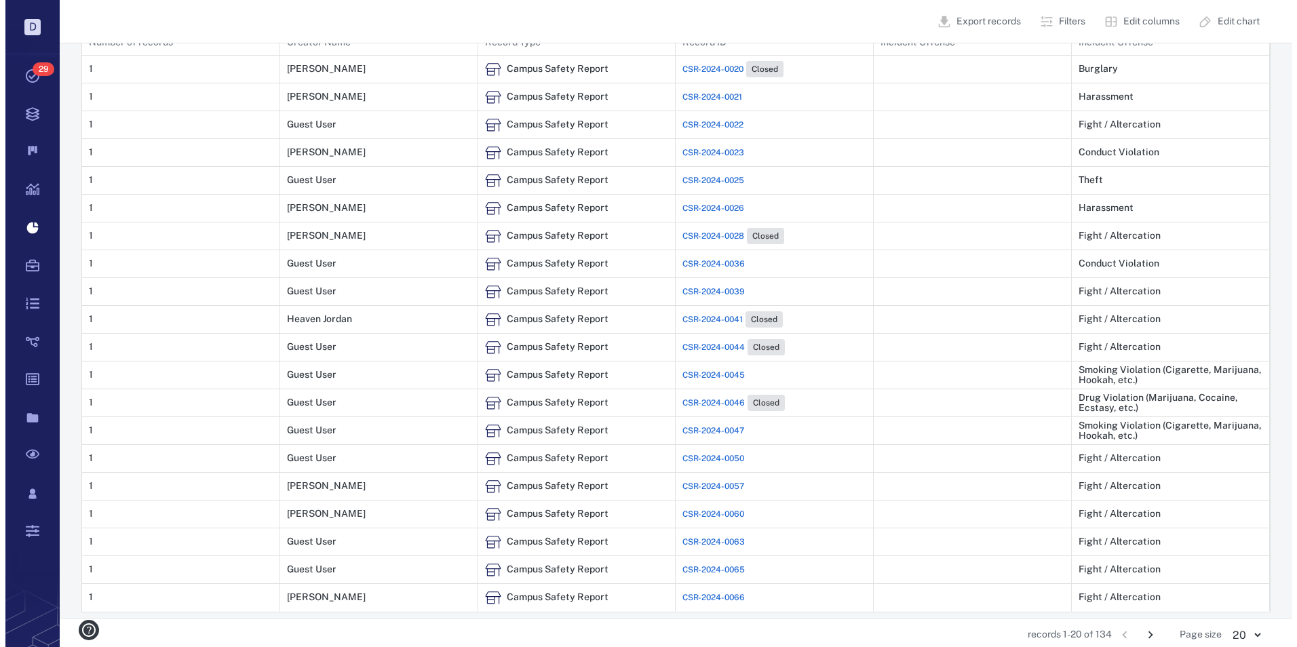
scroll to position [390, 0]
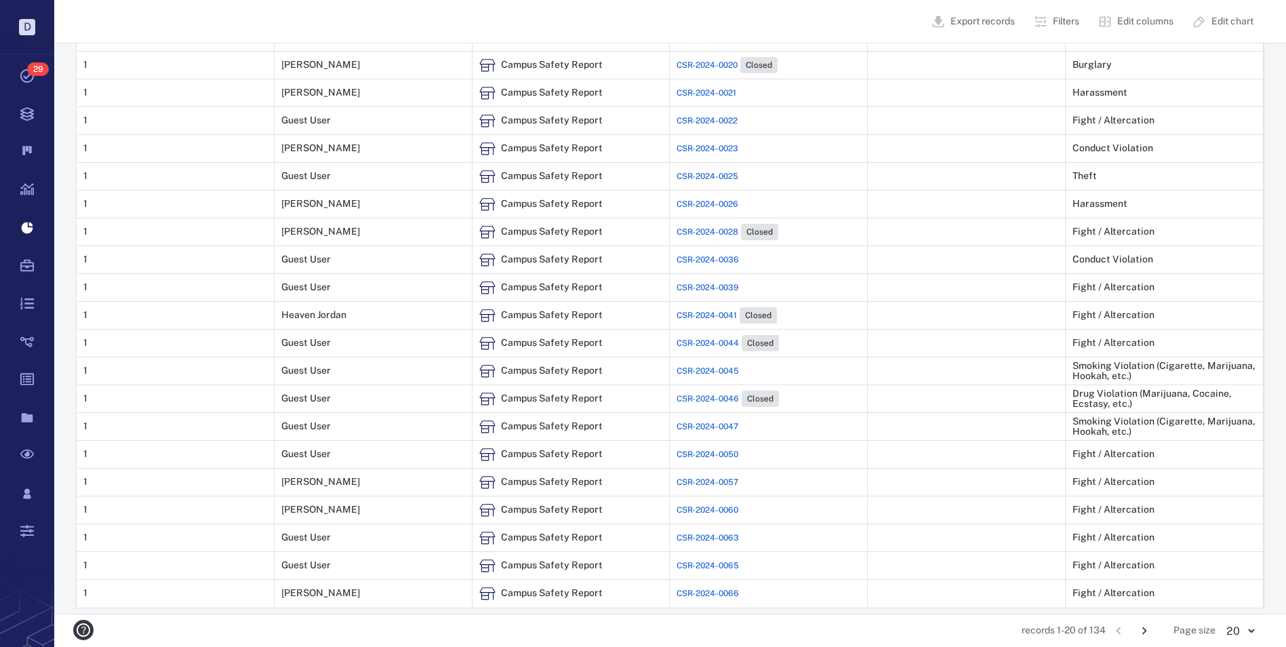
click at [1244, 632] on body "D Tasks 29 Records Boards Dashboard Reports Record types Guide steps Rules Form…" at bounding box center [643, 128] width 1286 height 1037
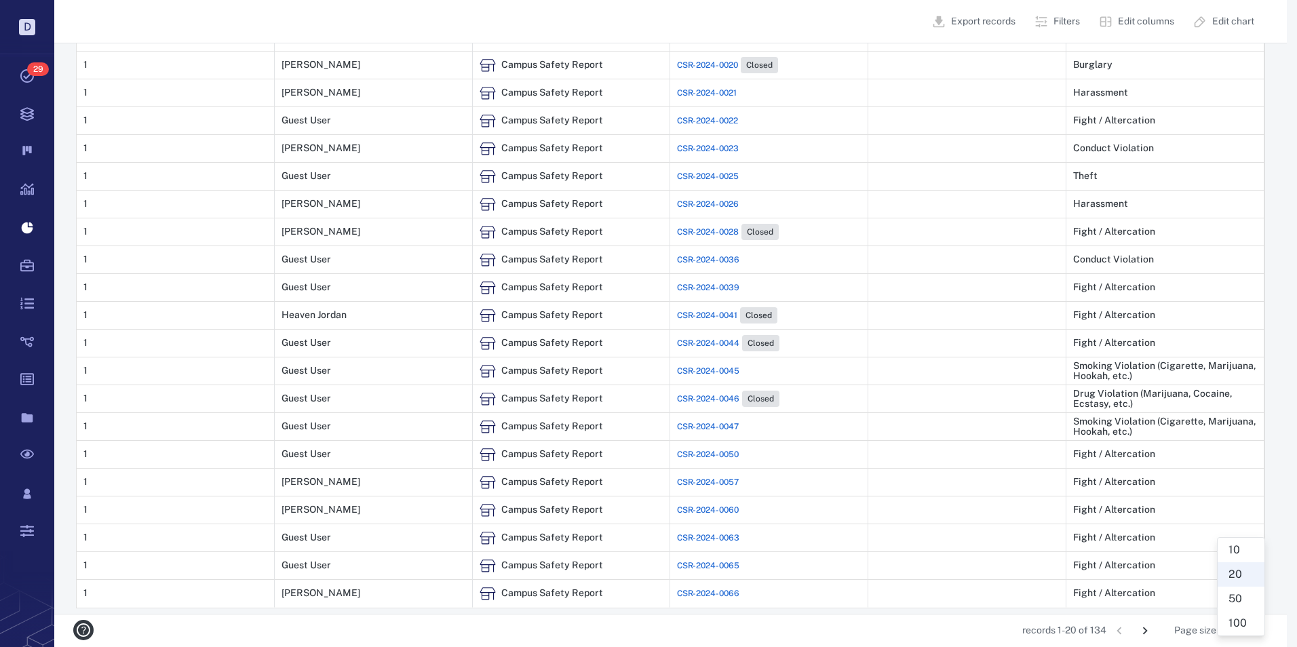
click at [1236, 619] on li "100" at bounding box center [1240, 623] width 47 height 24
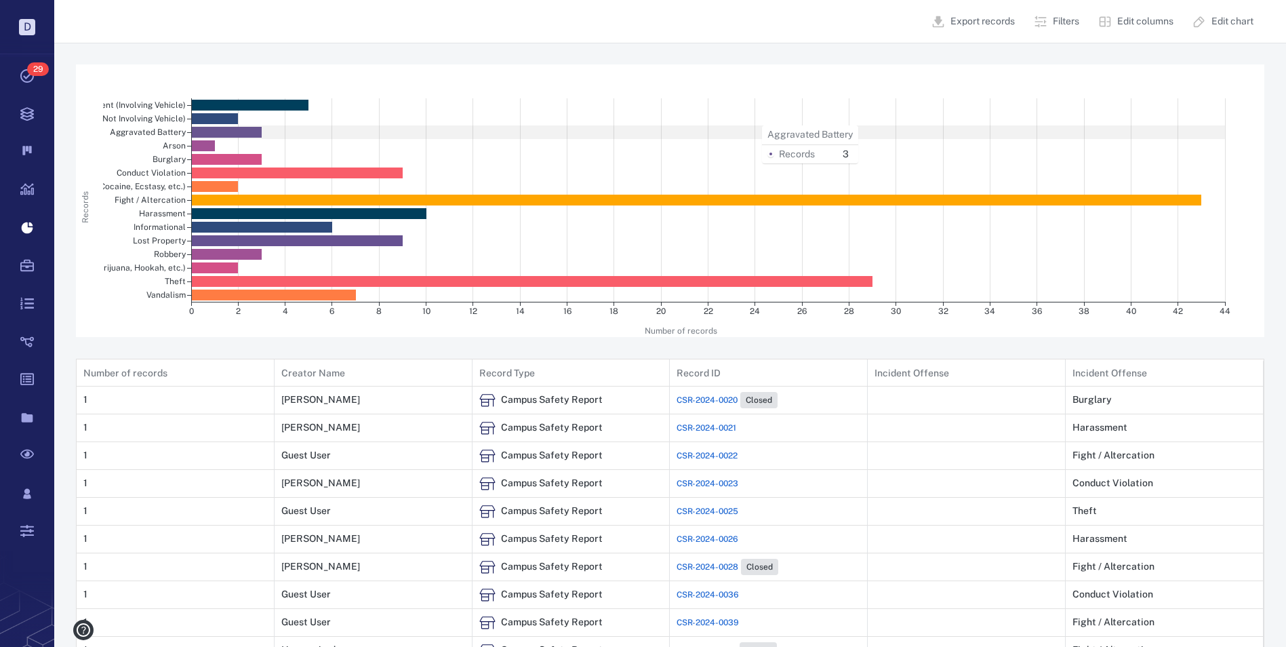
scroll to position [0, 0]
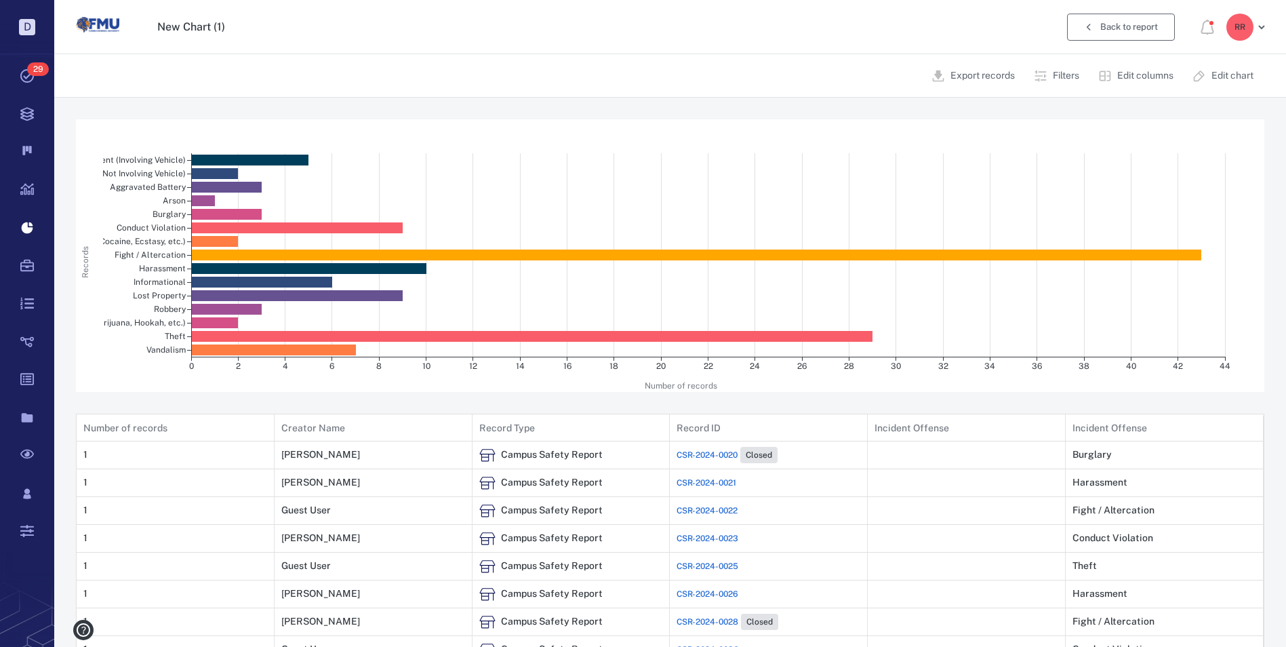
click at [1093, 31] on icon "button" at bounding box center [1089, 27] width 12 height 12
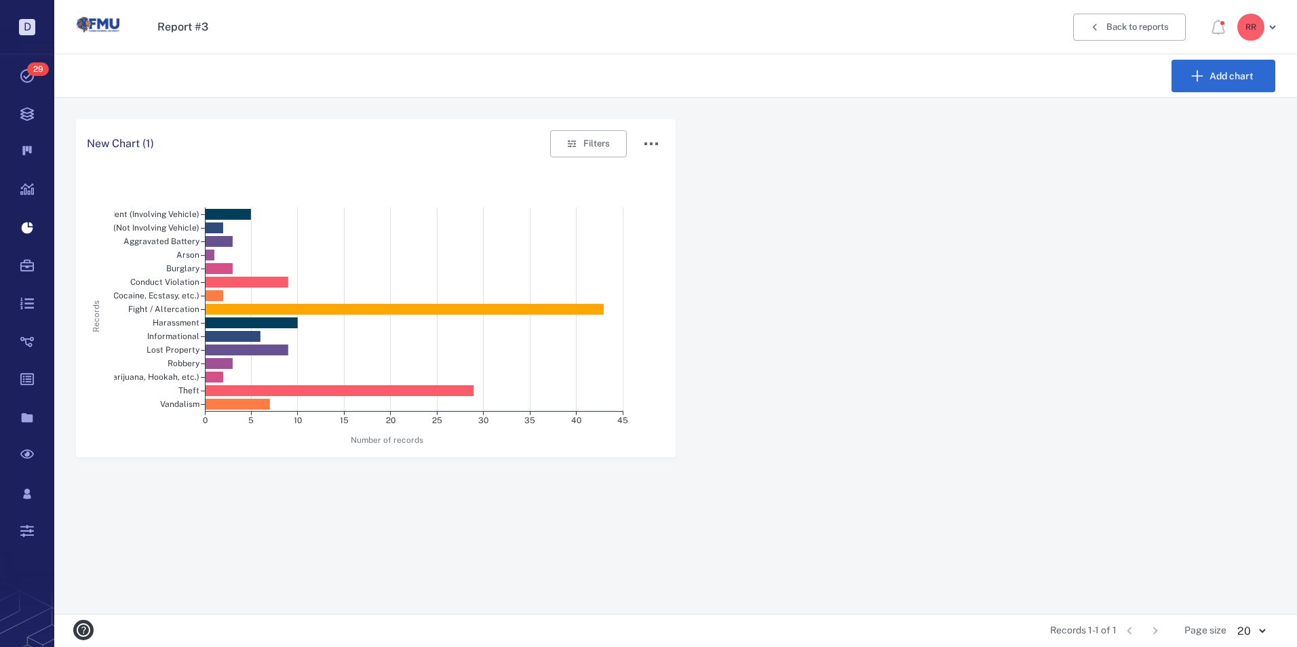
click at [1093, 31] on icon "button" at bounding box center [1094, 27] width 12 height 12
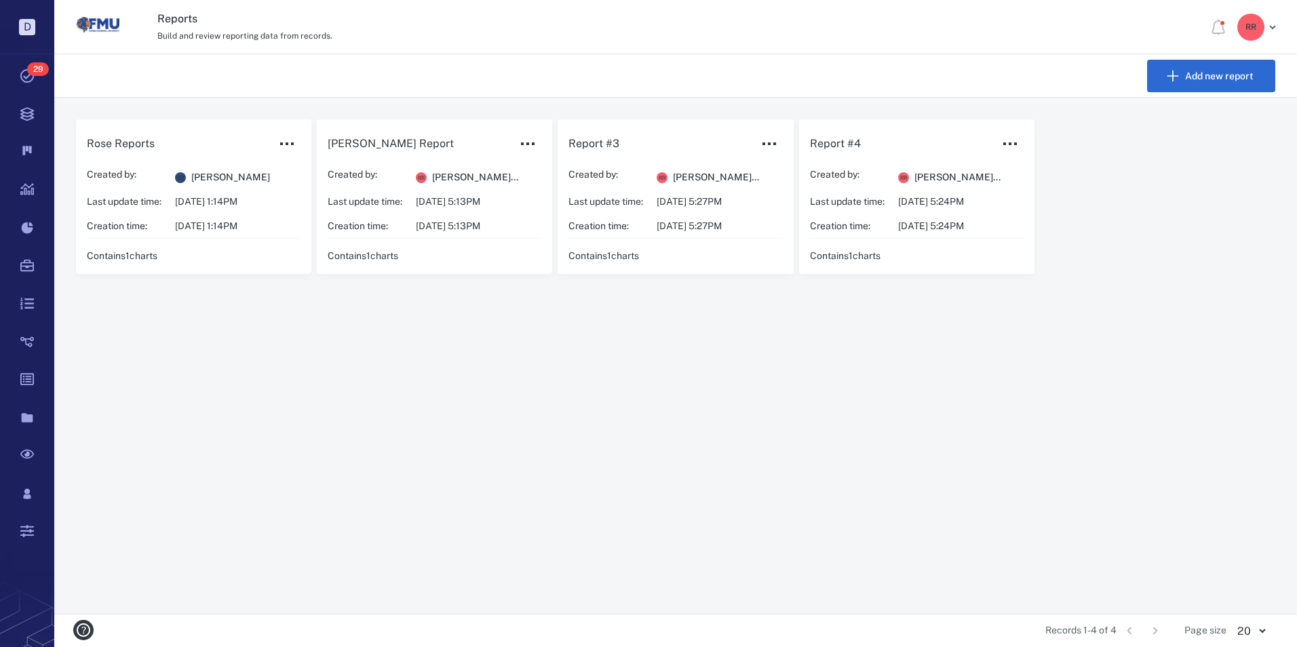
click at [877, 189] on div "Created by: R R [PERSON_NAME]... Last update time: [DATE] 5:24PM Creation time:…" at bounding box center [906, 200] width 193 height 64
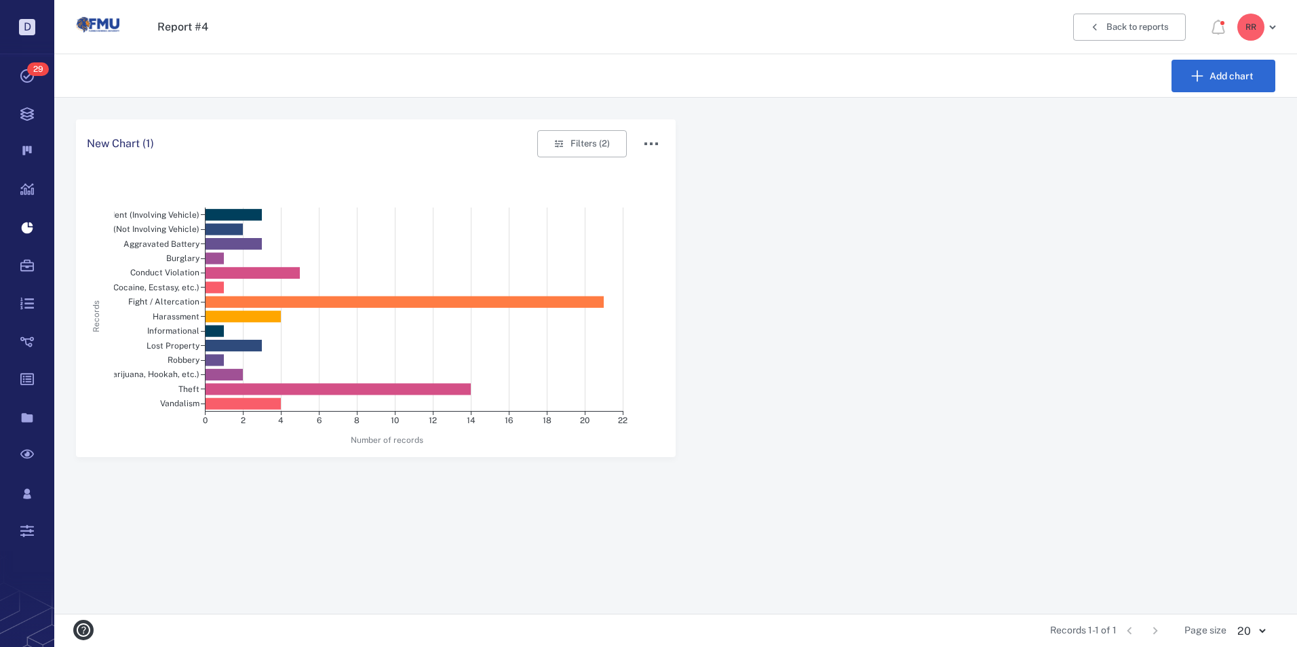
click at [644, 137] on icon "button" at bounding box center [651, 144] width 16 height 16
click at [681, 165] on p "Show details" at bounding box center [672, 169] width 57 height 14
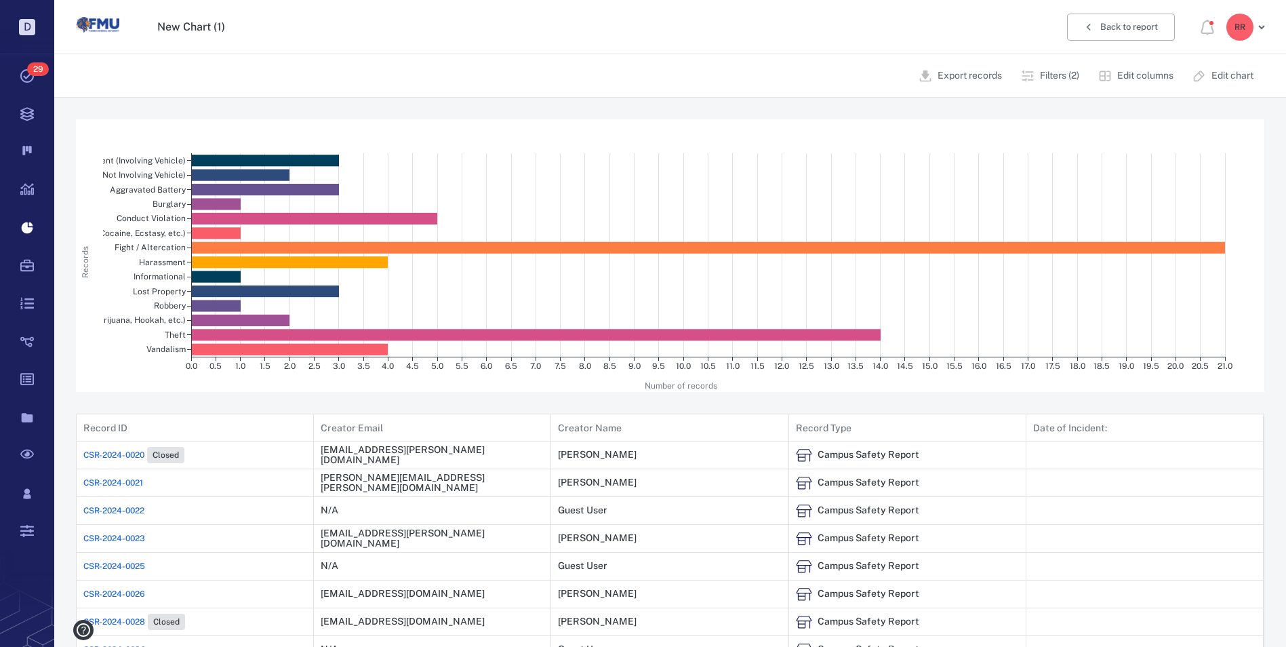
click at [1226, 76] on p "Edit chart" at bounding box center [1233, 76] width 42 height 14
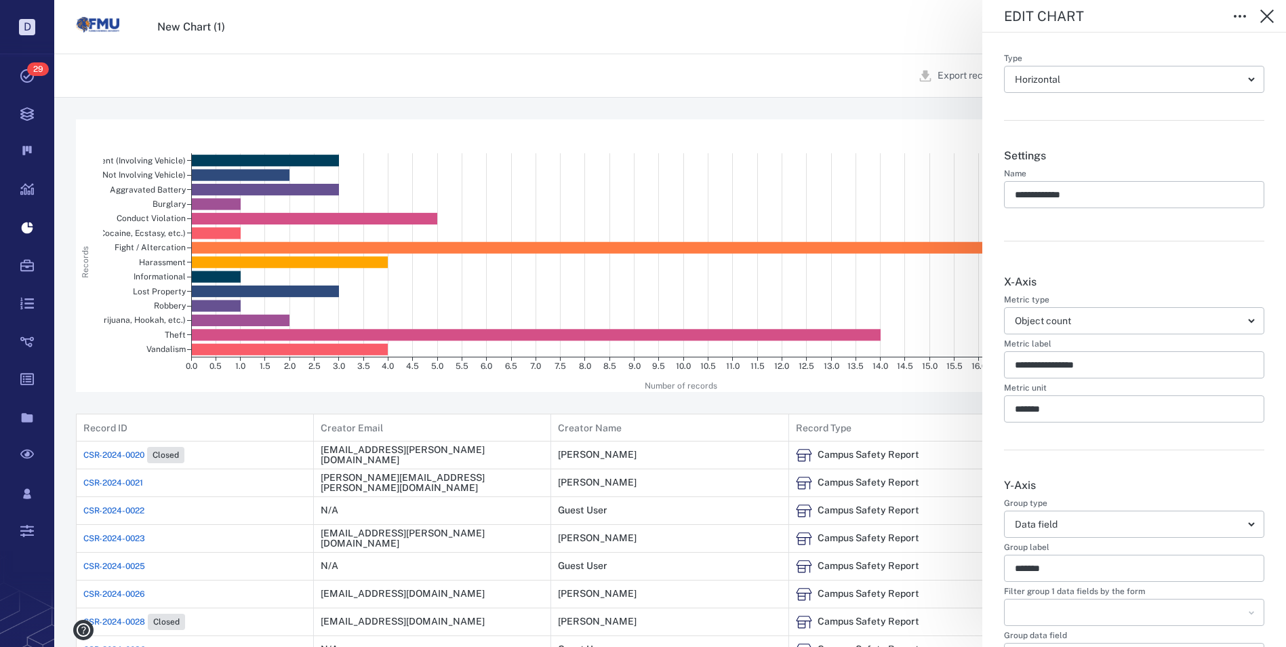
type input "**********"
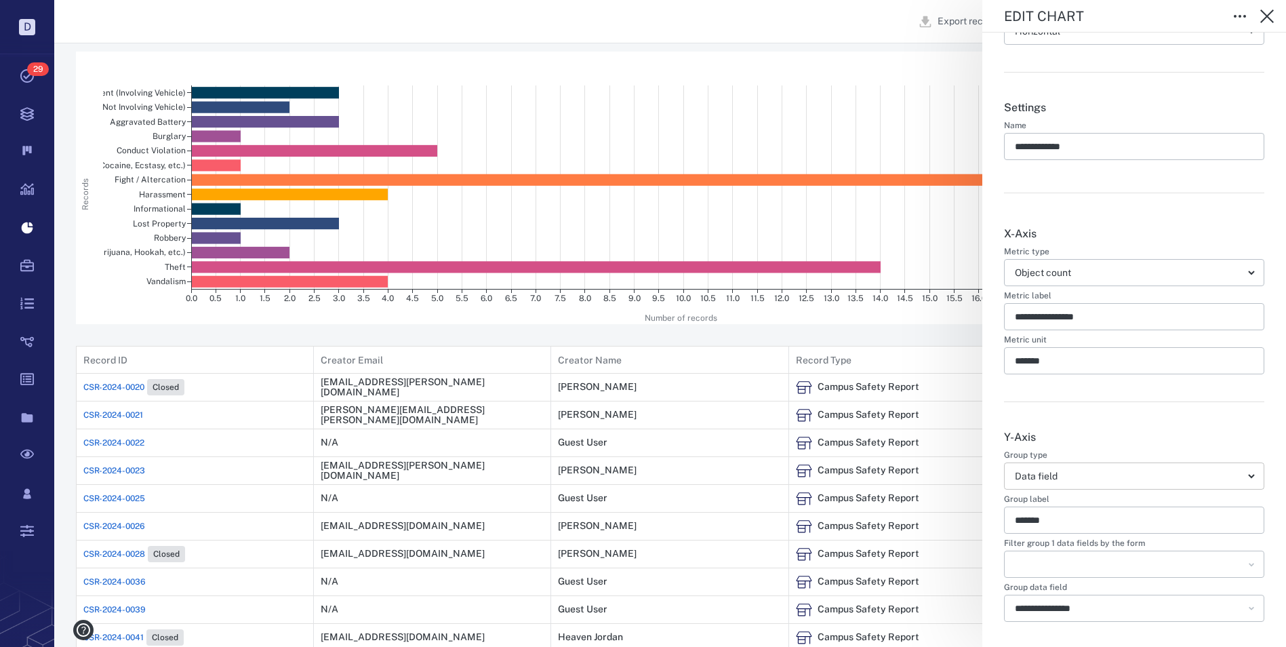
scroll to position [132, 0]
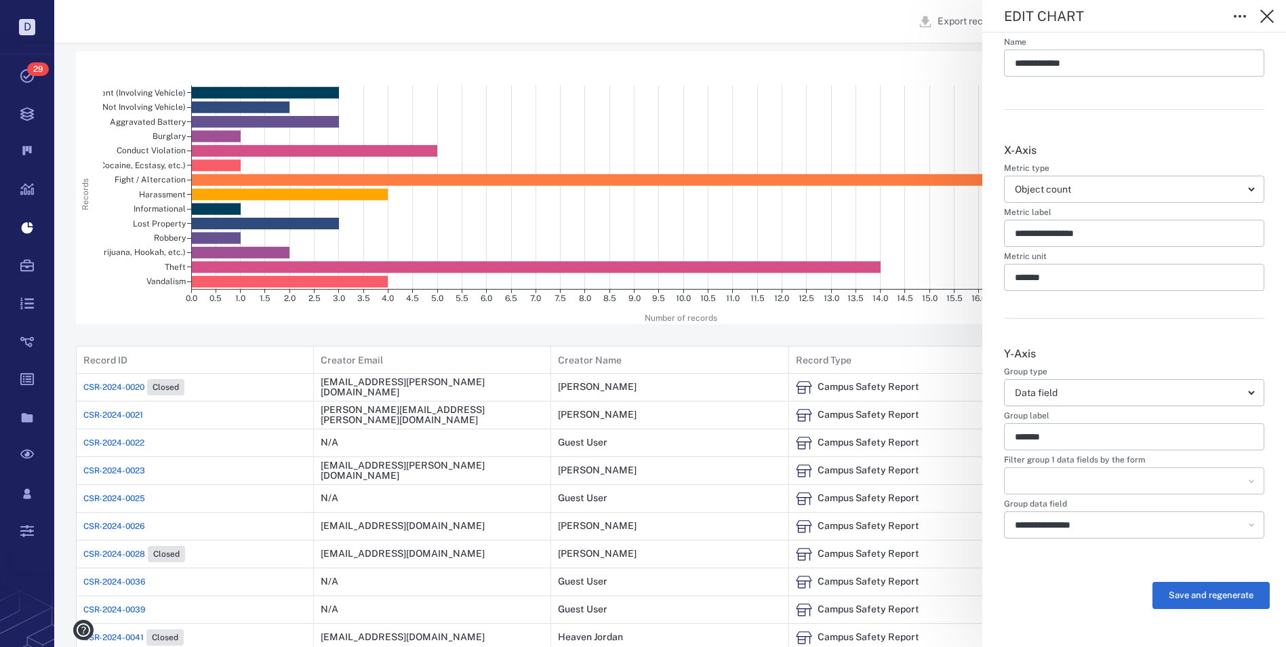
click at [1245, 478] on icon "Open" at bounding box center [1252, 481] width 14 height 14
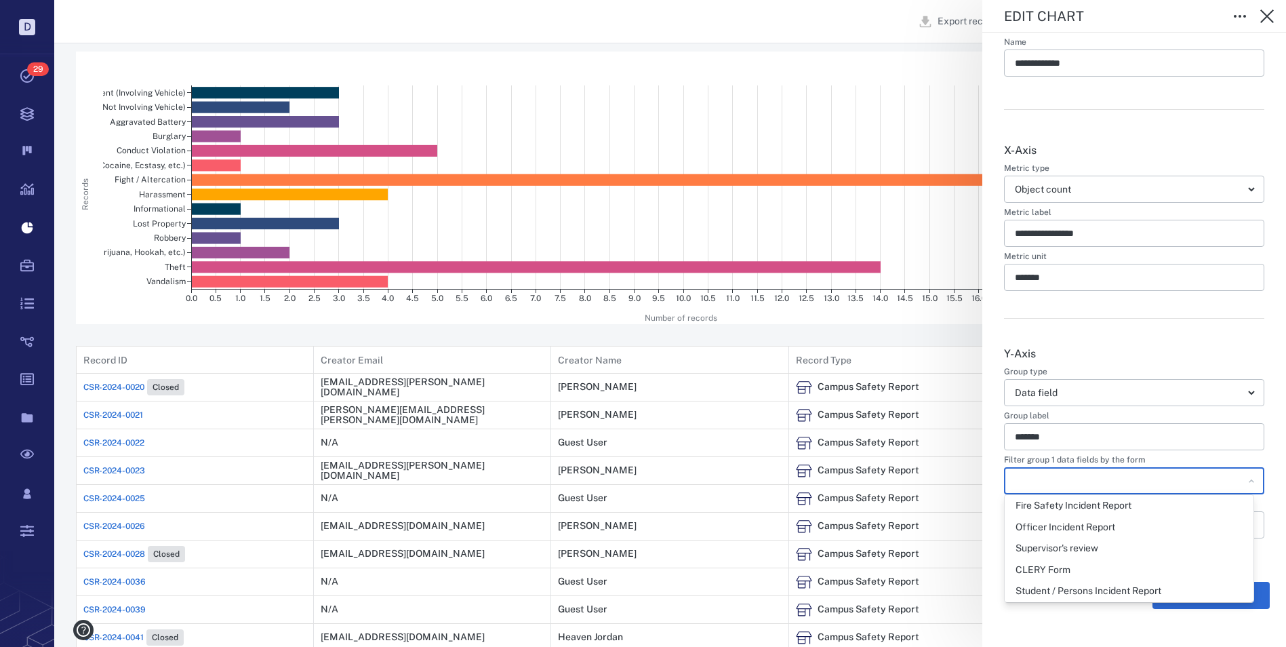
click at [1245, 478] on icon "Close" at bounding box center [1252, 481] width 14 height 14
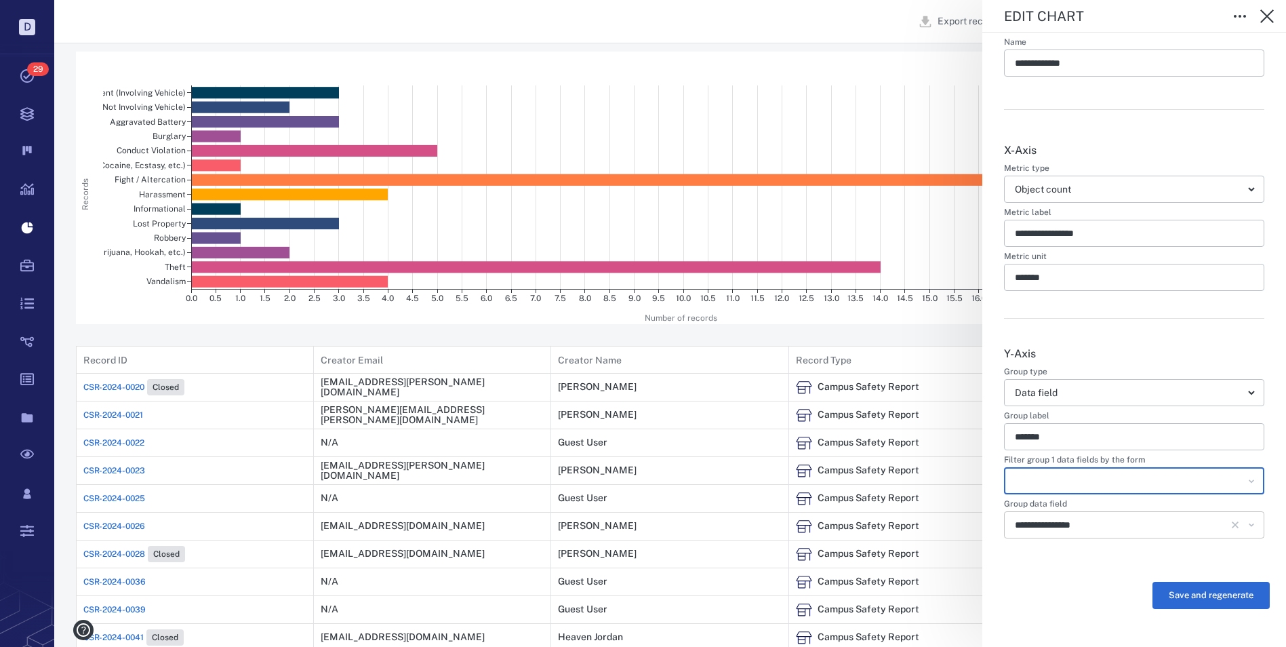
click at [1244, 517] on button "Open" at bounding box center [1252, 525] width 16 height 16
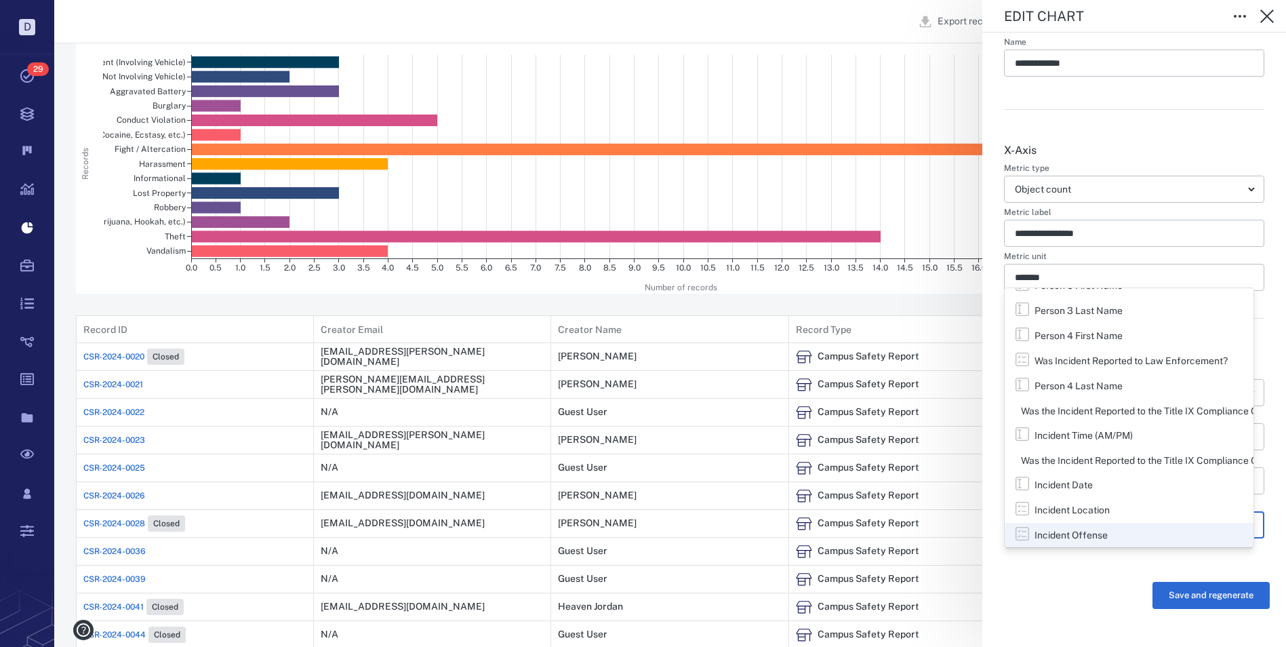
scroll to position [136, 0]
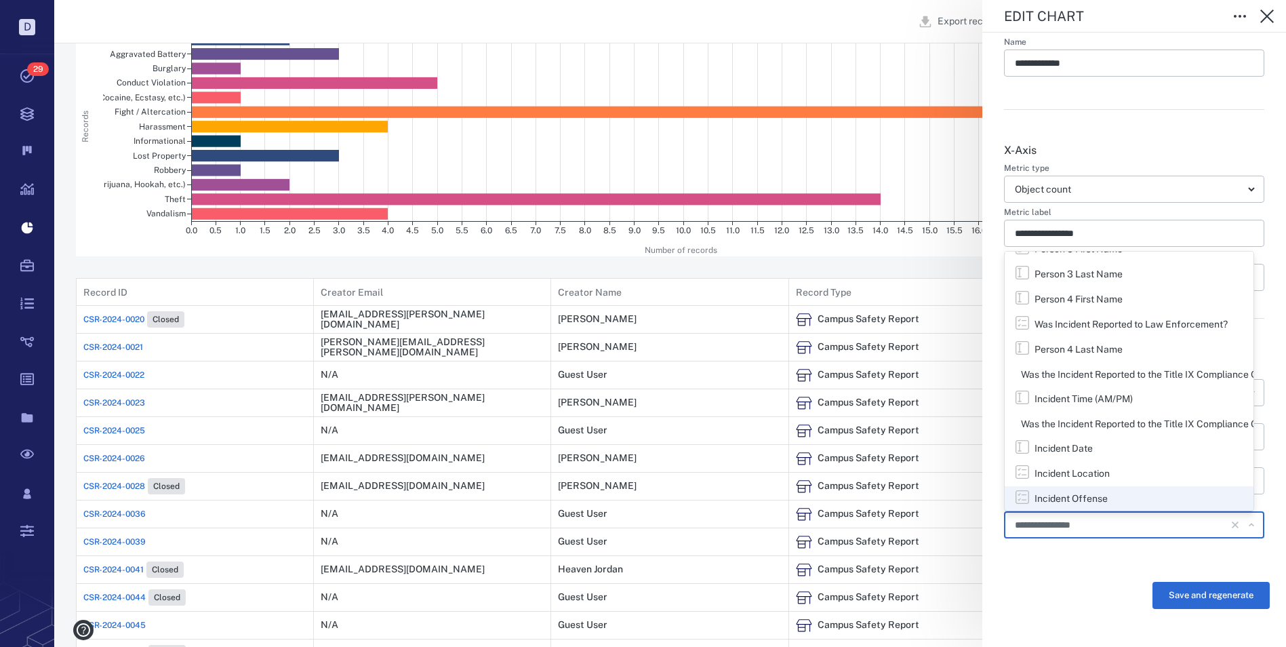
click at [825, 15] on div "**********" at bounding box center [670, 323] width 1232 height 647
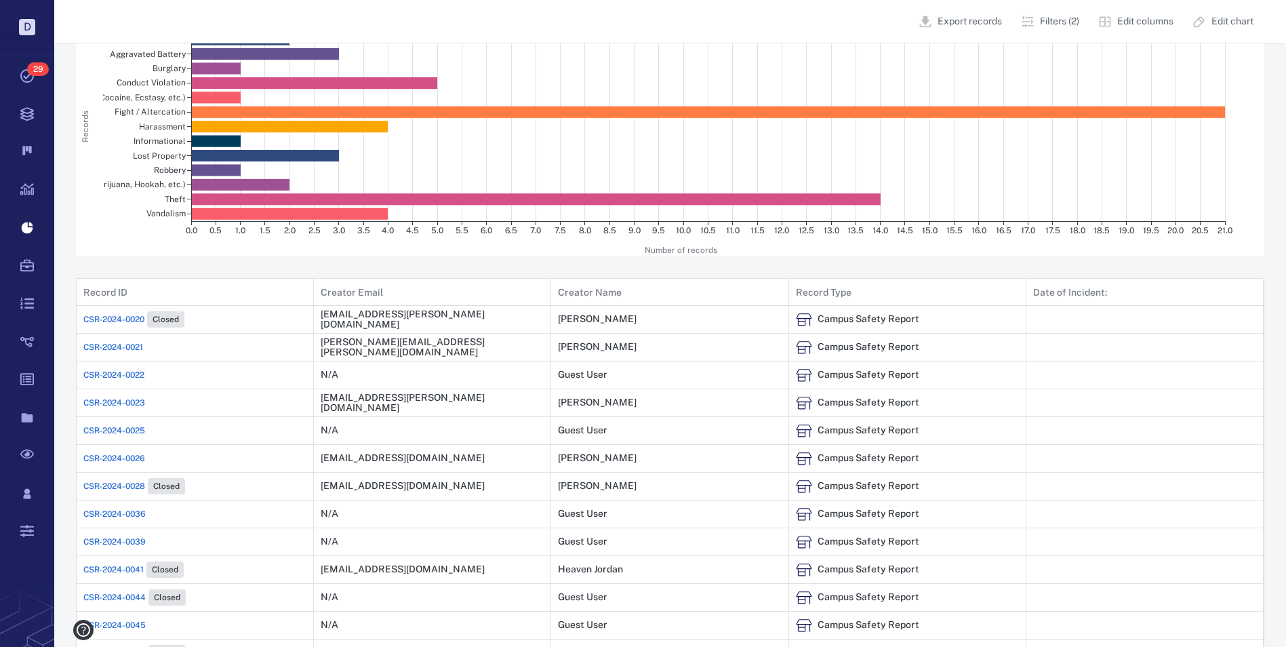
click at [1063, 14] on button "Filters (2)" at bounding box center [1051, 21] width 77 height 33
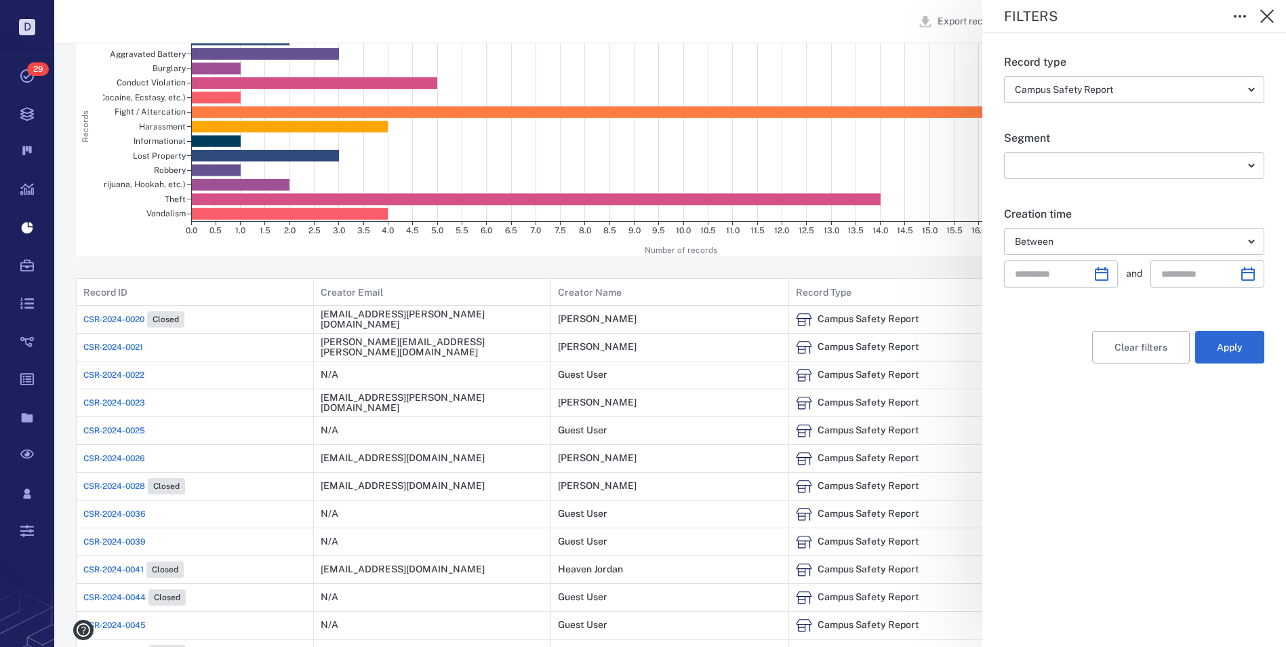
type input "**********"
drag, startPoint x: 859, startPoint y: 18, endPoint x: 966, endPoint y: 20, distance: 107.2
click at [859, 18] on div "**********" at bounding box center [670, 323] width 1232 height 647
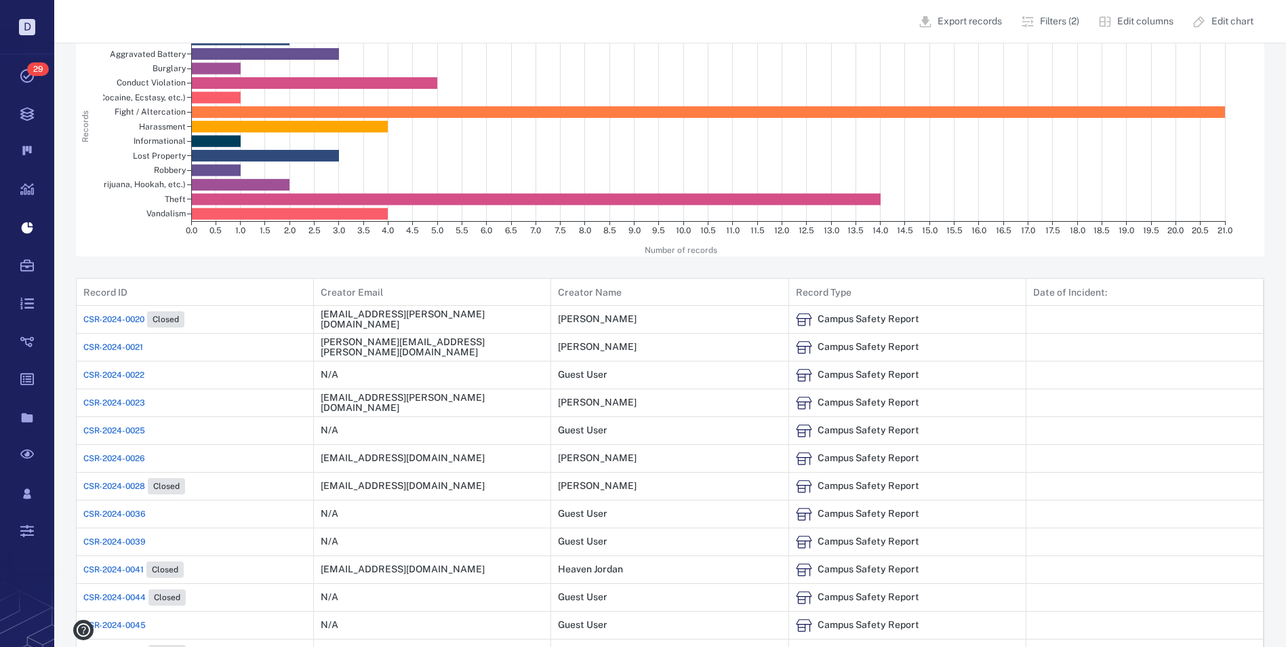
click at [1121, 22] on p "Edit columns" at bounding box center [1146, 22] width 56 height 14
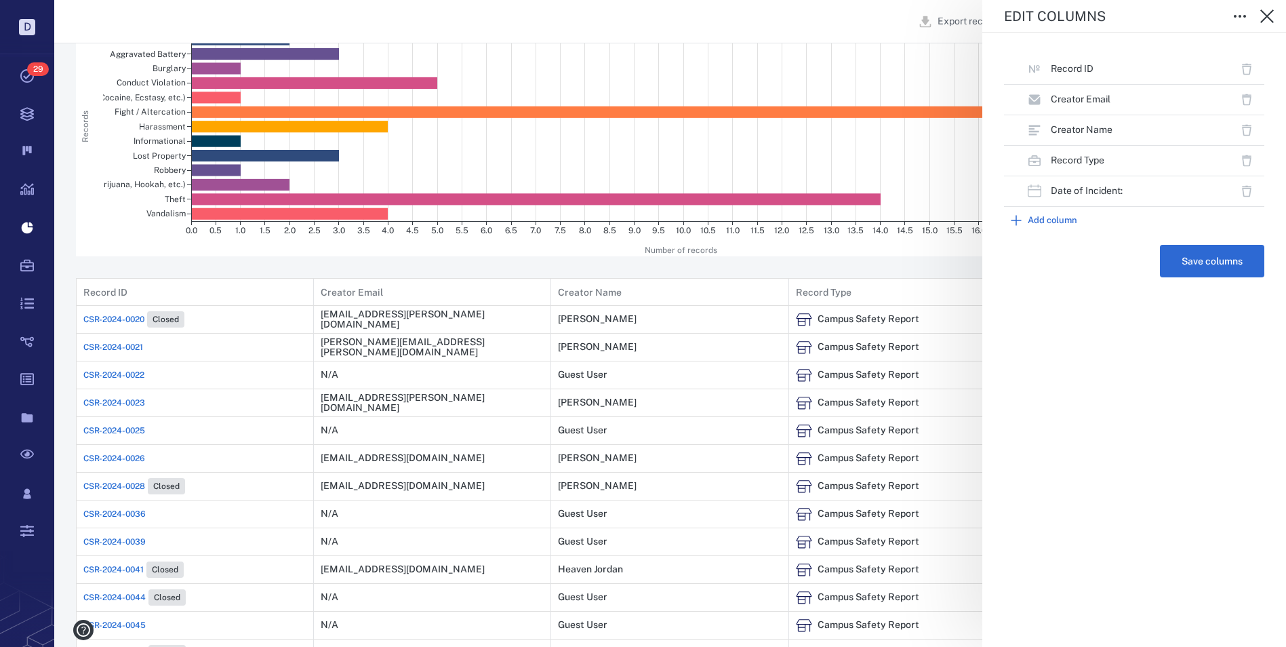
click at [1046, 216] on button "Add column" at bounding box center [1134, 220] width 260 height 27
click at [1190, 250] on input "text" at bounding box center [1119, 247] width 210 height 19
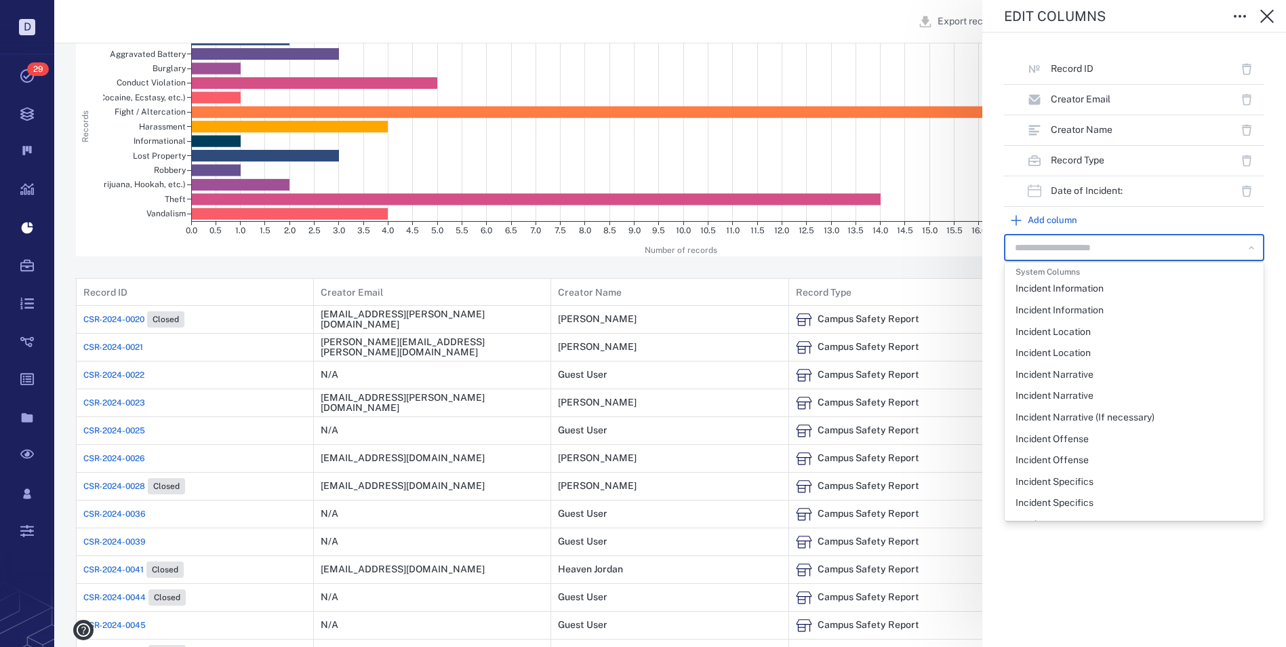
scroll to position [678, 0]
click at [1061, 424] on div "Incident Offense" at bounding box center [1052, 429] width 73 height 14
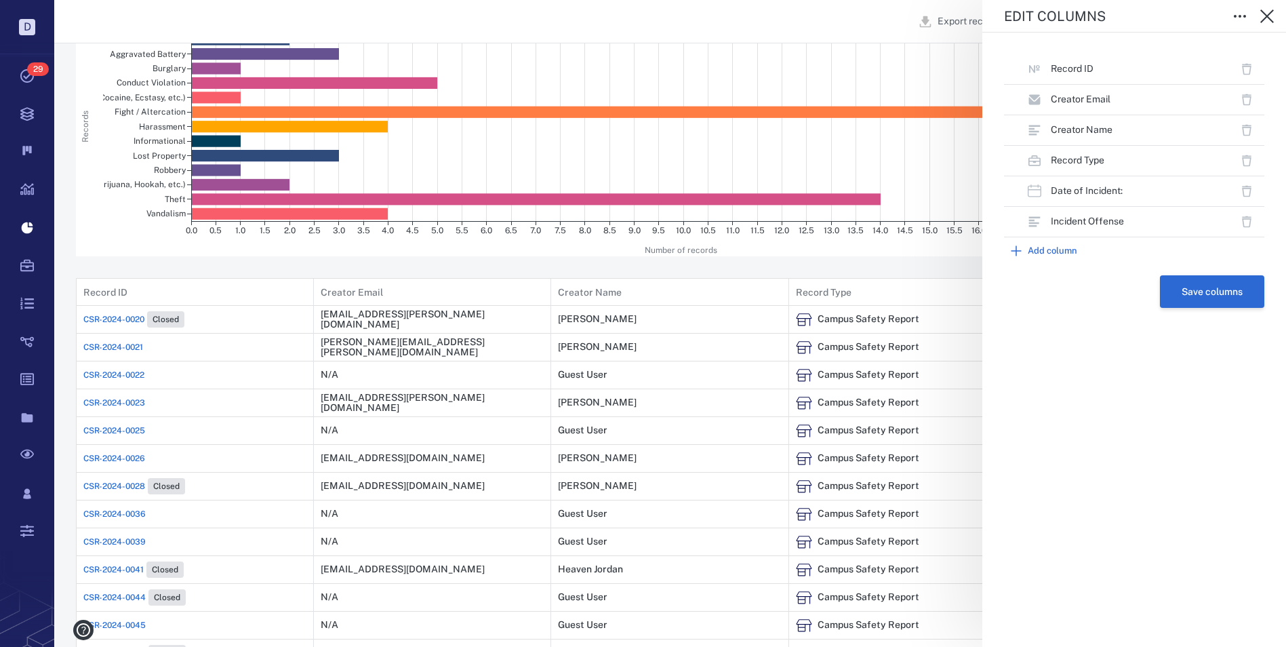
click at [1215, 295] on button "Save columns" at bounding box center [1212, 291] width 104 height 33
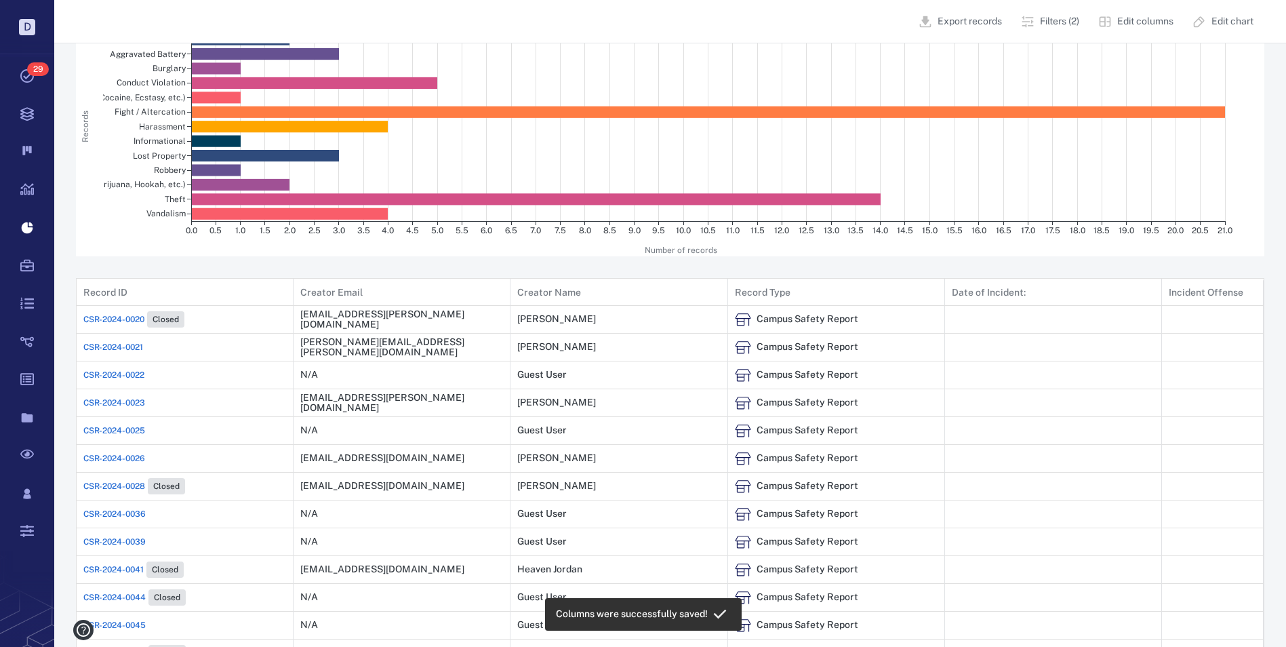
click at [1142, 18] on p "Edit columns" at bounding box center [1146, 22] width 56 height 14
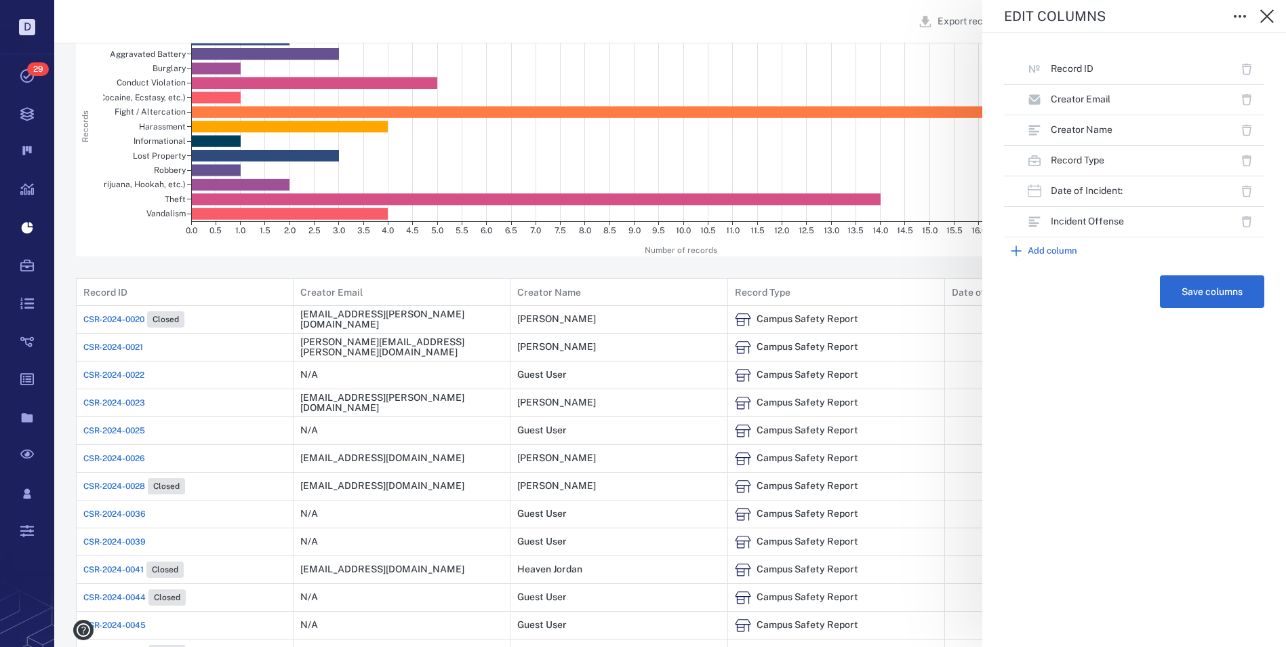
click at [1060, 244] on button "Add column" at bounding box center [1134, 250] width 260 height 27
click at [1184, 270] on input "text" at bounding box center [1119, 278] width 210 height 19
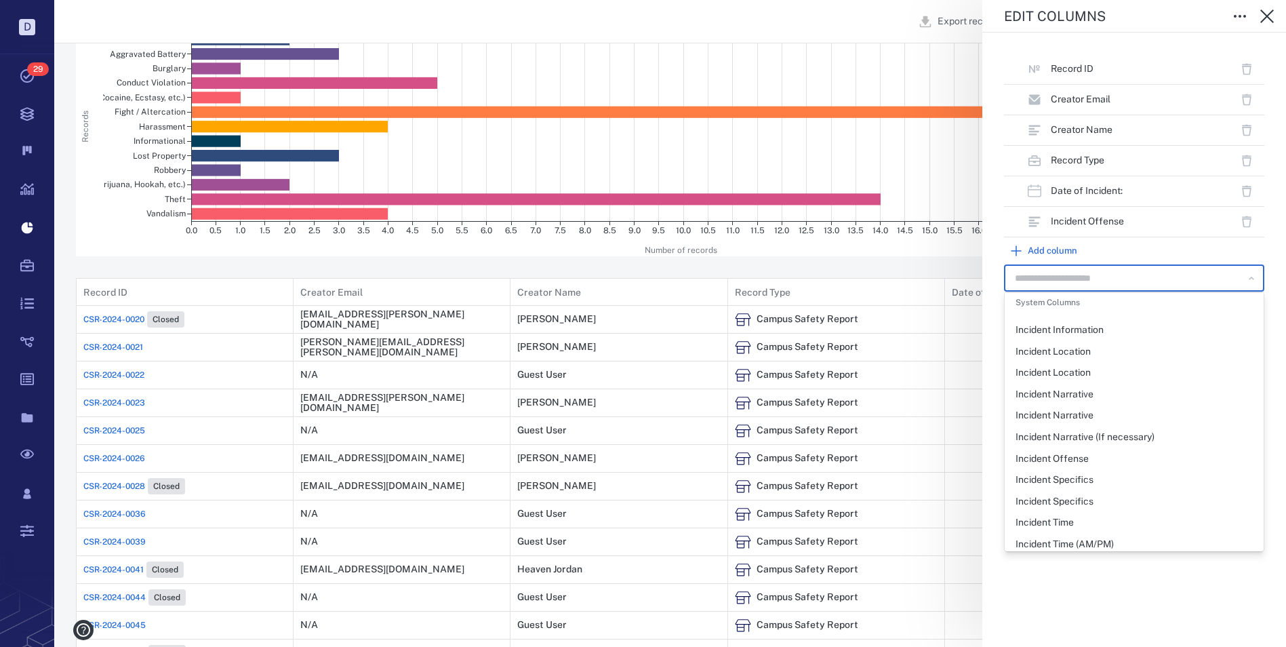
click at [1076, 458] on div "Incident Offense" at bounding box center [1052, 459] width 73 height 14
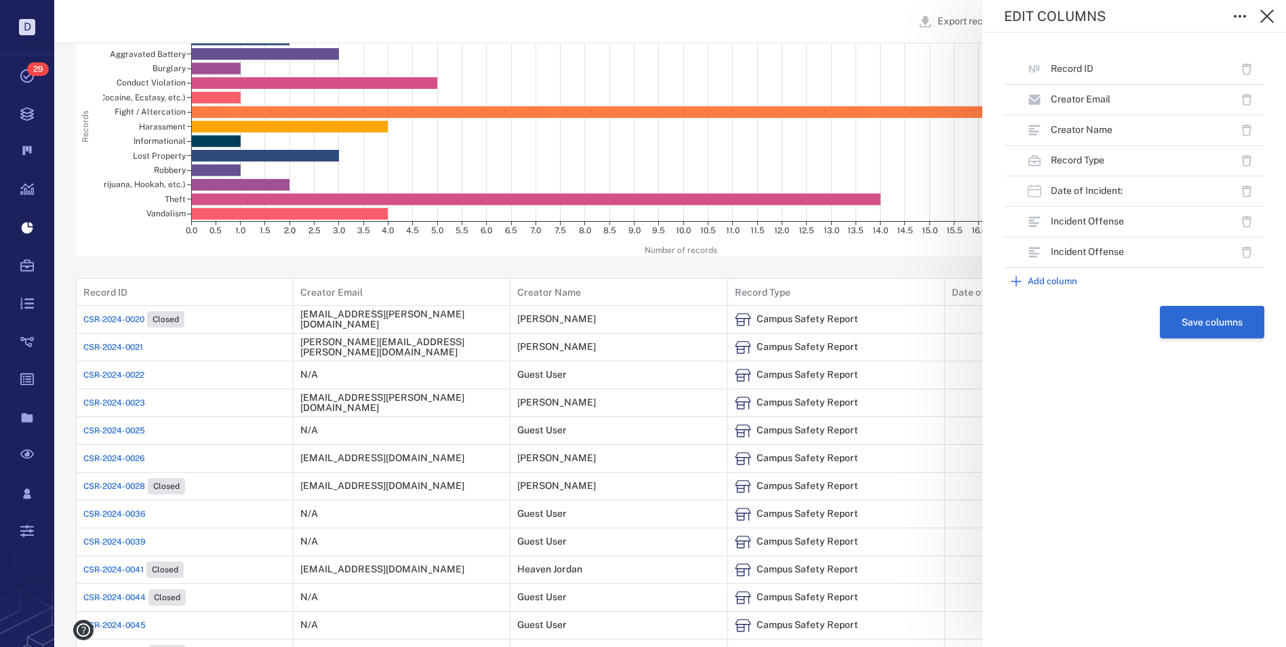
click at [1213, 320] on button "Save columns" at bounding box center [1212, 322] width 104 height 33
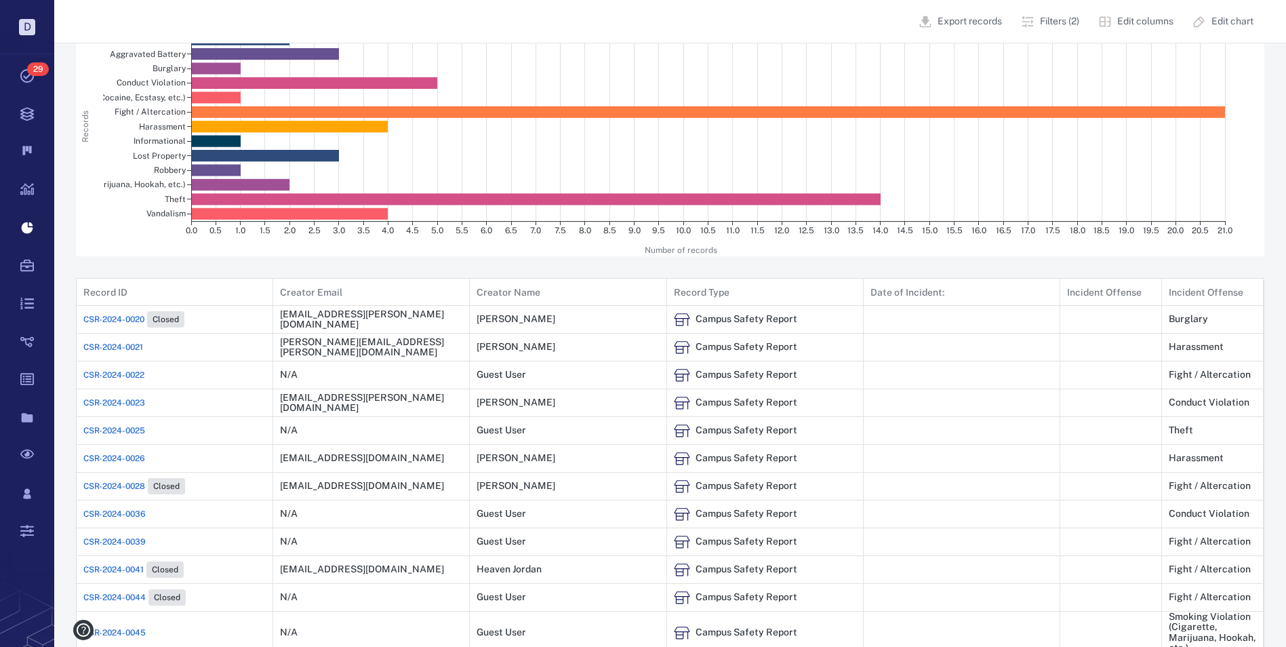
scroll to position [616, 1177]
click at [1132, 20] on p "Edit columns" at bounding box center [1146, 22] width 56 height 14
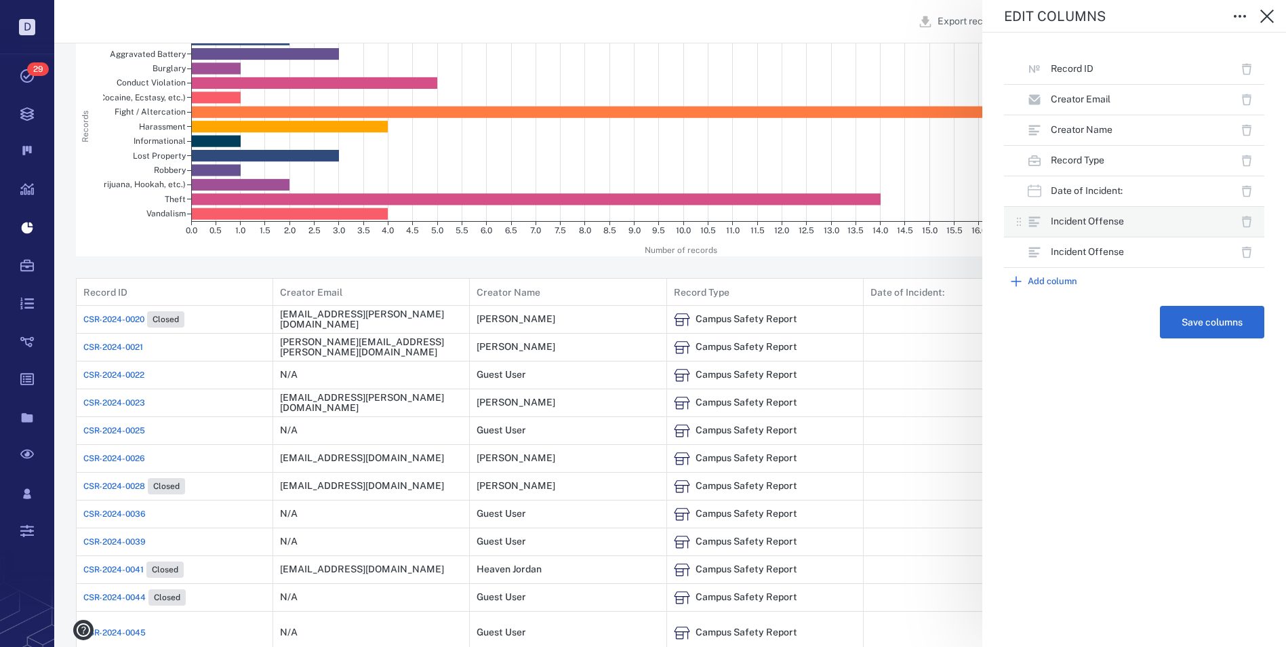
click at [1246, 222] on icon "button" at bounding box center [1247, 222] width 14 height 14
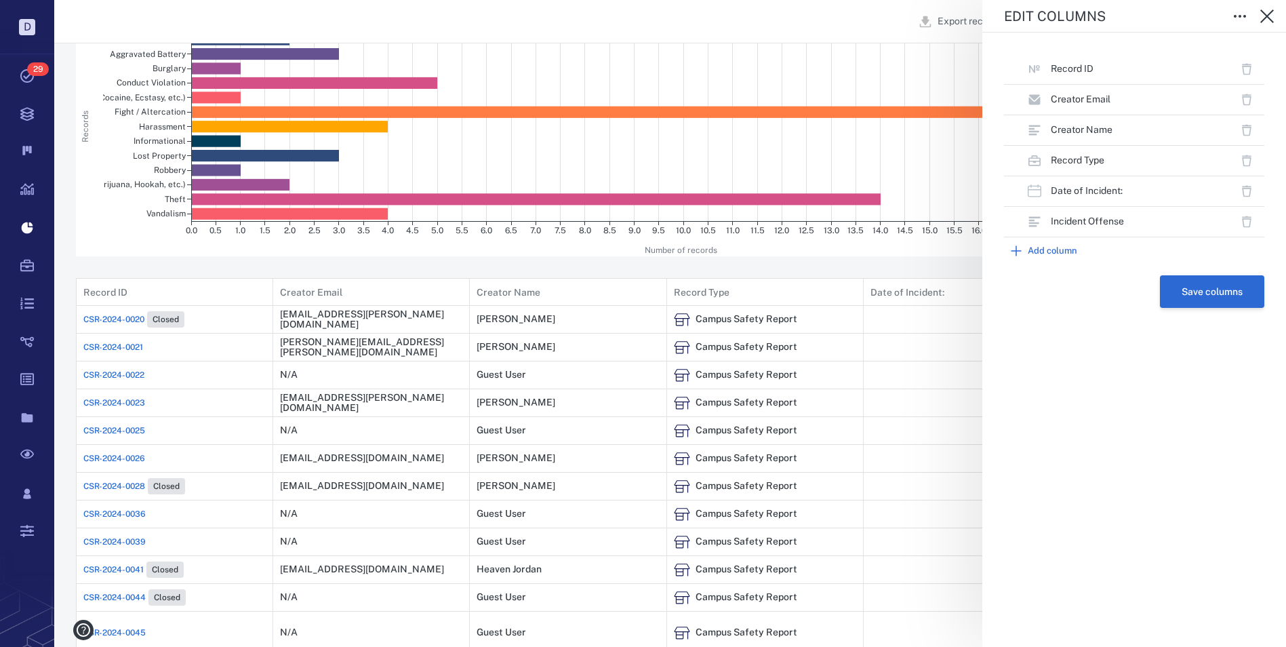
click at [1202, 290] on button "Save columns" at bounding box center [1212, 291] width 104 height 33
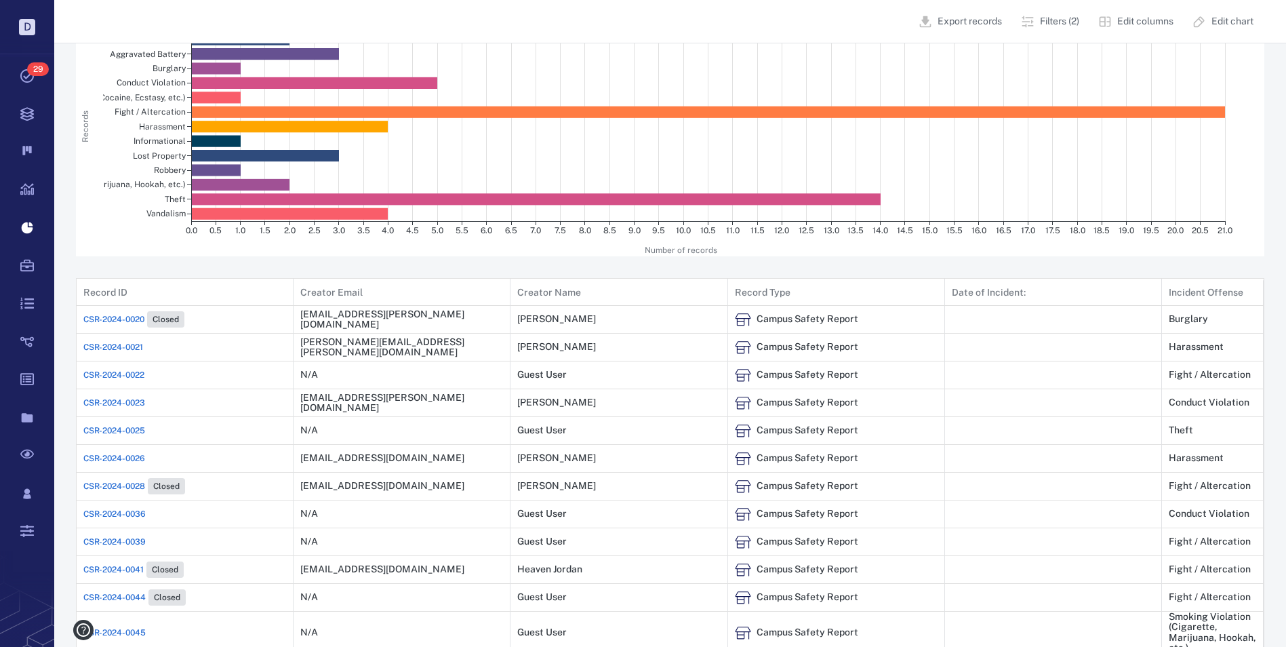
click at [1217, 22] on p "Edit chart" at bounding box center [1233, 22] width 42 height 14
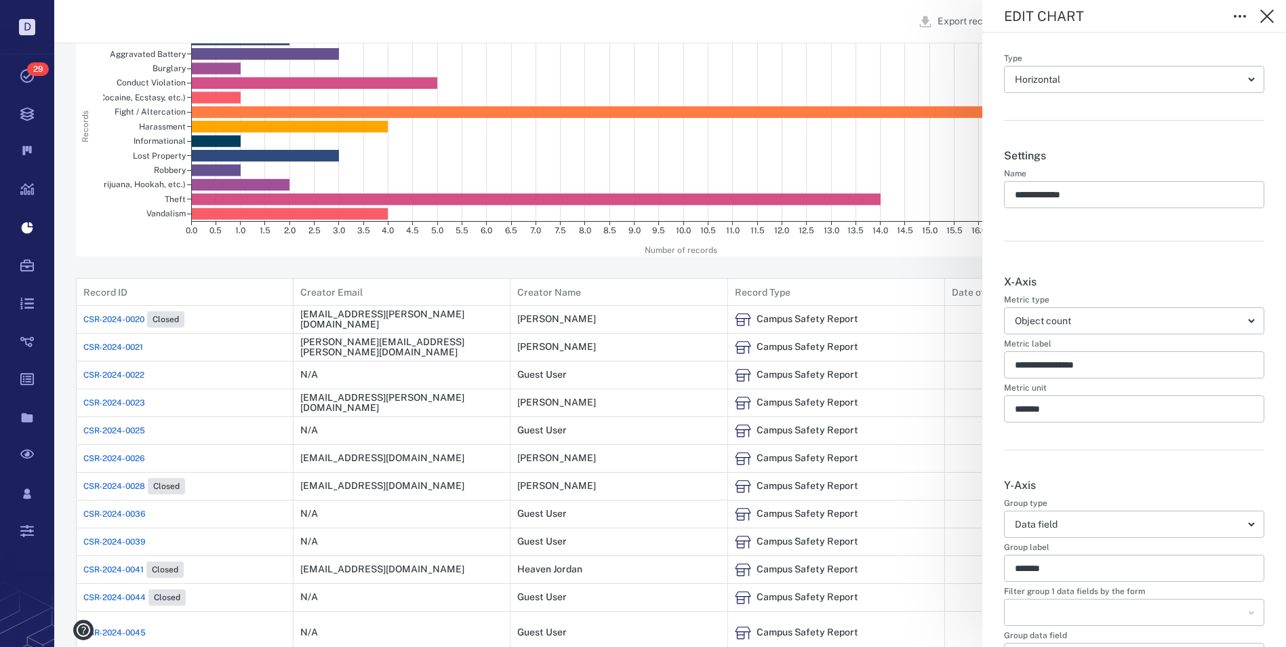
click at [817, 14] on div "**********" at bounding box center [670, 323] width 1232 height 647
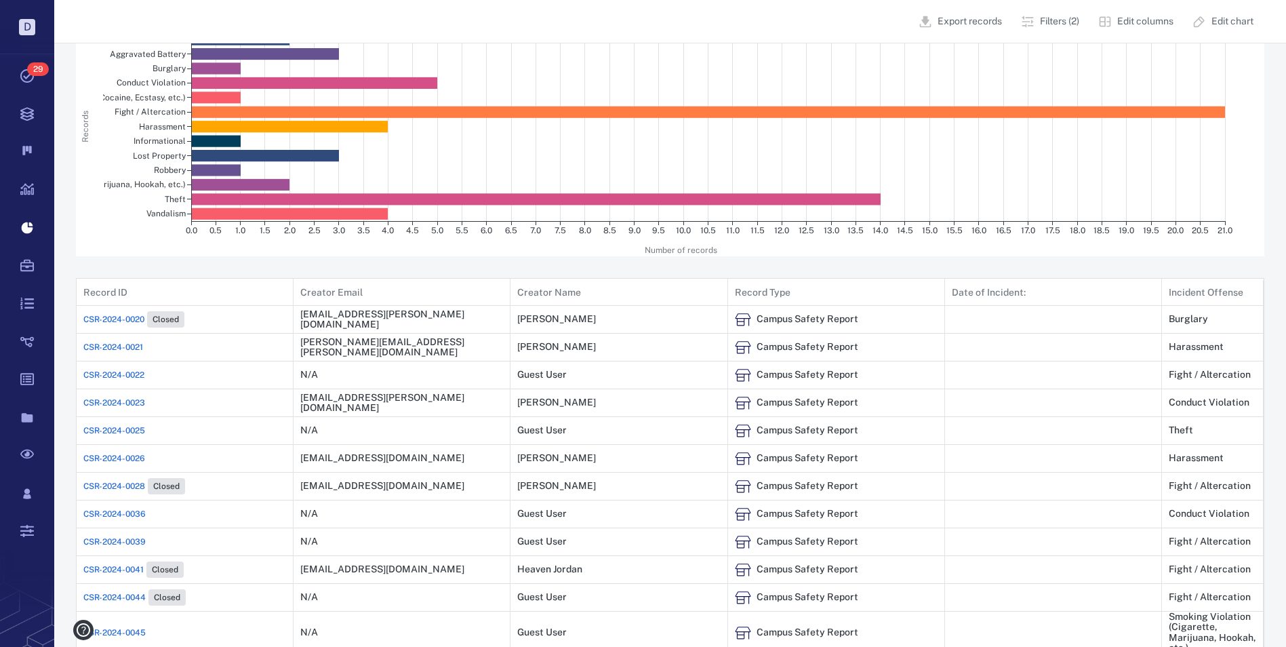
click at [1114, 22] on button "Edit columns" at bounding box center [1137, 21] width 94 height 33
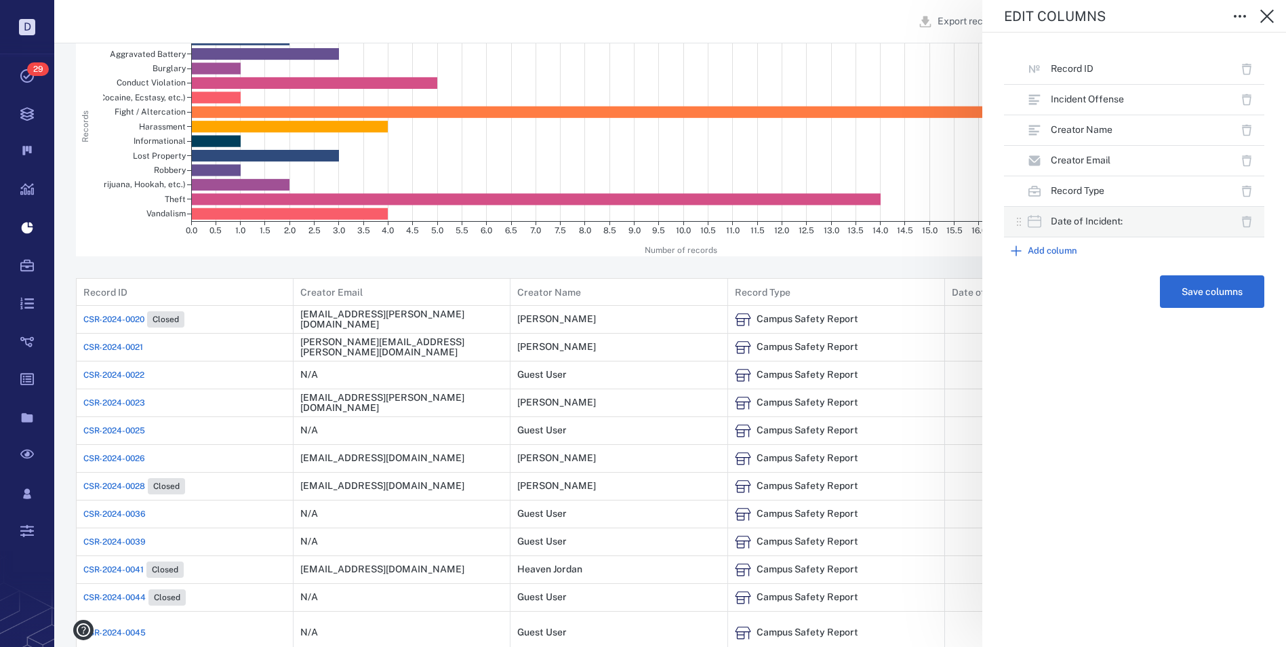
click at [1249, 220] on icon "button" at bounding box center [1247, 222] width 14 height 14
click at [1193, 255] on button "Save columns" at bounding box center [1212, 261] width 104 height 33
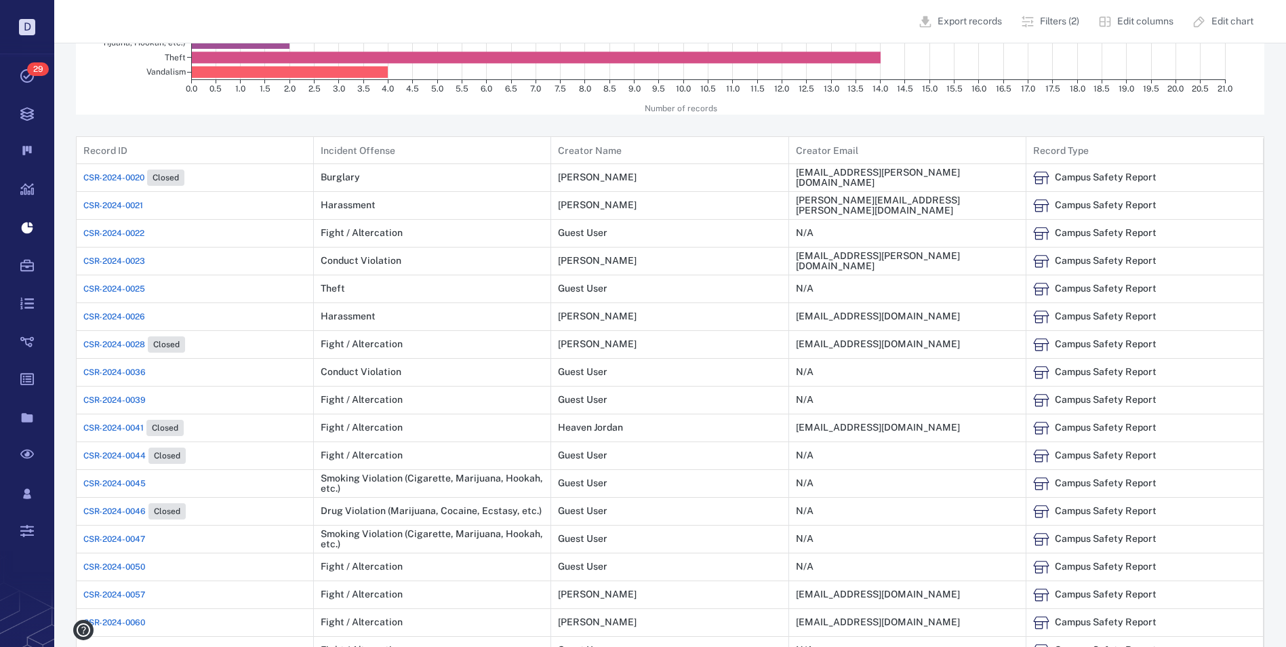
scroll to position [390, 0]
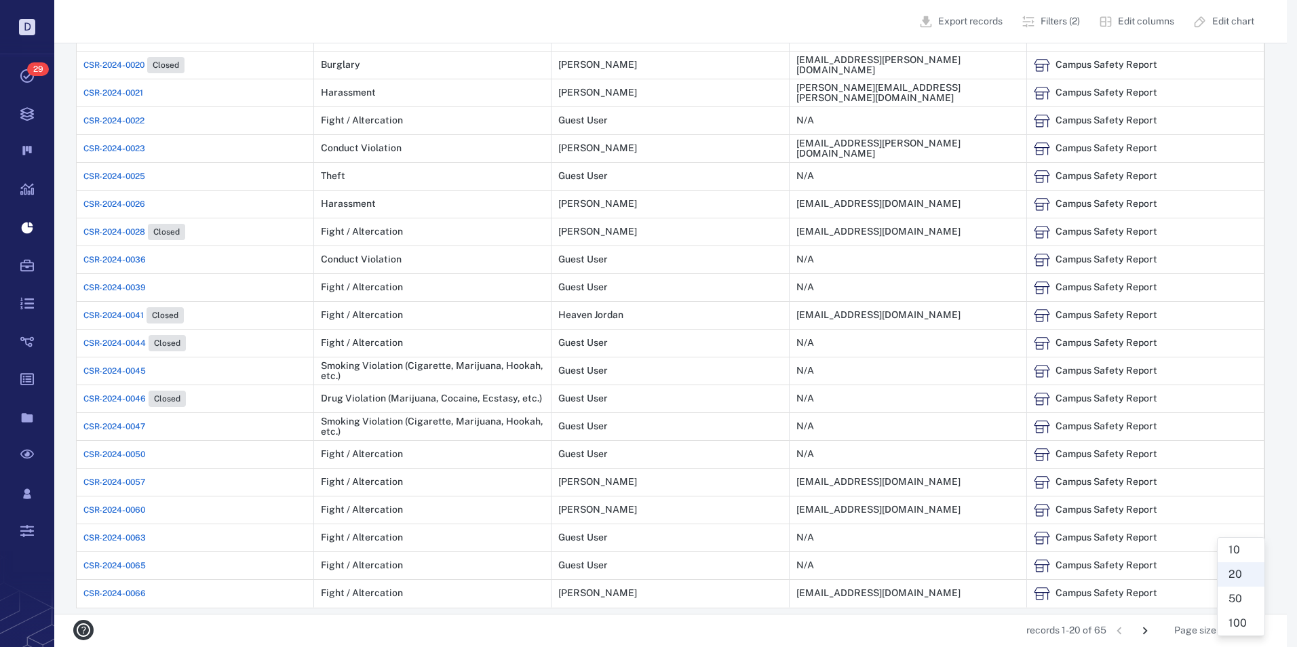
click at [1243, 631] on body "D Tasks 29 Records Boards Dashboard Reports Record types Guide steps Rules Form…" at bounding box center [648, 128] width 1297 height 1037
click at [1234, 616] on li "100" at bounding box center [1240, 623] width 47 height 24
type input "***"
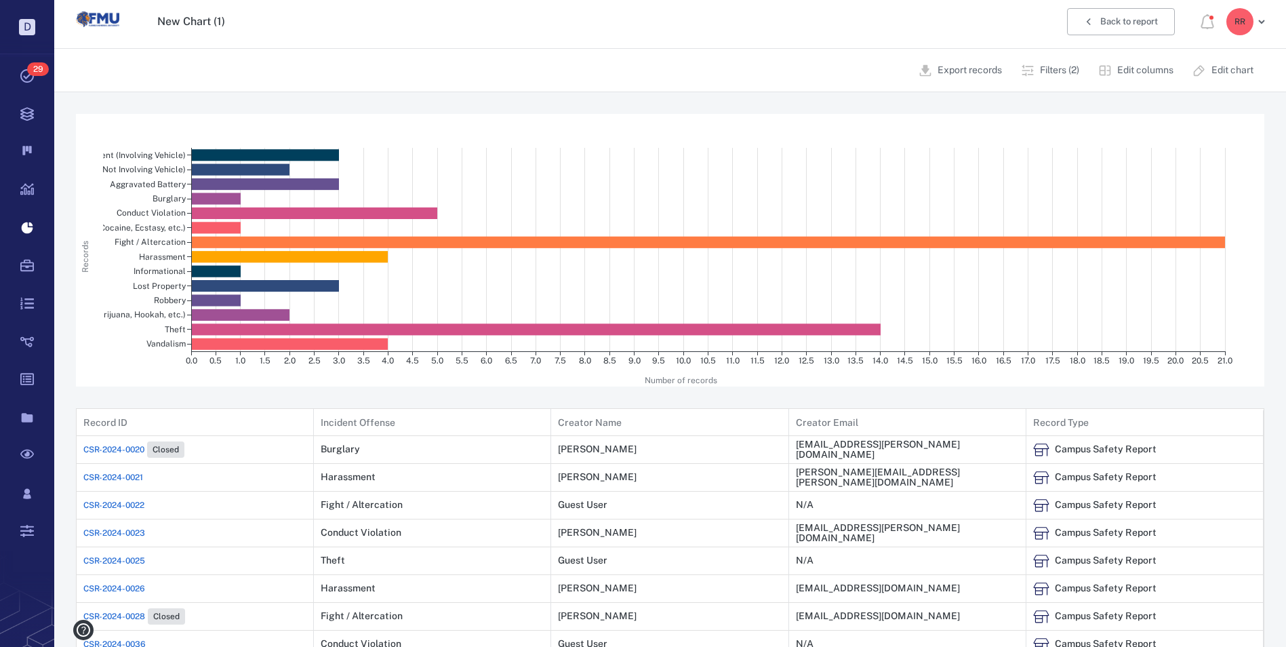
scroll to position [0, 0]
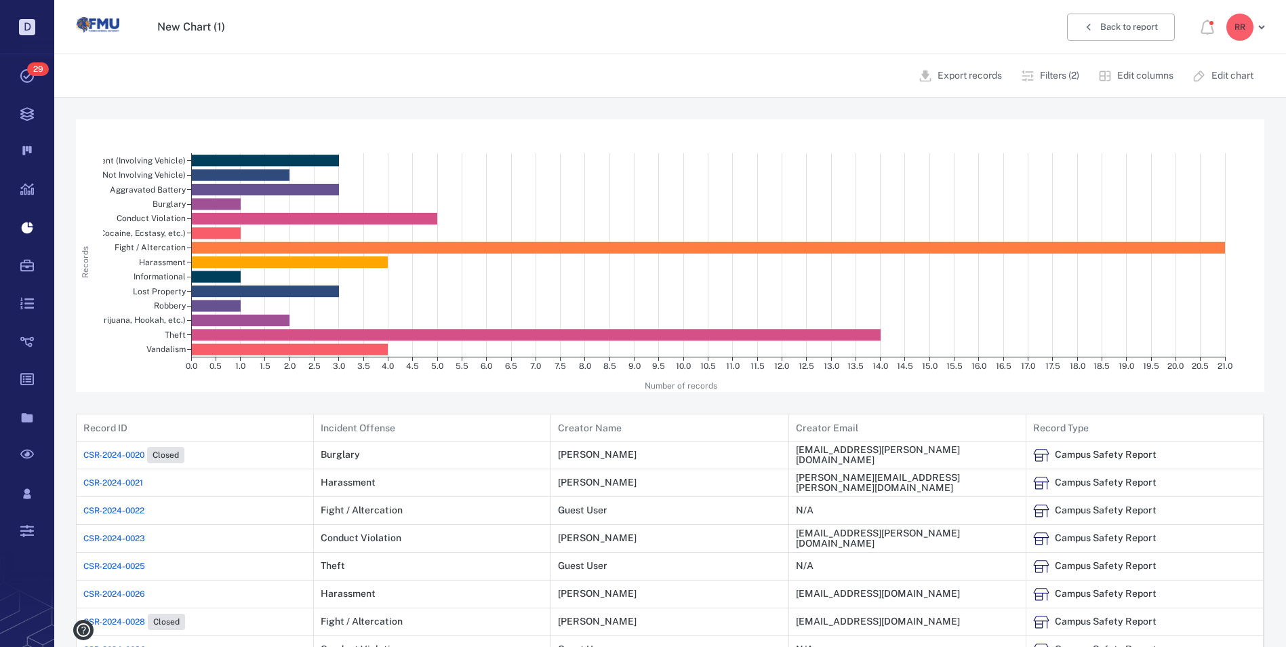
click at [962, 75] on p "Export records" at bounding box center [970, 76] width 64 height 14
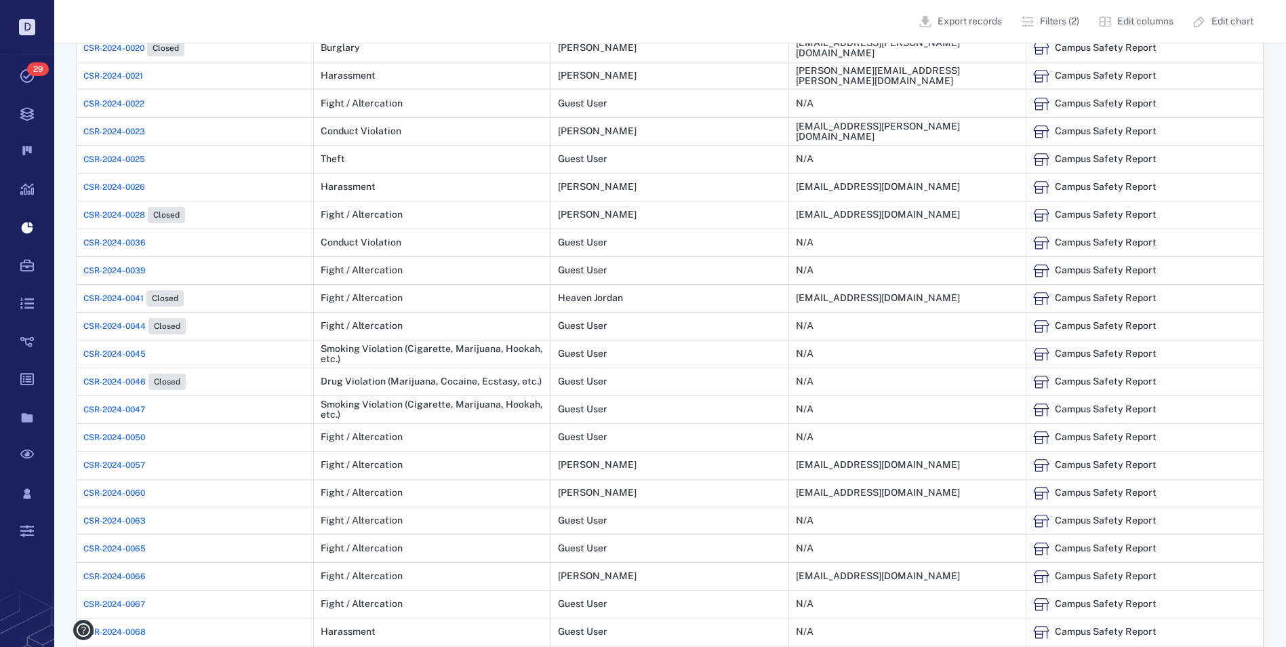
scroll to position [339, 0]
